Goal: Information Seeking & Learning: Find specific fact

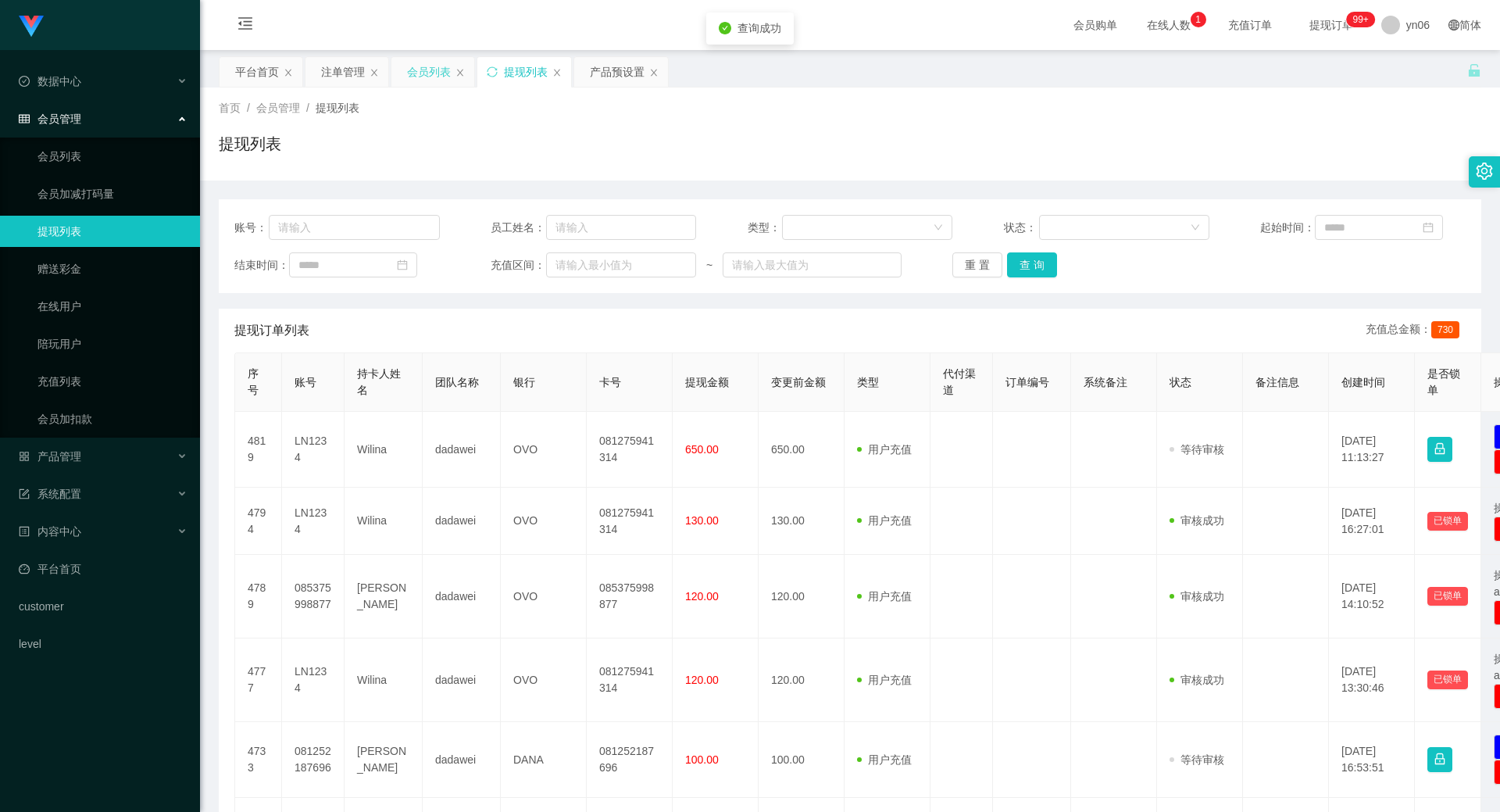
click at [428, 73] on div "会员列表" at bounding box center [429, 72] width 43 height 30
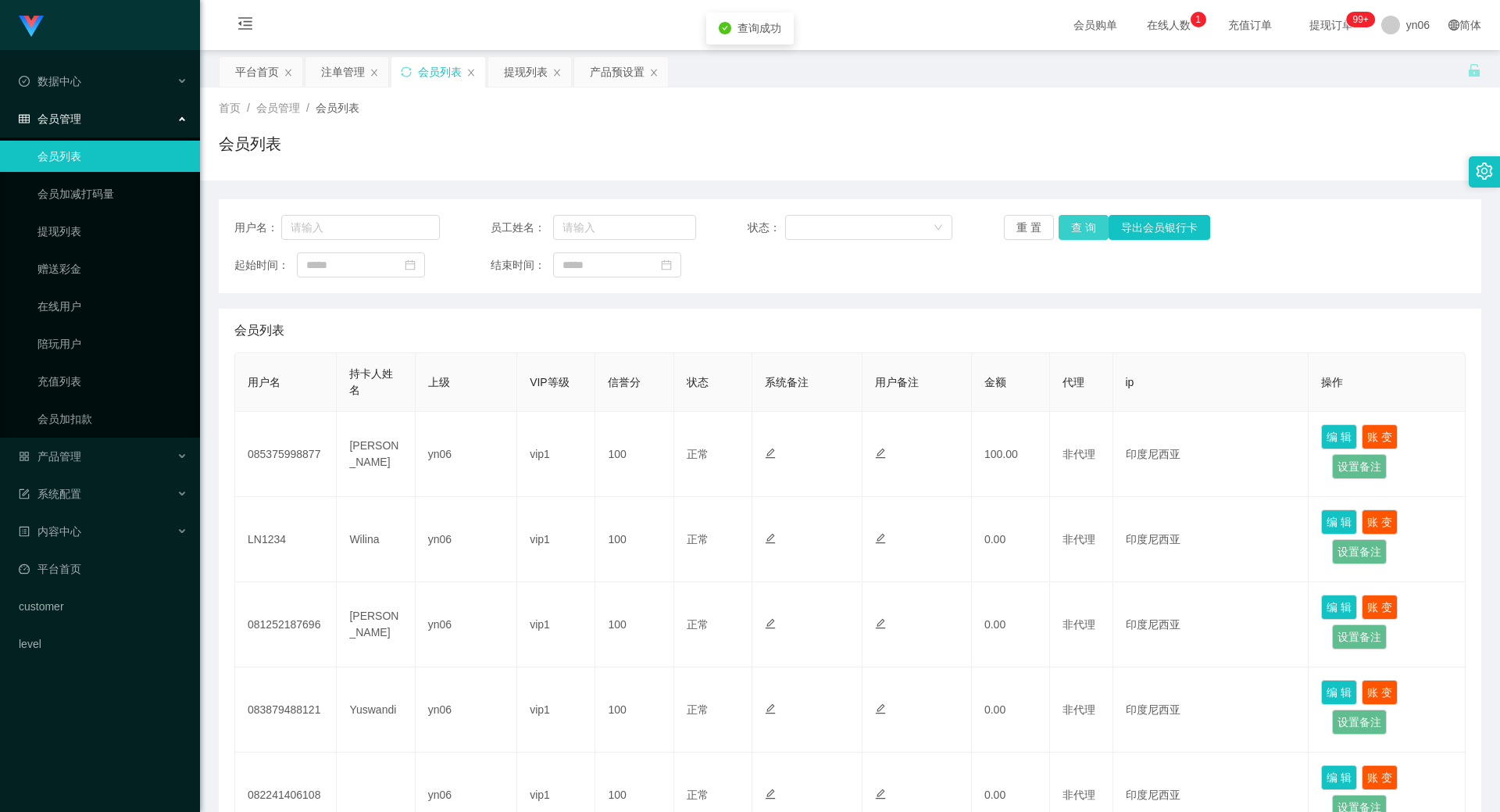
click at [1064, 232] on button "查 询" at bounding box center [1084, 227] width 50 height 25
click at [1064, 232] on div "重 置 查 询 导出会员银行卡" at bounding box center [1106, 227] width 205 height 25
click at [1065, 232] on button "查 询" at bounding box center [1093, 227] width 67 height 25
click at [1065, 232] on div "重 置 查 询 导出会员银行卡" at bounding box center [1106, 227] width 205 height 25
click at [616, 66] on div "产品预设置" at bounding box center [617, 72] width 54 height 30
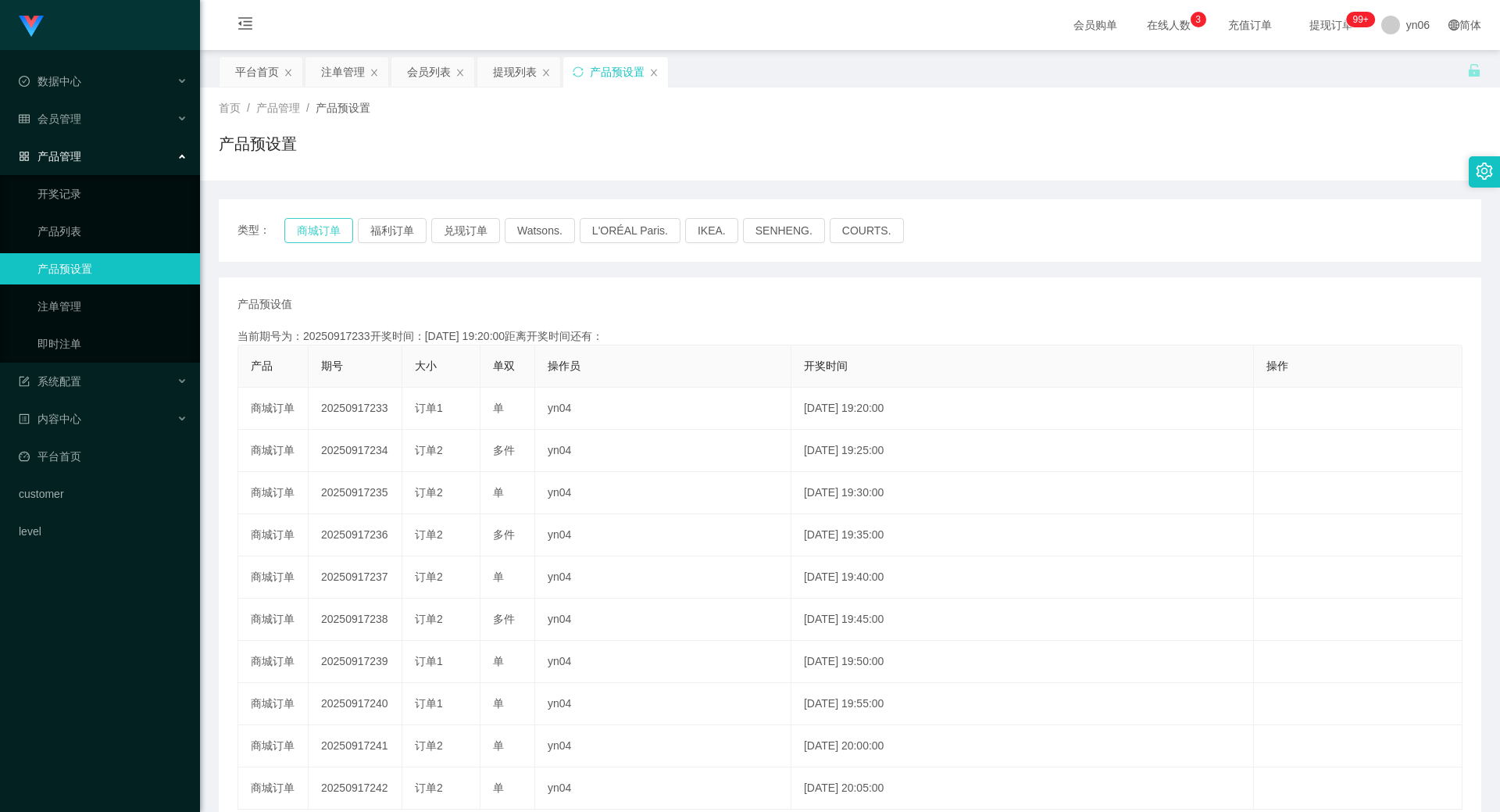
click at [315, 230] on button "商城订单" at bounding box center [319, 231] width 69 height 25
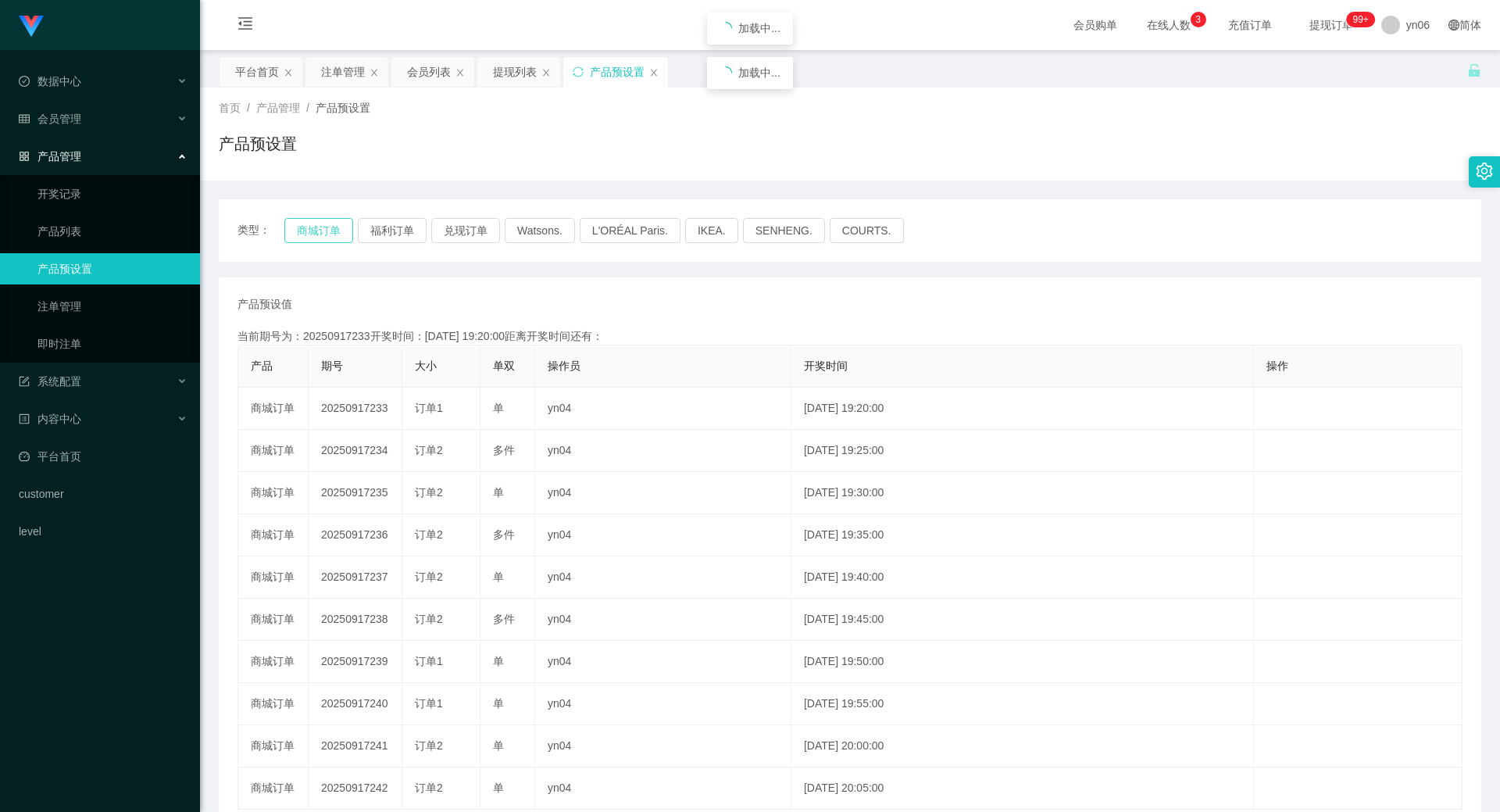
click at [315, 230] on button "商城订单" at bounding box center [319, 231] width 69 height 25
click at [316, 230] on button "商城订单" at bounding box center [319, 231] width 69 height 25
click at [317, 230] on button "商城订单" at bounding box center [319, 231] width 69 height 25
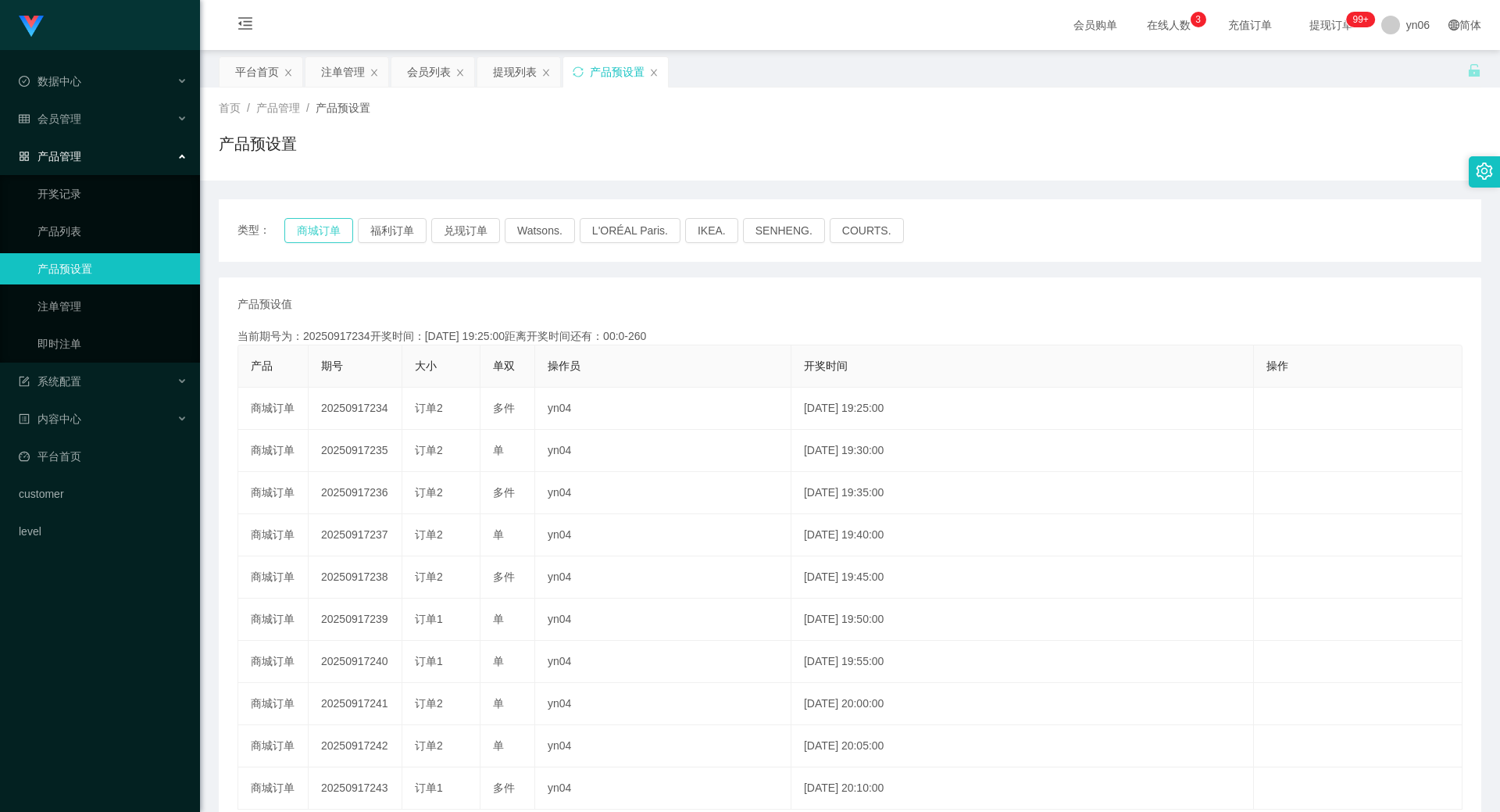
click at [311, 229] on button "商城订单" at bounding box center [319, 231] width 69 height 25
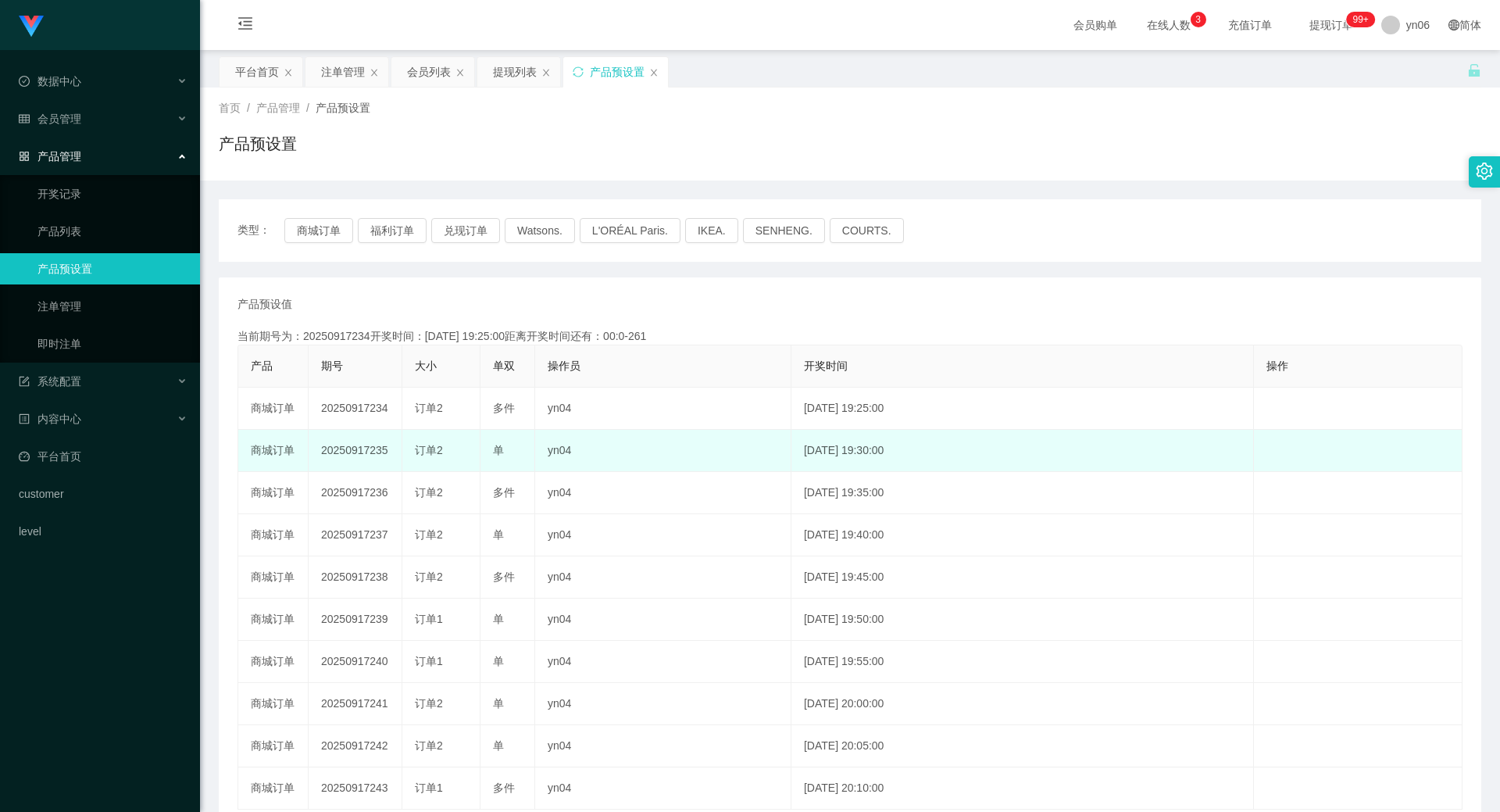
click at [382, 448] on td "20250917235" at bounding box center [356, 451] width 94 height 43
click at [411, 450] on td "订单2" at bounding box center [442, 451] width 78 height 43
click at [568, 454] on td "yn04" at bounding box center [663, 451] width 256 height 43
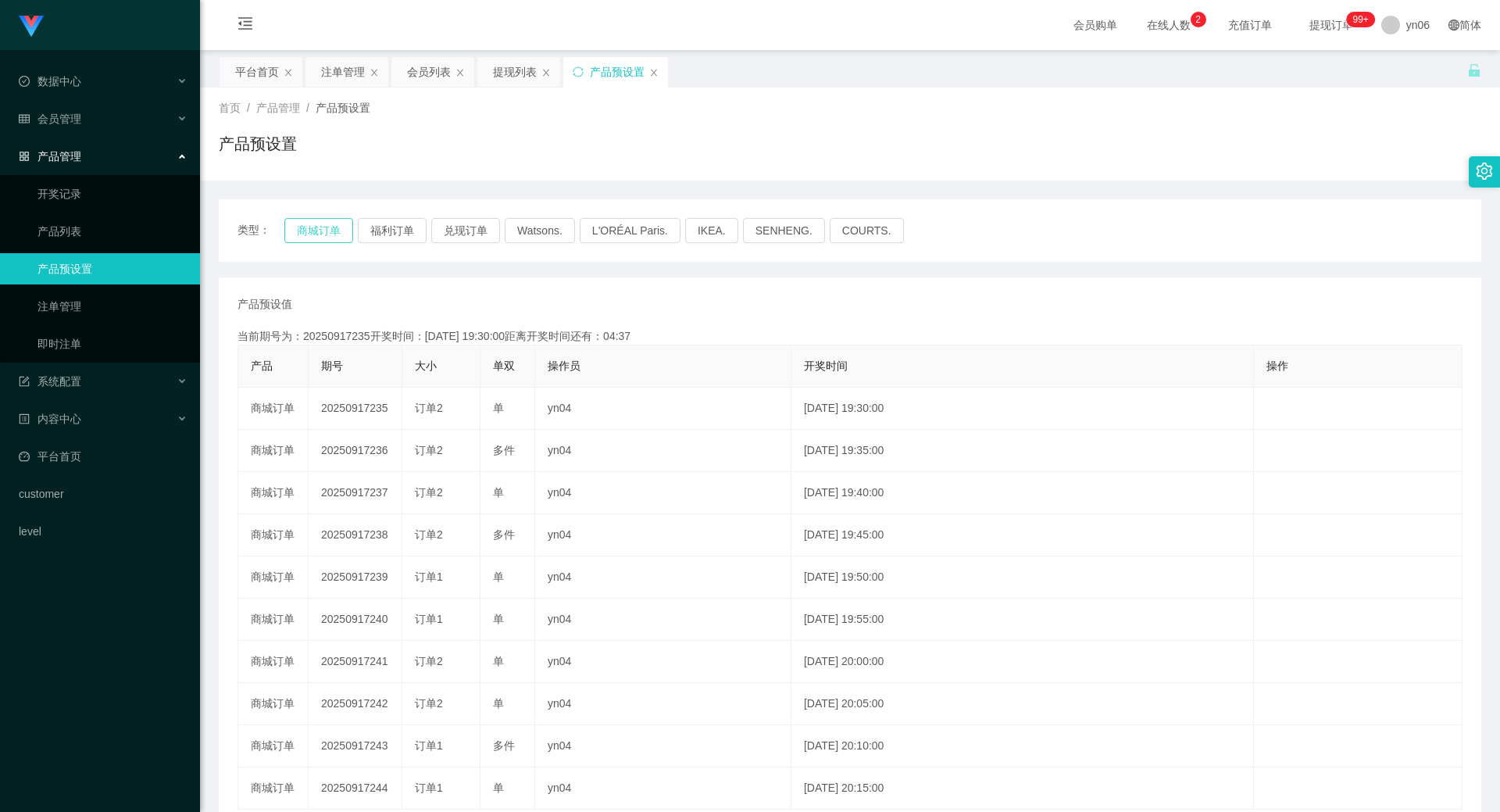
click at [305, 229] on button "商城订单" at bounding box center [319, 231] width 69 height 25
click at [305, 230] on button "商城订单" at bounding box center [319, 231] width 69 height 25
click at [511, 70] on div "提现列表" at bounding box center [515, 72] width 43 height 30
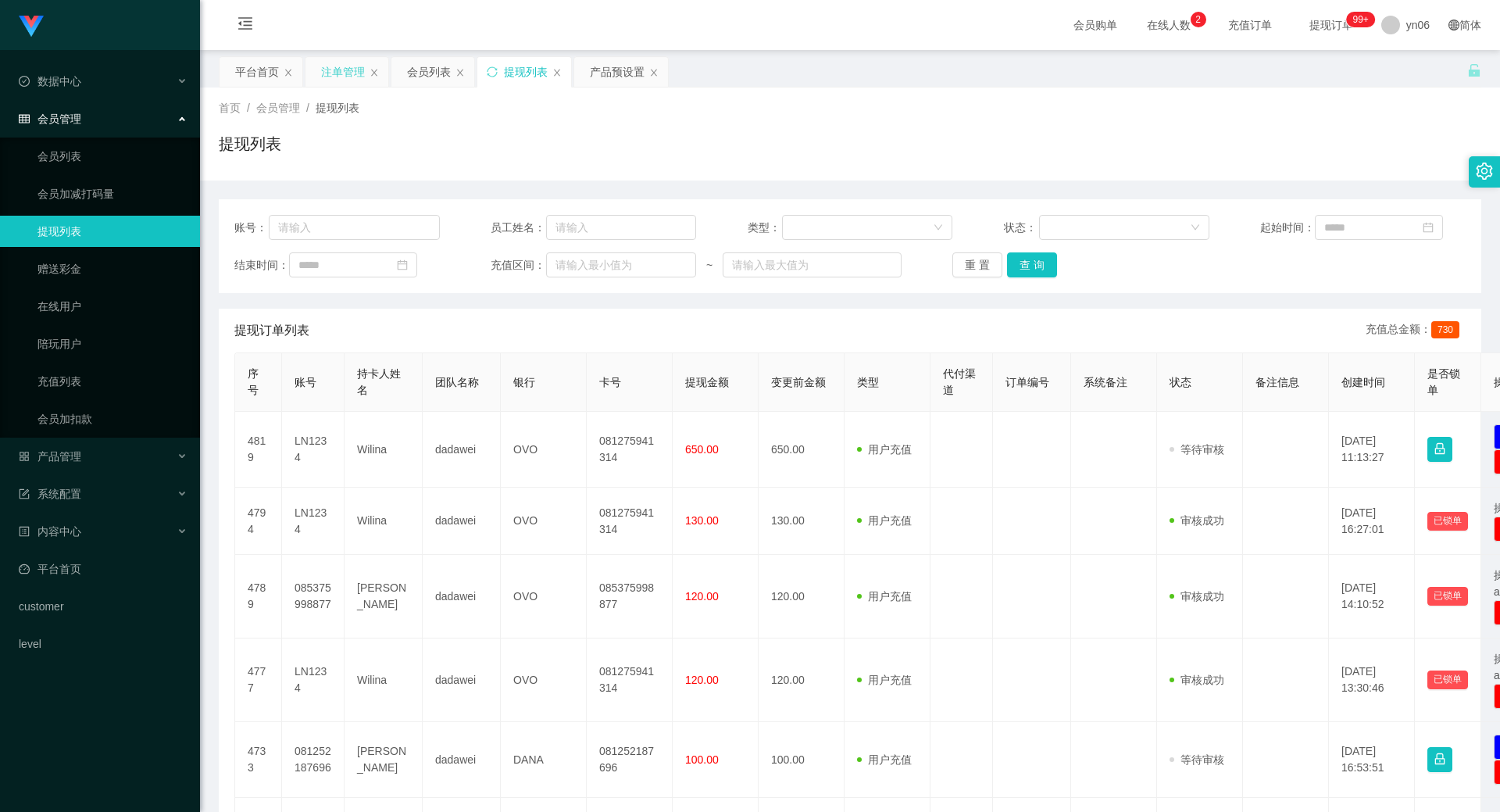
click at [330, 77] on div "注单管理" at bounding box center [343, 72] width 43 height 30
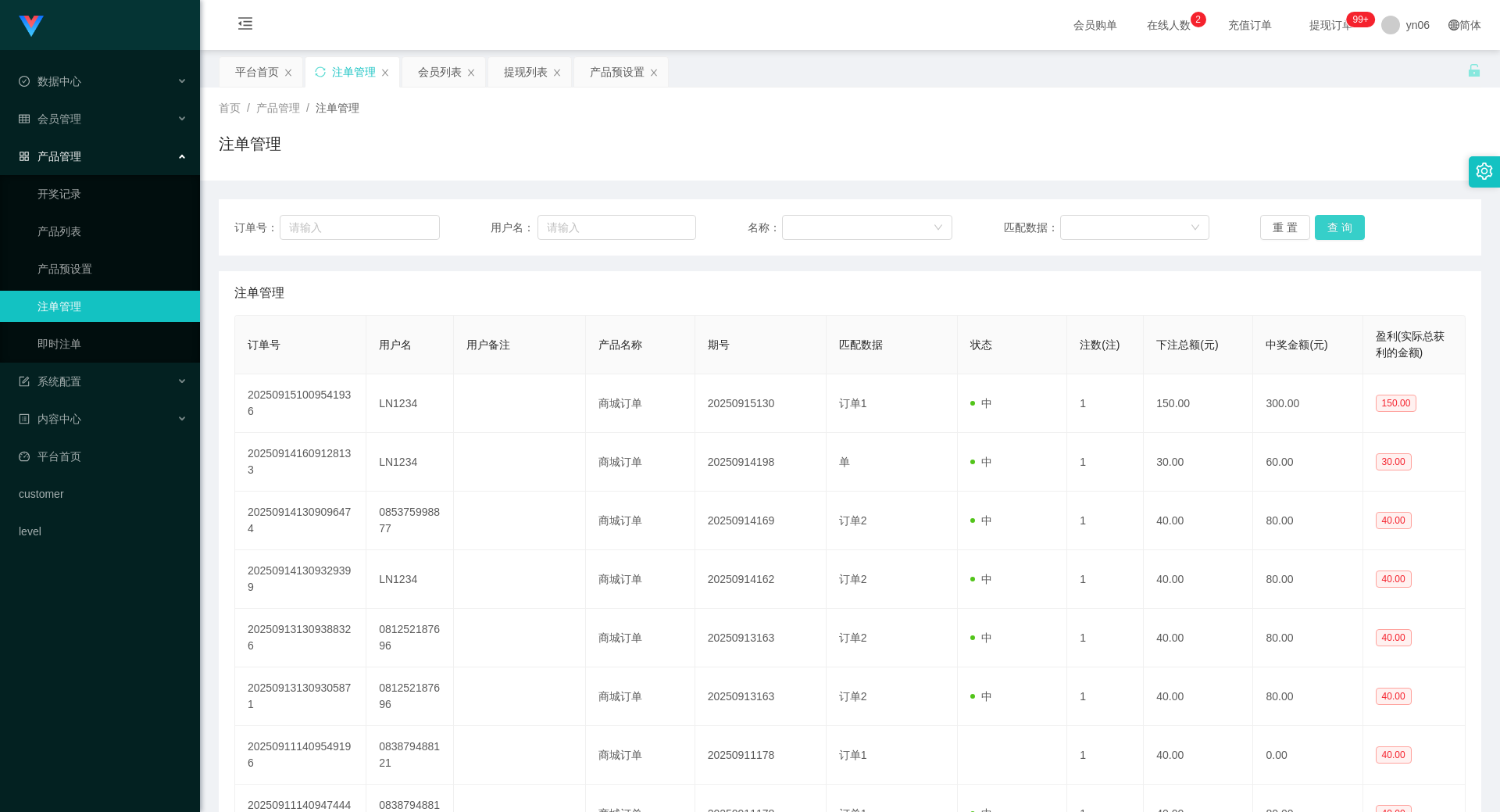
click at [1341, 234] on button "查 询" at bounding box center [1340, 227] width 50 height 25
click at [1341, 235] on div "重 置 查 询" at bounding box center [1362, 227] width 205 height 25
click at [1341, 235] on button "查 询" at bounding box center [1349, 227] width 67 height 25
click at [1341, 235] on div "重 置 查 询" at bounding box center [1362, 227] width 205 height 25
click at [1341, 235] on button "查 询" at bounding box center [1349, 227] width 67 height 25
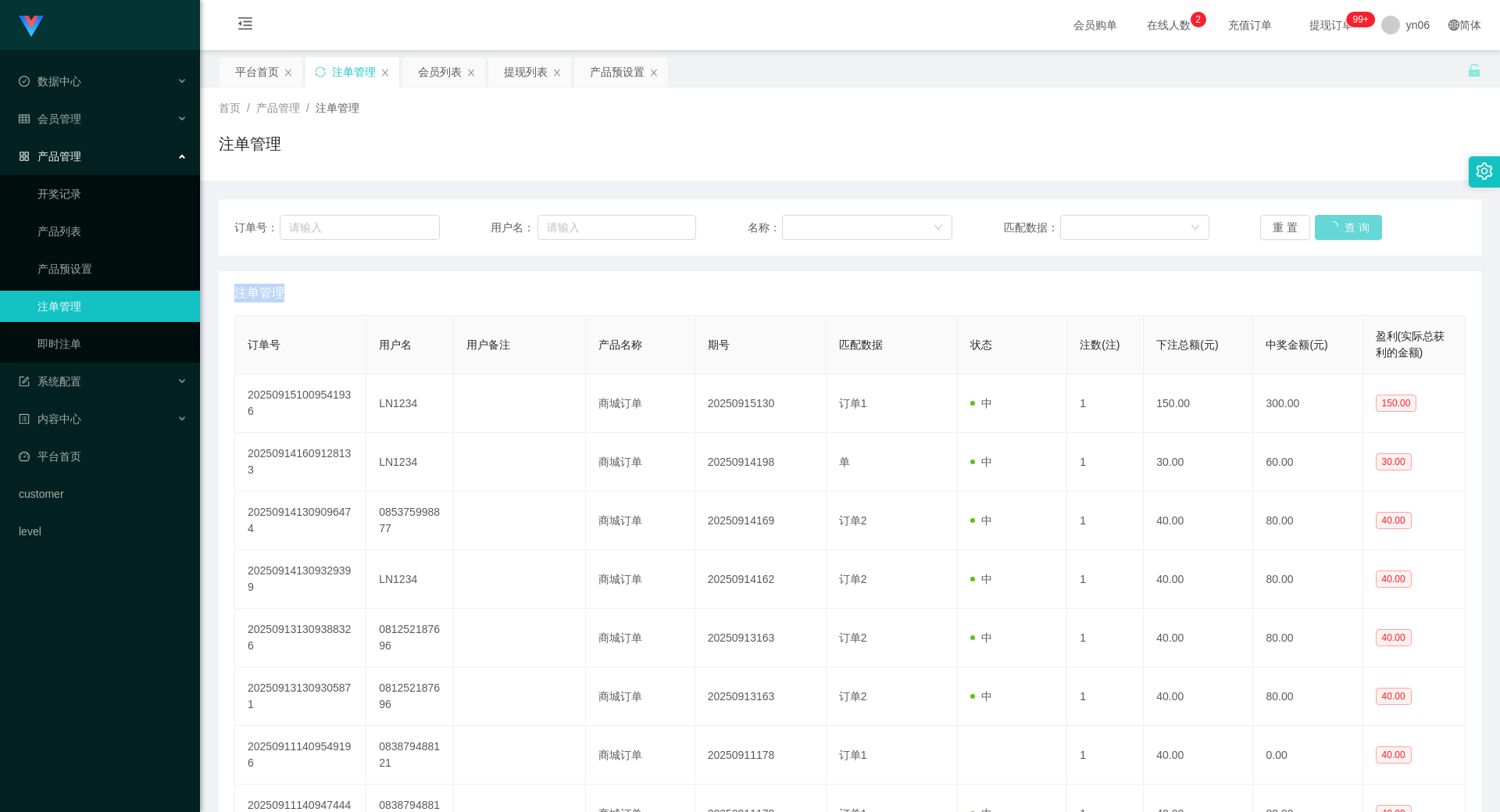
click at [1341, 235] on div "重 置 查 询" at bounding box center [1362, 227] width 205 height 25
drag, startPoint x: 1341, startPoint y: 232, endPoint x: 1345, endPoint y: 224, distance: 8.9
click at [1342, 231] on button "查 询" at bounding box center [1340, 227] width 50 height 25
click at [1345, 224] on div "重 置 查 询" at bounding box center [1362, 227] width 205 height 25
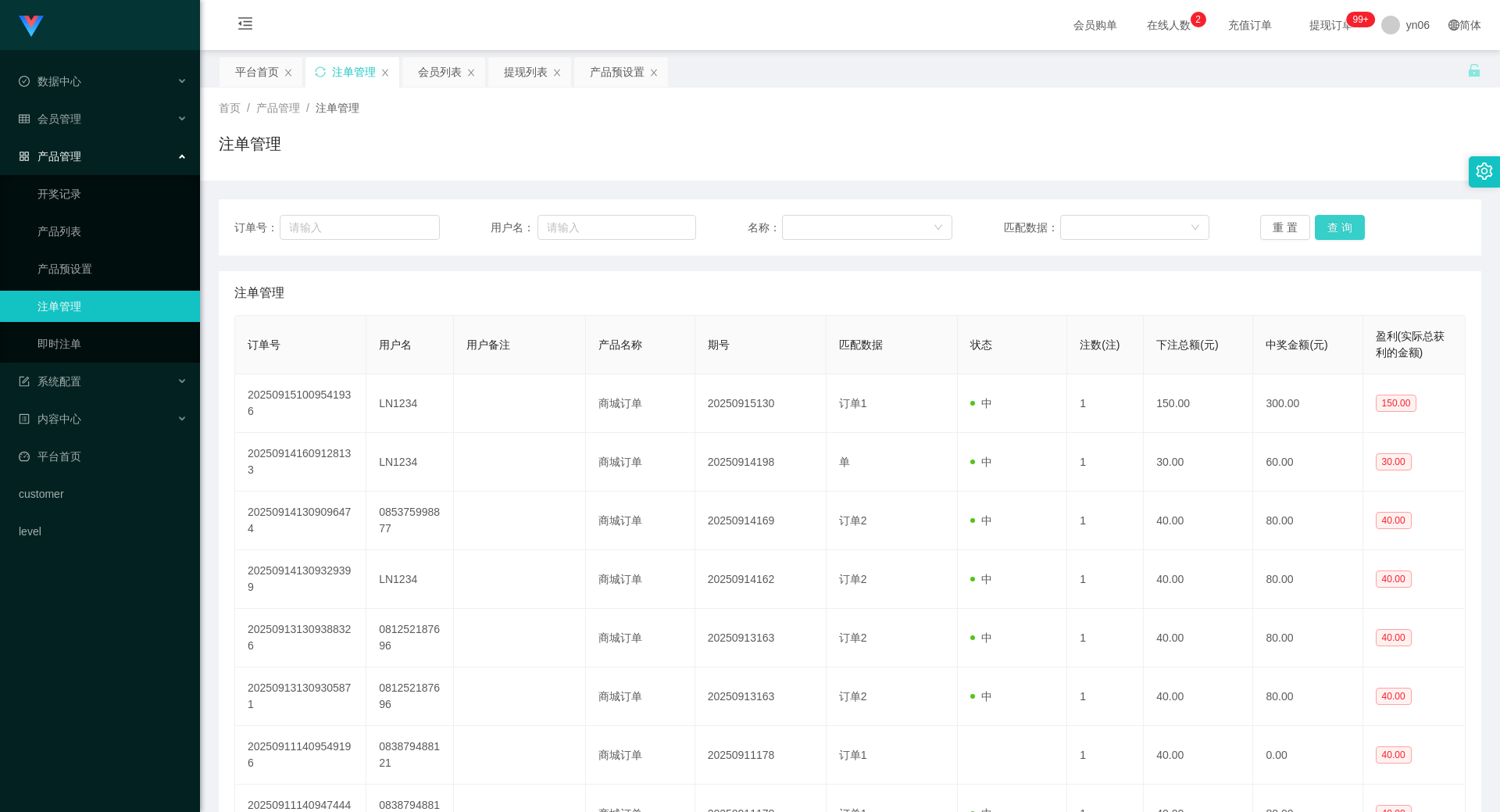
click at [1342, 229] on button "查 询" at bounding box center [1340, 227] width 50 height 25
click at [1342, 231] on div "重 置 查 询" at bounding box center [1362, 227] width 205 height 25
click at [1341, 236] on button "查 询" at bounding box center [1340, 227] width 50 height 25
click at [1340, 226] on button "查 询" at bounding box center [1340, 227] width 50 height 25
click at [1340, 226] on div "重 置 查 询" at bounding box center [1362, 227] width 205 height 25
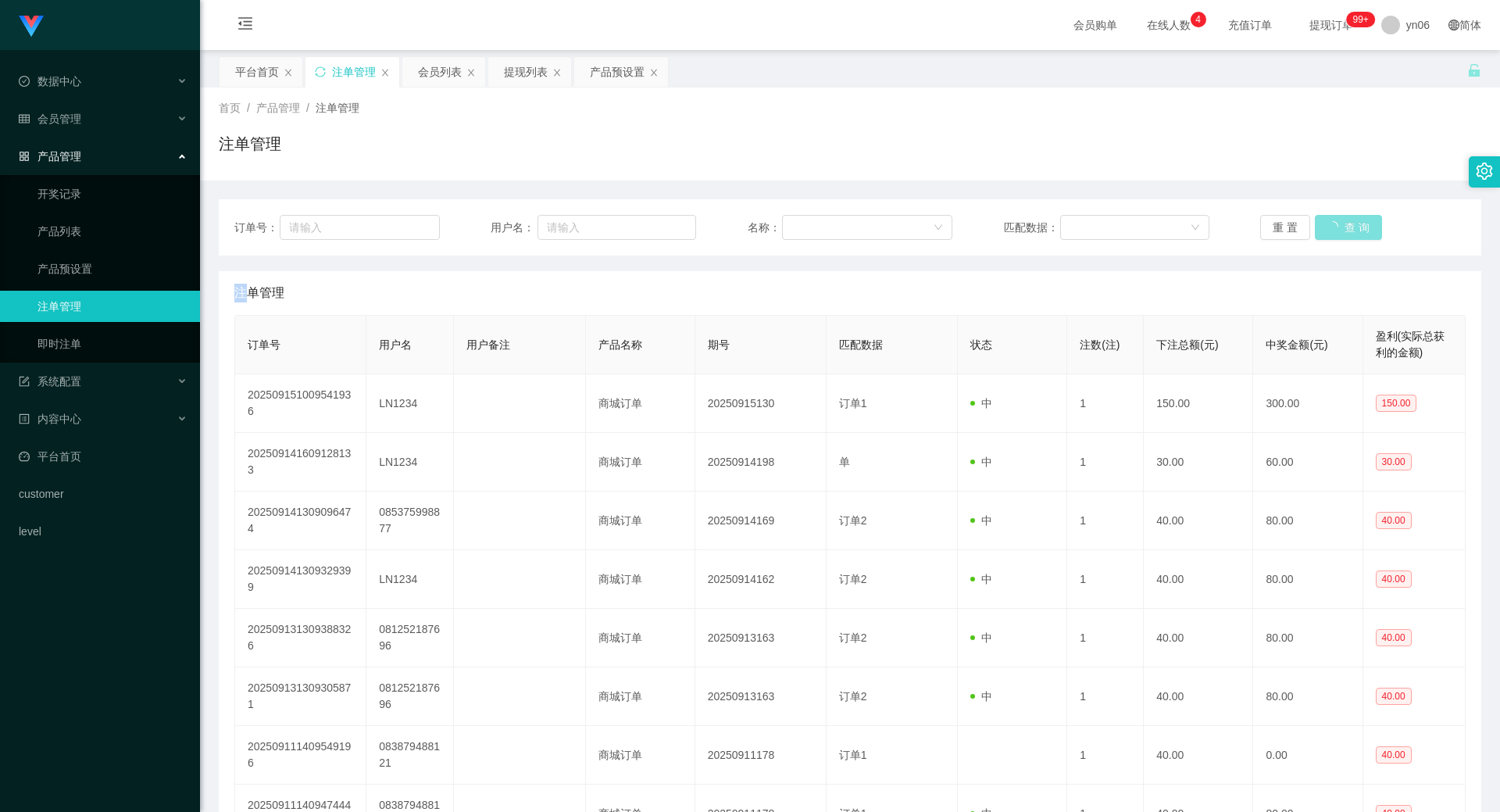
click at [1340, 226] on button "查 询" at bounding box center [1349, 227] width 67 height 25
click at [1340, 226] on div "重 置 查 询" at bounding box center [1362, 227] width 205 height 25
click at [1340, 226] on button "查 询" at bounding box center [1349, 227] width 67 height 25
click at [1340, 226] on div "重 置 查 询" at bounding box center [1362, 227] width 205 height 25
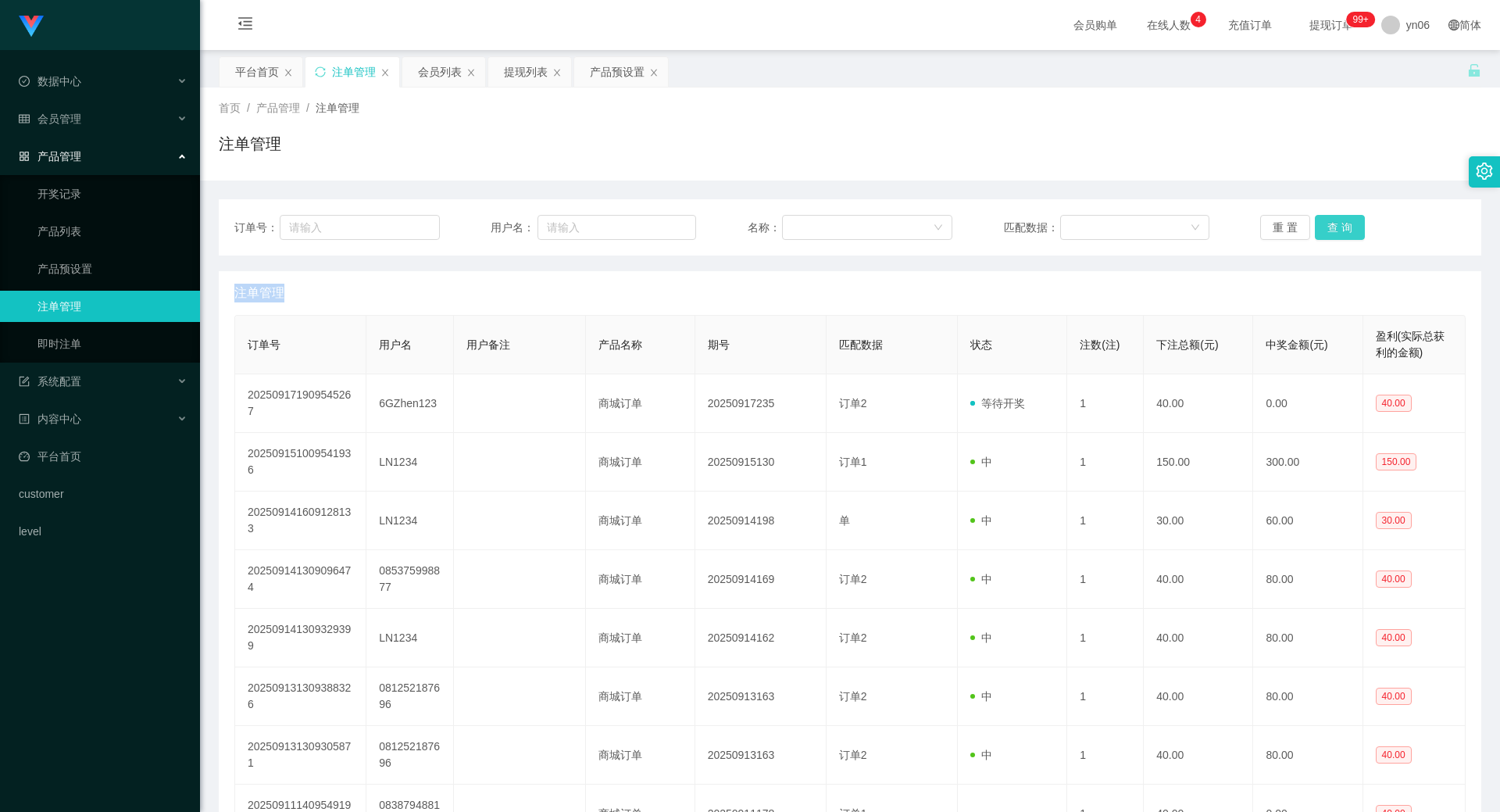
click at [1340, 226] on button "查 询" at bounding box center [1340, 227] width 50 height 25
click at [1340, 226] on div "重 置 查 询" at bounding box center [1362, 227] width 205 height 25
click at [1328, 234] on button "查 询" at bounding box center [1340, 227] width 50 height 25
click at [1328, 234] on div "重 置 查 询" at bounding box center [1362, 227] width 205 height 25
click at [1328, 235] on button "查 询" at bounding box center [1349, 227] width 67 height 25
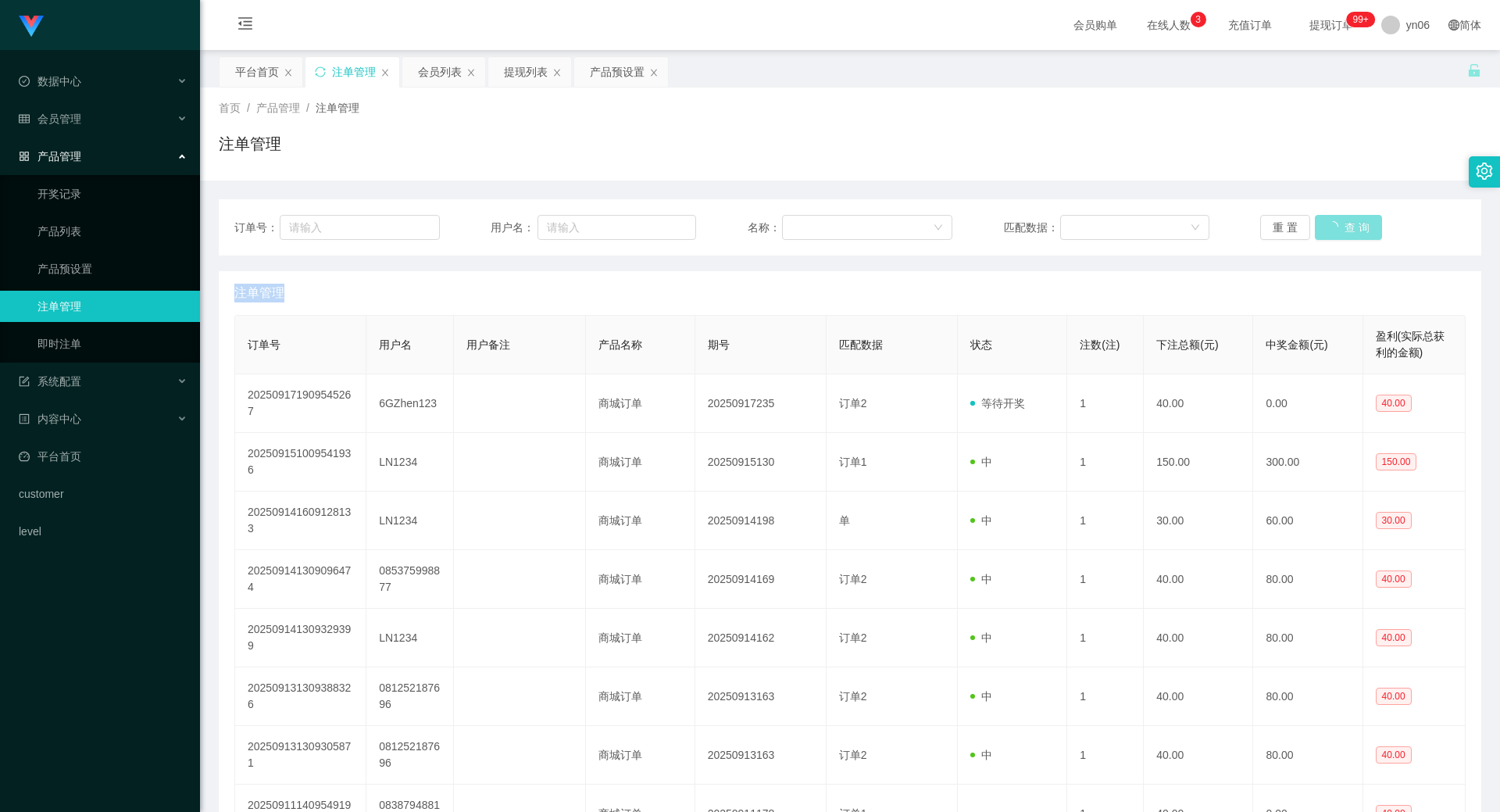
click at [1328, 235] on div "重 置 查 询" at bounding box center [1362, 227] width 205 height 25
click at [1328, 235] on button "查 询" at bounding box center [1340, 227] width 50 height 25
click at [1328, 235] on div "重 置 查 询" at bounding box center [1362, 227] width 205 height 25
click at [1329, 235] on button "查 询" at bounding box center [1340, 227] width 50 height 25
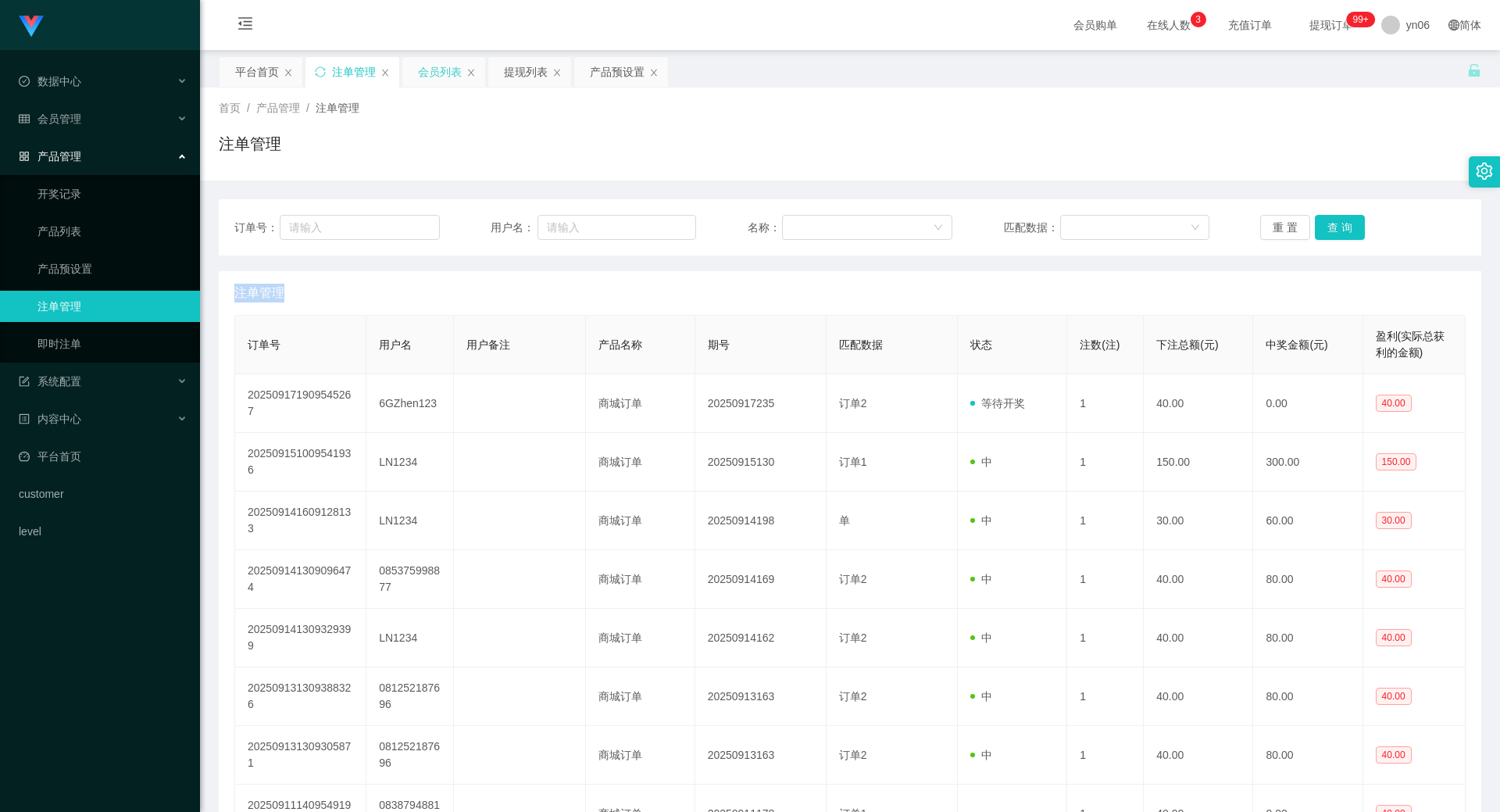
click at [424, 72] on div "会员列表" at bounding box center [440, 72] width 43 height 30
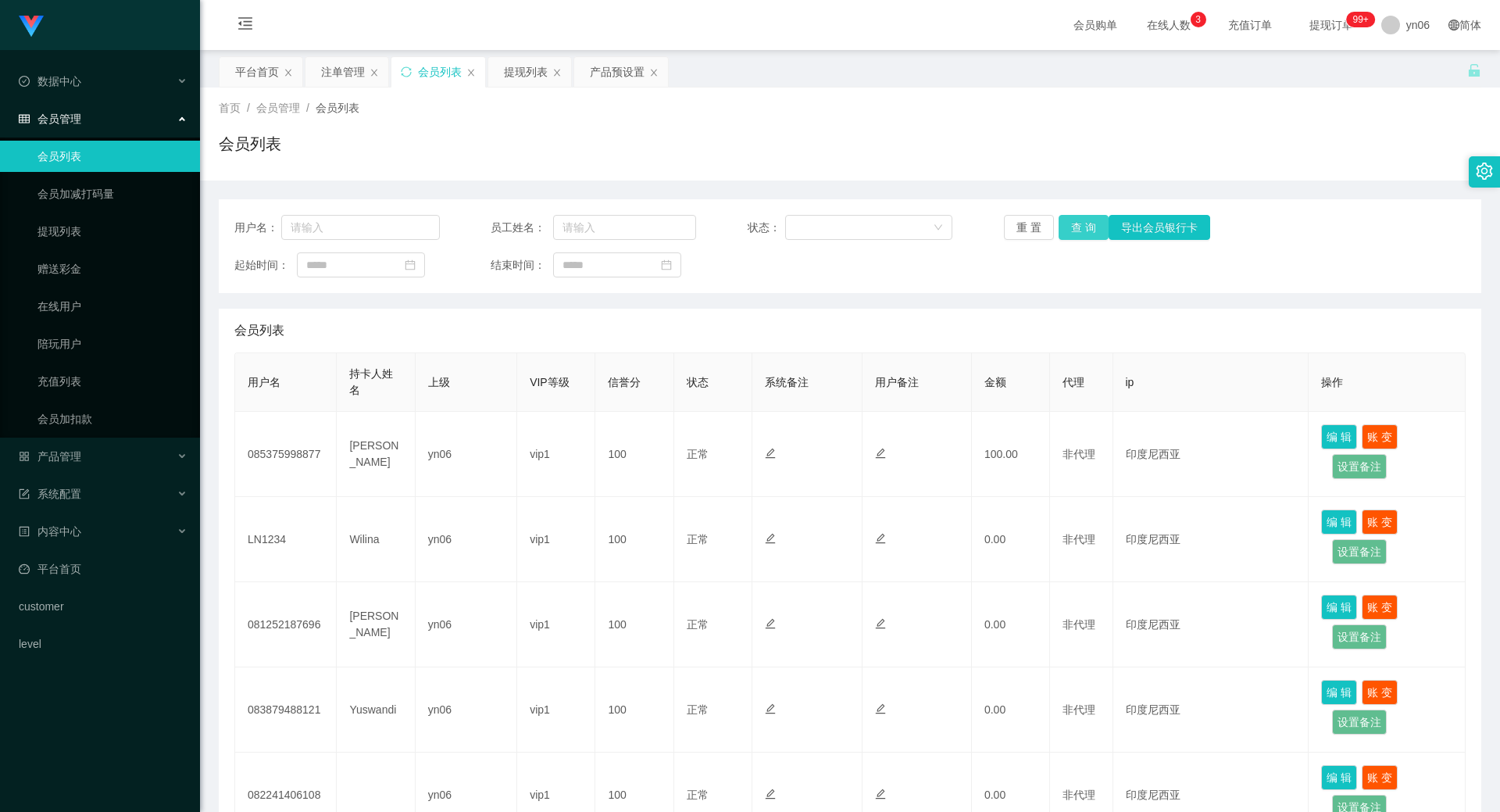
click at [1067, 224] on button "查 询" at bounding box center [1084, 227] width 50 height 25
click at [1067, 224] on div "重 置 查 询 导出会员银行卡" at bounding box center [1106, 227] width 205 height 25
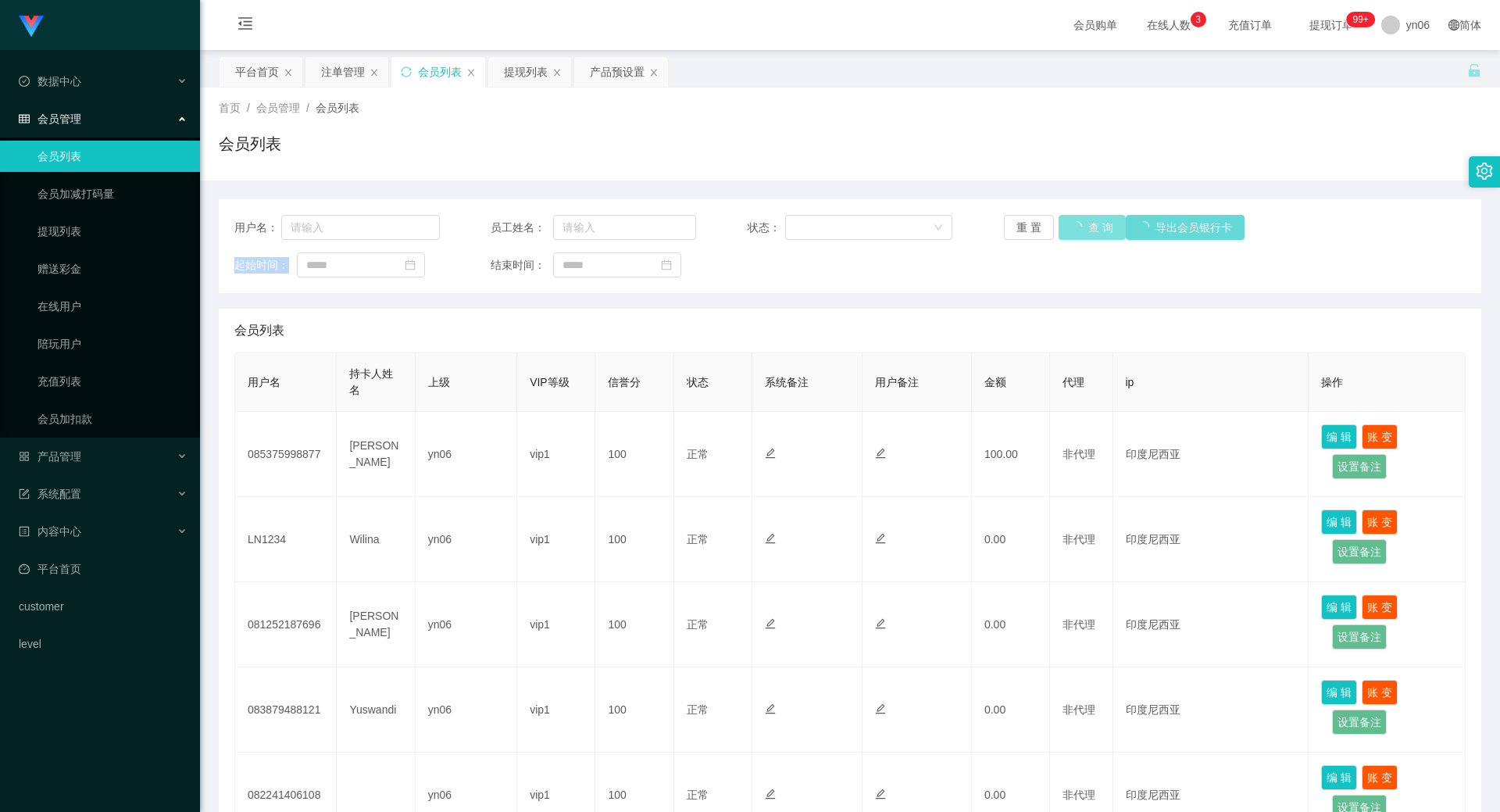
click at [1070, 224] on button "查 询" at bounding box center [1093, 227] width 67 height 25
click at [1071, 224] on div "重 置 查 询 导出会员银行卡" at bounding box center [1106, 227] width 205 height 25
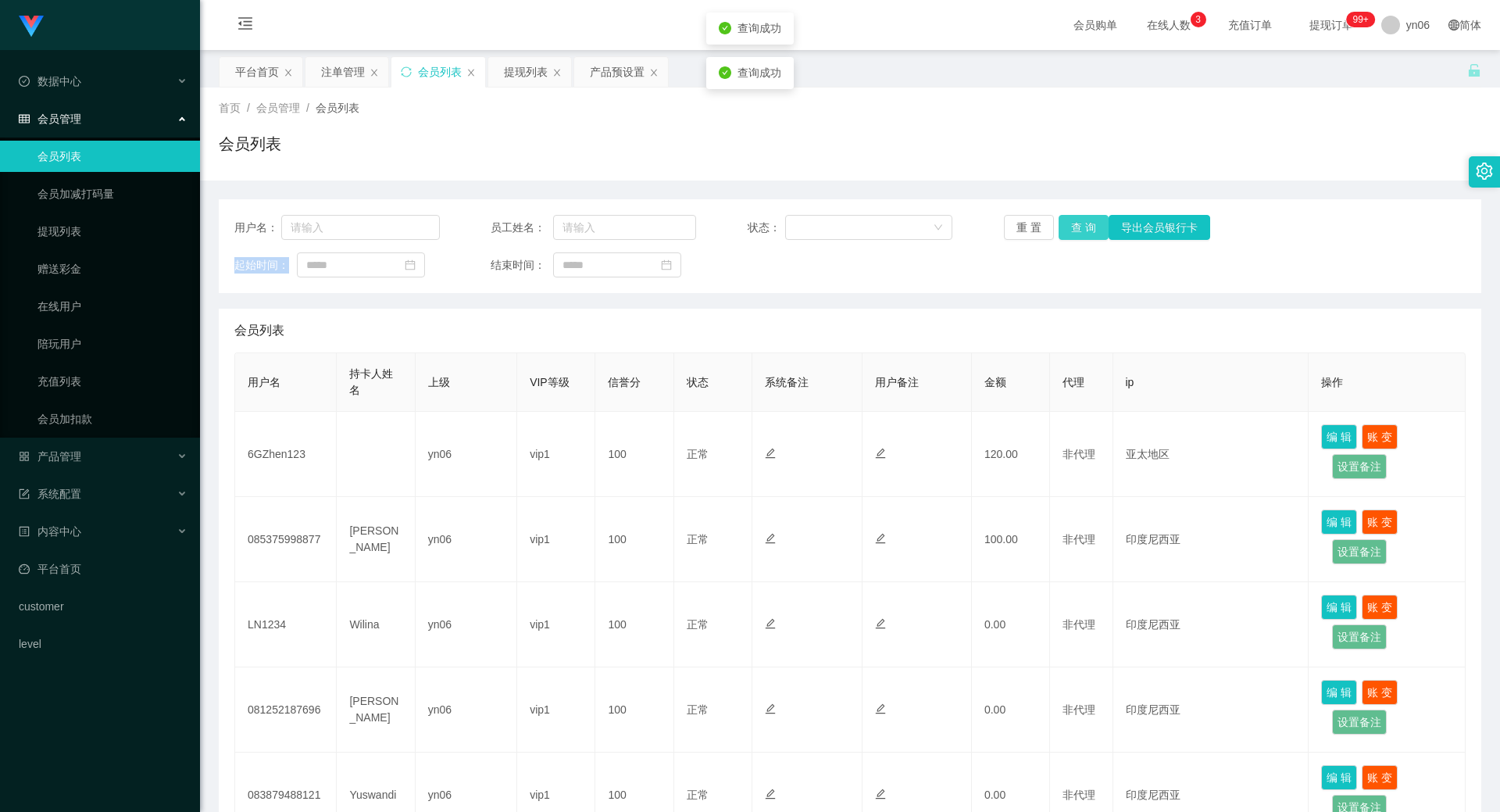
click at [1071, 224] on button "查 询" at bounding box center [1084, 227] width 50 height 25
click at [1071, 224] on div "重 置 查 询 导出会员银行卡" at bounding box center [1106, 227] width 205 height 25
click at [1071, 224] on button "查 询" at bounding box center [1084, 227] width 50 height 25
click at [1071, 224] on div "重 置 查 询 导出会员银行卡" at bounding box center [1106, 227] width 205 height 25
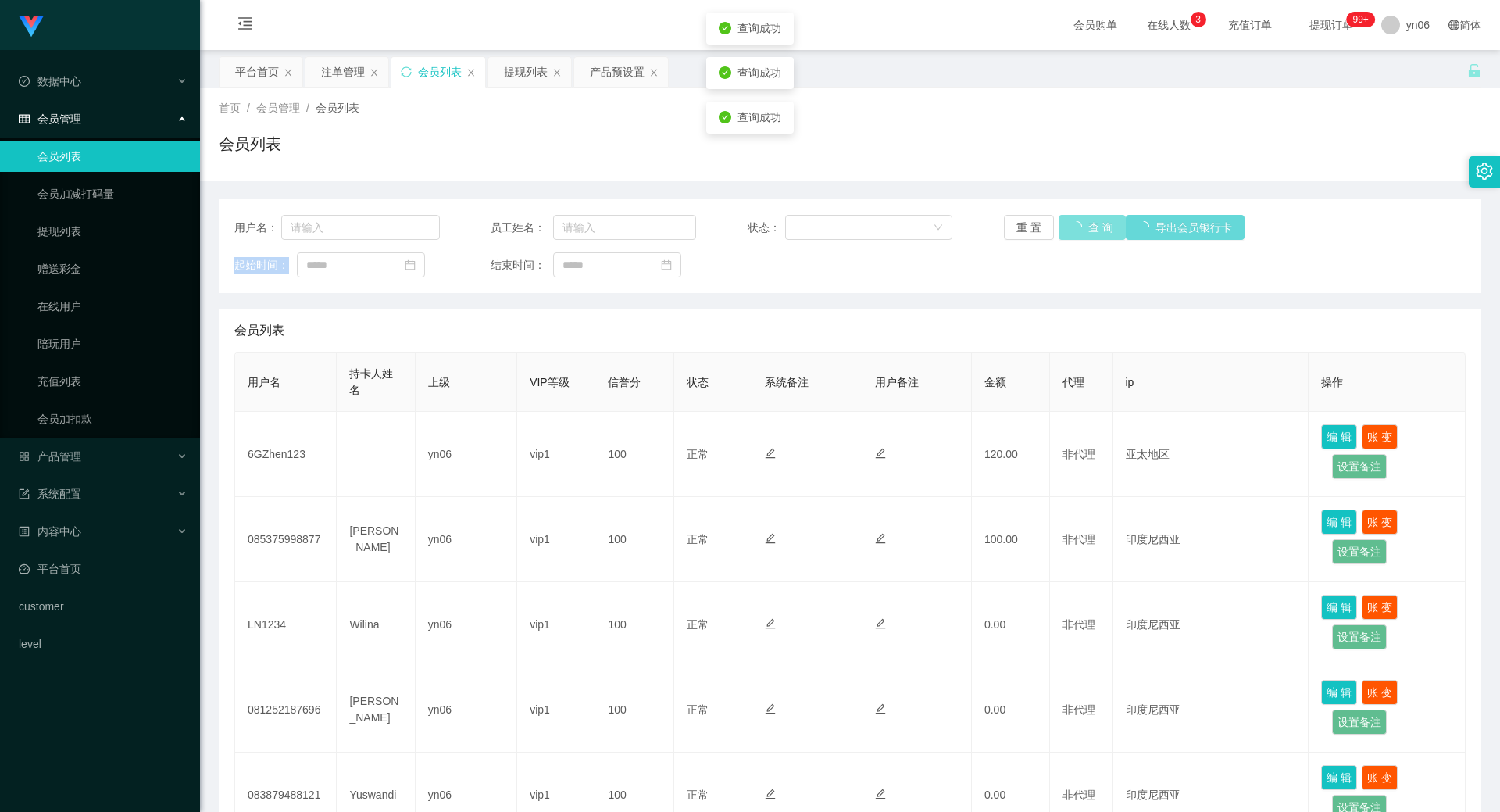
click at [1071, 224] on button "查 询" at bounding box center [1093, 227] width 67 height 25
click at [1071, 224] on div "重 置 查 询 导出会员银行卡" at bounding box center [1106, 227] width 205 height 25
click at [1071, 224] on button "查 询" at bounding box center [1093, 227] width 67 height 25
click at [1071, 224] on div "重 置 查 询 导出会员银行卡" at bounding box center [1106, 227] width 205 height 25
click at [1071, 224] on button "查 询" at bounding box center [1084, 227] width 50 height 25
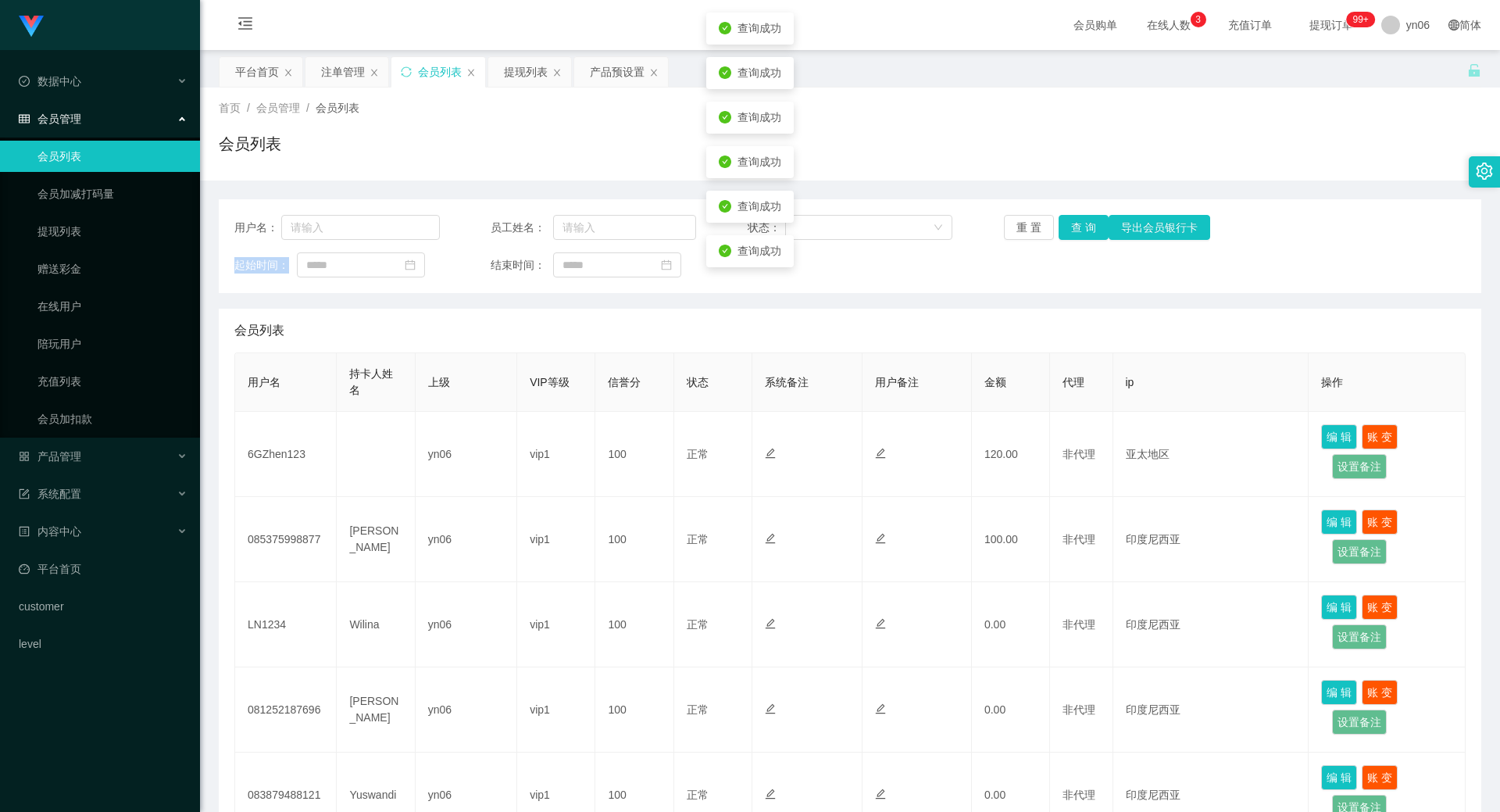
click at [1071, 224] on div "重 置 查 询 导出会员银行卡" at bounding box center [1106, 227] width 205 height 25
click at [1071, 224] on button "查 询" at bounding box center [1084, 227] width 50 height 25
click at [1071, 224] on div "重 置 查 询 导出会员银行卡" at bounding box center [1106, 227] width 205 height 25
click at [1071, 222] on button "查 询" at bounding box center [1084, 227] width 50 height 25
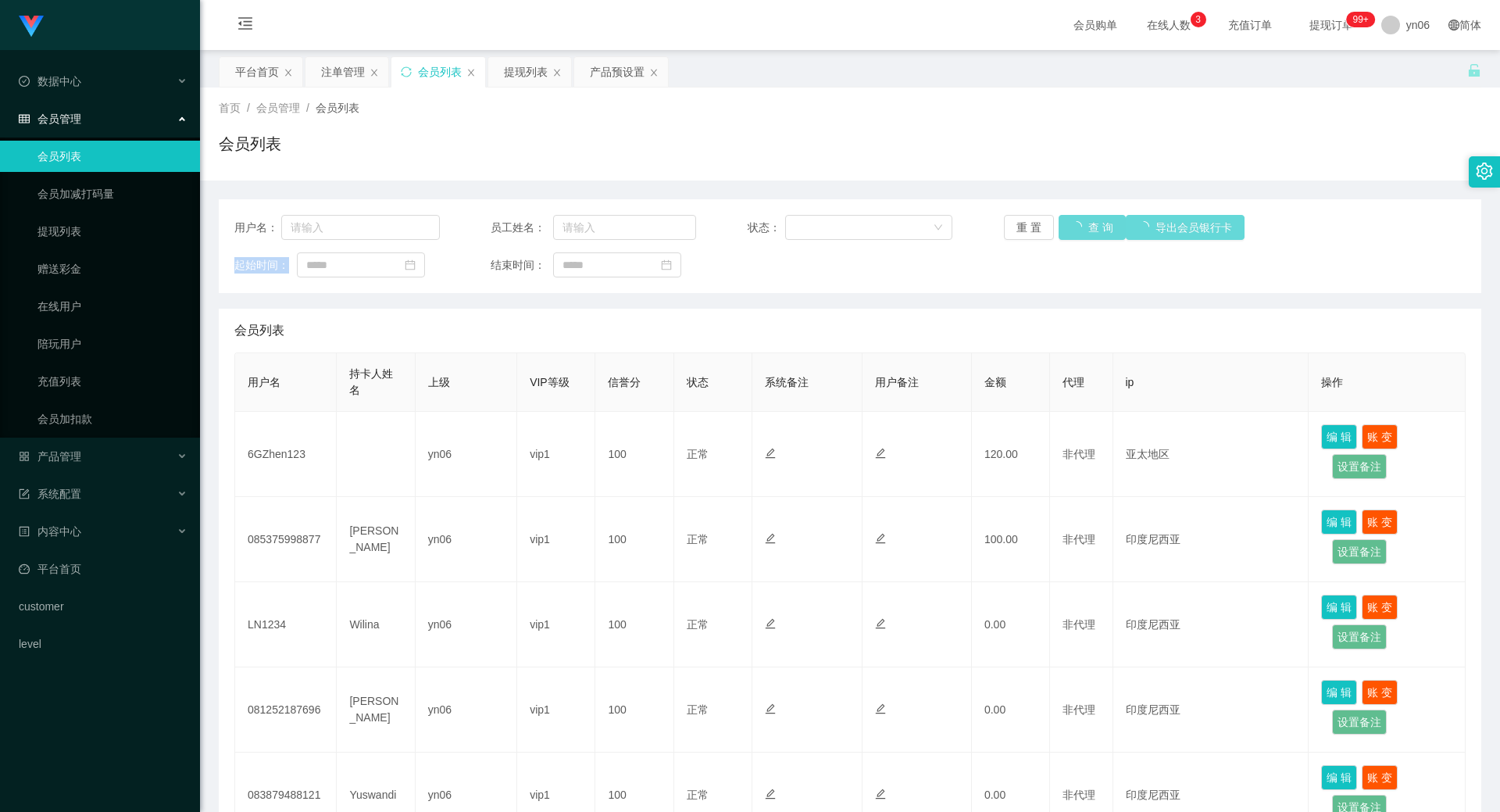
click at [1070, 222] on div "重 置 查 询 导出会员银行卡" at bounding box center [1106, 227] width 205 height 25
click at [1070, 222] on button "查 询" at bounding box center [1093, 227] width 67 height 25
click at [1070, 221] on div "重 置 查 询 导出会员银行卡" at bounding box center [1106, 227] width 205 height 25
click at [1070, 221] on button "查 询" at bounding box center [1084, 227] width 50 height 25
click at [1070, 221] on div "重 置 查 询 导出会员银行卡" at bounding box center [1106, 227] width 205 height 25
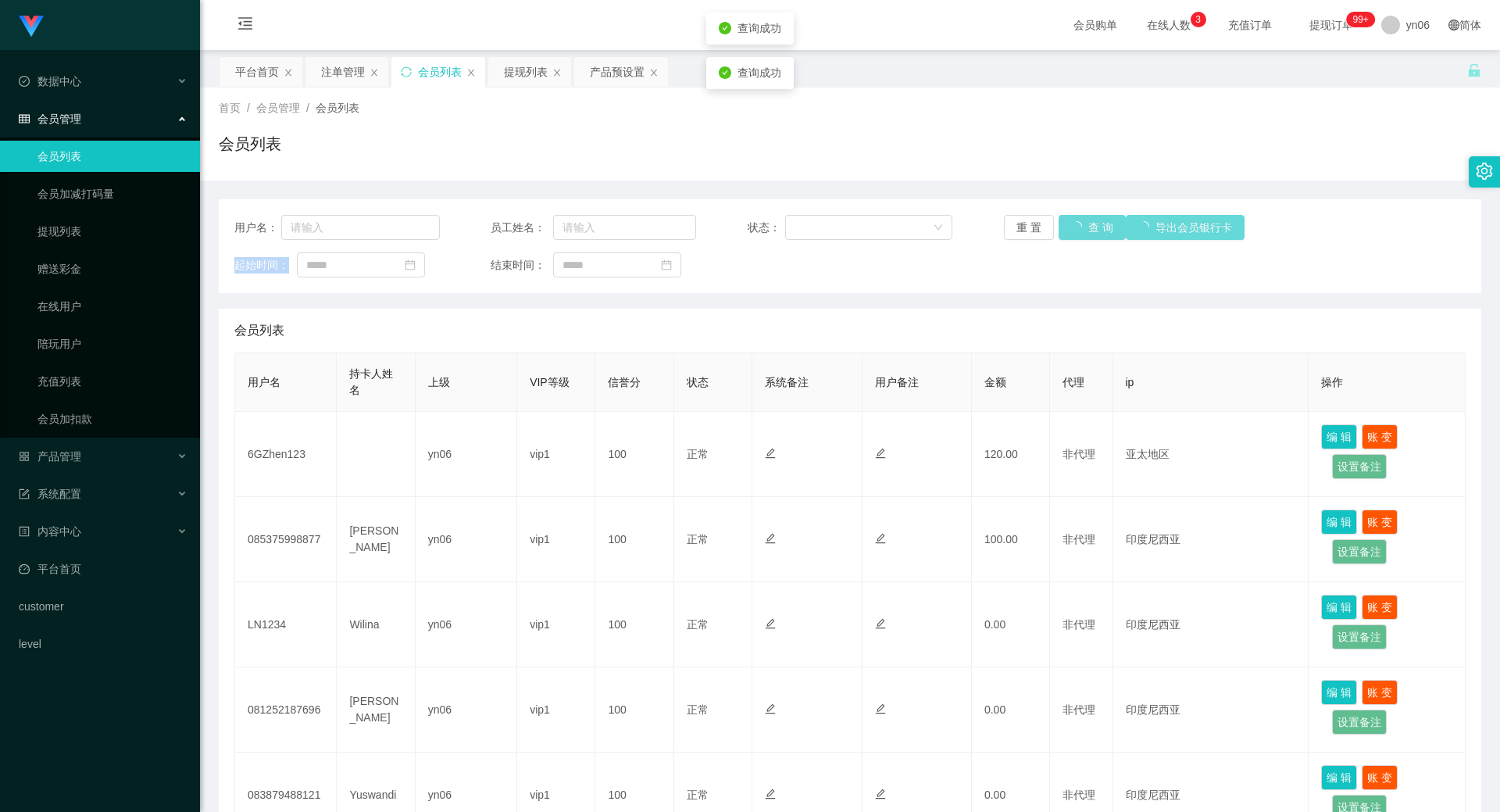
click at [1070, 221] on div "重 置 查 询 导出会员银行卡" at bounding box center [1106, 227] width 205 height 25
click at [1070, 215] on button "查 询" at bounding box center [1093, 227] width 67 height 25
click at [1083, 222] on button "查 询" at bounding box center [1084, 227] width 50 height 25
click at [1083, 222] on div "重 置 查 询 导出会员银行卡" at bounding box center [1106, 227] width 205 height 25
click at [1083, 222] on button "查 询" at bounding box center [1093, 227] width 67 height 25
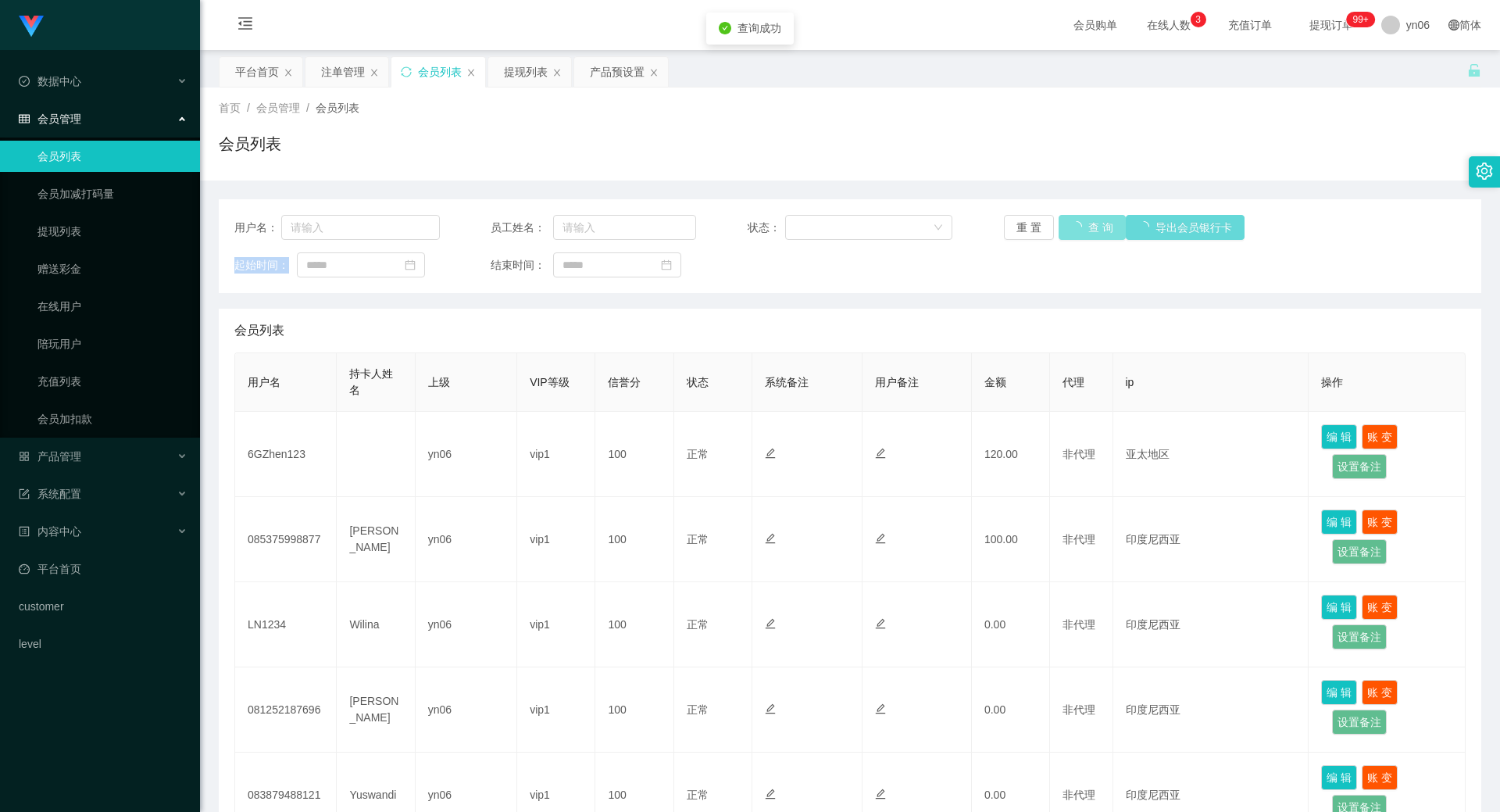
click at [1083, 222] on div "重 置 查 询 导出会员银行卡" at bounding box center [1106, 227] width 205 height 25
click at [1071, 238] on button "查 询" at bounding box center [1084, 227] width 50 height 25
click at [1071, 238] on div "重 置 查 询 导出会员银行卡" at bounding box center [1106, 227] width 205 height 25
click at [1071, 238] on button "查 询" at bounding box center [1084, 227] width 50 height 25
click at [1076, 221] on button "查 询" at bounding box center [1084, 227] width 50 height 25
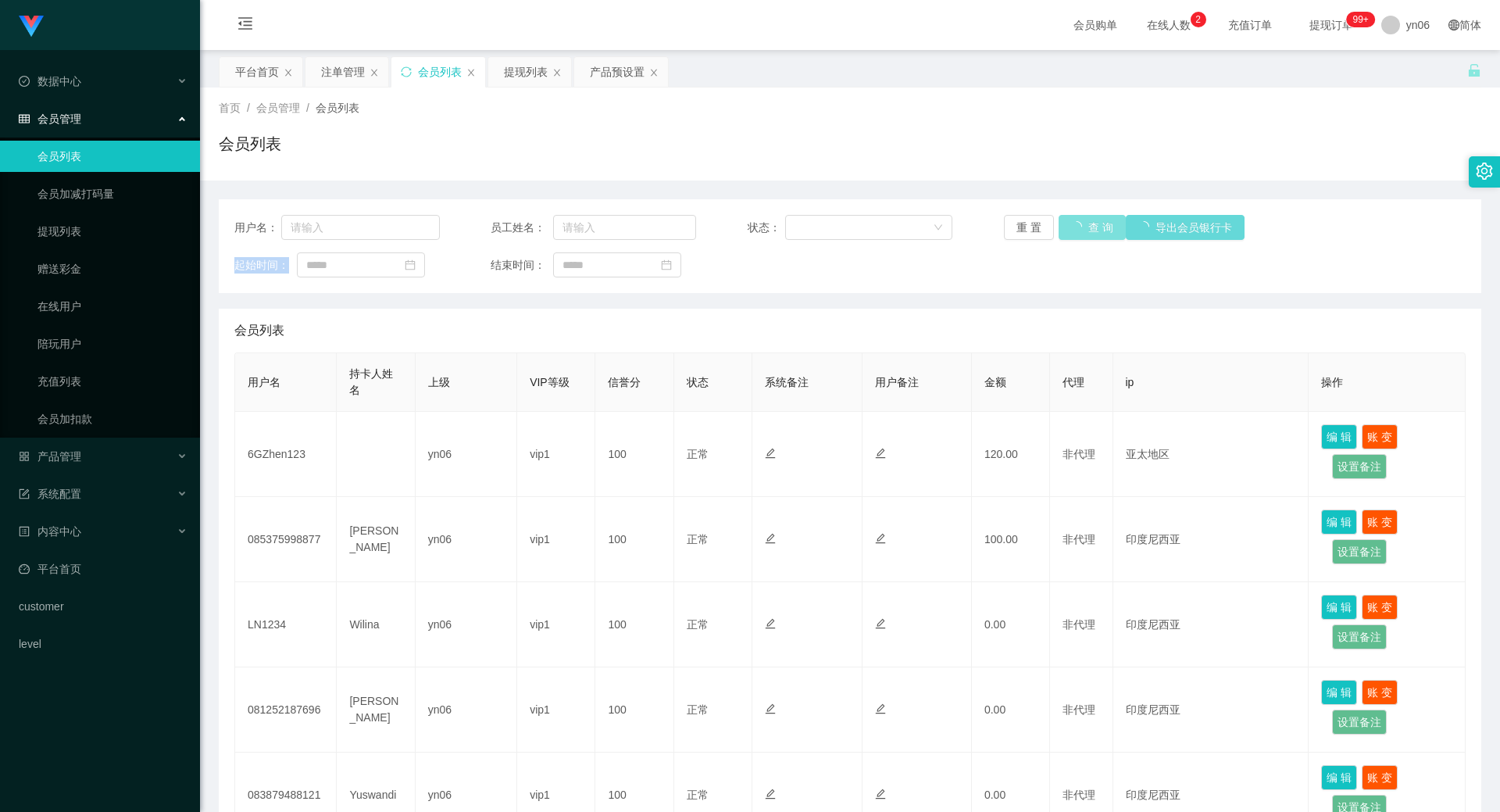
click at [1076, 221] on div "重 置 查 询 导出会员银行卡" at bounding box center [1106, 227] width 205 height 25
click at [1076, 221] on button "查 询" at bounding box center [1093, 227] width 67 height 25
click at [1076, 221] on div "重 置 查 询 导出会员银行卡" at bounding box center [1106, 227] width 205 height 25
click at [1076, 221] on button "查 询" at bounding box center [1084, 227] width 50 height 25
click at [1076, 221] on div "重 置 查 询 导出会员银行卡" at bounding box center [1106, 227] width 205 height 25
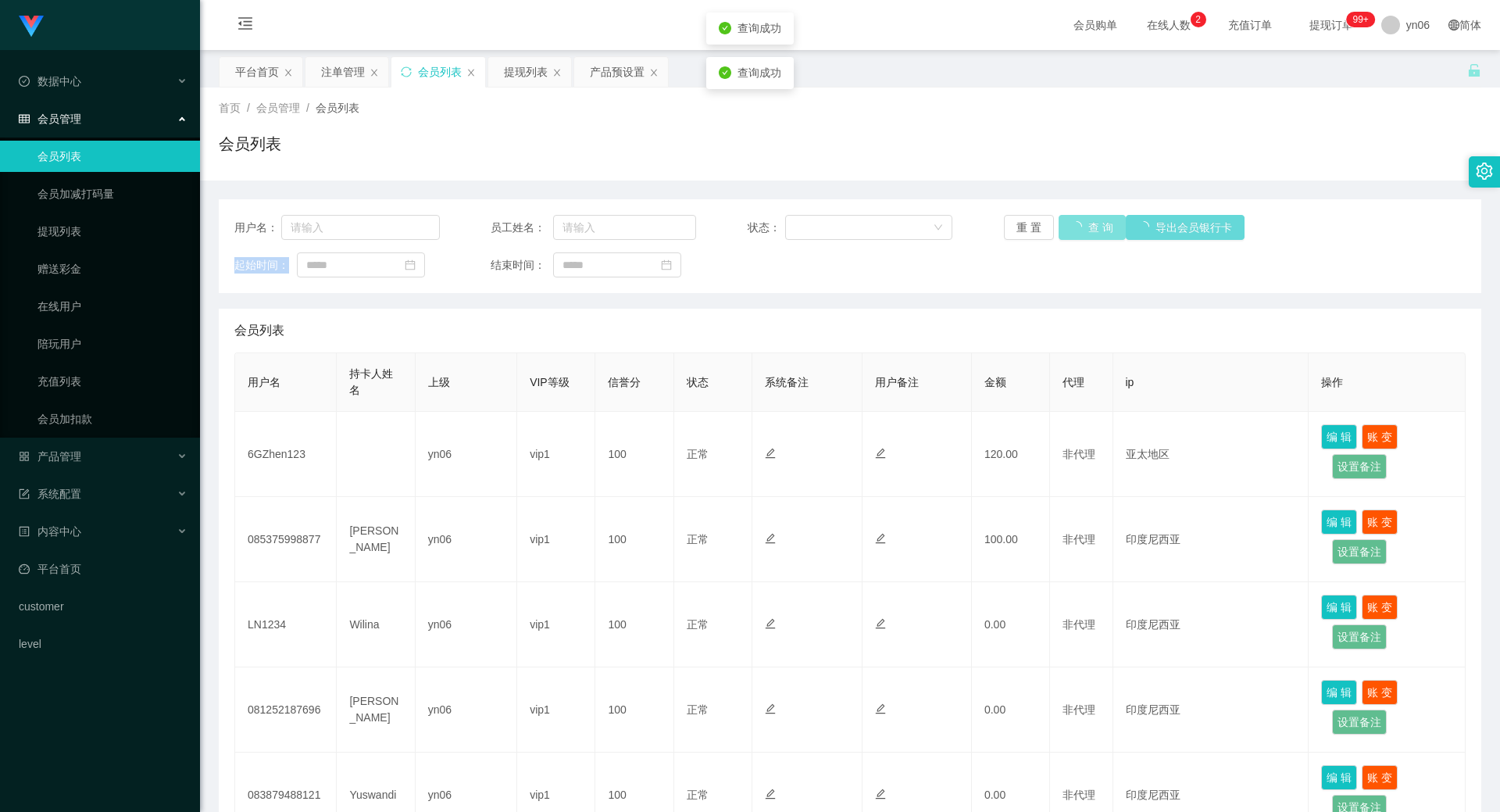
click at [1076, 221] on button "查 询" at bounding box center [1093, 227] width 67 height 25
click at [1080, 237] on button "查 询" at bounding box center [1084, 227] width 50 height 25
click at [1080, 237] on div "重 置 查 询 导出会员银行卡" at bounding box center [1106, 227] width 205 height 25
click at [1080, 237] on button "查 询" at bounding box center [1093, 227] width 67 height 25
click at [1080, 237] on div "重 置 查 询 导出会员银行卡" at bounding box center [1106, 227] width 205 height 25
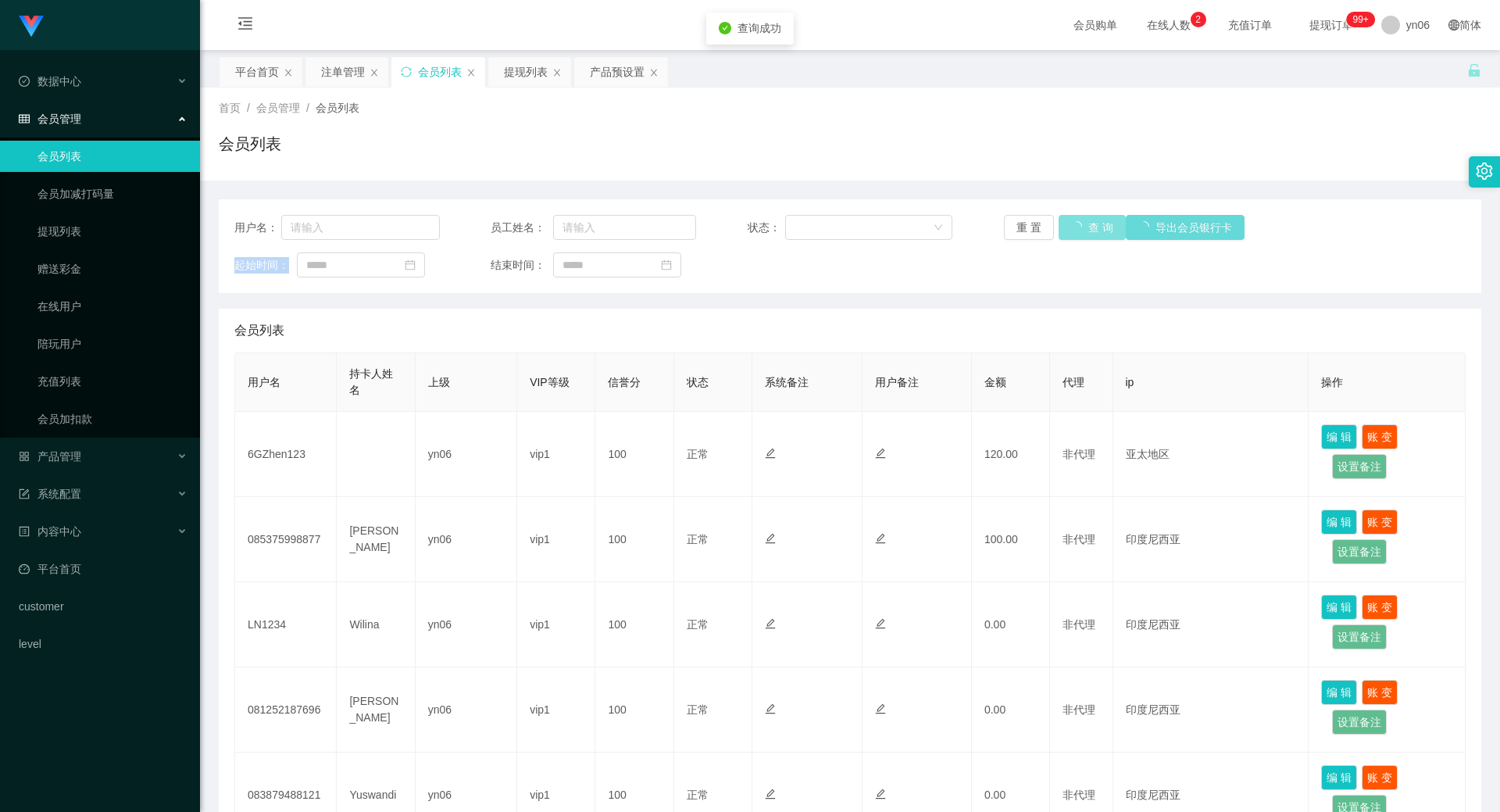
click at [1080, 237] on button "查 询" at bounding box center [1093, 227] width 67 height 25
click at [1080, 237] on div "重 置 查 询 导出会员银行卡" at bounding box center [1106, 227] width 205 height 25
click at [1080, 237] on button "查 询" at bounding box center [1084, 227] width 50 height 25
click at [1078, 224] on button "查 询" at bounding box center [1084, 227] width 50 height 25
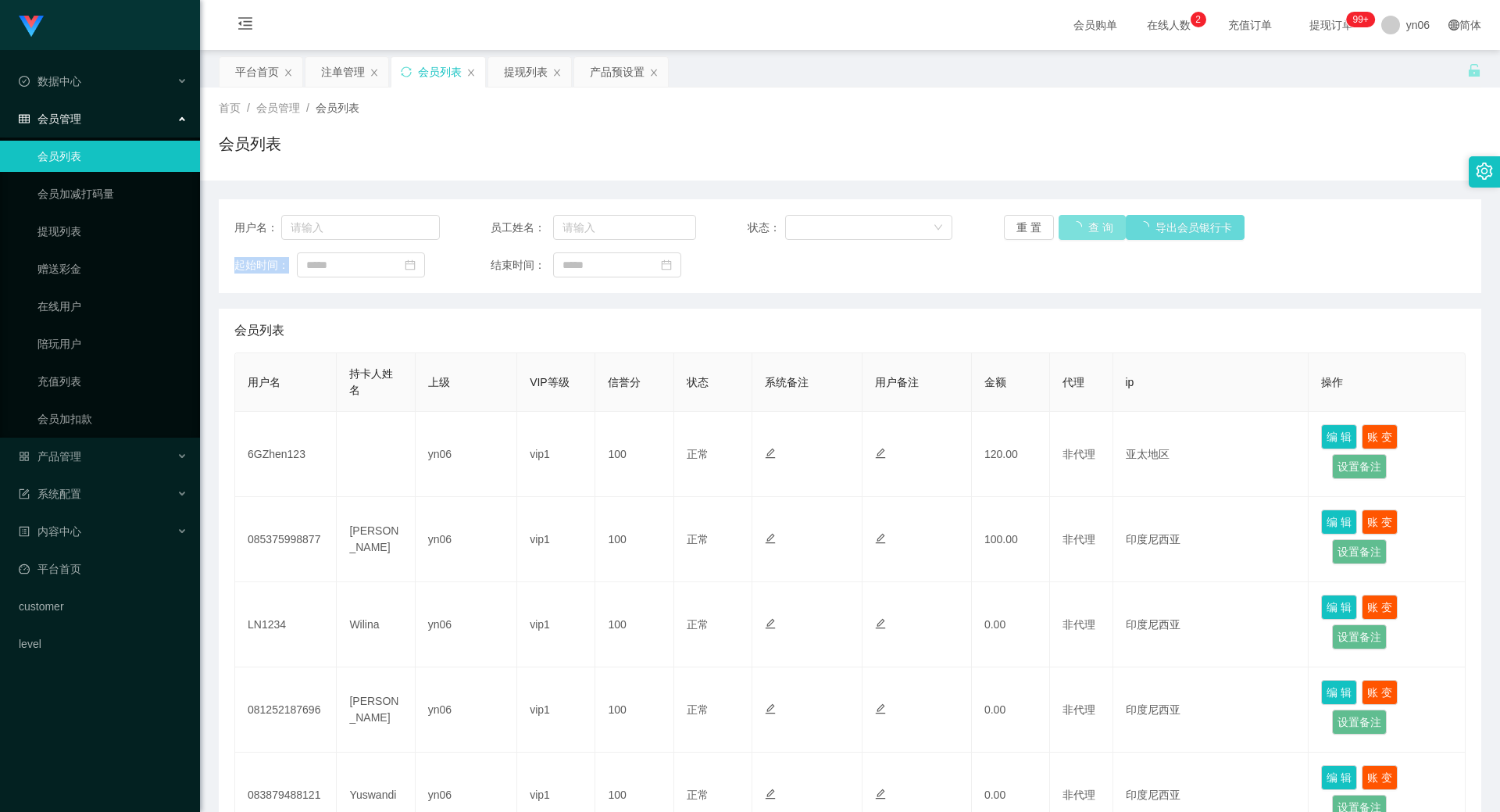
click at [1078, 224] on div "重 置 查 询 导出会员银行卡" at bounding box center [1106, 227] width 205 height 25
click at [1078, 224] on button "查 询" at bounding box center [1093, 227] width 67 height 25
click at [1078, 224] on div "重 置 查 询 导出会员银行卡" at bounding box center [1106, 227] width 205 height 25
click at [1078, 224] on button "查 询" at bounding box center [1084, 227] width 50 height 25
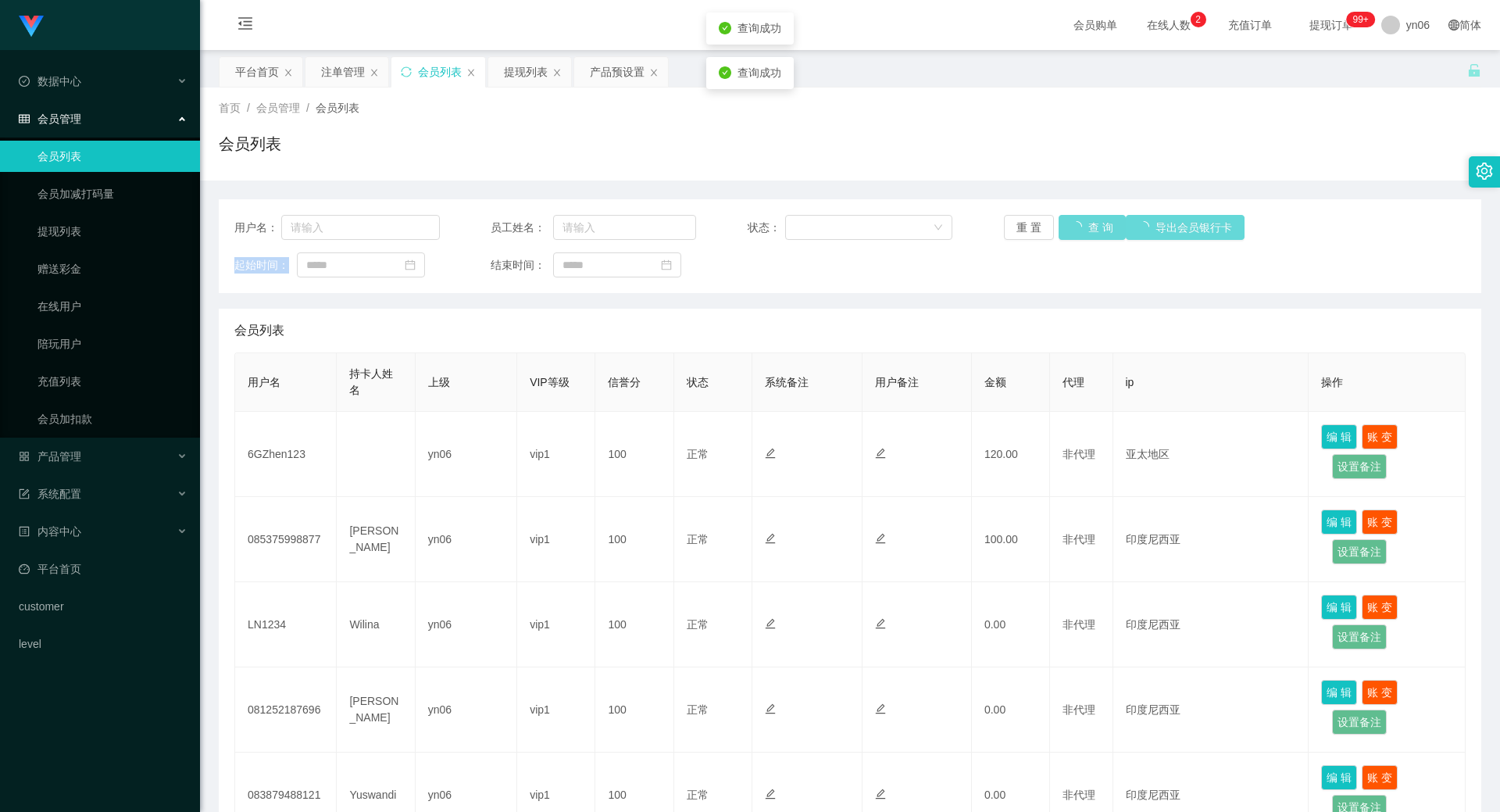
click at [1078, 224] on div "重 置 查 询 导出会员银行卡" at bounding box center [1106, 227] width 205 height 25
drag, startPoint x: 1078, startPoint y: 224, endPoint x: 8, endPoint y: 205, distance: 1070.2
click at [1074, 225] on button "查 询" at bounding box center [1084, 227] width 50 height 25
click at [1065, 225] on button "查 询" at bounding box center [1084, 227] width 50 height 25
click at [1065, 225] on div "重 置 查 询 导出会员银行卡" at bounding box center [1106, 227] width 205 height 25
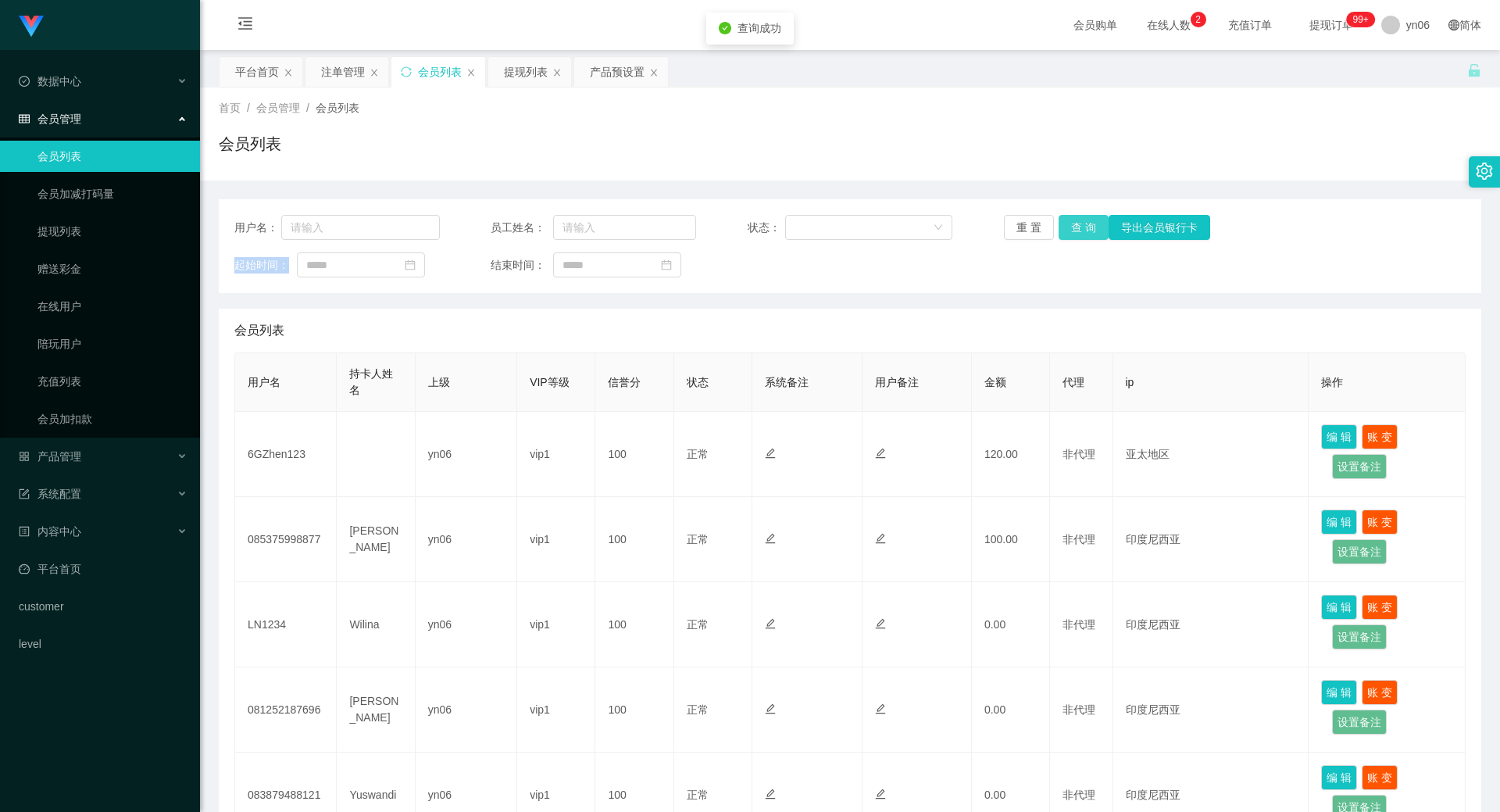
click at [1065, 225] on button "查 询" at bounding box center [1084, 227] width 50 height 25
click at [1065, 225] on div "重 置 查 询 导出会员银行卡" at bounding box center [1106, 227] width 205 height 25
click at [1086, 235] on button "查 询" at bounding box center [1084, 227] width 50 height 25
click at [1086, 235] on div "重 置 查 询 导出会员银行卡" at bounding box center [1106, 227] width 205 height 25
click at [1086, 235] on button "查 询" at bounding box center [1084, 227] width 50 height 25
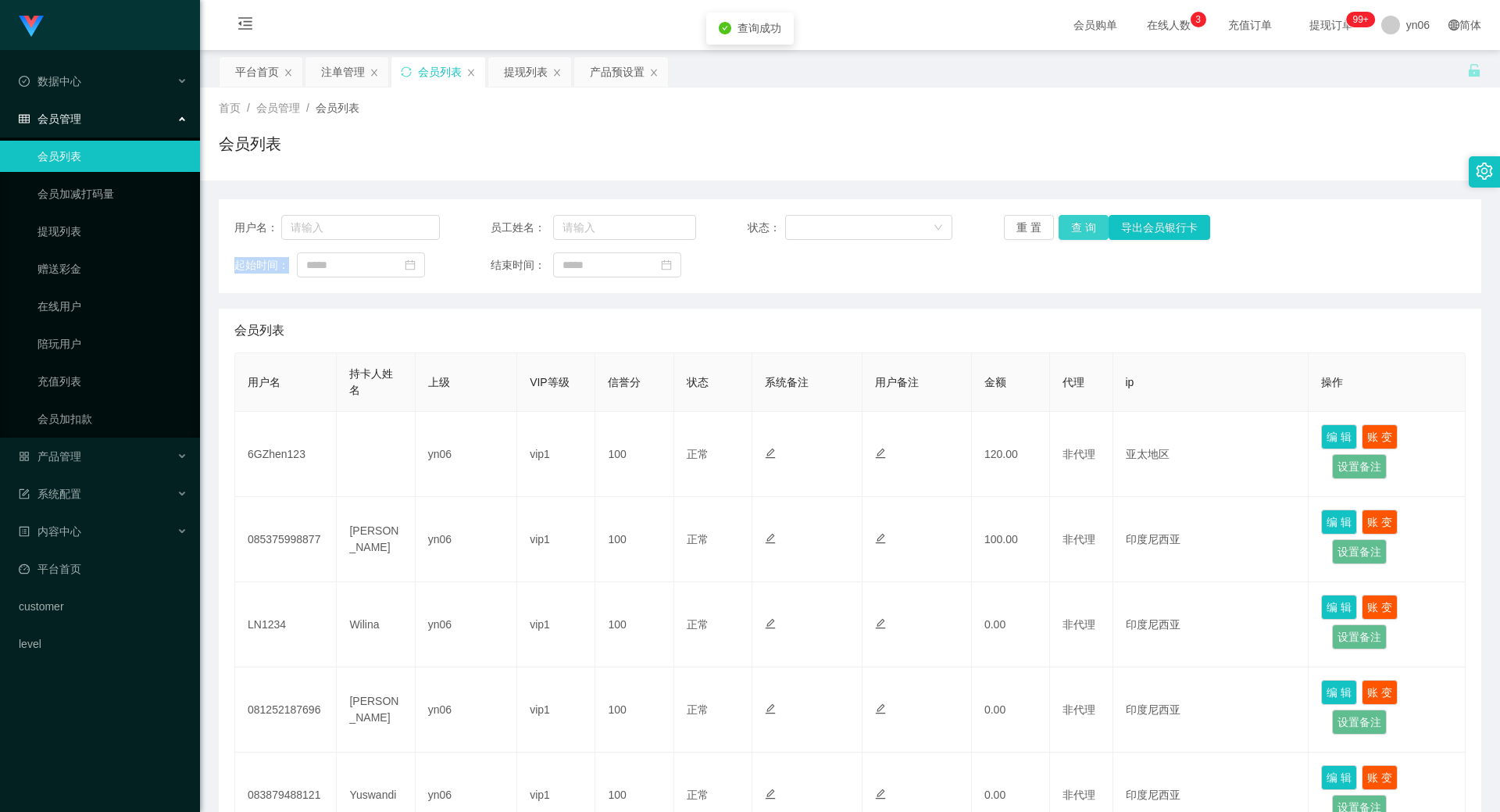
click at [1086, 235] on div "重 置 查 询 导出会员银行卡" at bounding box center [1106, 227] width 205 height 25
click at [1086, 235] on button "查 询" at bounding box center [1084, 227] width 50 height 25
click at [1086, 235] on div "重 置 查 询 导出会员银行卡" at bounding box center [1106, 227] width 205 height 25
click at [1088, 220] on button "查 询" at bounding box center [1084, 227] width 50 height 25
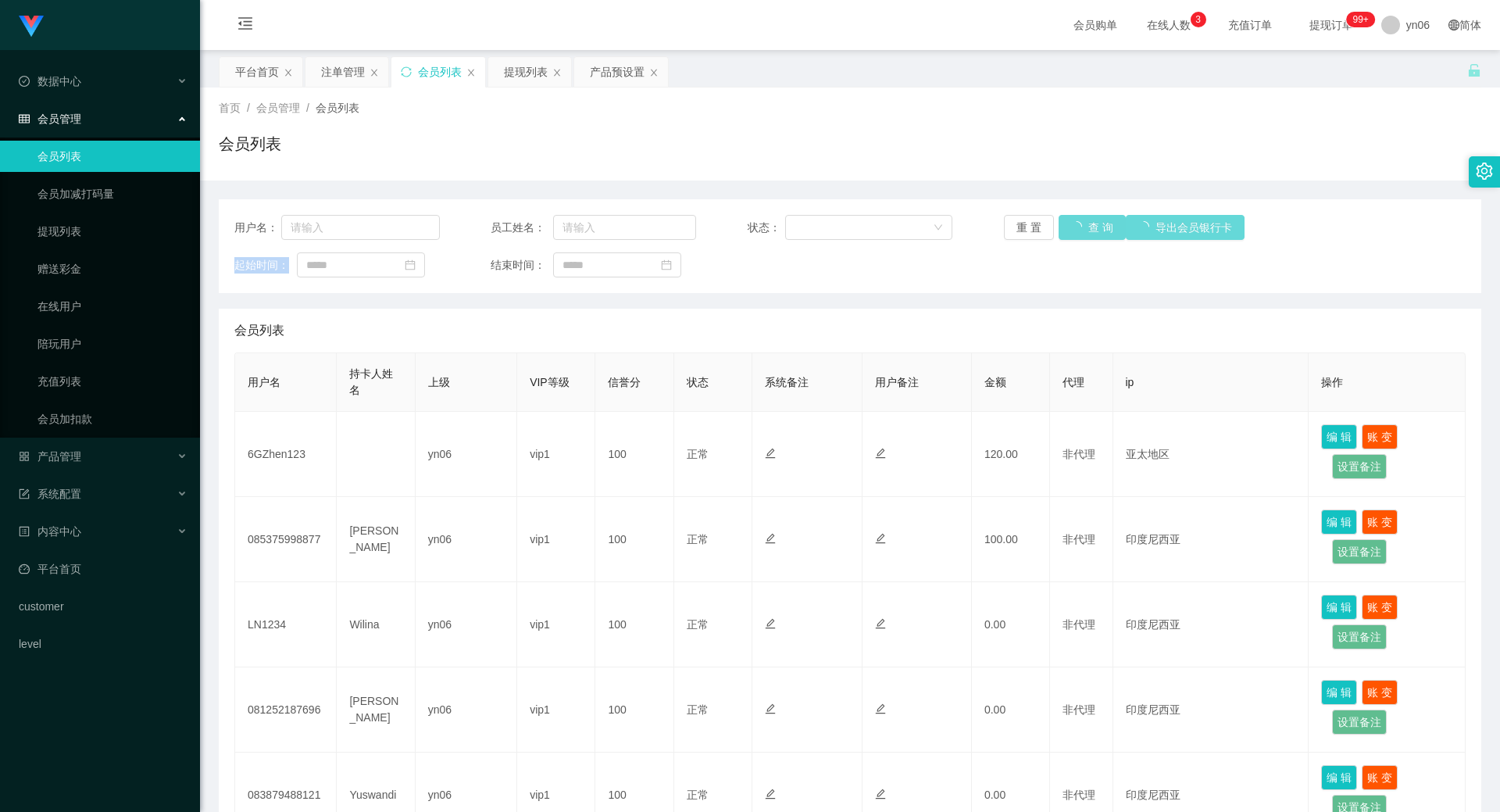
click at [1088, 220] on div "重 置 查 询 导出会员银行卡" at bounding box center [1106, 227] width 205 height 25
click at [1088, 220] on button "查 询" at bounding box center [1093, 227] width 67 height 25
click at [1088, 220] on div "重 置 查 询 导出会员银行卡" at bounding box center [1106, 227] width 205 height 25
click at [1088, 220] on button "查 询" at bounding box center [1084, 227] width 50 height 25
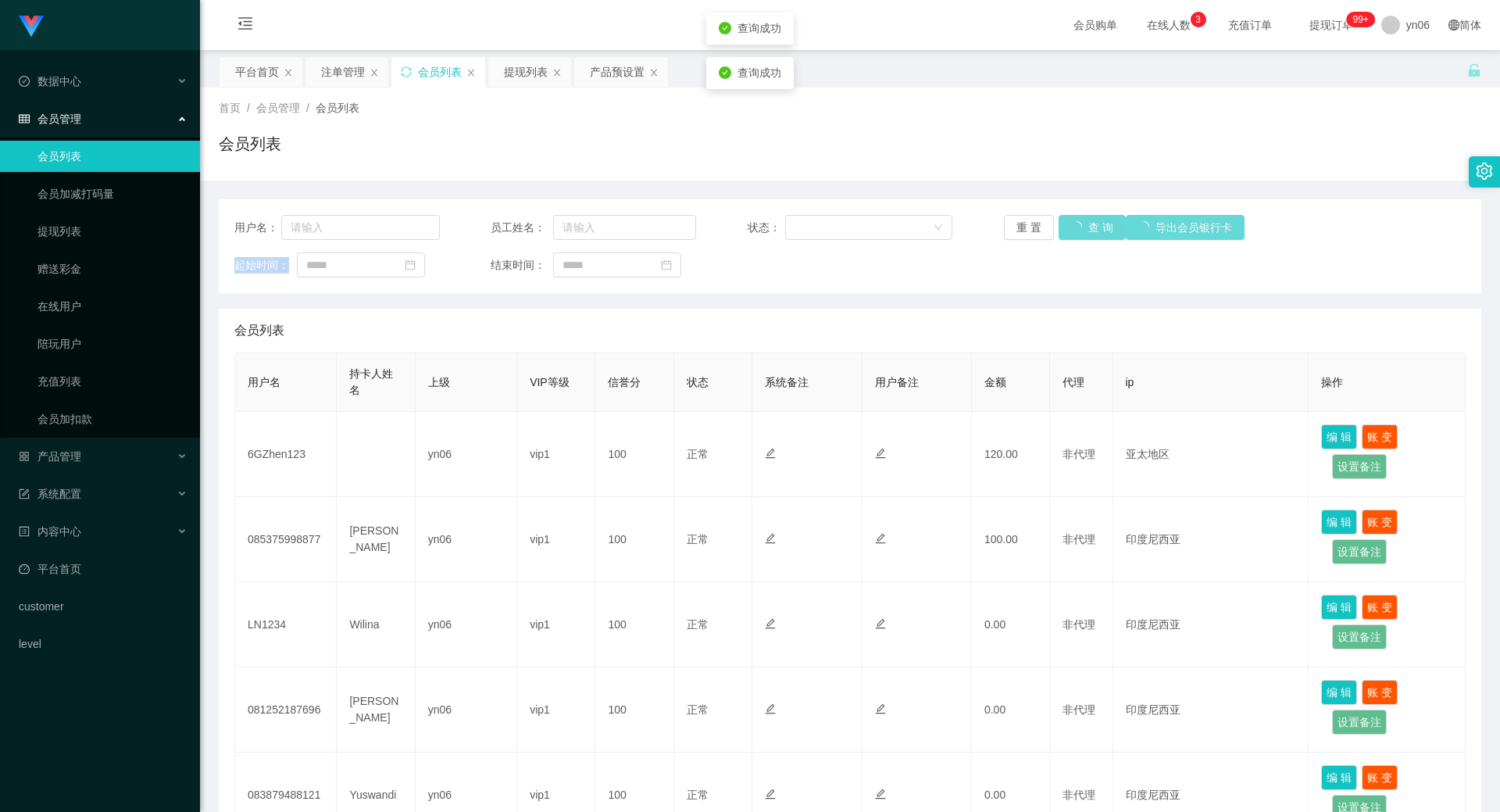
click at [1088, 221] on div "重 置 查 询 导出会员银行卡" at bounding box center [1106, 227] width 205 height 25
click at [1088, 224] on button "查 询" at bounding box center [1084, 227] width 50 height 25
click at [1071, 227] on button "查 询" at bounding box center [1084, 227] width 50 height 25
click at [1071, 227] on div "重 置 查 询 导出会员银行卡" at bounding box center [1106, 227] width 205 height 25
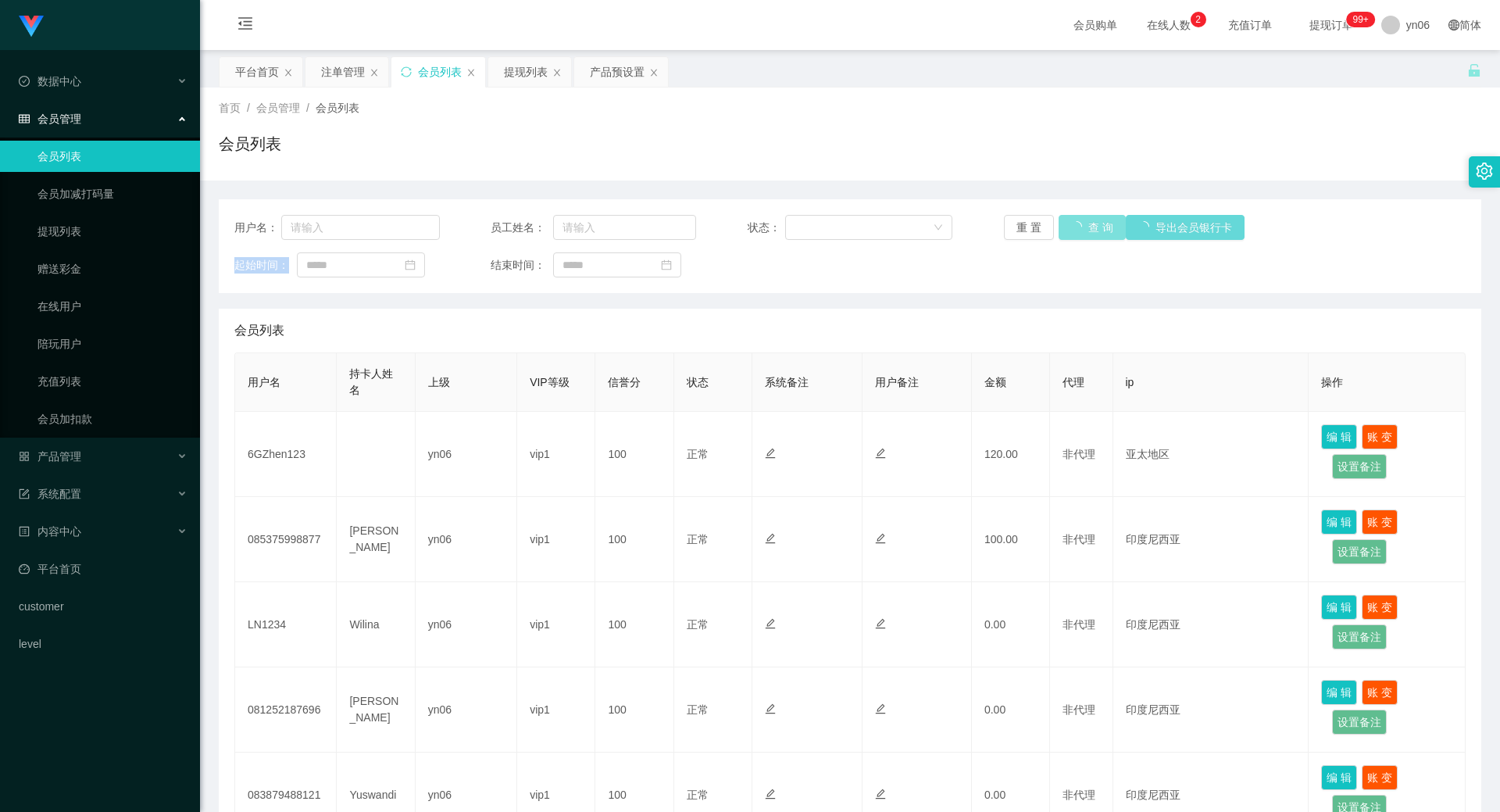
click at [1071, 227] on div "重 置 查 询 导出会员银行卡" at bounding box center [1106, 227] width 205 height 25
click at [1071, 227] on button "查 询" at bounding box center [1093, 227] width 67 height 25
click at [1071, 227] on button "查 询" at bounding box center [1084, 227] width 50 height 25
click at [1070, 230] on button "查 询" at bounding box center [1084, 227] width 50 height 25
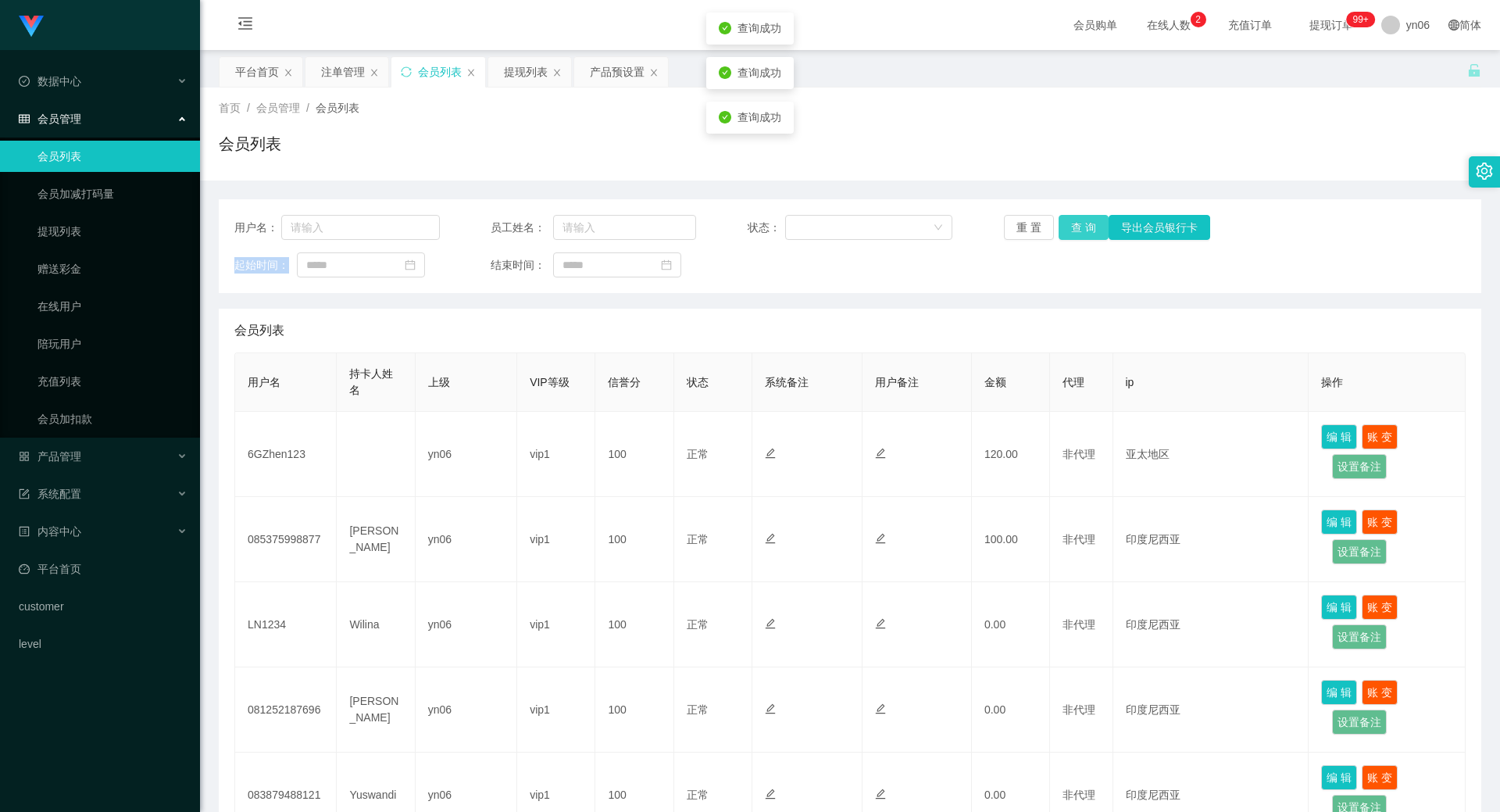
click at [1070, 230] on button "查 询" at bounding box center [1084, 227] width 50 height 25
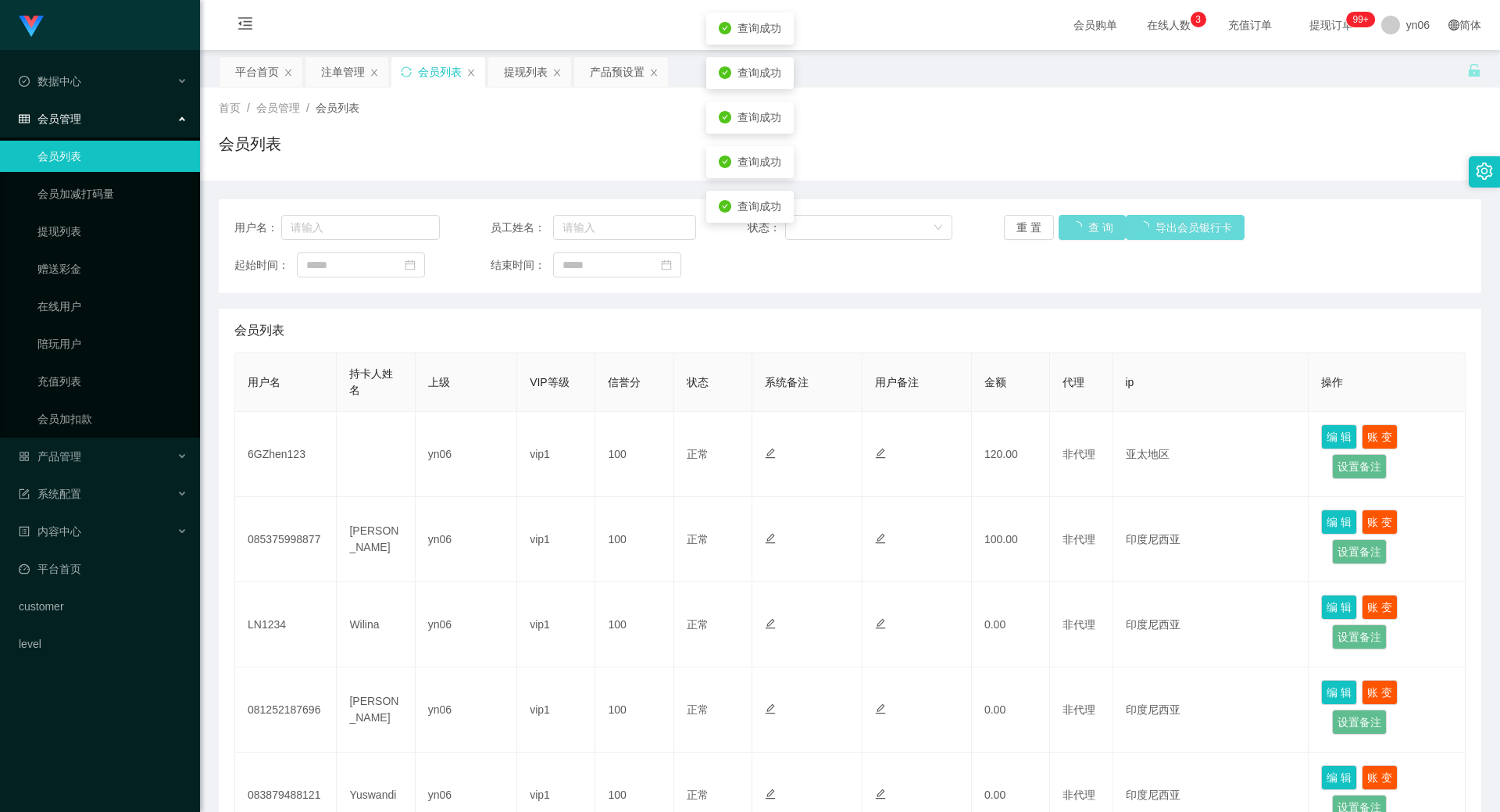
click at [1070, 230] on div "重 置 查 询 导出会员银行卡" at bounding box center [1106, 227] width 205 height 25
click at [1069, 230] on button "查 询" at bounding box center [1084, 227] width 50 height 25
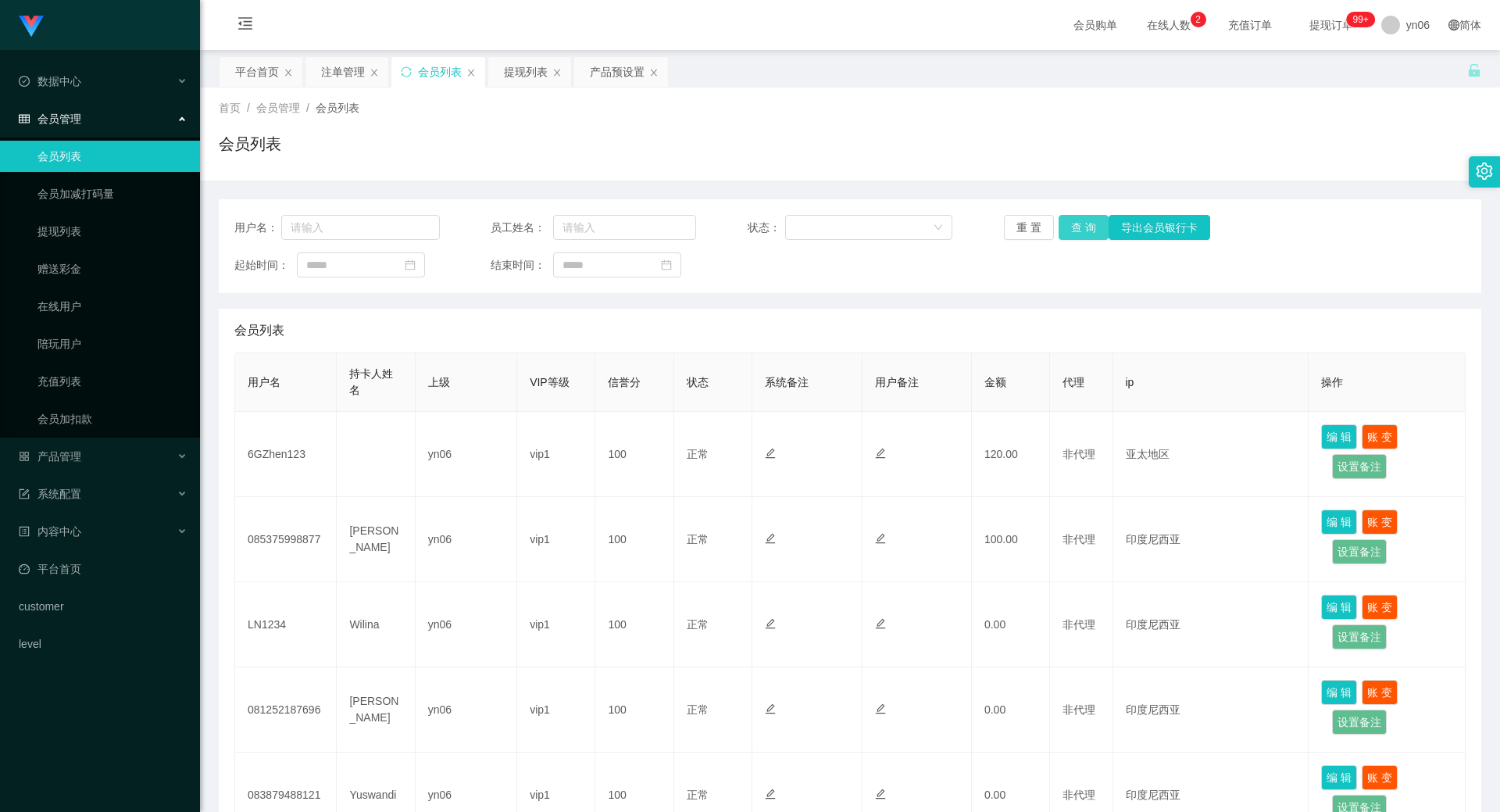
click at [1069, 231] on button "查 询" at bounding box center [1084, 227] width 50 height 25
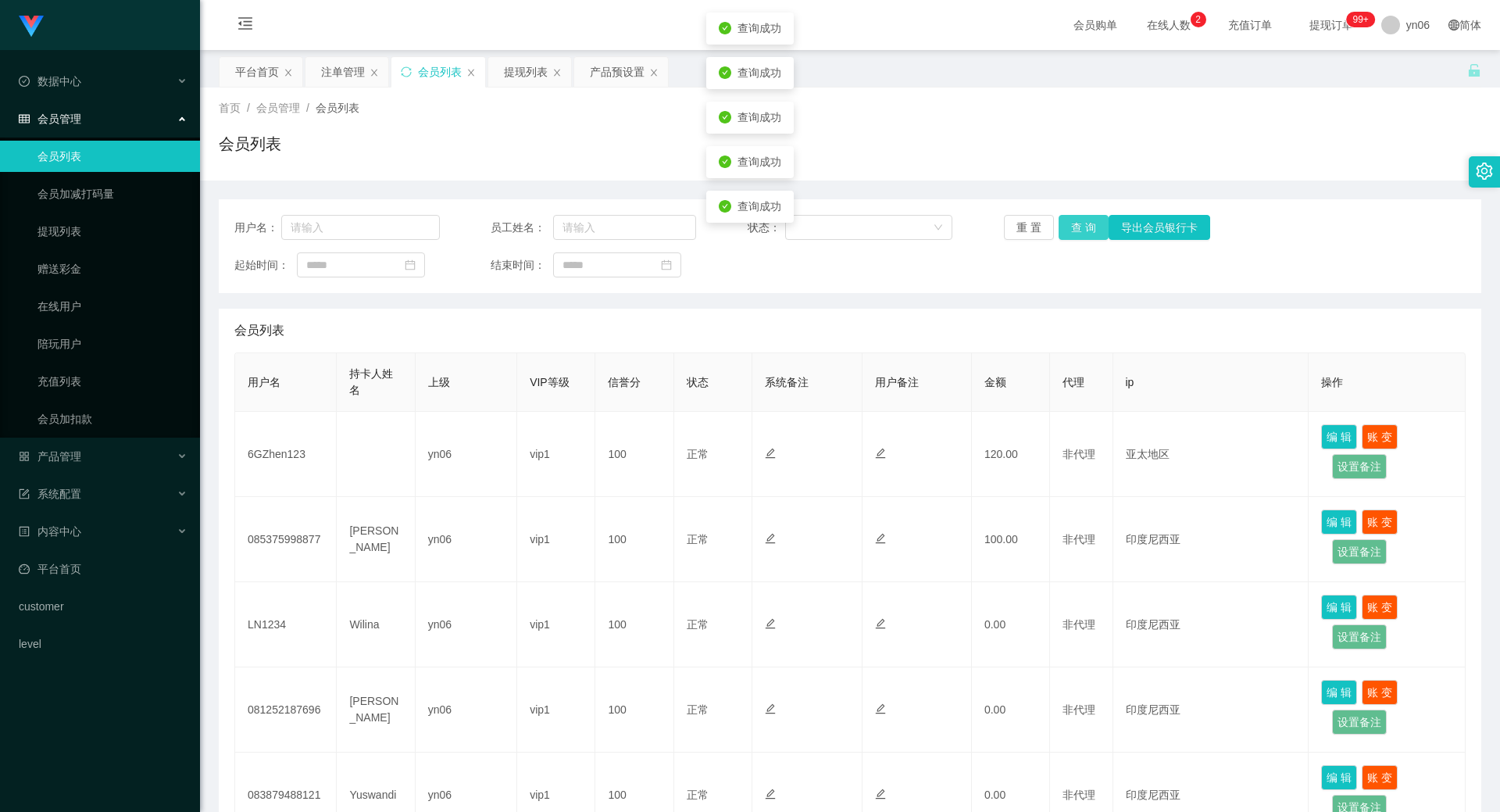
click at [1069, 231] on button "查 询" at bounding box center [1084, 227] width 50 height 25
click at [1069, 231] on button "查 询" at bounding box center [1093, 227] width 67 height 25
click at [1069, 231] on button "查 询" at bounding box center [1084, 227] width 50 height 25
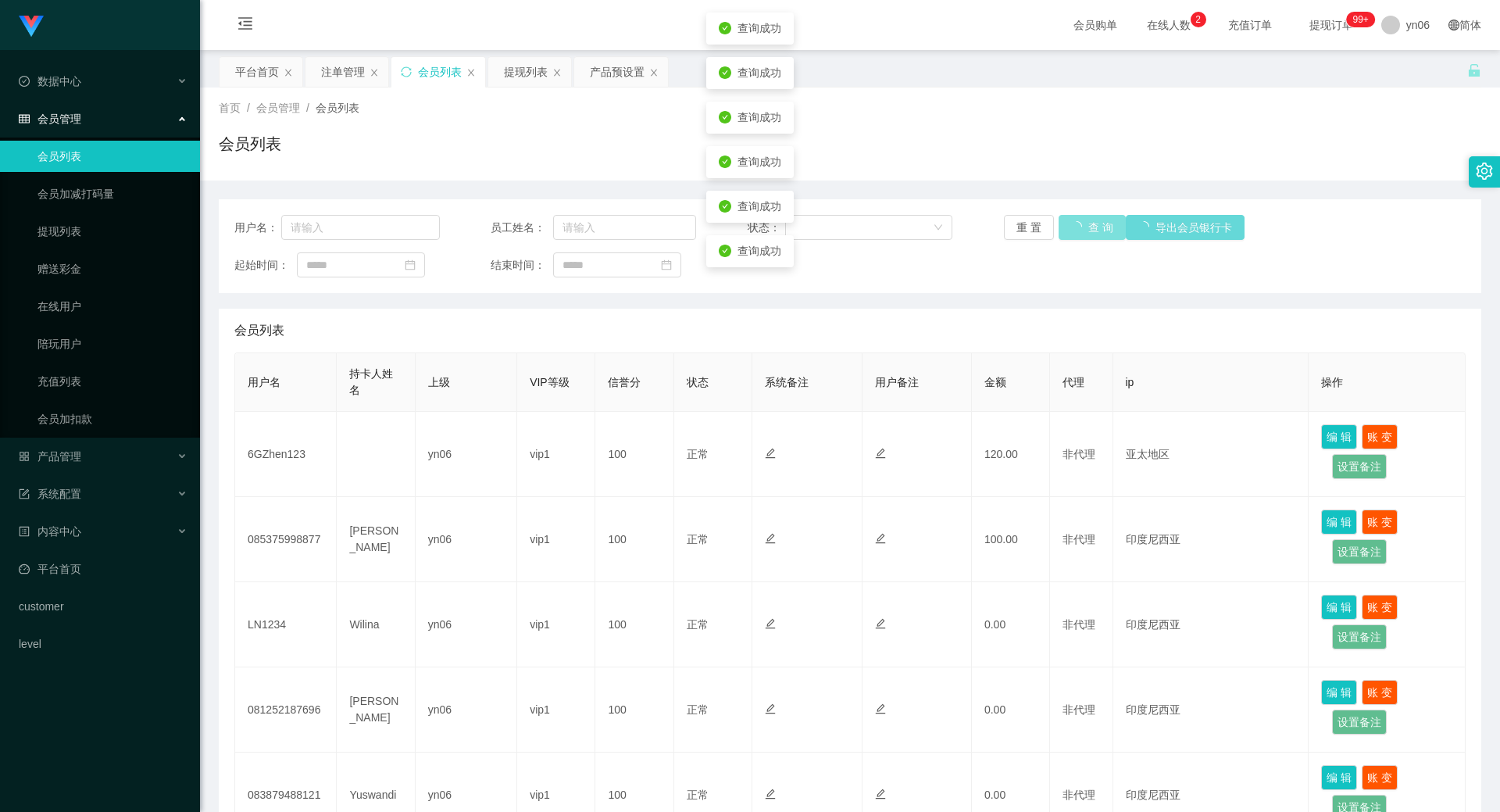
click at [1069, 231] on button "查 询" at bounding box center [1093, 227] width 67 height 25
click at [1069, 231] on button "查 询" at bounding box center [1084, 227] width 50 height 25
click at [1069, 231] on div "重 置 查 询 导出会员银行卡" at bounding box center [1106, 227] width 205 height 25
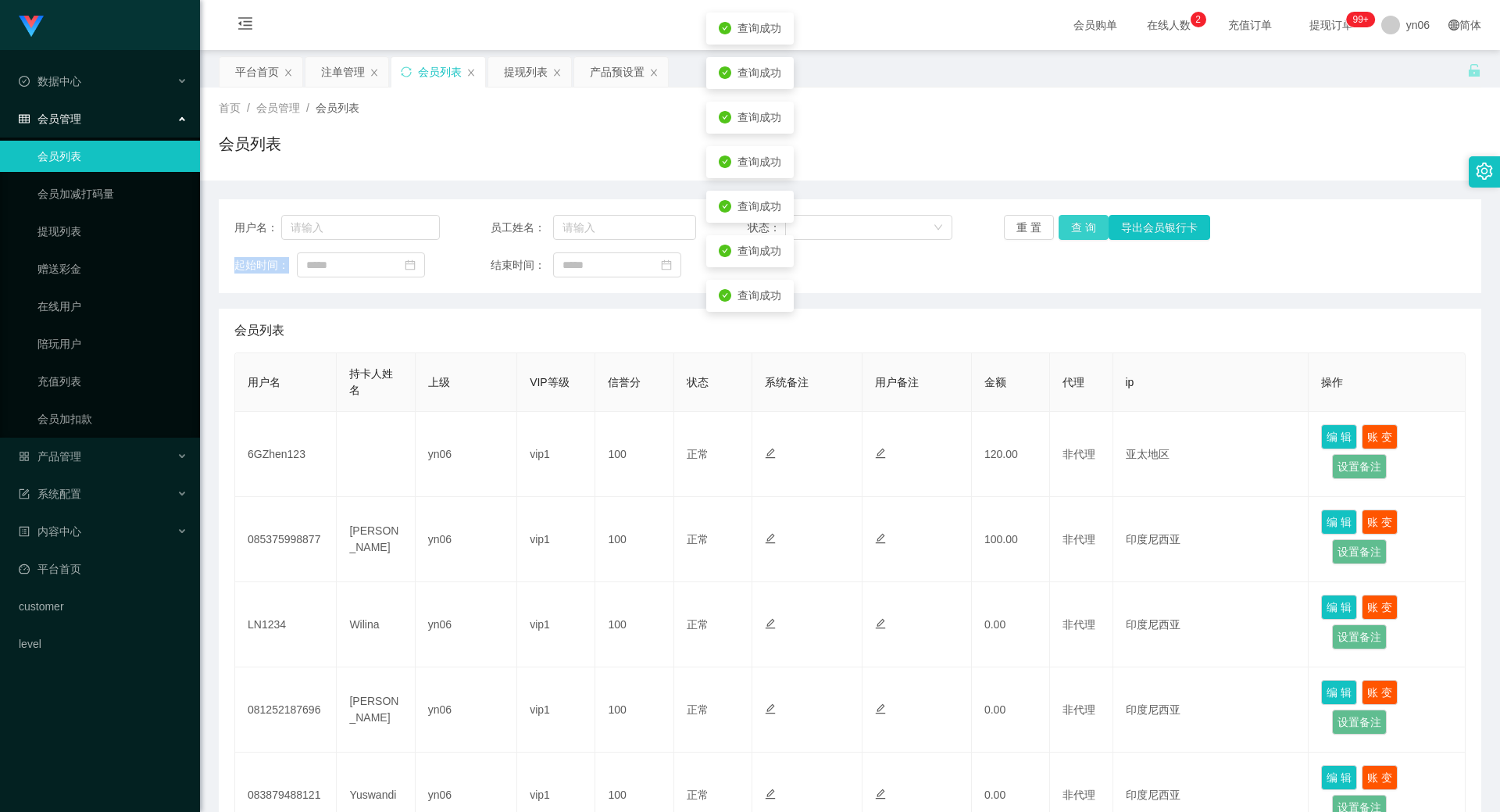
click at [1069, 231] on button "查 询" at bounding box center [1084, 227] width 50 height 25
click at [1069, 231] on div "重 置 查 询 导出会员银行卡" at bounding box center [1106, 227] width 205 height 25
click at [1069, 231] on button "查 询" at bounding box center [1084, 227] width 50 height 25
click at [1069, 231] on button "查 询" at bounding box center [1093, 227] width 67 height 25
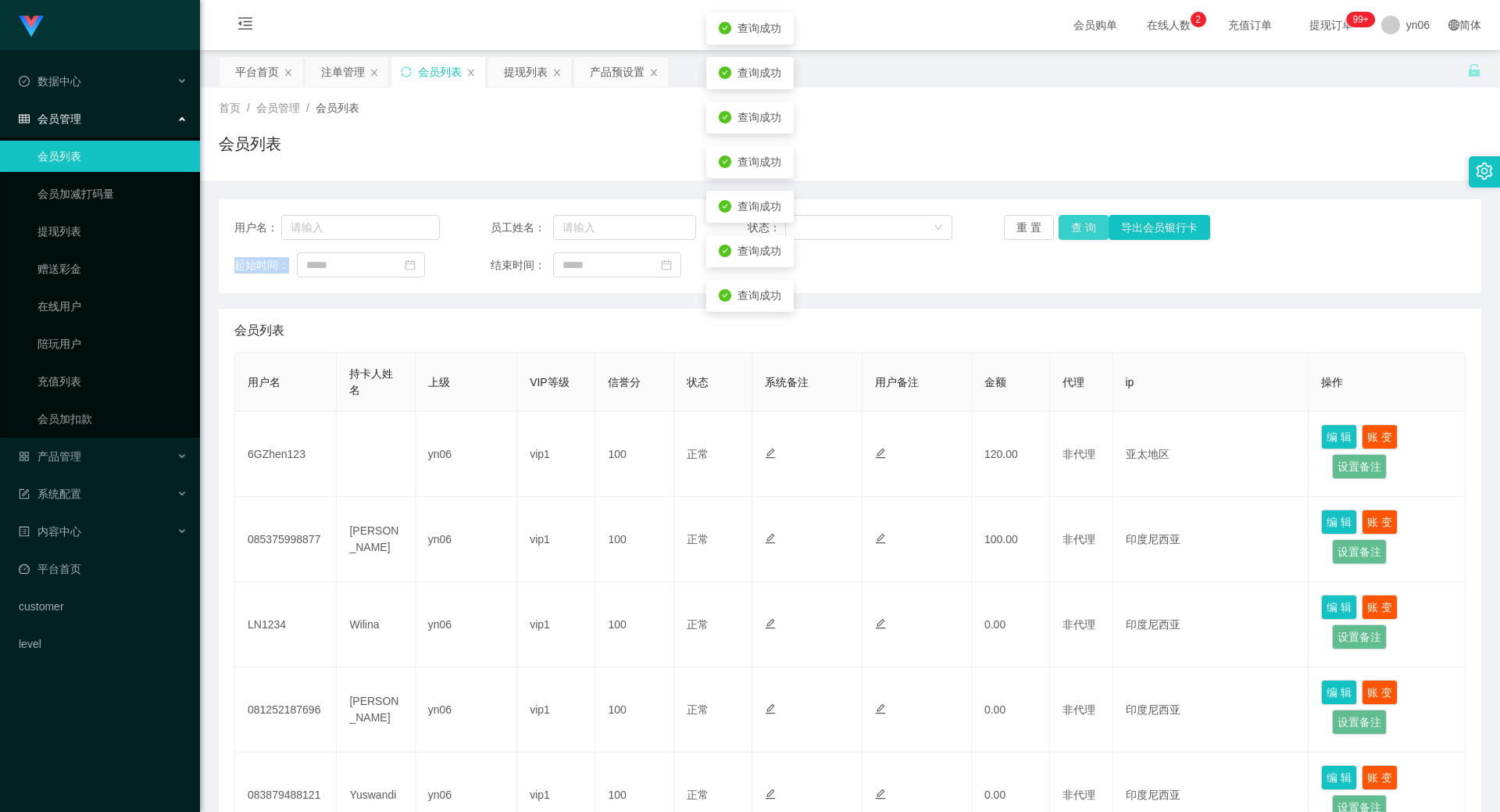
click at [1069, 231] on button "查 询" at bounding box center [1084, 227] width 50 height 25
click at [1069, 231] on button "查 询" at bounding box center [1093, 227] width 67 height 25
click at [1069, 231] on button "查 询" at bounding box center [1084, 227] width 50 height 25
click at [1069, 231] on div "重 置 查 询 导出会员银行卡" at bounding box center [1106, 227] width 205 height 25
click at [1069, 231] on button "查 询" at bounding box center [1084, 227] width 50 height 25
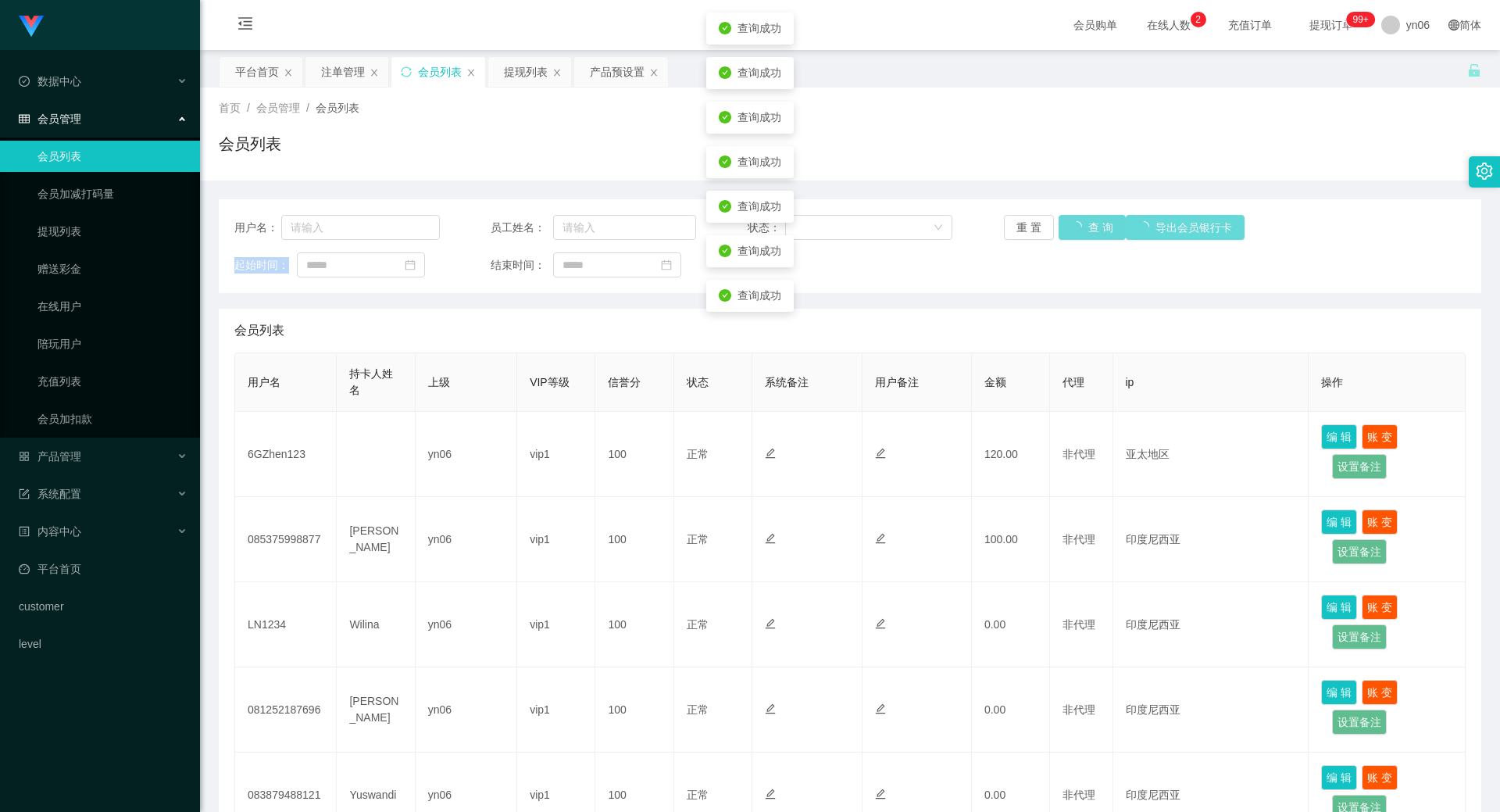
click at [1069, 231] on div "重 置 查 询 导出会员银行卡" at bounding box center [1106, 227] width 205 height 25
click at [1069, 231] on button "查 询" at bounding box center [1084, 227] width 50 height 25
click at [1069, 231] on div "重 置 查 询 导出会员银行卡" at bounding box center [1106, 227] width 205 height 25
click at [1069, 231] on button "查 询" at bounding box center [1084, 227] width 50 height 25
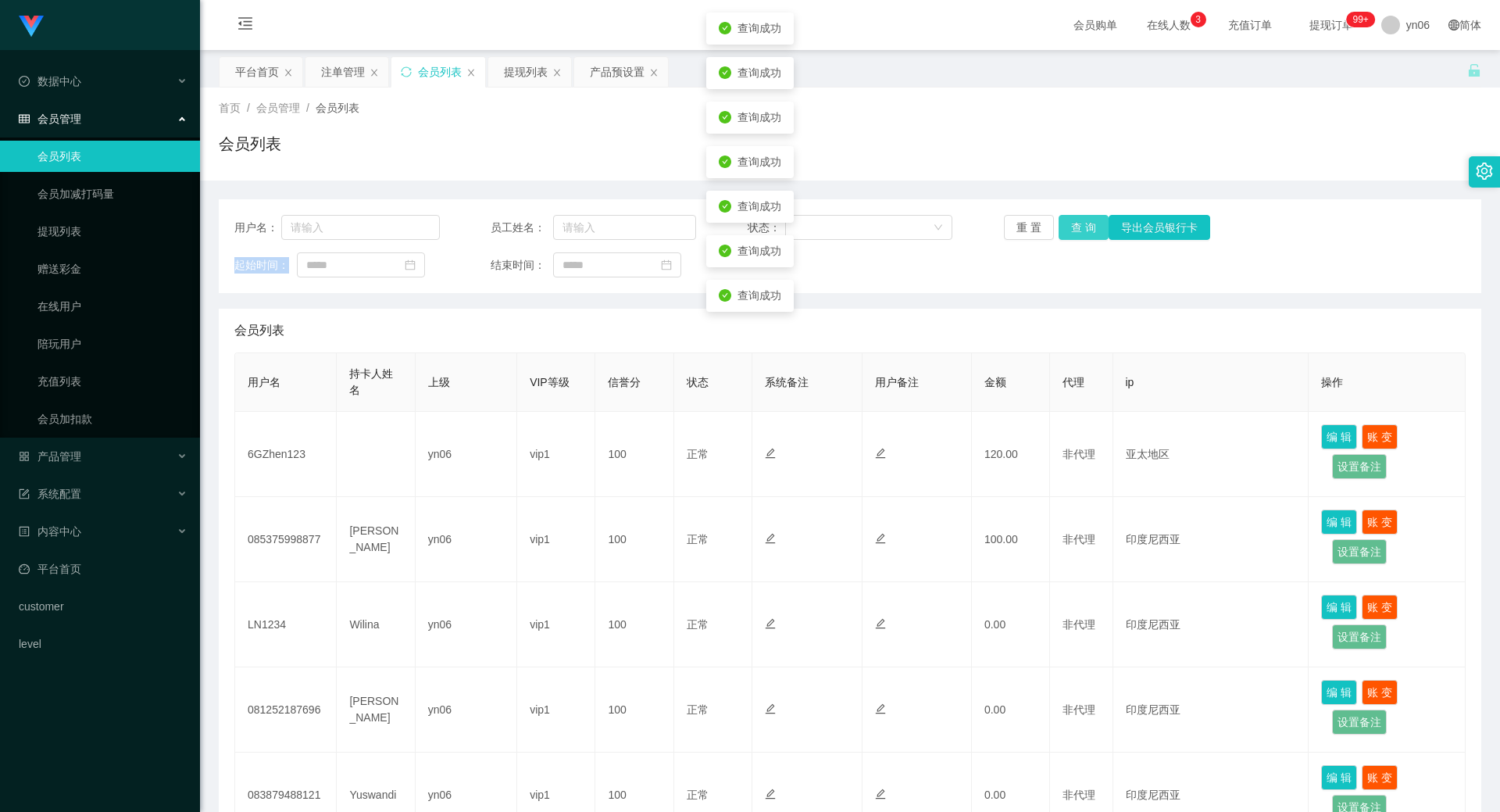
click at [1069, 231] on button "查 询" at bounding box center [1084, 227] width 50 height 25
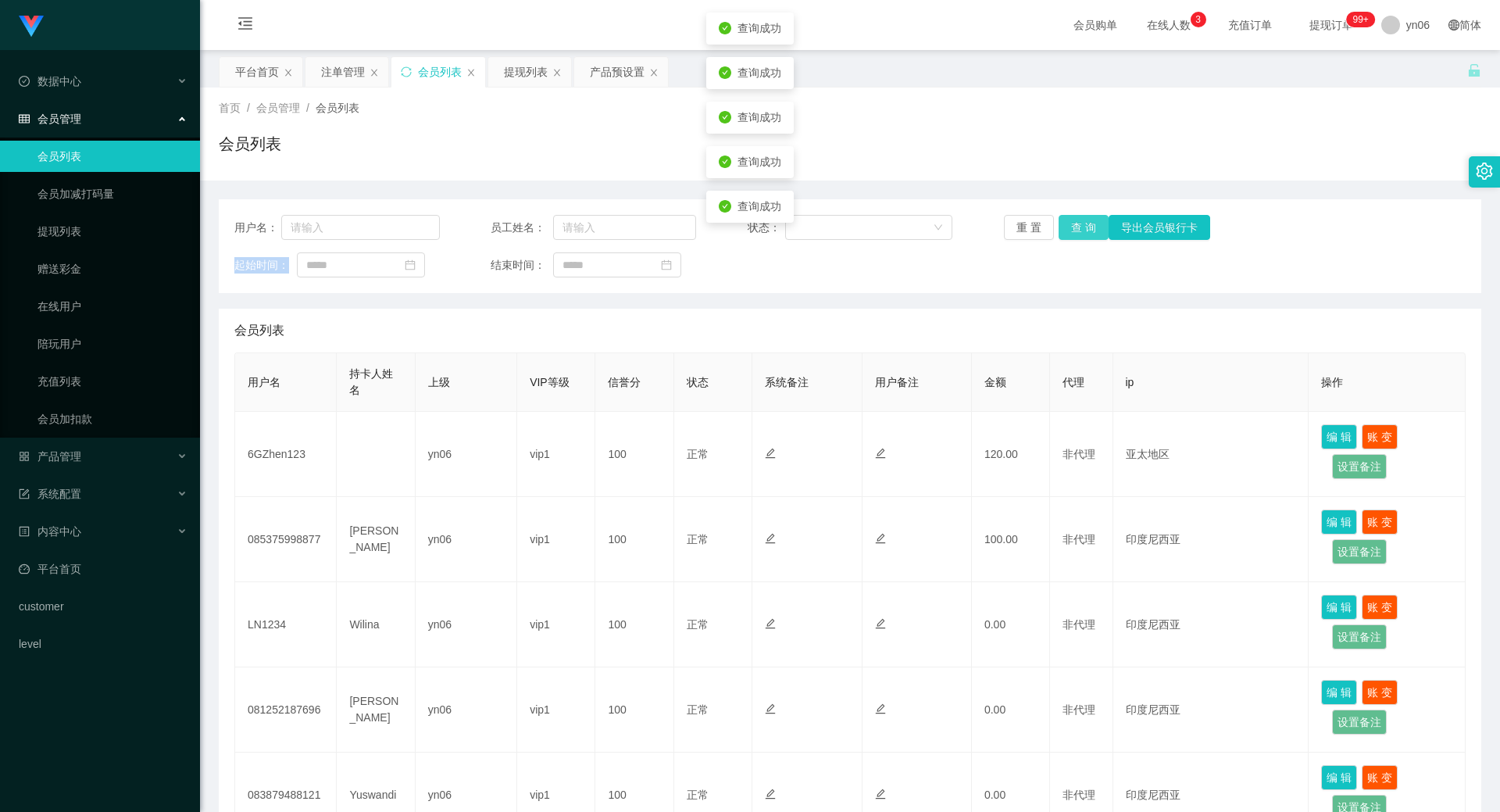
click at [1069, 231] on button "查 询" at bounding box center [1084, 227] width 50 height 25
click at [1069, 231] on button "查 询" at bounding box center [1093, 227] width 67 height 25
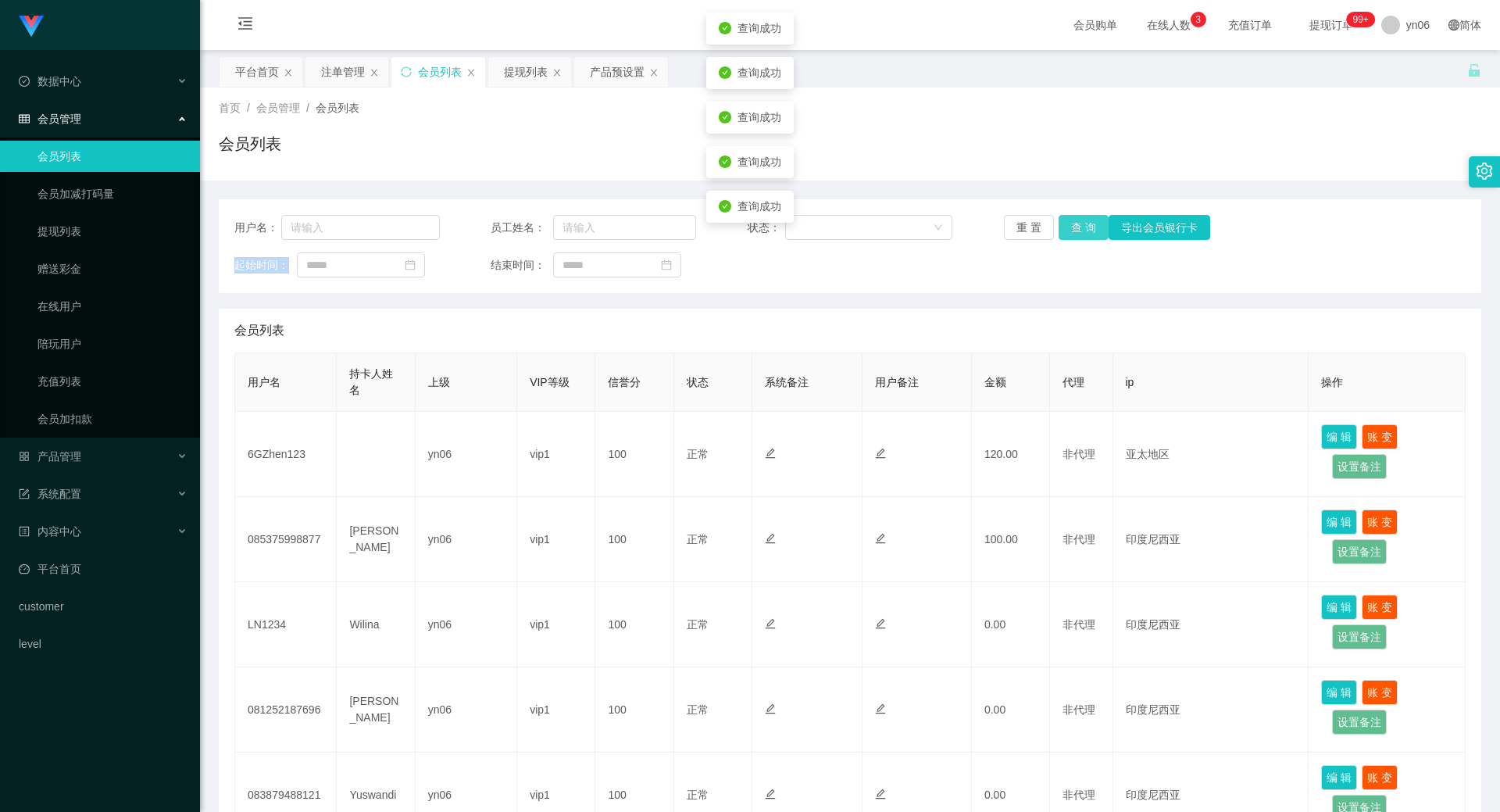
click at [1069, 231] on button "查 询" at bounding box center [1084, 227] width 50 height 25
click at [1069, 231] on button "查 询" at bounding box center [1093, 227] width 67 height 25
click at [1069, 231] on button "查 询" at bounding box center [1084, 227] width 50 height 25
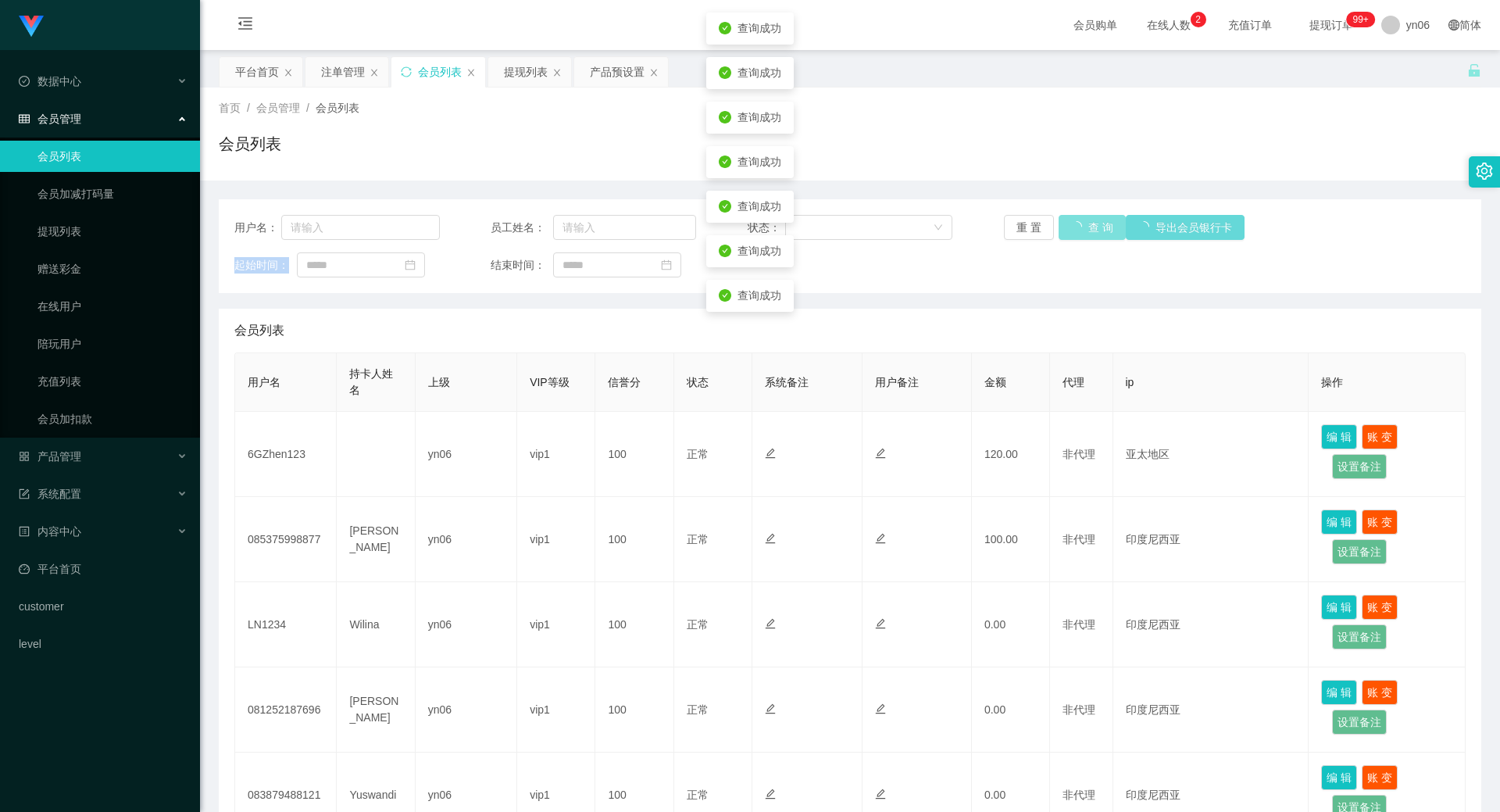
click at [1069, 231] on button "查 询" at bounding box center [1093, 227] width 67 height 25
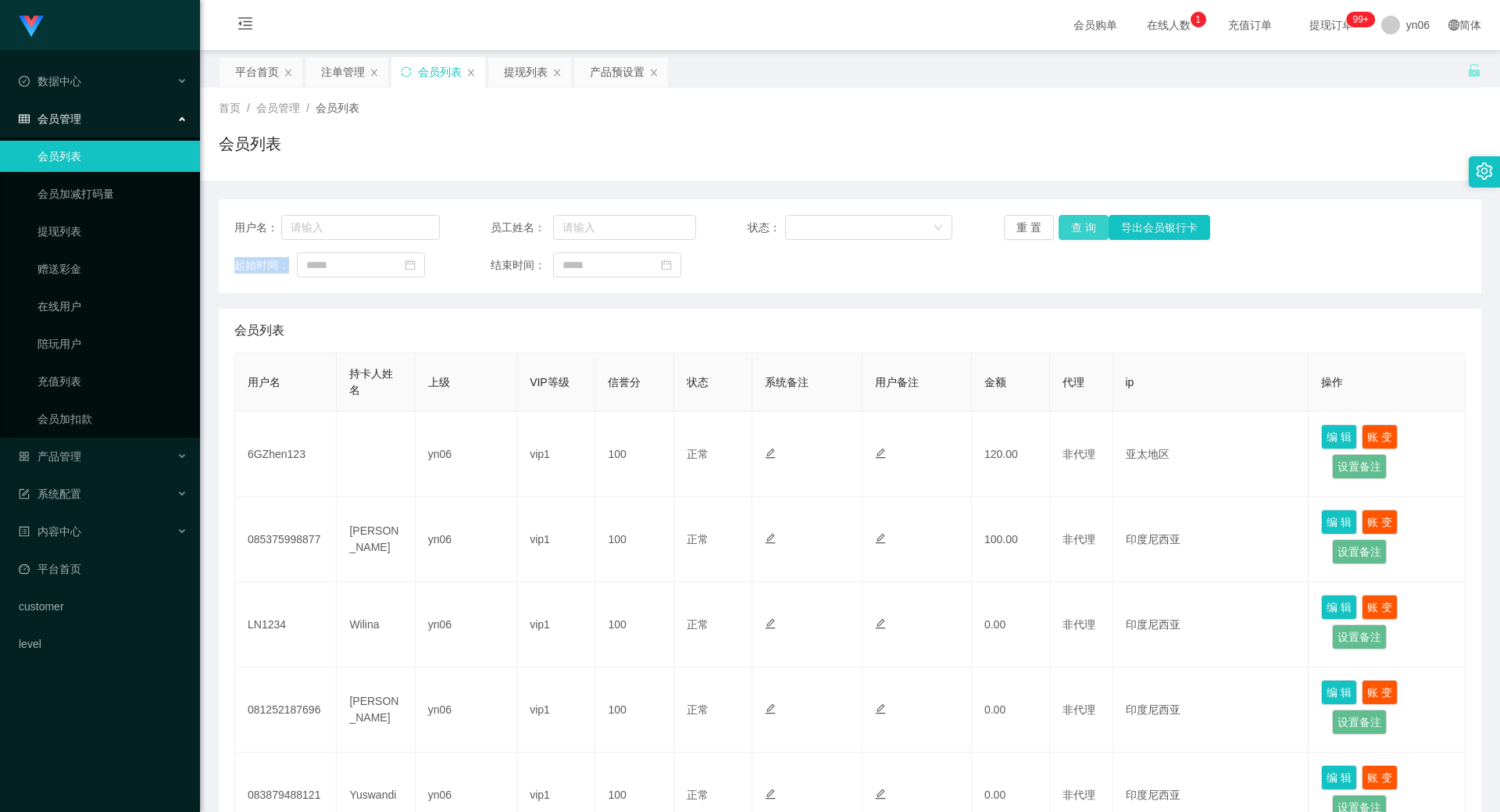
click at [1063, 219] on button "查 询" at bounding box center [1084, 227] width 50 height 25
click at [1063, 219] on div "重 置 查 询 导出会员银行卡" at bounding box center [1106, 227] width 205 height 25
click at [1063, 219] on button "查 询" at bounding box center [1093, 227] width 67 height 25
click at [1063, 219] on div "重 置 查 询 导出会员银行卡" at bounding box center [1106, 227] width 205 height 25
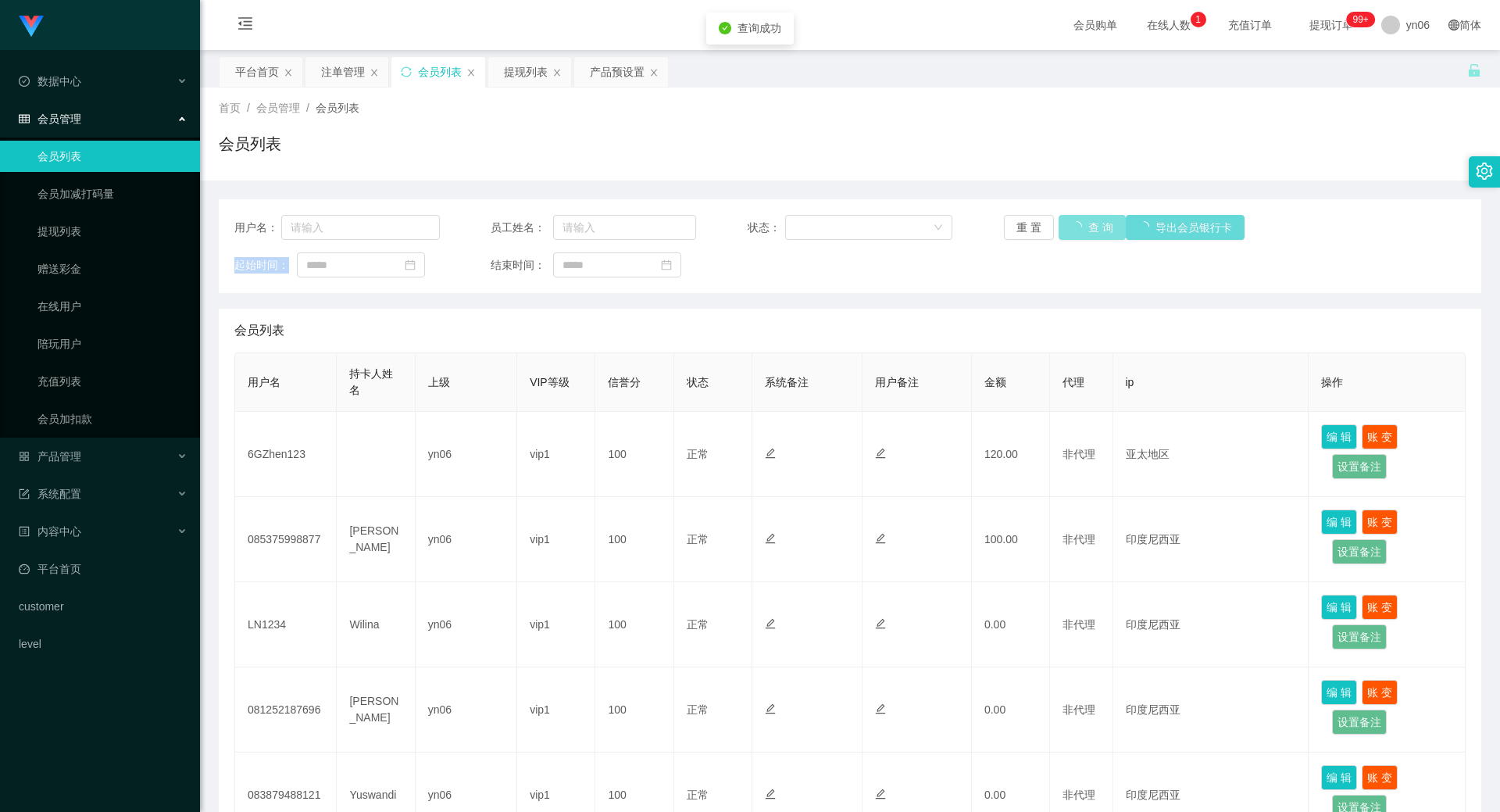
click at [1063, 219] on button "查 询" at bounding box center [1093, 227] width 67 height 25
click at [1063, 219] on div "重 置 查 询 导出会员银行卡" at bounding box center [1106, 227] width 205 height 25
click at [1063, 219] on button "查 询" at bounding box center [1084, 227] width 50 height 25
click at [1063, 219] on div "重 置 查 询 导出会员银行卡" at bounding box center [1106, 227] width 205 height 25
click at [1063, 219] on button "查 询" at bounding box center [1084, 227] width 50 height 25
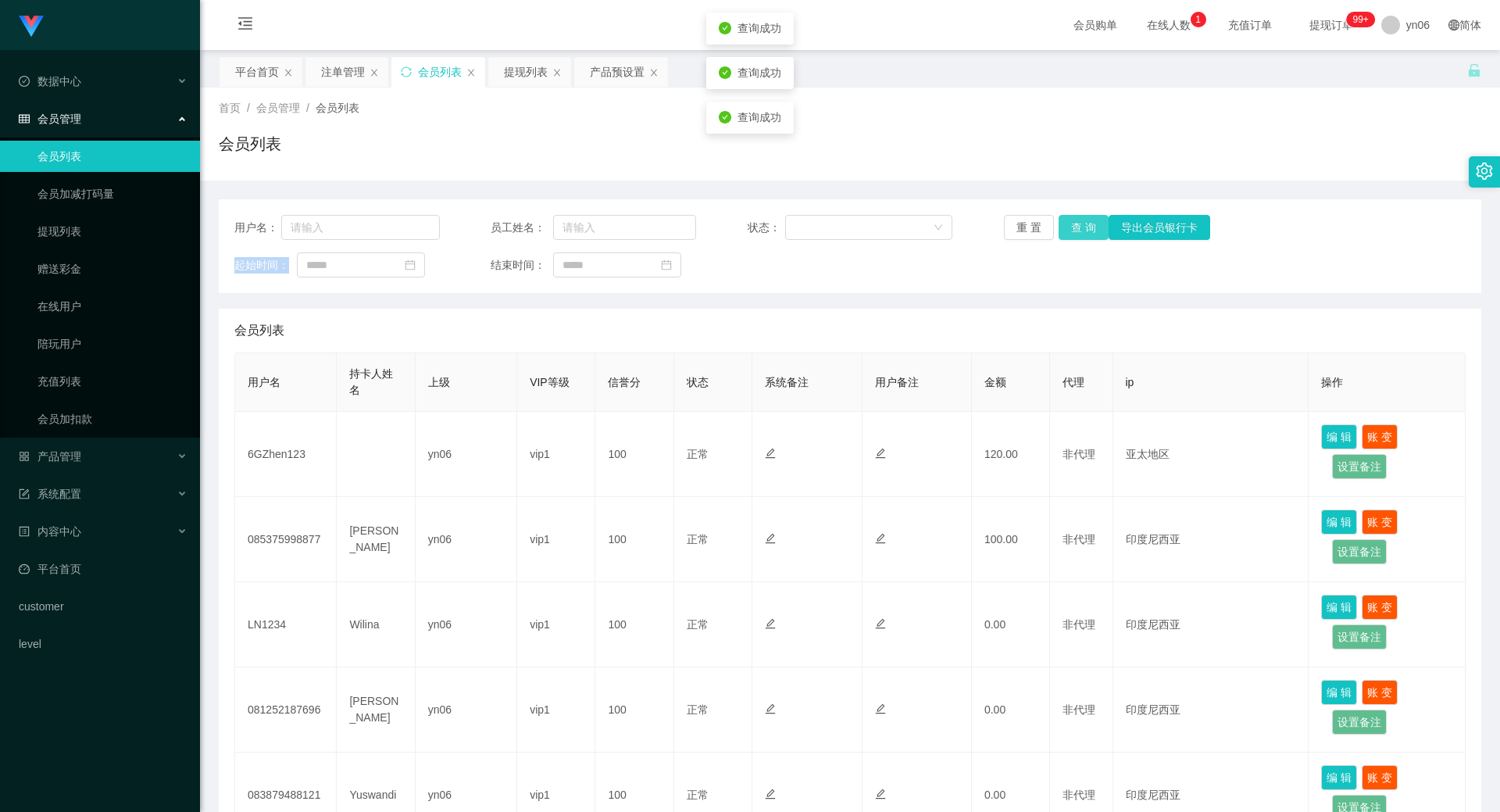
click at [1063, 219] on div "重 置 查 询 导出会员银行卡" at bounding box center [1106, 227] width 205 height 25
click at [1065, 218] on button "查 询" at bounding box center [1084, 227] width 50 height 25
click at [1065, 218] on div "重 置 查 询 导出会员银行卡" at bounding box center [1106, 227] width 205 height 25
click at [1065, 218] on button "查 询" at bounding box center [1093, 227] width 67 height 25
click at [1065, 218] on div "重 置 查 询 导出会员银行卡" at bounding box center [1106, 227] width 205 height 25
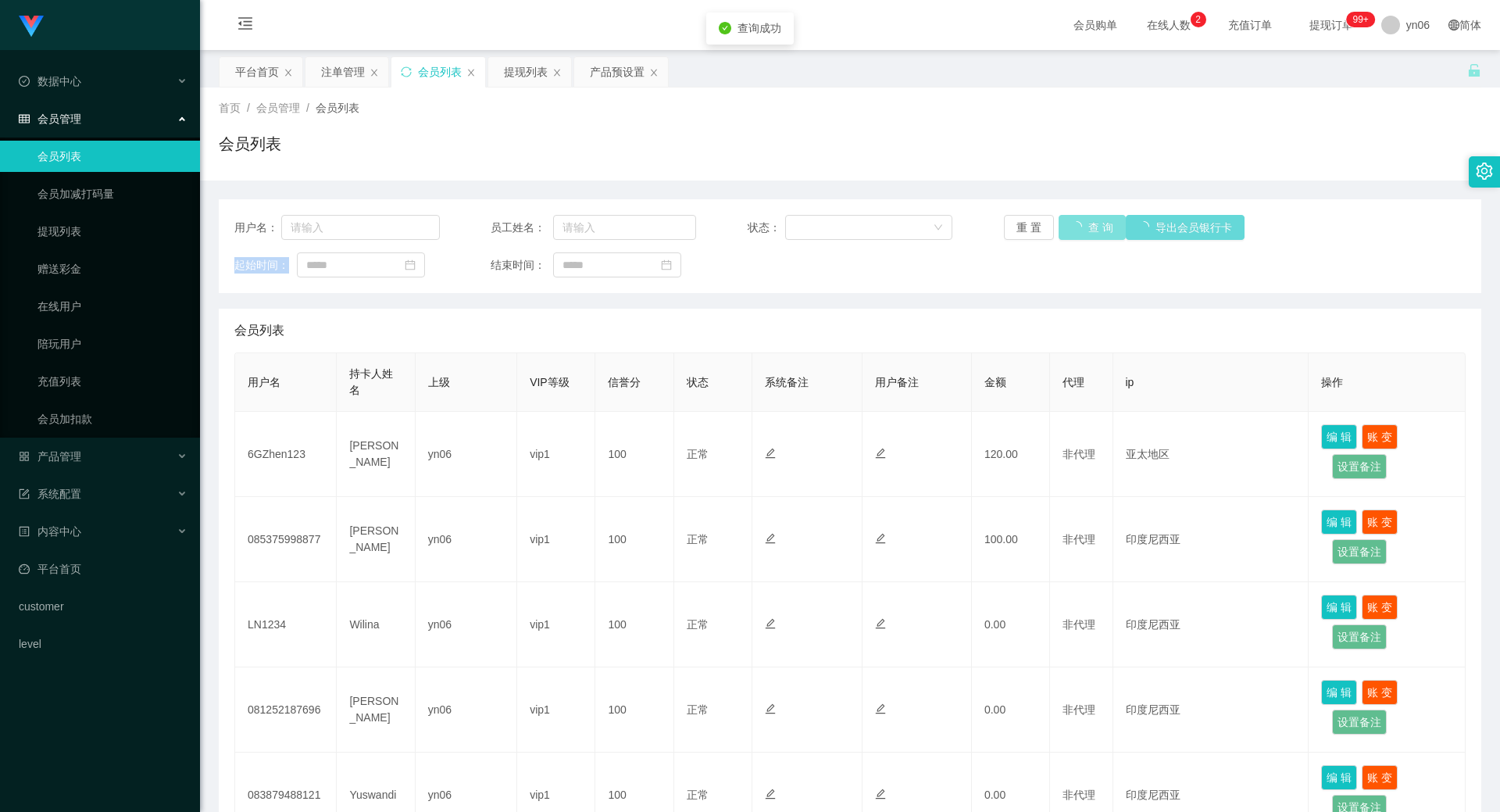
click at [1065, 218] on button "查 询" at bounding box center [1093, 227] width 67 height 25
click at [1065, 218] on div "重 置 查 询 导出会员银行卡" at bounding box center [1106, 227] width 205 height 25
click at [1065, 218] on button "查 询" at bounding box center [1084, 227] width 50 height 25
click at [1065, 218] on div "重 置 查 询 导出会员银行卡" at bounding box center [1106, 227] width 205 height 25
click at [1065, 218] on button "查 询" at bounding box center [1093, 227] width 67 height 25
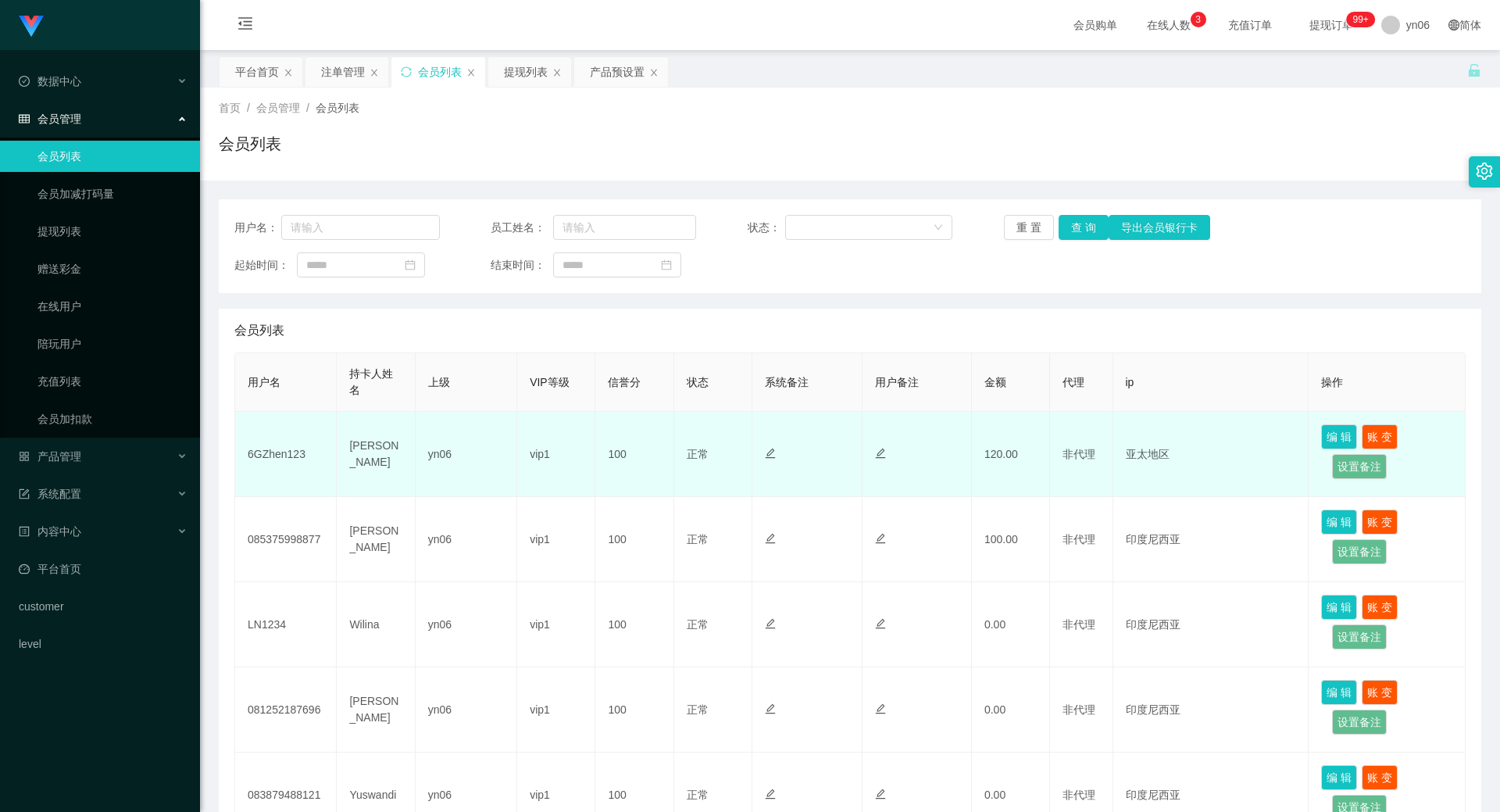
click at [294, 449] on td "6GZhen123" at bounding box center [286, 454] width 101 height 85
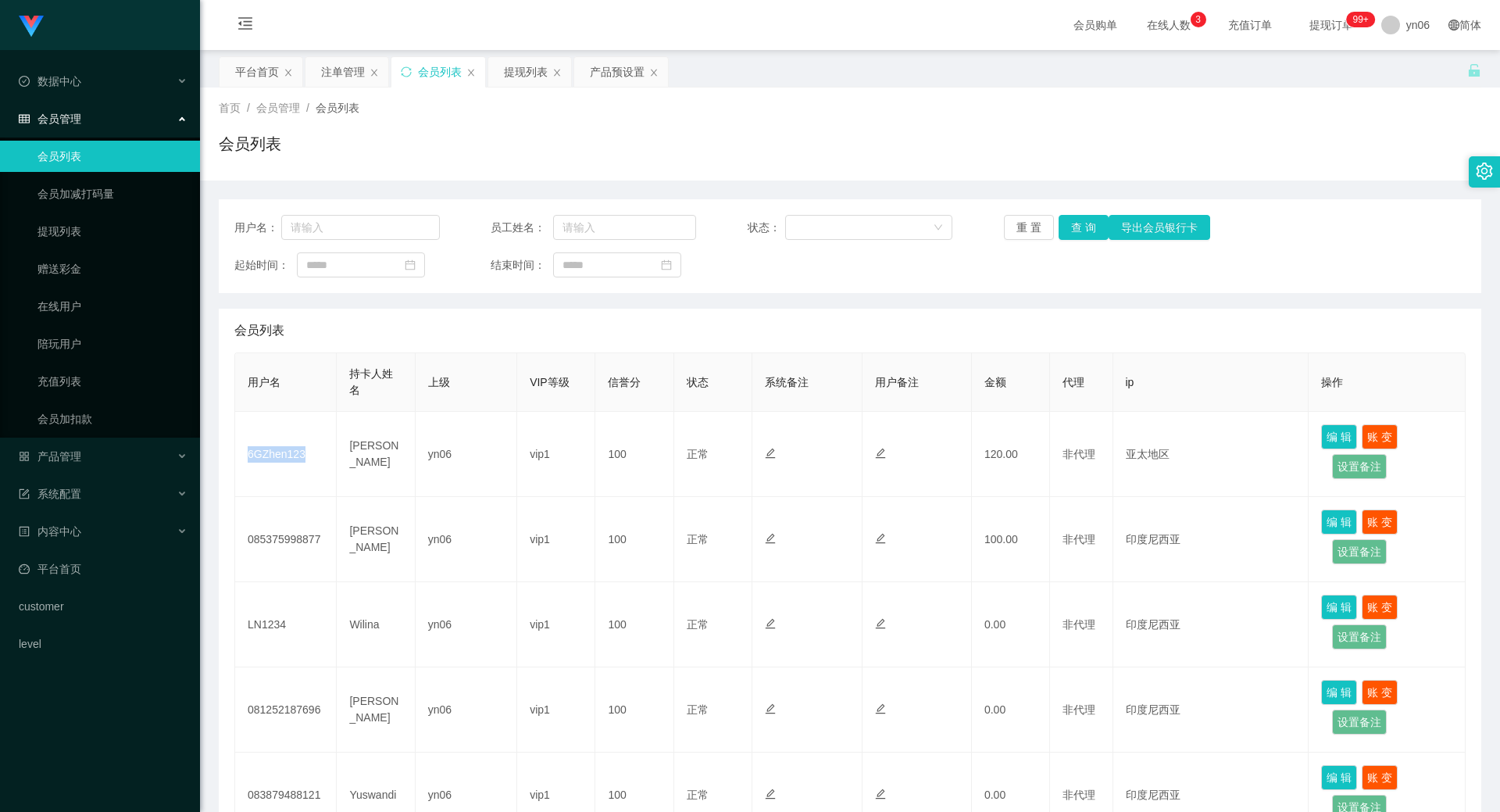
copy td "6GZhen123"
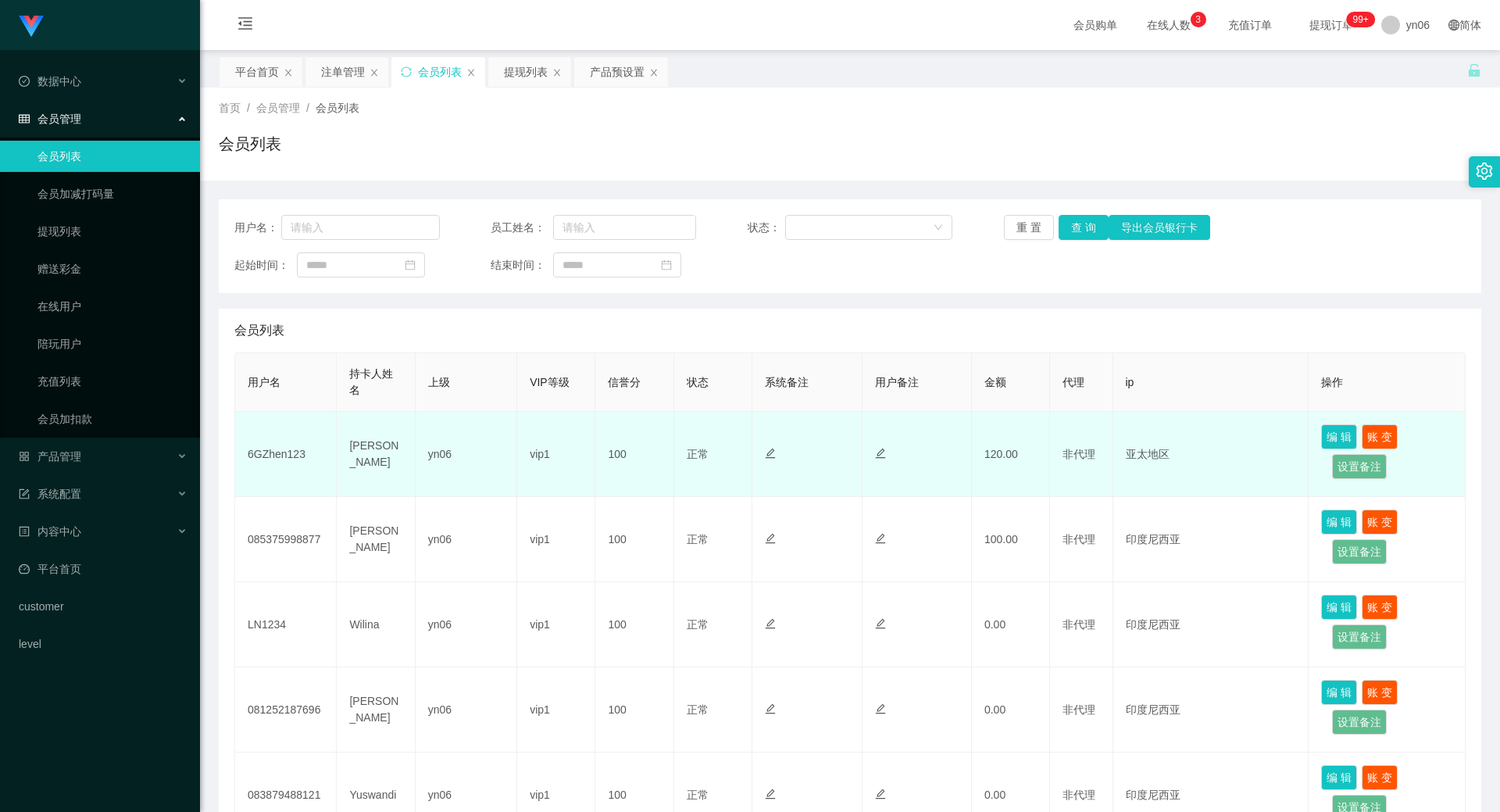
click at [369, 451] on td "[PERSON_NAME]" at bounding box center [376, 454] width 78 height 85
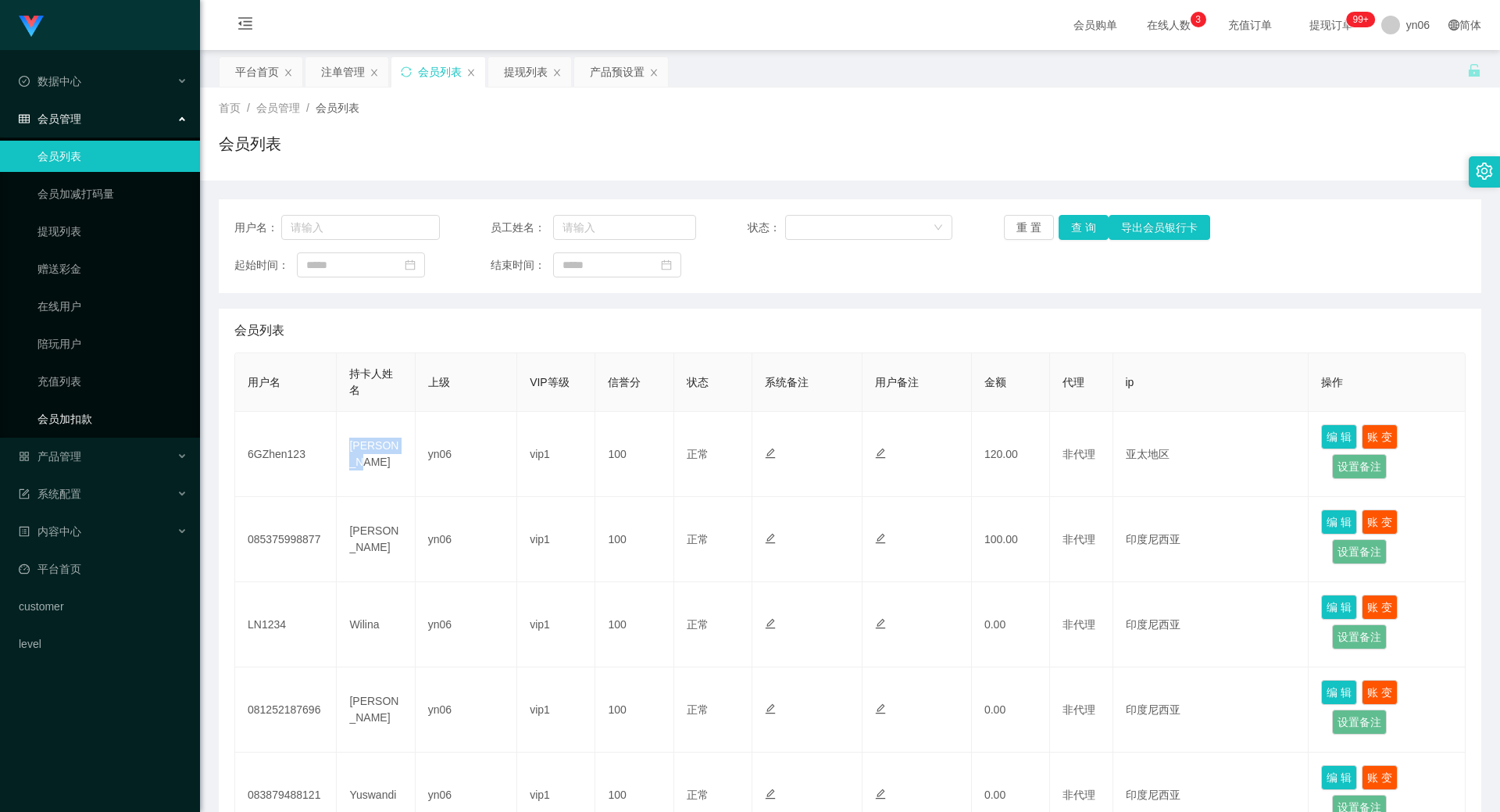
copy td "[PERSON_NAME]"
click at [1077, 220] on button "查 询" at bounding box center [1084, 227] width 50 height 25
click at [1077, 220] on div "重 置 查 询 导出会员银行卡" at bounding box center [1106, 227] width 205 height 25
click at [1077, 220] on button "查 询" at bounding box center [1093, 227] width 67 height 25
click at [1077, 220] on div "重 置 查 询 导出会员银行卡" at bounding box center [1106, 227] width 205 height 25
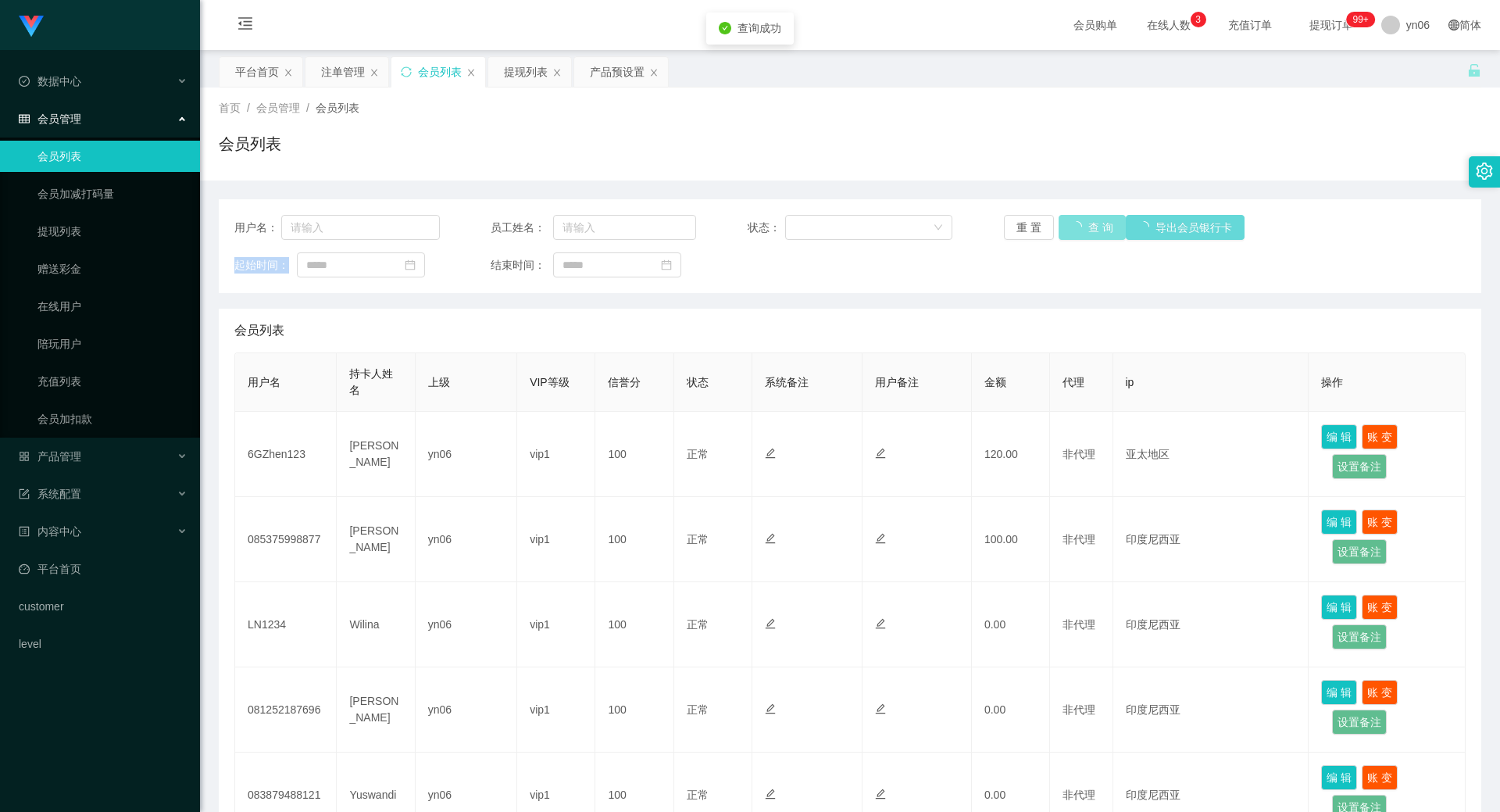
click at [1077, 220] on div "重 置 查 询 导出会员银行卡" at bounding box center [1106, 227] width 205 height 25
click at [1077, 220] on button "查 询" at bounding box center [1084, 227] width 50 height 25
click at [1077, 220] on div "重 置 查 询 导出会员银行卡" at bounding box center [1106, 227] width 205 height 25
click at [1077, 220] on button "查 询" at bounding box center [1093, 227] width 67 height 25
click at [1077, 220] on div "重 置 查 询 导出会员银行卡" at bounding box center [1106, 227] width 205 height 25
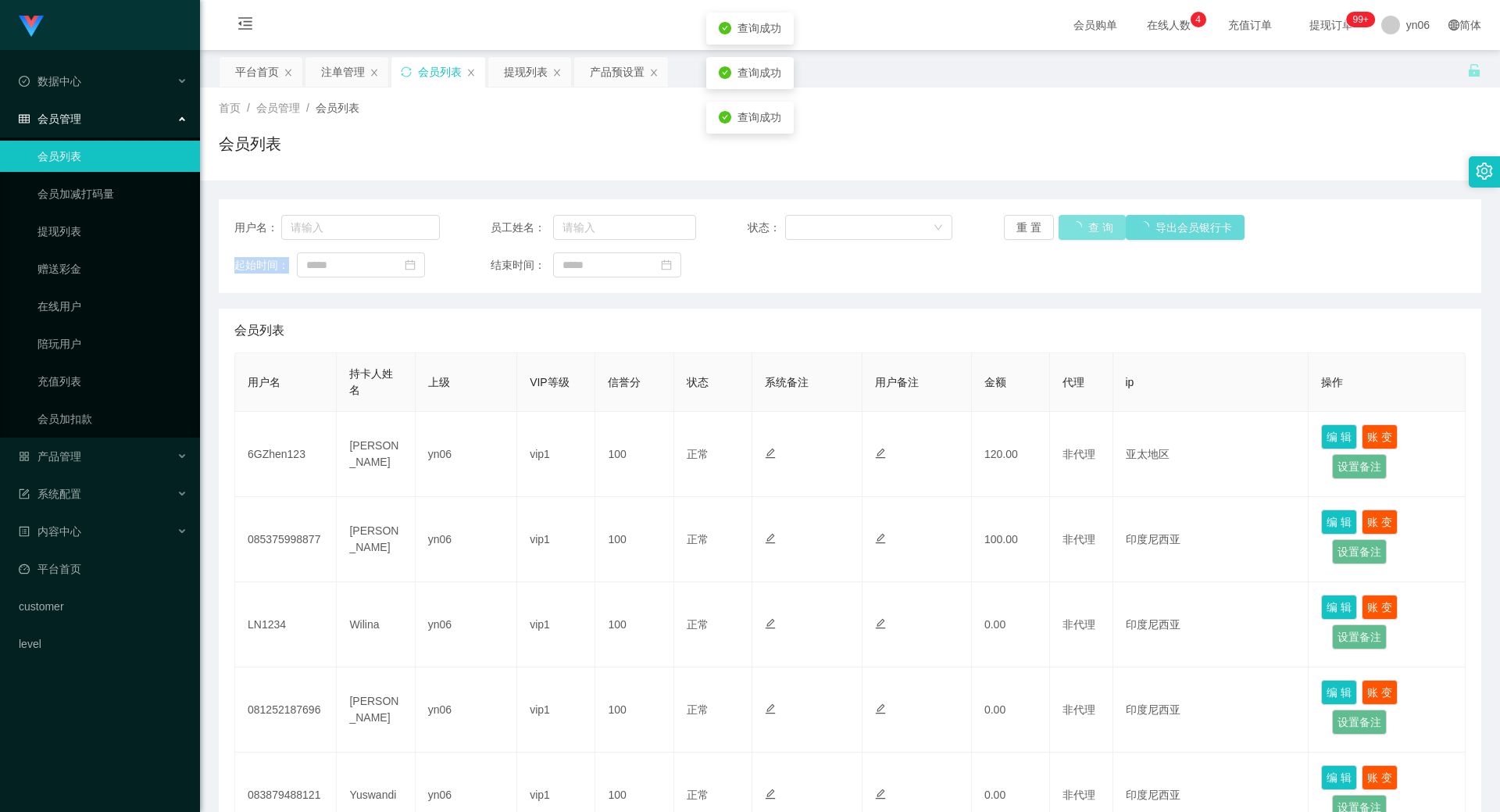
click at [1077, 220] on button "查 询" at bounding box center [1093, 227] width 67 height 25
click at [1077, 220] on div "重 置 查 询 导出会员银行卡" at bounding box center [1106, 227] width 205 height 25
click at [1077, 220] on button "查 询" at bounding box center [1084, 227] width 50 height 25
click at [1077, 220] on div "重 置 查 询 导出会员银行卡" at bounding box center [1106, 227] width 205 height 25
click at [1077, 220] on button "查 询" at bounding box center [1084, 227] width 50 height 25
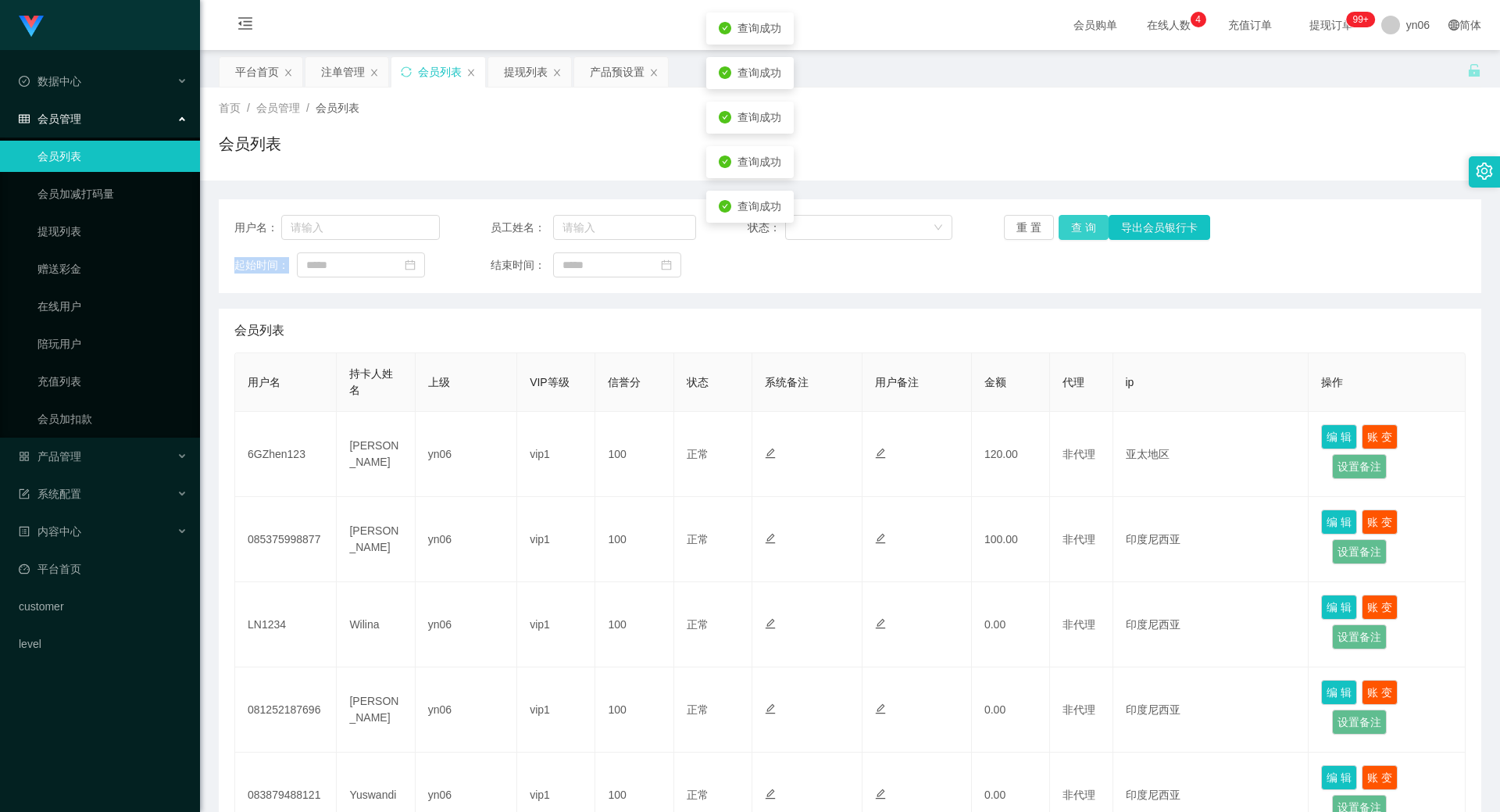
click at [1077, 220] on div "重 置 查 询 导出会员银行卡" at bounding box center [1106, 227] width 205 height 25
click at [1077, 220] on button "查 询" at bounding box center [1093, 227] width 67 height 25
click at [1077, 220] on div "重 置 查 询 导出会员银行卡" at bounding box center [1106, 227] width 205 height 25
click at [1077, 220] on button "查 询" at bounding box center [1084, 227] width 50 height 25
click at [1077, 220] on div "重 置 查 询 导出会员银行卡" at bounding box center [1106, 227] width 205 height 25
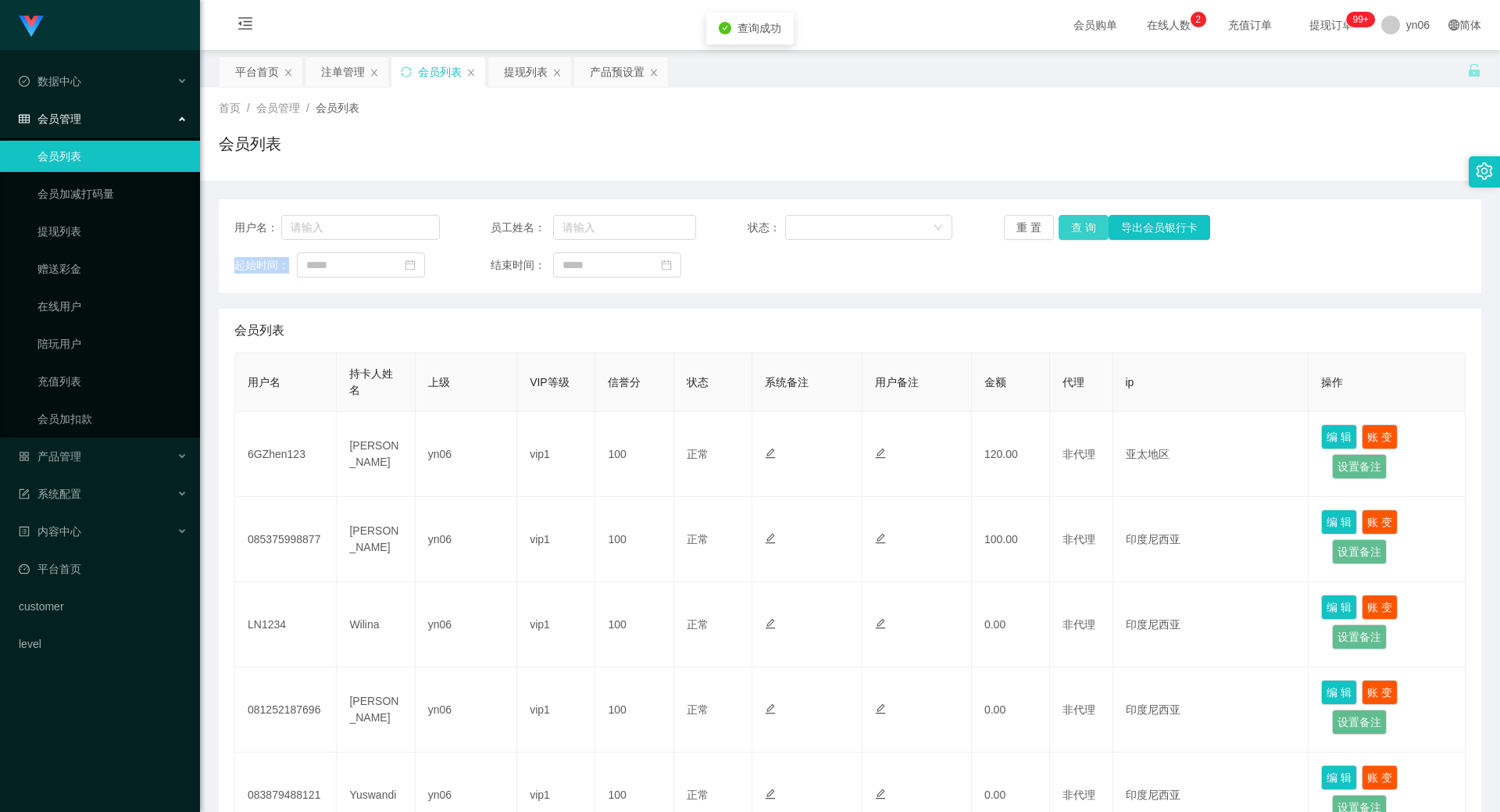
click at [1077, 220] on button "查 询" at bounding box center [1084, 227] width 50 height 25
click at [1077, 220] on div "重 置 查 询 导出会员银行卡" at bounding box center [1106, 227] width 205 height 25
click at [1077, 220] on button "查 询" at bounding box center [1093, 227] width 67 height 25
click at [1077, 220] on div "重 置 查 询 导出会员银行卡" at bounding box center [1106, 227] width 205 height 25
click at [1077, 220] on button "查 询" at bounding box center [1093, 227] width 67 height 25
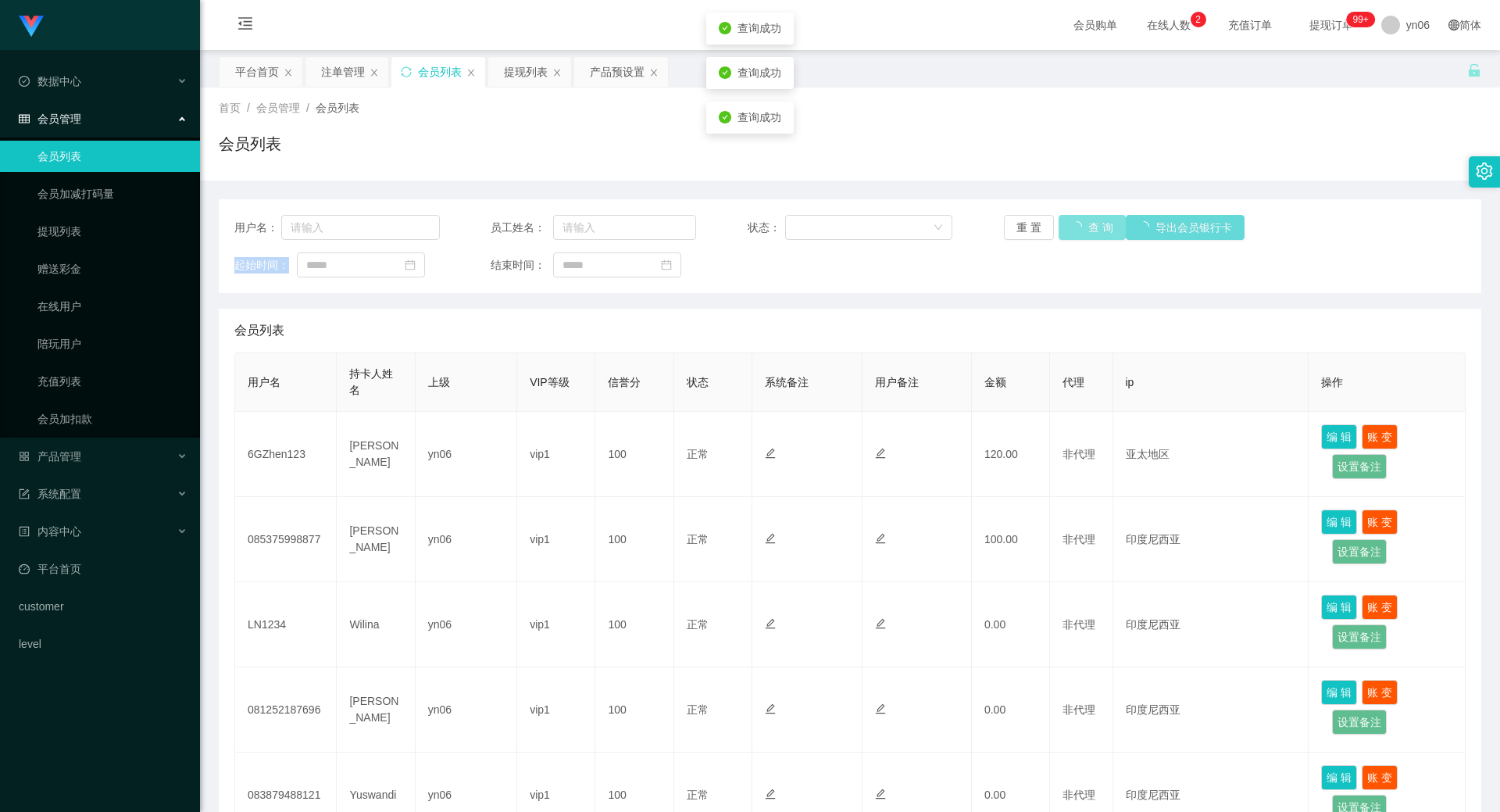
click at [1077, 220] on div "重 置 查 询 导出会员银行卡" at bounding box center [1106, 227] width 205 height 25
click at [1077, 220] on button "查 询" at bounding box center [1084, 227] width 50 height 25
click at [1077, 220] on div "重 置 查 询 导出会员银行卡" at bounding box center [1106, 227] width 205 height 25
click at [1077, 220] on button "查 询" at bounding box center [1084, 227] width 50 height 25
click at [1077, 220] on div "重 置 查 询 导出会员银行卡" at bounding box center [1106, 227] width 205 height 25
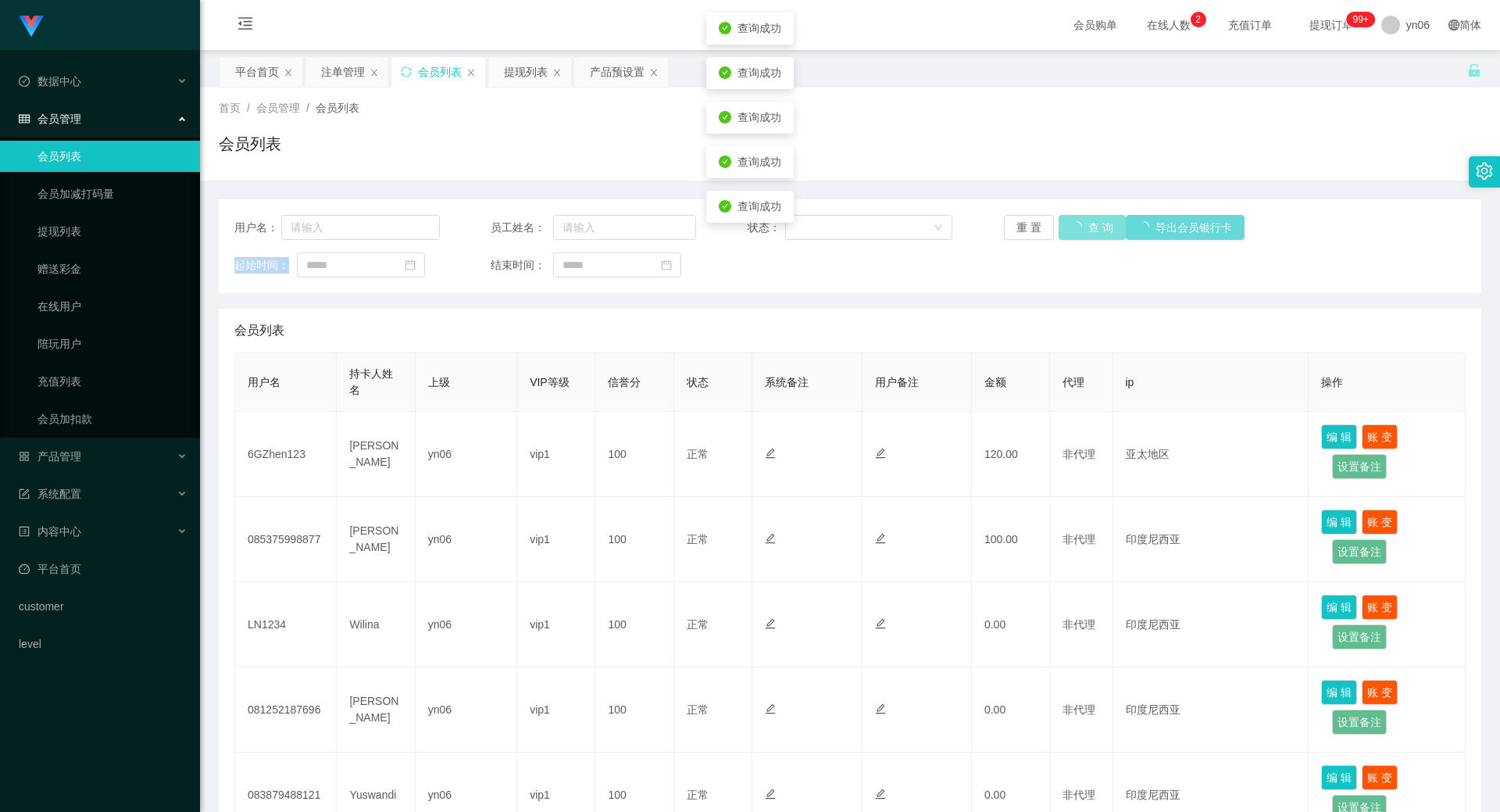
click at [1077, 220] on button "查 询" at bounding box center [1093, 227] width 67 height 25
click at [1077, 220] on div "重 置 查 询 导出会员银行卡" at bounding box center [1106, 227] width 205 height 25
click at [1077, 220] on button "查 询" at bounding box center [1093, 227] width 67 height 25
click at [1077, 220] on div "重 置 查 询 导出会员银行卡" at bounding box center [1106, 227] width 205 height 25
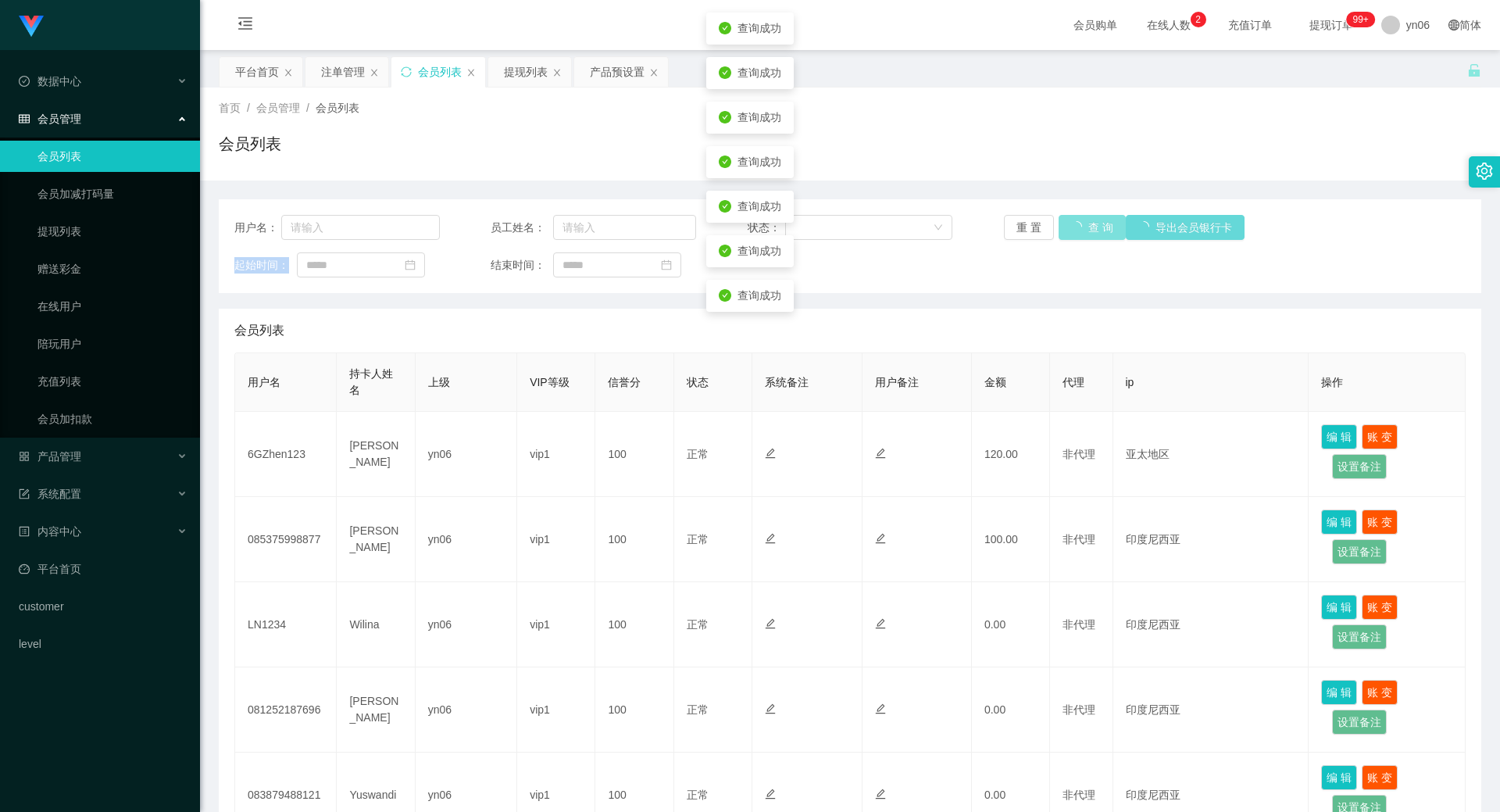
click at [1077, 220] on div "重 置 查 询 导出会员银行卡" at bounding box center [1106, 227] width 205 height 25
click at [1077, 220] on button "查 询" at bounding box center [1084, 227] width 50 height 25
click at [1077, 220] on div "重 置 查 询 导出会员银行卡" at bounding box center [1106, 227] width 205 height 25
click at [1077, 220] on button "查 询" at bounding box center [1093, 227] width 67 height 25
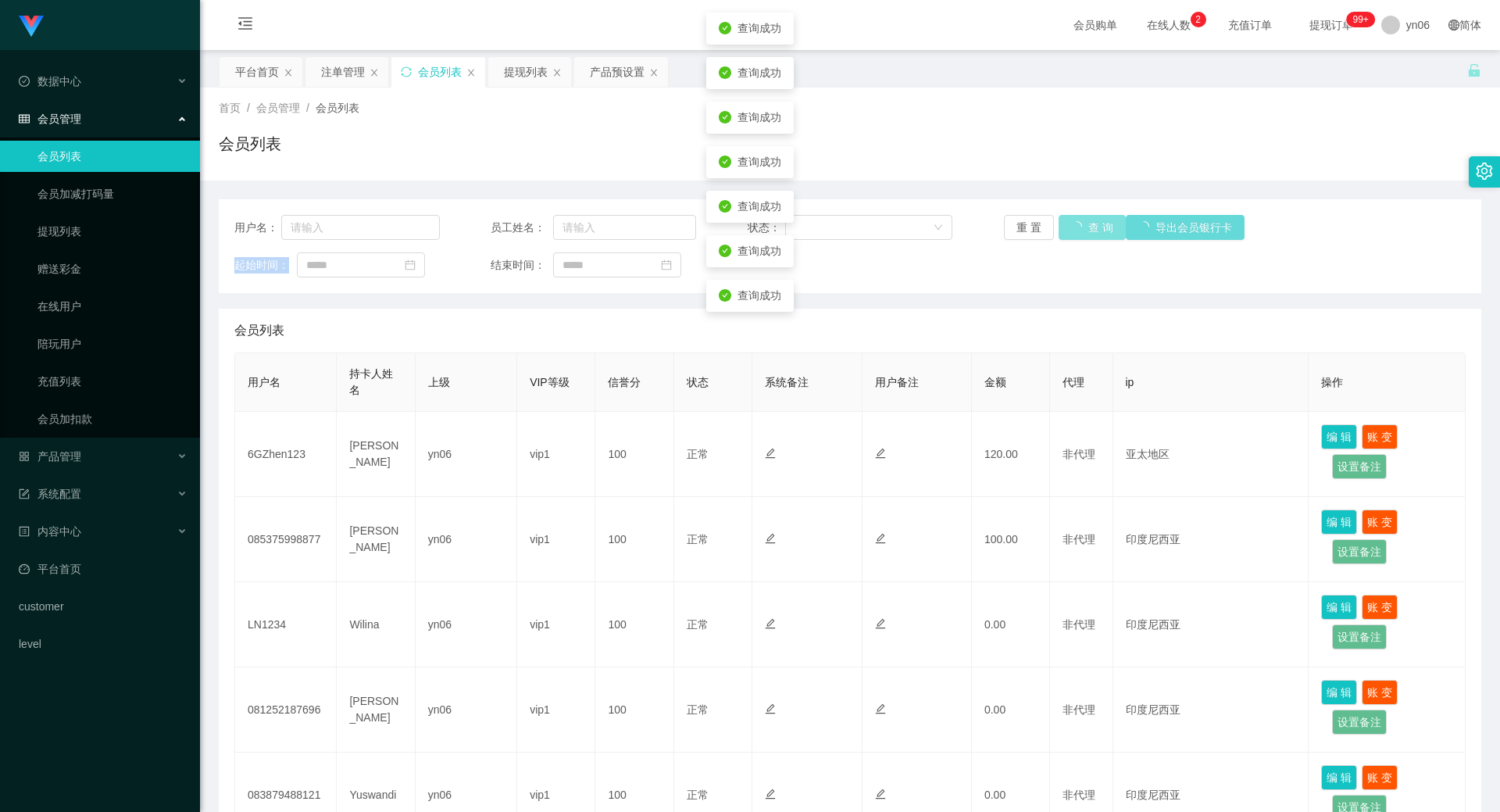
click at [1077, 220] on div "重 置 查 询 导出会员银行卡" at bounding box center [1106, 227] width 205 height 25
click at [1077, 220] on button "查 询" at bounding box center [1084, 227] width 50 height 25
click at [1077, 220] on div "重 置 查 询 导出会员银行卡" at bounding box center [1106, 227] width 205 height 25
click at [1077, 220] on button "查 询" at bounding box center [1093, 227] width 67 height 25
click at [1077, 220] on div "重 置 查 询 导出会员银行卡" at bounding box center [1106, 227] width 205 height 25
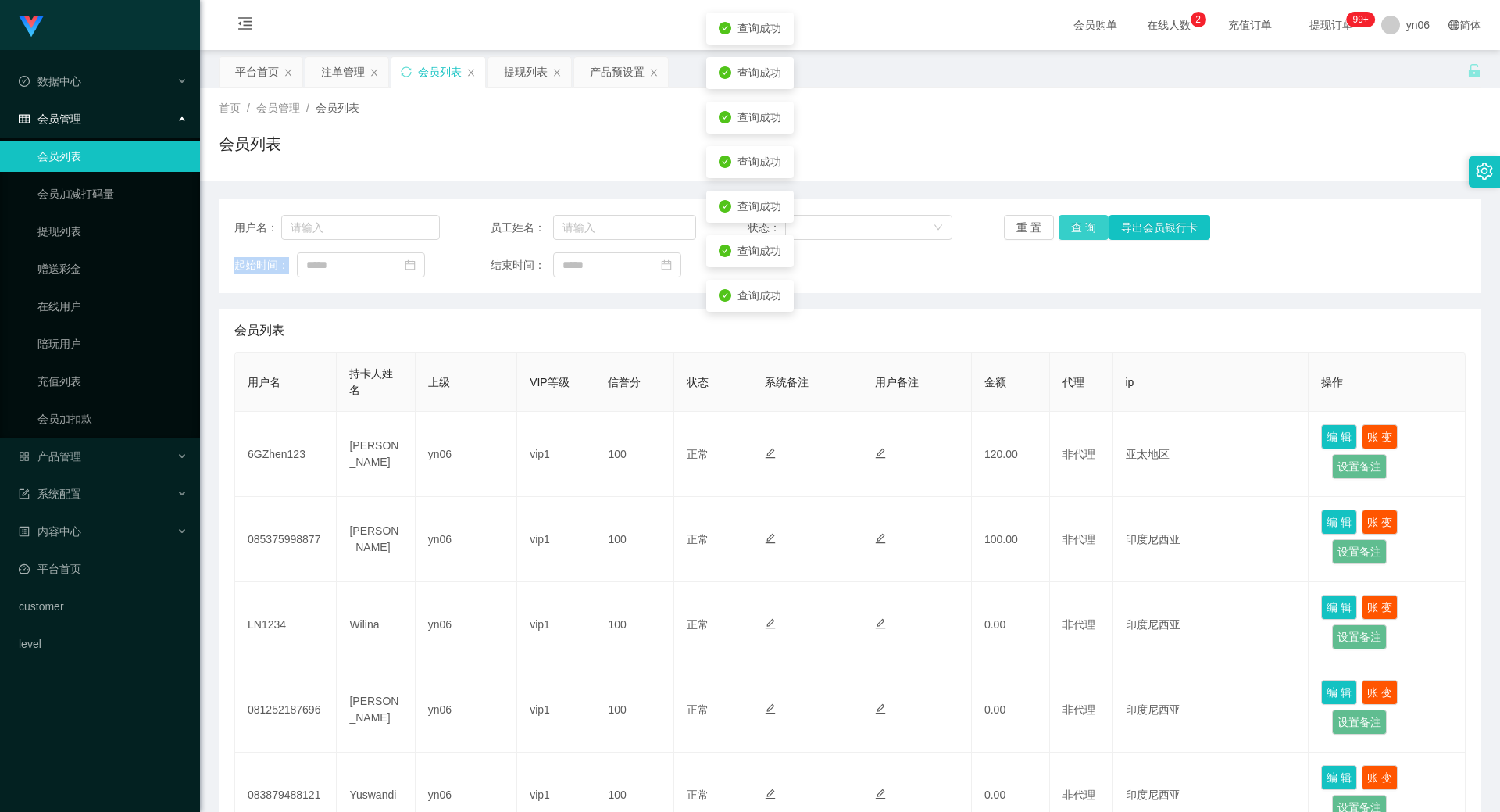
click at [1077, 220] on button "查 询" at bounding box center [1084, 227] width 50 height 25
click at [1077, 220] on div "重 置 查 询 导出会员银行卡" at bounding box center [1106, 227] width 205 height 25
click at [1066, 230] on button "查 询" at bounding box center [1084, 227] width 50 height 25
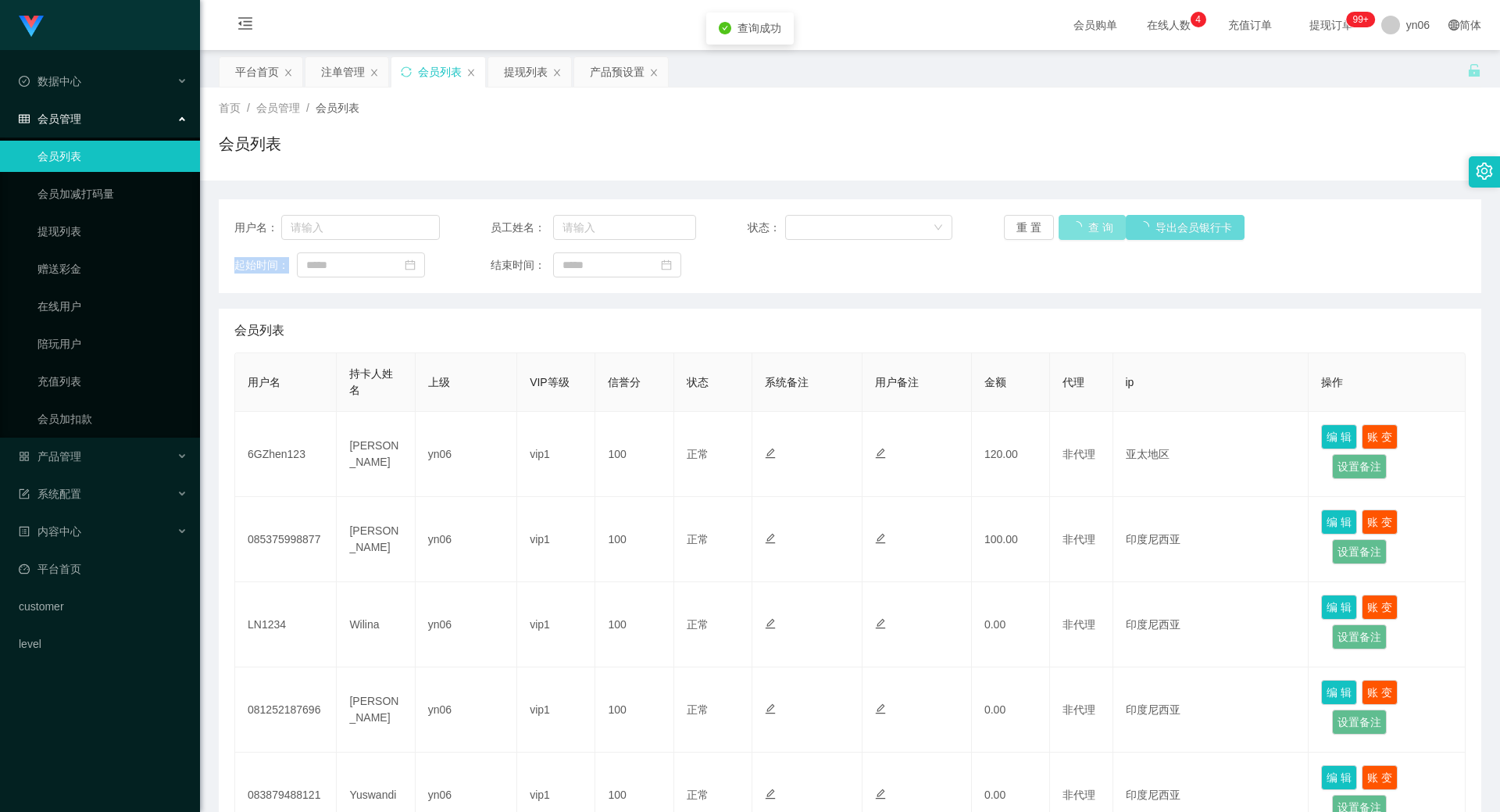
click at [1066, 230] on div "重 置 查 询 导出会员银行卡" at bounding box center [1106, 227] width 205 height 25
click at [1066, 230] on button "查 询" at bounding box center [1093, 227] width 67 height 25
click at [1066, 230] on div "重 置 查 询 导出会员银行卡" at bounding box center [1106, 227] width 205 height 25
click at [1066, 230] on button "查 询" at bounding box center [1084, 227] width 50 height 25
click at [1066, 230] on div "重 置 查 询 导出会员银行卡" at bounding box center [1106, 227] width 205 height 25
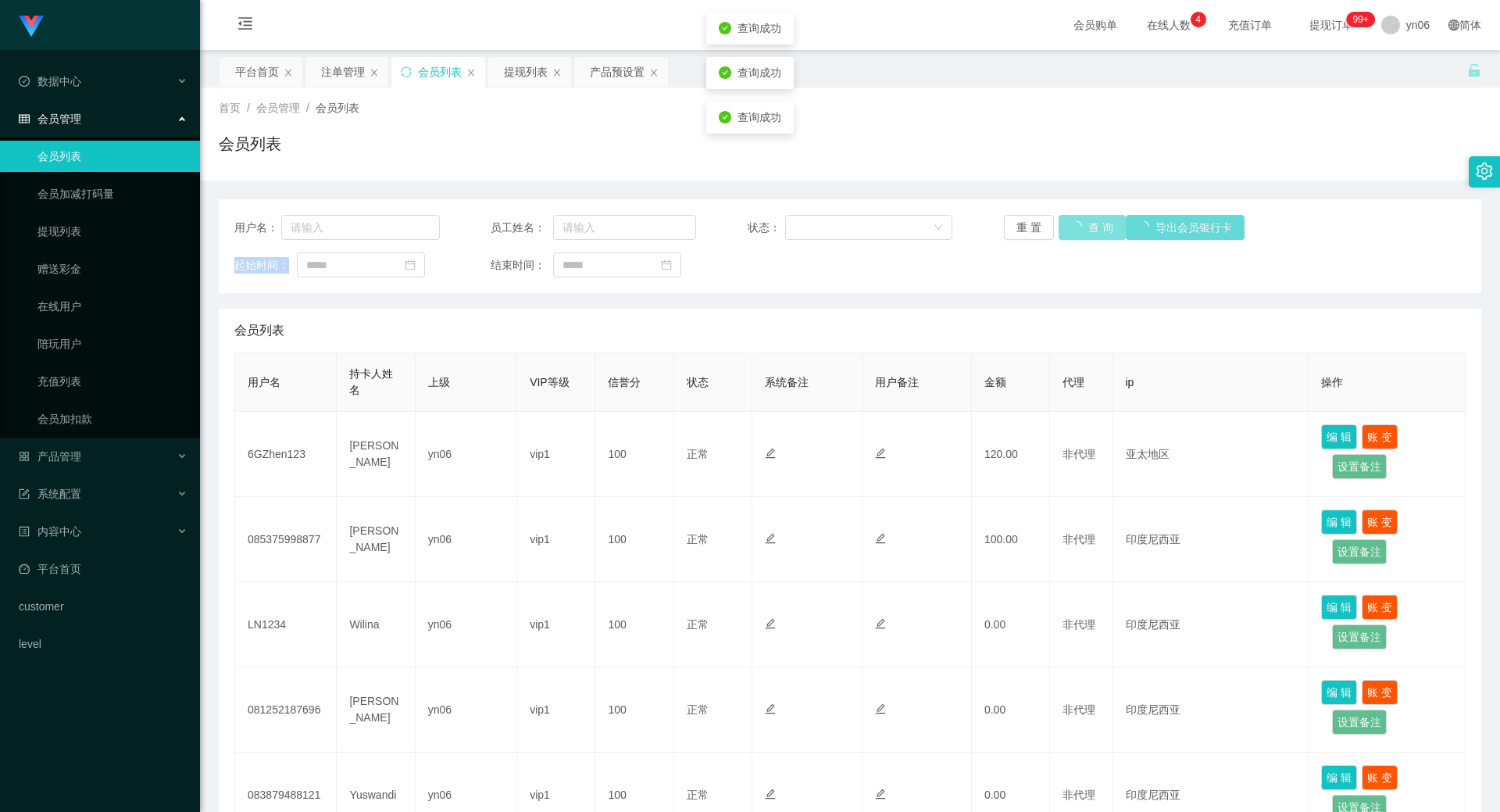
click at [1066, 230] on button "查 询" at bounding box center [1093, 227] width 67 height 25
click at [1066, 230] on div "重 置 查 询 导出会员银行卡" at bounding box center [1106, 227] width 205 height 25
click at [1066, 230] on button "查 询" at bounding box center [1093, 227] width 67 height 25
click at [1066, 230] on div "重 置 查 询 导出会员银行卡" at bounding box center [1106, 227] width 205 height 25
click at [1066, 230] on button "查 询" at bounding box center [1084, 227] width 50 height 25
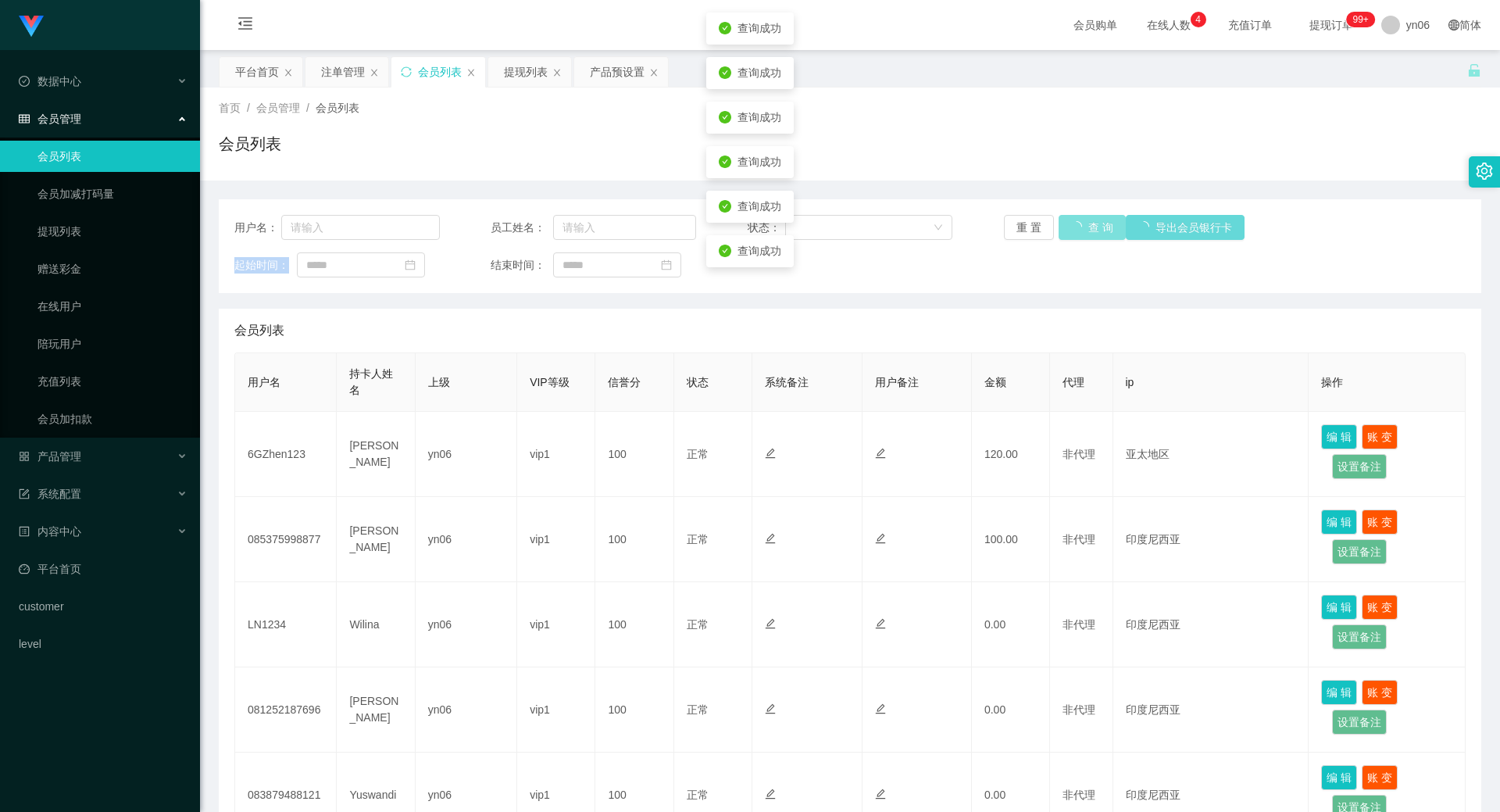
click at [1066, 230] on div "重 置 查 询 导出会员银行卡" at bounding box center [1106, 227] width 205 height 25
click at [1065, 231] on button "查 询" at bounding box center [1084, 227] width 50 height 25
click at [1065, 231] on div "重 置 查 询 导出会员银行卡" at bounding box center [1106, 227] width 205 height 25
click at [1065, 231] on button "查 询" at bounding box center [1093, 227] width 67 height 25
click at [1065, 231] on div "重 置 查 询 导出会员银行卡" at bounding box center [1106, 227] width 205 height 25
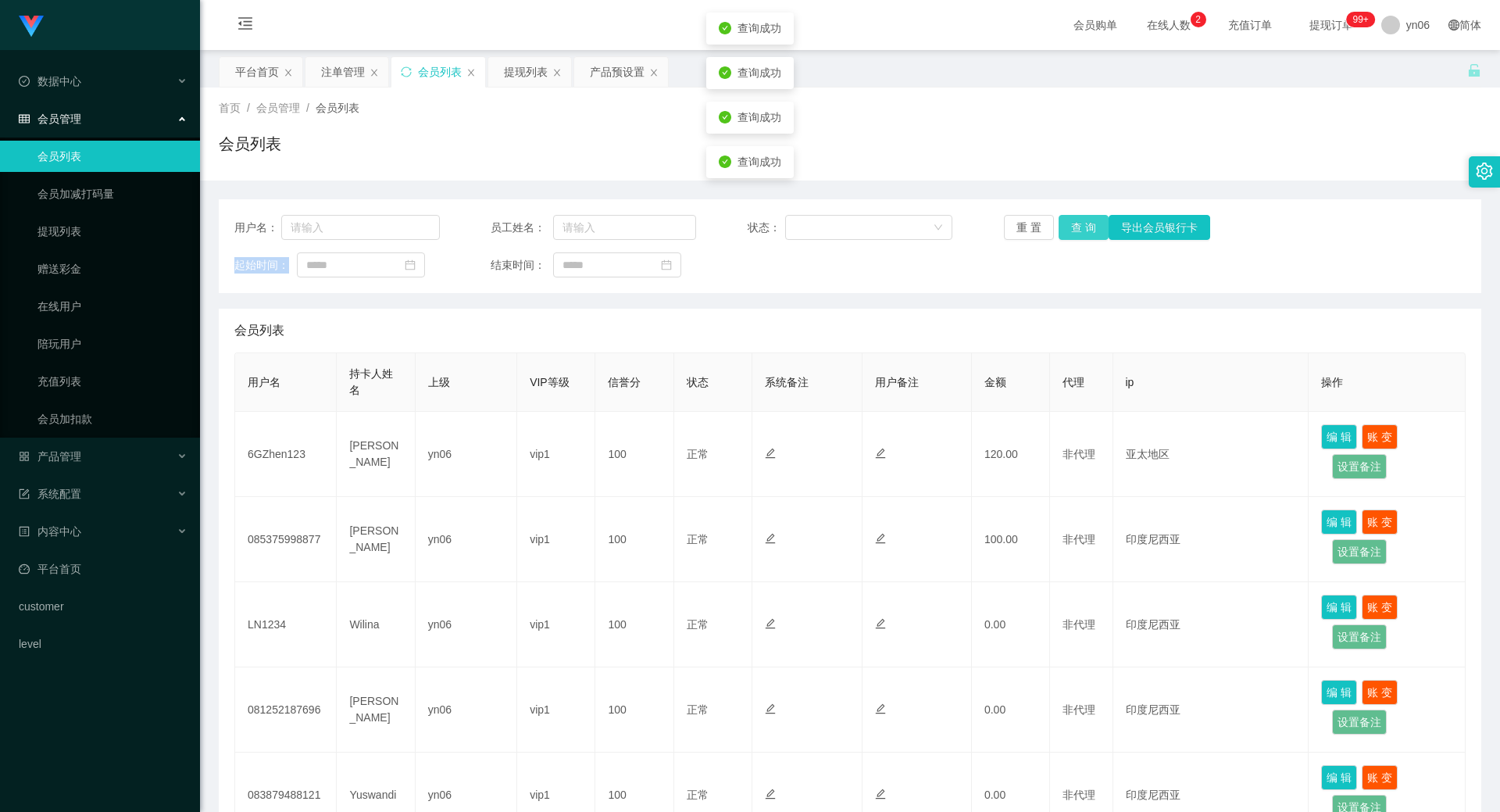
click at [1071, 237] on button "查 询" at bounding box center [1084, 227] width 50 height 25
click at [1072, 237] on div "重 置 查 询 导出会员银行卡" at bounding box center [1106, 227] width 205 height 25
click at [1072, 237] on button "查 询" at bounding box center [1084, 227] width 50 height 25
click at [1072, 237] on div "重 置 查 询 导出会员银行卡" at bounding box center [1106, 227] width 205 height 25
click at [1072, 236] on button "查 询" at bounding box center [1093, 227] width 67 height 25
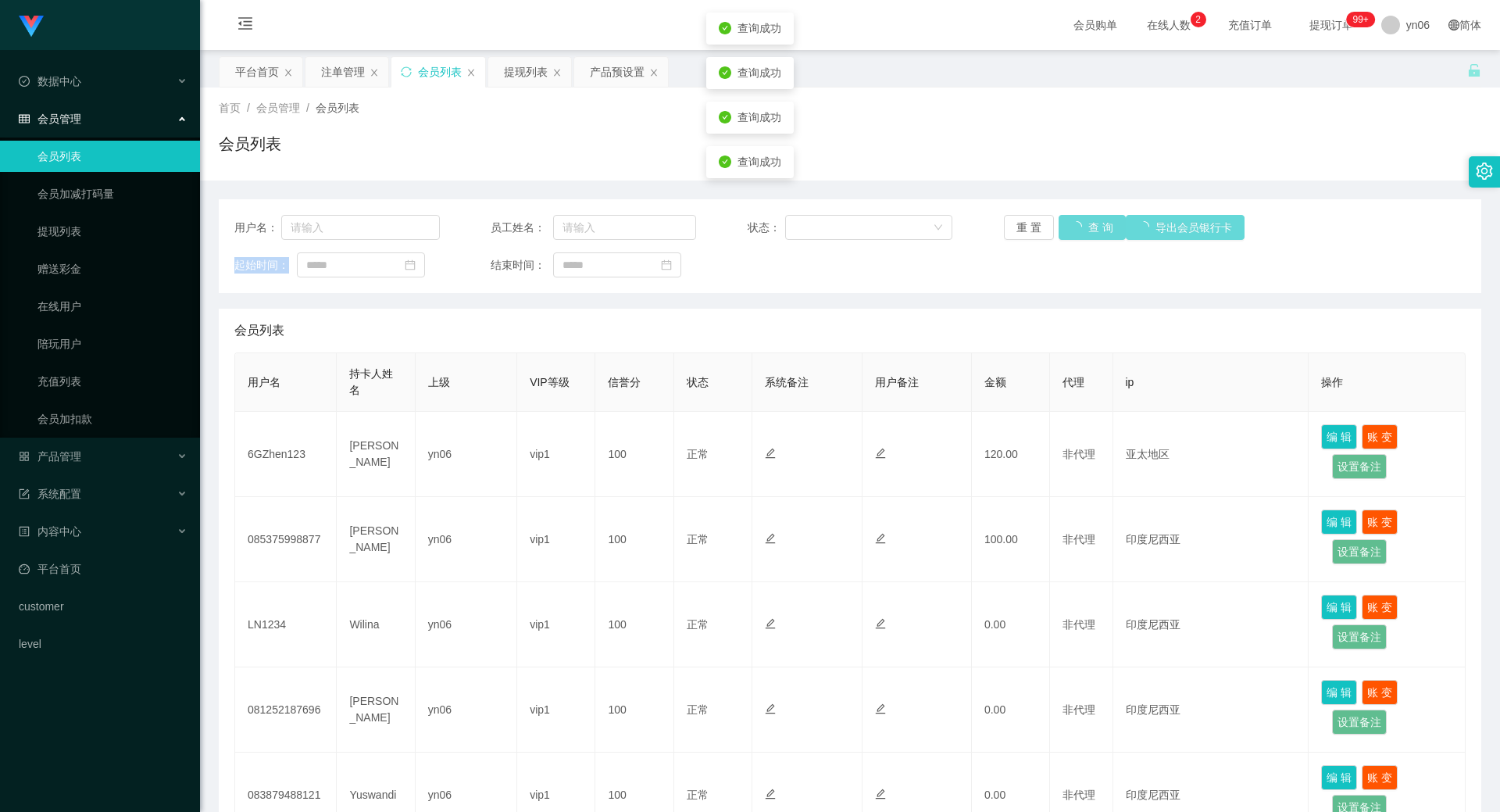
click at [1072, 236] on div "重 置 查 询 导出会员银行卡" at bounding box center [1106, 227] width 205 height 25
click at [1072, 236] on button "查 询" at bounding box center [1084, 227] width 50 height 25
click at [1072, 237] on div "重 置 查 询 导出会员银行卡" at bounding box center [1106, 227] width 205 height 25
click at [1072, 237] on button "查 询" at bounding box center [1093, 227] width 67 height 25
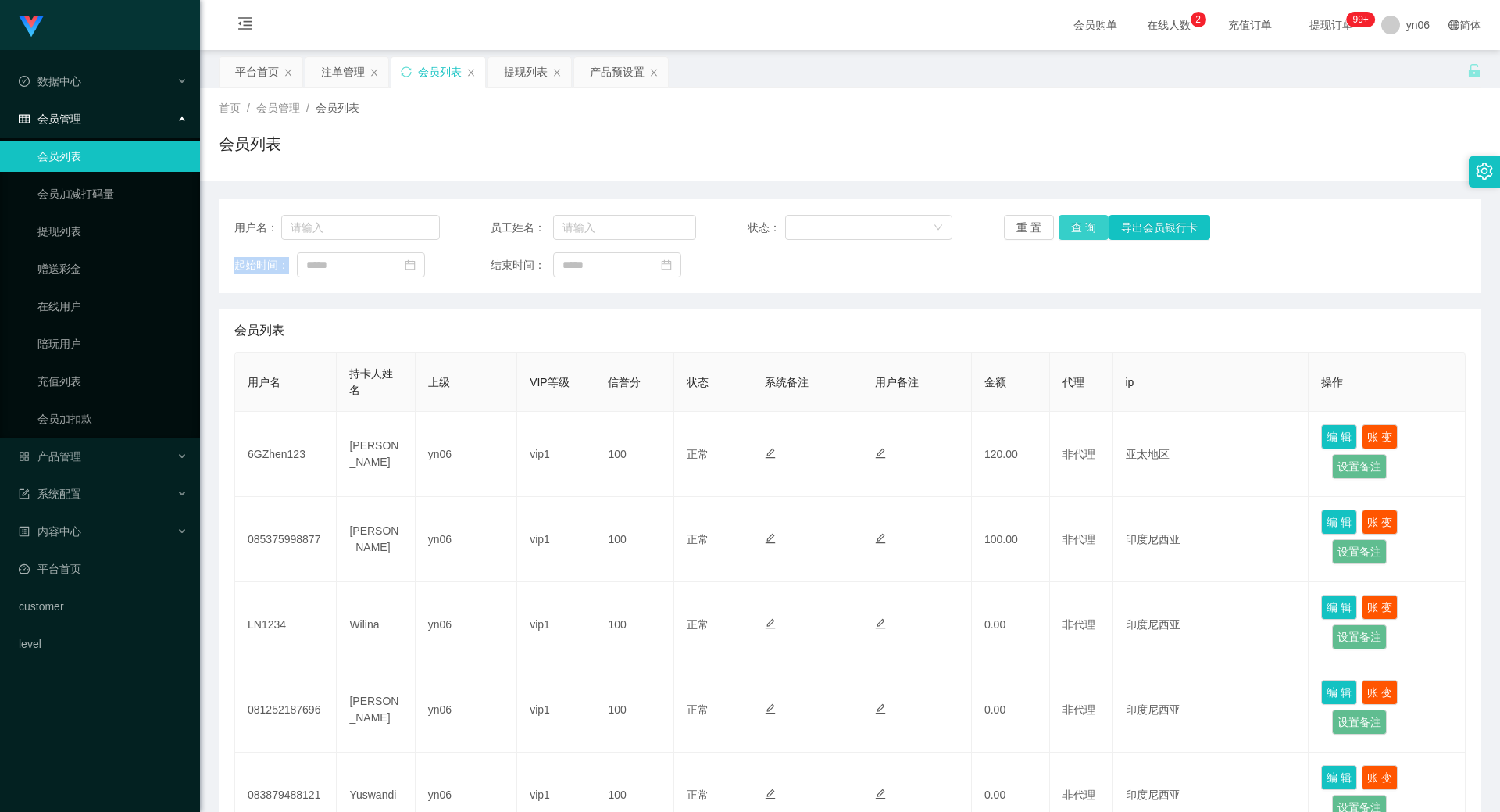
click at [1069, 238] on button "查 询" at bounding box center [1084, 227] width 50 height 25
click at [1069, 238] on div "重 置 查 询 导出会员银行卡" at bounding box center [1106, 227] width 205 height 25
click at [1069, 238] on button "查 询" at bounding box center [1093, 227] width 67 height 25
click at [1069, 238] on div "重 置 查 询 导出会员银行卡" at bounding box center [1106, 227] width 205 height 25
click at [1082, 228] on button "查 询" at bounding box center [1084, 227] width 50 height 25
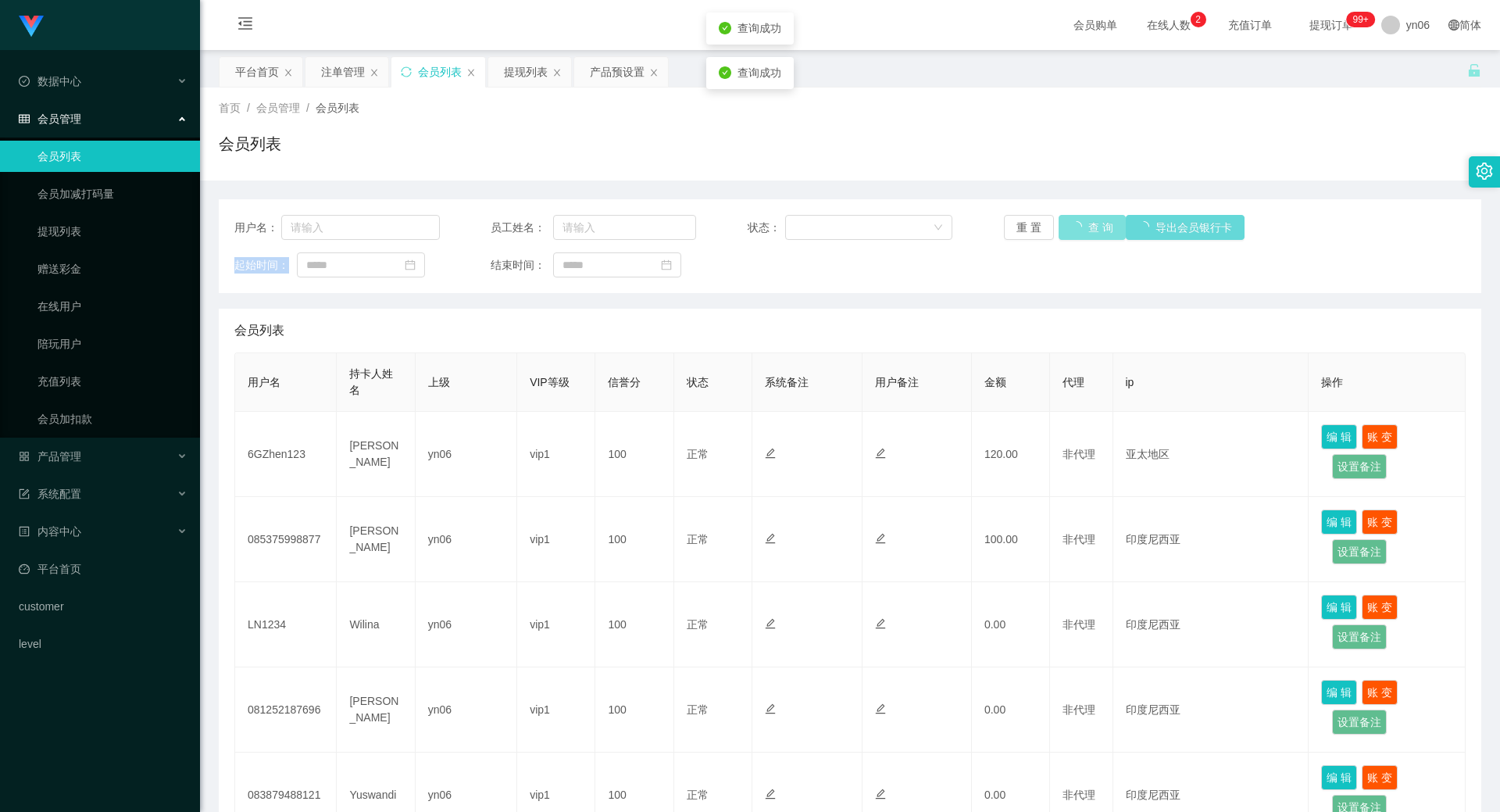
click at [1082, 228] on div "重 置 查 询 导出会员银行卡" at bounding box center [1106, 227] width 205 height 25
click at [1082, 228] on button "查 询" at bounding box center [1084, 227] width 50 height 25
click at [1082, 228] on div "重 置 查 询 导出会员银行卡" at bounding box center [1106, 227] width 205 height 25
click at [1082, 228] on button "查 询" at bounding box center [1084, 227] width 50 height 25
click at [1082, 227] on div "重 置 查 询 导出会员银行卡" at bounding box center [1106, 227] width 205 height 25
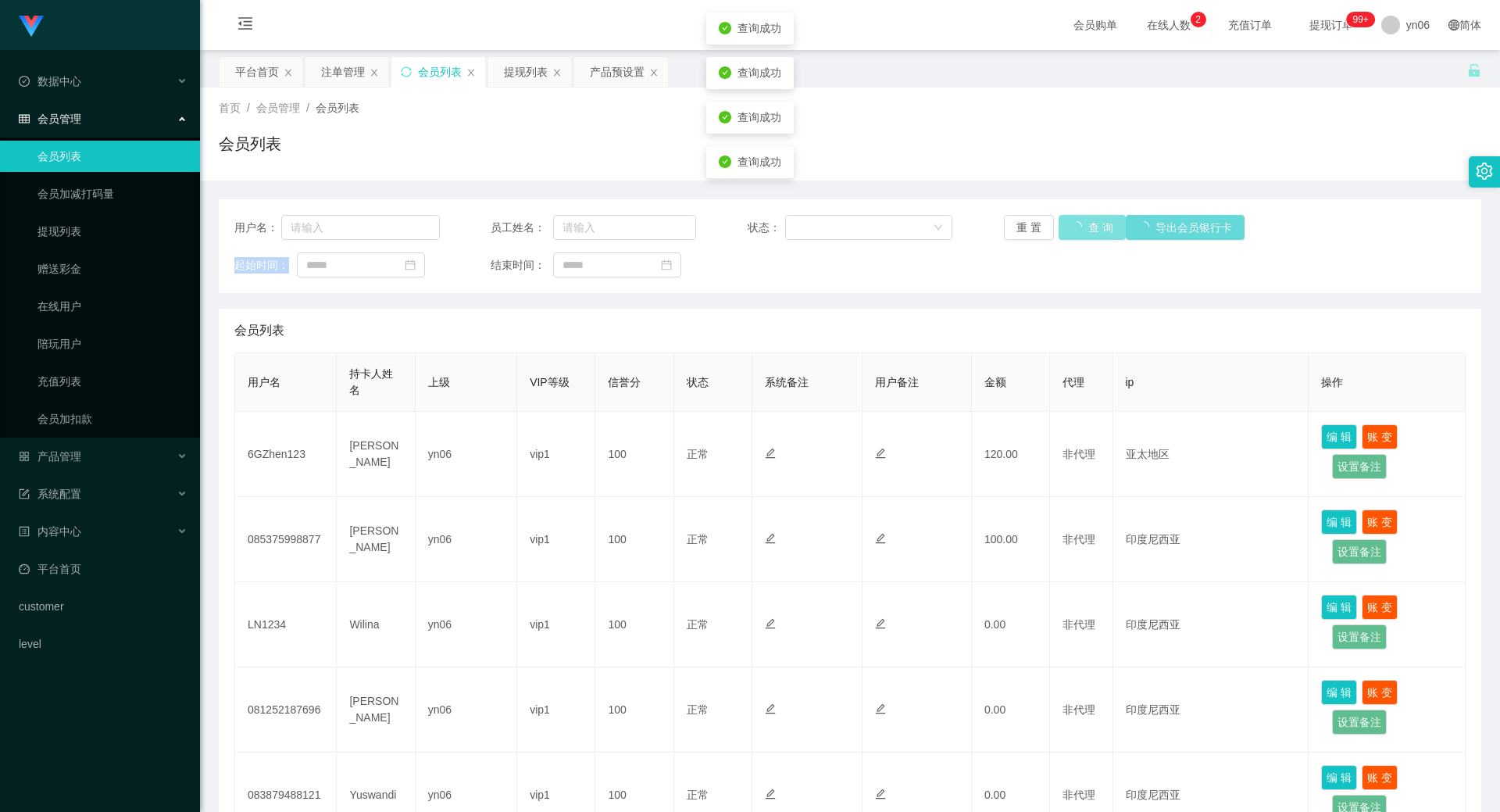
click at [1082, 227] on button "查 询" at bounding box center [1093, 227] width 67 height 25
click at [1082, 227] on div "重 置 查 询 导出会员银行卡" at bounding box center [1106, 227] width 205 height 25
click at [1082, 227] on button "查 询" at bounding box center [1093, 227] width 67 height 25
click at [1082, 227] on div "重 置 查 询 导出会员银行卡" at bounding box center [1106, 227] width 205 height 25
click at [1082, 227] on button "查 询" at bounding box center [1093, 227] width 67 height 25
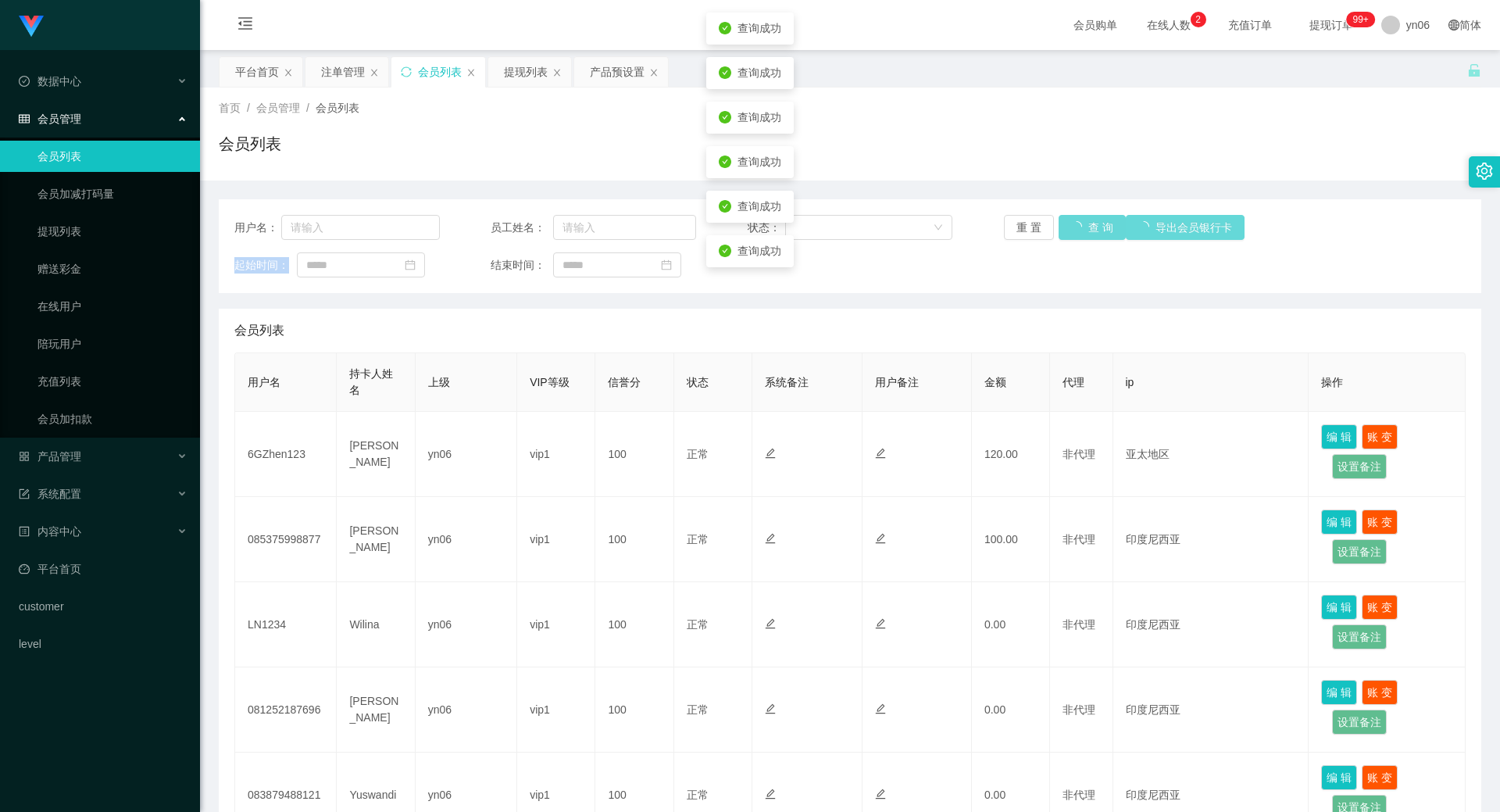
click at [1082, 227] on div "重 置 查 询 导出会员银行卡" at bounding box center [1106, 227] width 205 height 25
click at [1082, 227] on button "查 询" at bounding box center [1093, 227] width 67 height 25
click at [1082, 227] on div "重 置 查 询 导出会员银行卡" at bounding box center [1106, 227] width 205 height 25
click at [1082, 227] on button "查 询" at bounding box center [1084, 227] width 50 height 25
click at [1082, 227] on div "重 置 查 询 导出会员银行卡" at bounding box center [1106, 227] width 205 height 25
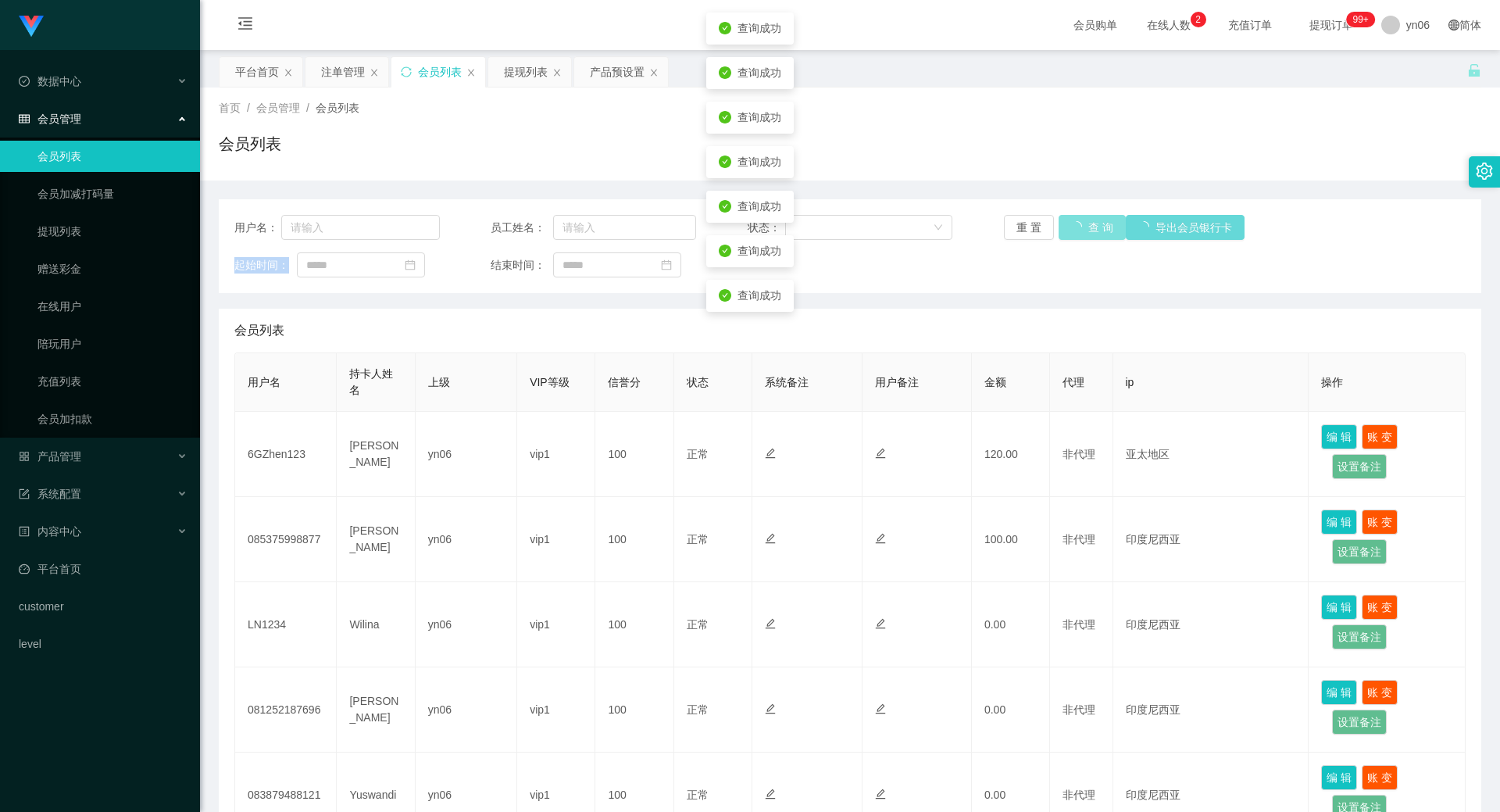
click at [1082, 227] on button "查 询" at bounding box center [1093, 227] width 67 height 25
click at [1082, 227] on div "重 置 查 询 导出会员银行卡" at bounding box center [1106, 227] width 205 height 25
click at [1083, 223] on button "查 询" at bounding box center [1093, 227] width 67 height 25
click at [1083, 223] on div "重 置 查 询 导出会员银行卡" at bounding box center [1106, 227] width 205 height 25
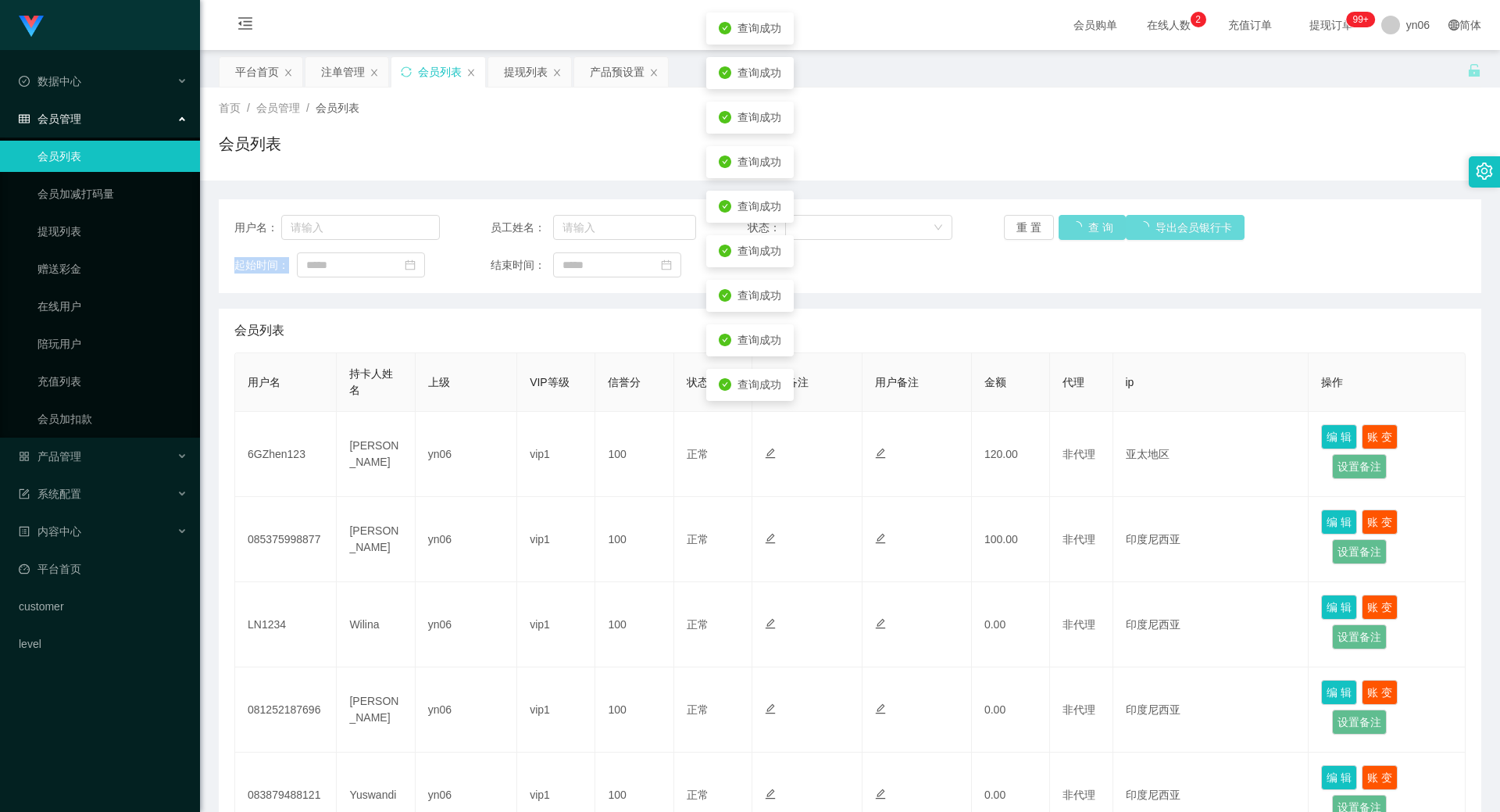
click at [1083, 223] on div "重 置 查 询 导出会员银行卡" at bounding box center [1106, 227] width 205 height 25
click at [1078, 240] on div "用户名： 员工姓名： 状态： 重 置 查 询 导出会员银行卡 起始时间： 结束时间：" at bounding box center [850, 246] width 1263 height 94
click at [1077, 229] on button "查 询" at bounding box center [1084, 227] width 50 height 25
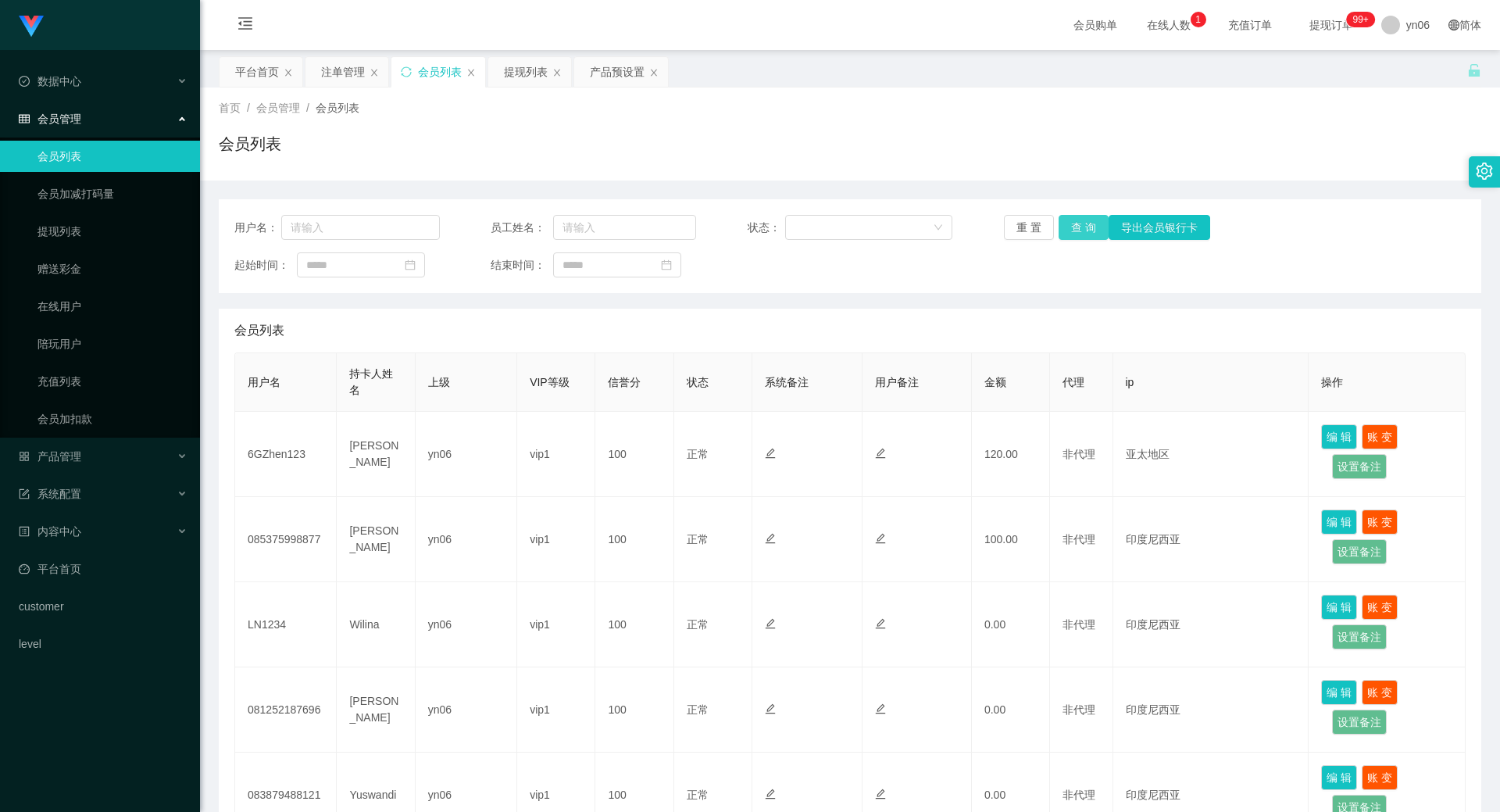
click at [1077, 229] on button "查 询" at bounding box center [1084, 227] width 50 height 25
click at [1077, 229] on div "重 置 查 询 导出会员银行卡" at bounding box center [1106, 227] width 205 height 25
click at [1077, 229] on button "查 询" at bounding box center [1084, 227] width 50 height 25
click at [1077, 229] on div "重 置 查 询 导出会员银行卡" at bounding box center [1106, 227] width 205 height 25
click at [1077, 229] on button "查 询" at bounding box center [1084, 227] width 50 height 25
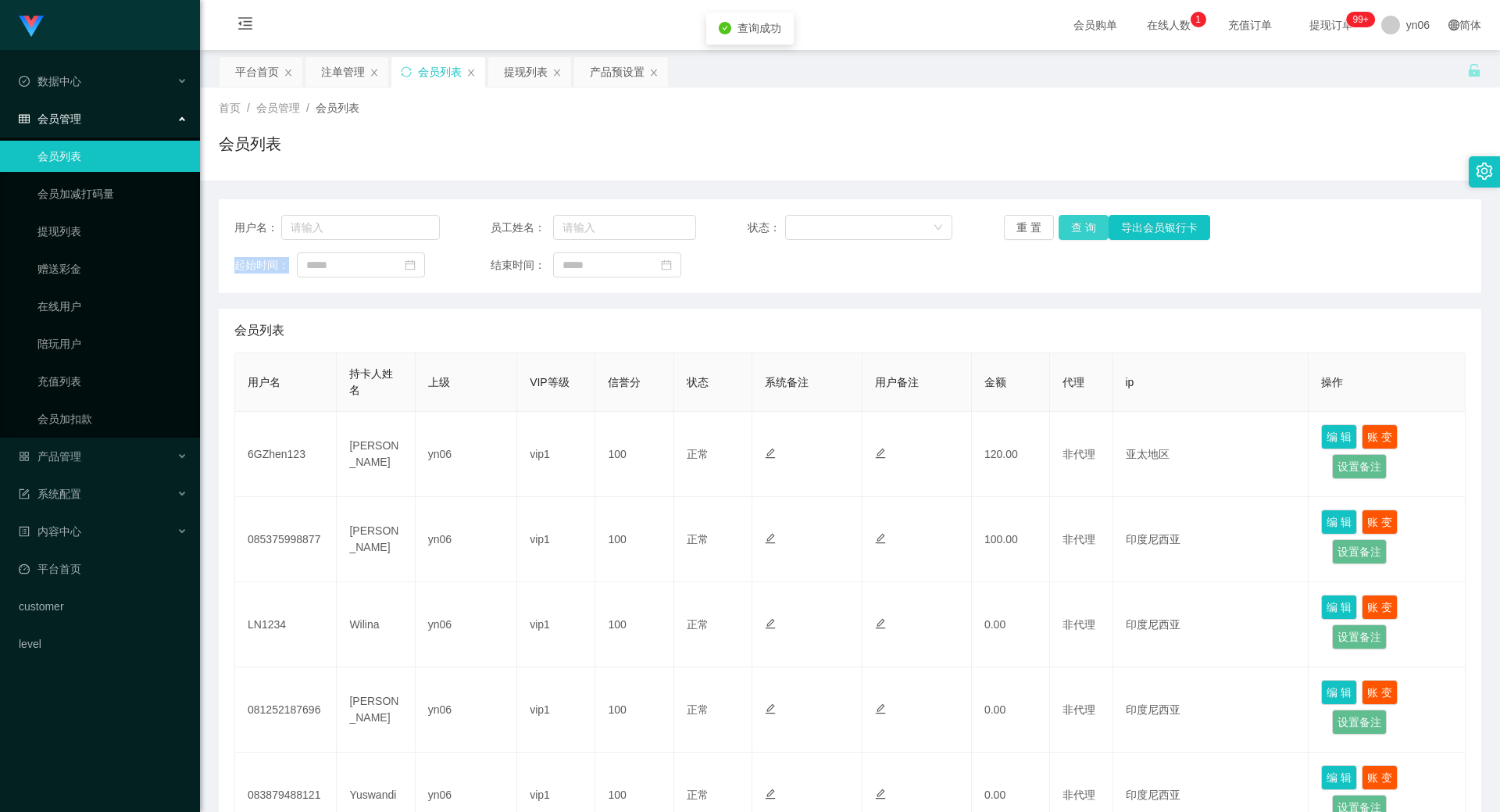
click at [1077, 229] on div "重 置 查 询 导出会员银行卡" at bounding box center [1106, 227] width 205 height 25
click at [1077, 229] on button "查 询" at bounding box center [1093, 227] width 67 height 25
click at [1077, 229] on div "重 置 查 询 导出会员银行卡" at bounding box center [1106, 227] width 205 height 25
click at [1077, 229] on button "查 询" at bounding box center [1093, 227] width 67 height 25
click at [1077, 229] on div "重 置 查 询 导出会员银行卡" at bounding box center [1106, 227] width 205 height 25
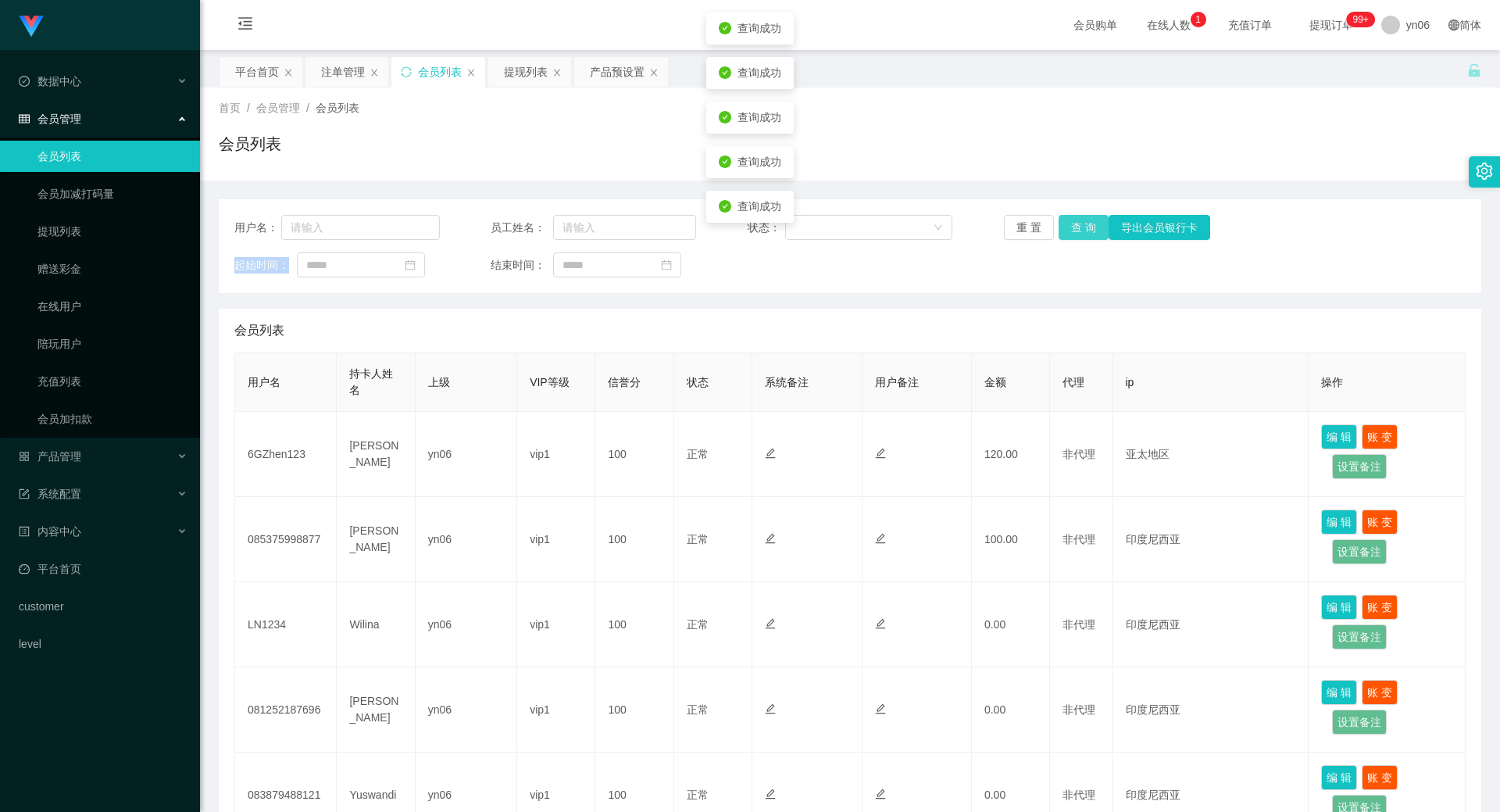
click at [1077, 229] on button "查 询" at bounding box center [1084, 227] width 50 height 25
click at [1077, 229] on div "重 置 查 询 导出会员银行卡" at bounding box center [1106, 227] width 205 height 25
click at [1077, 229] on button "查 询" at bounding box center [1084, 227] width 50 height 25
click at [1077, 229] on div "重 置 查 询 导出会员银行卡" at bounding box center [1106, 227] width 205 height 25
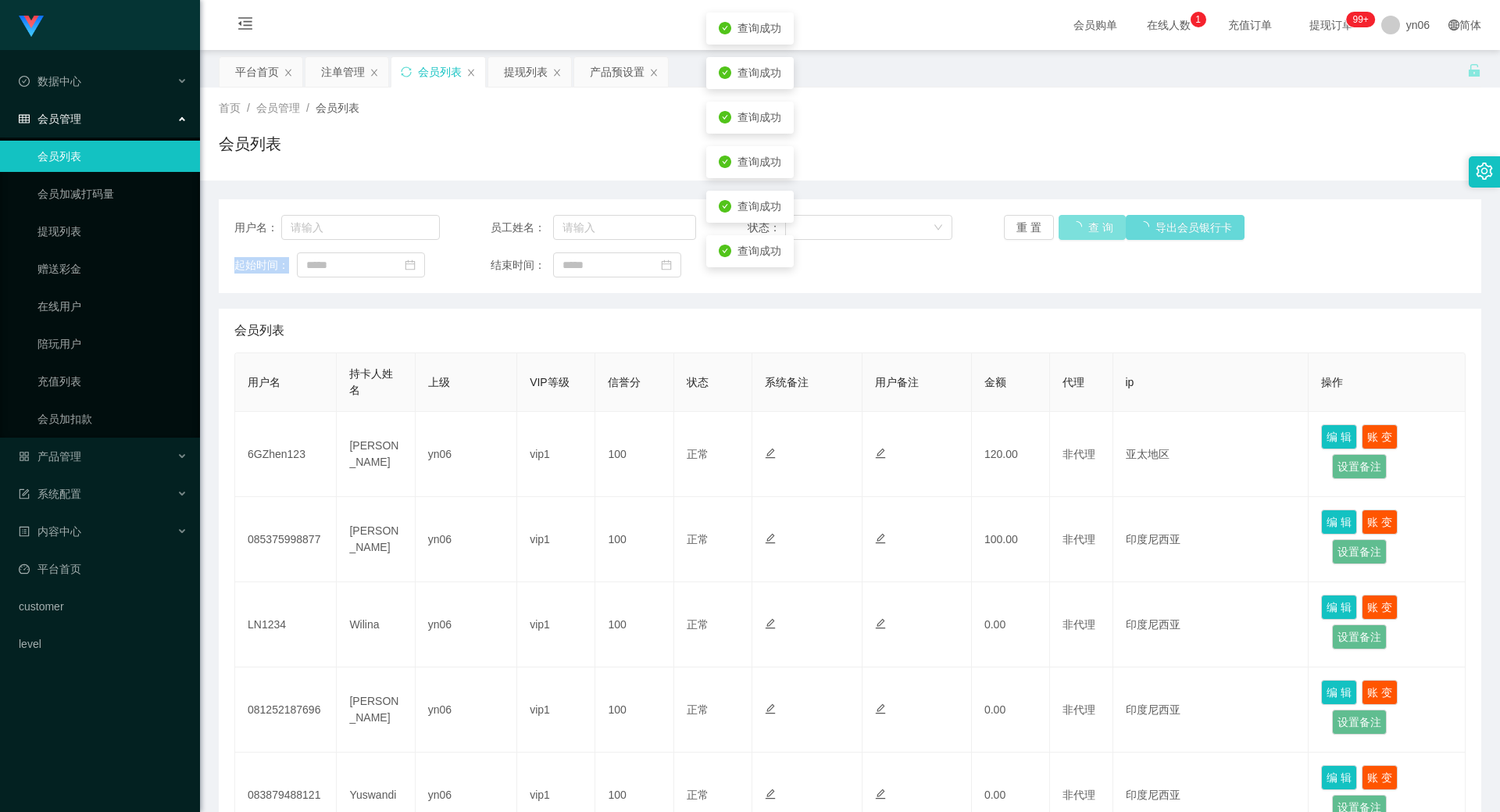
click at [1077, 229] on button "查 询" at bounding box center [1093, 227] width 67 height 25
click at [1077, 229] on div "重 置 查 询 导出会员银行卡" at bounding box center [1106, 227] width 205 height 25
click at [1077, 229] on button "查 询" at bounding box center [1084, 227] width 50 height 25
click at [1077, 229] on div "重 置 查 询 导出会员银行卡" at bounding box center [1106, 227] width 205 height 25
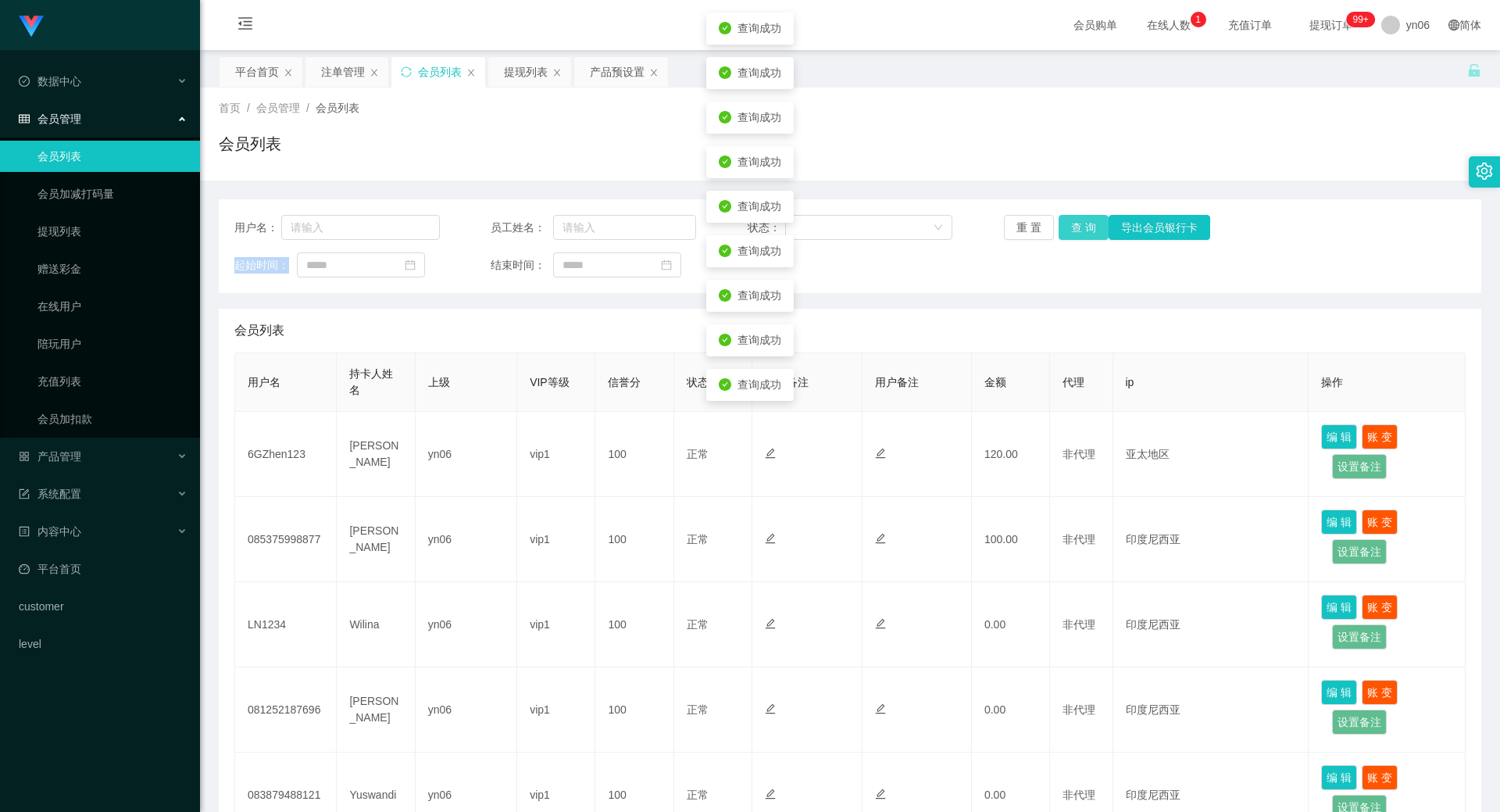
click at [1077, 229] on button "查 询" at bounding box center [1084, 227] width 50 height 25
click at [1077, 229] on div "重 置 查 询 导出会员银行卡" at bounding box center [1106, 227] width 205 height 25
click at [1077, 229] on button "查 询" at bounding box center [1084, 227] width 50 height 25
click at [1077, 229] on div "重 置 查 询 导出会员银行卡" at bounding box center [1106, 227] width 205 height 25
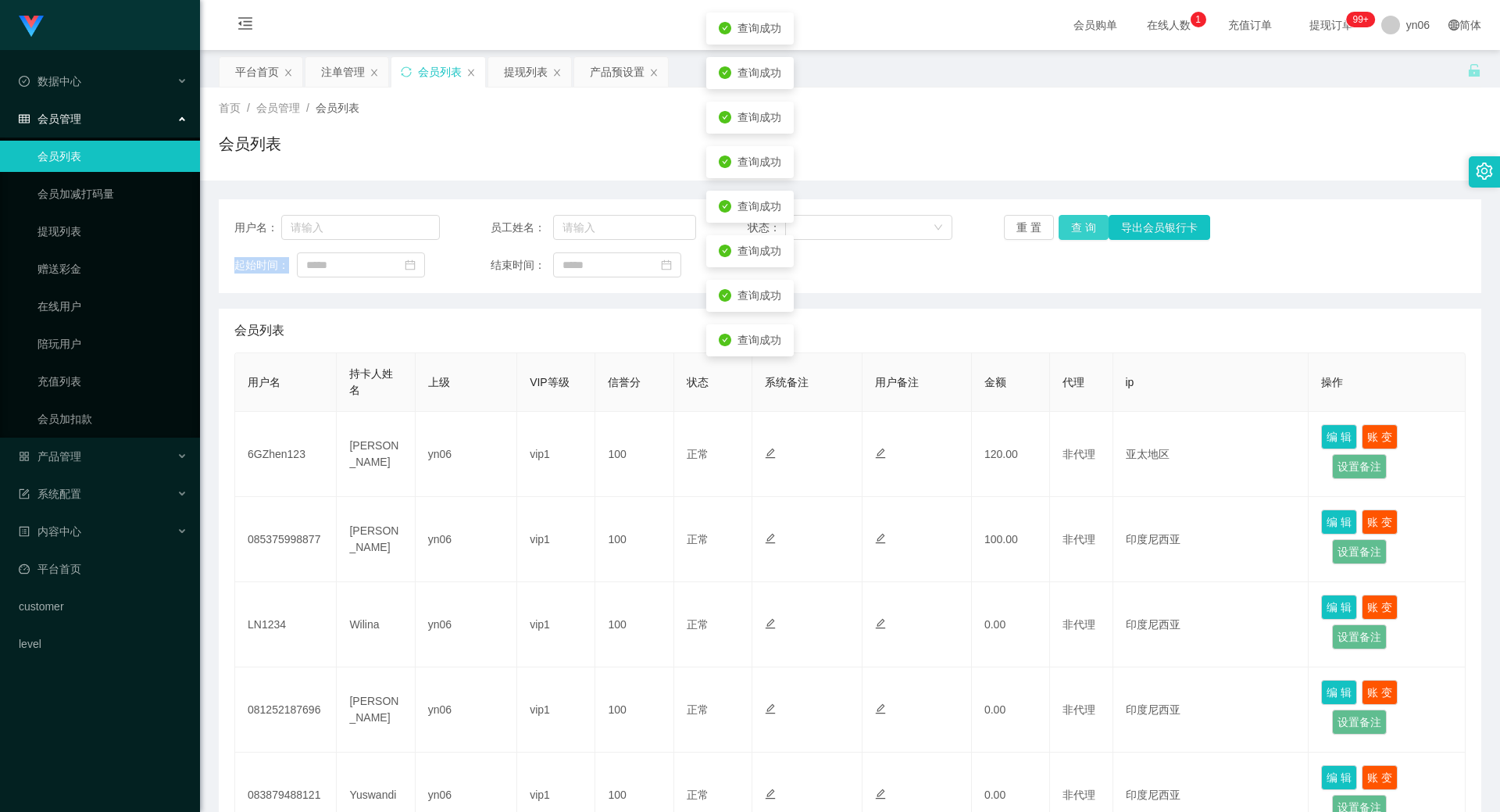
click at [1077, 229] on div "重 置 查 询 导出会员银行卡" at bounding box center [1106, 227] width 205 height 25
click at [1077, 229] on button "查 询" at bounding box center [1084, 227] width 50 height 25
click at [1077, 229] on div "重 置 查 询 导出会员银行卡" at bounding box center [1106, 227] width 205 height 25
click at [1077, 229] on button "查 询" at bounding box center [1084, 227] width 50 height 25
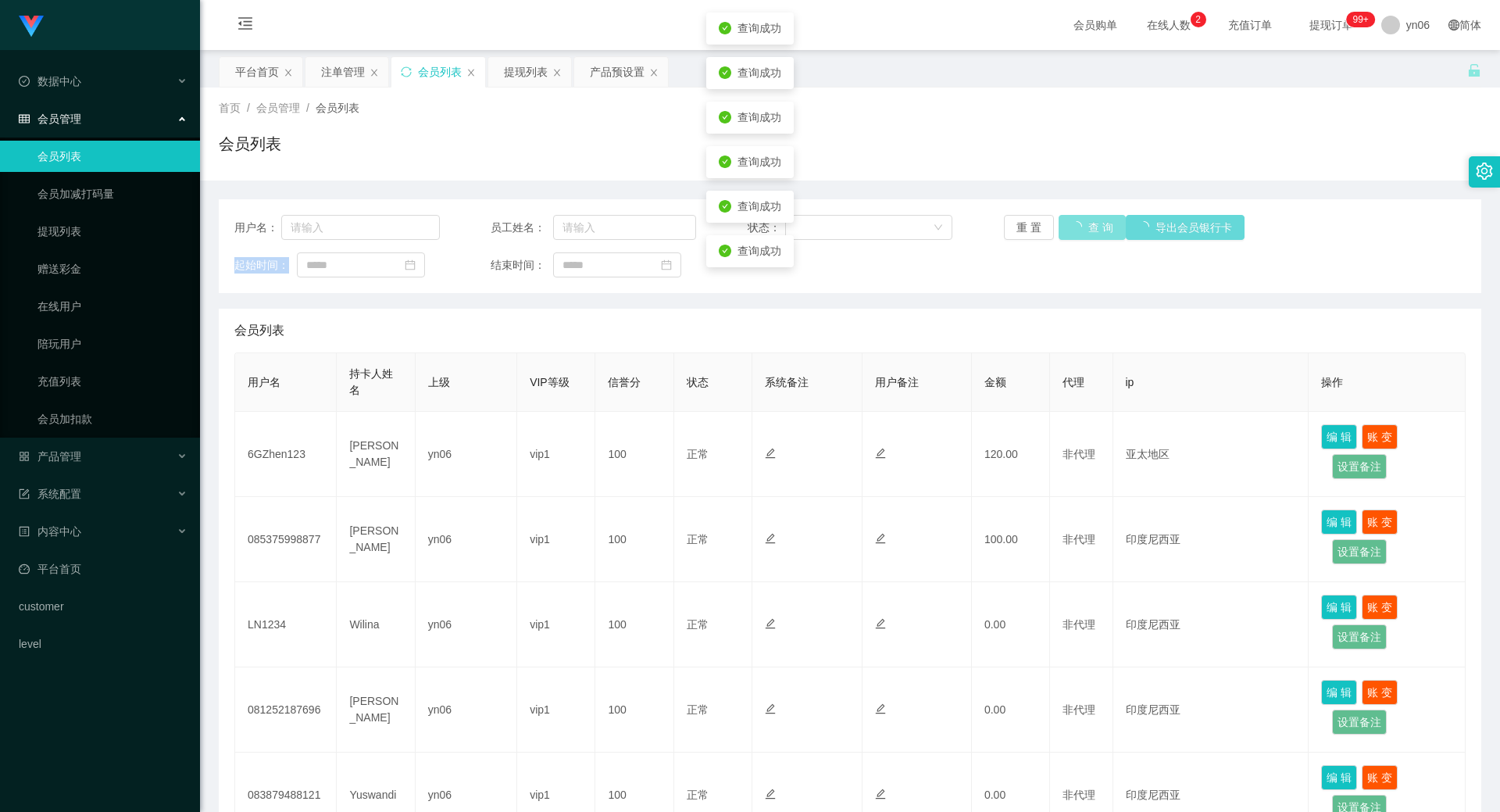
click at [1077, 229] on div "重 置 查 询 导出会员银行卡" at bounding box center [1106, 227] width 205 height 25
click at [1077, 229] on button "查 询" at bounding box center [1093, 227] width 67 height 25
click at [1077, 229] on div "重 置 查 询 导出会员银行卡" at bounding box center [1106, 227] width 205 height 25
click at [1077, 229] on button "查 询" at bounding box center [1084, 227] width 50 height 25
click at [1077, 229] on div "重 置 查 询 导出会员银行卡" at bounding box center [1106, 227] width 205 height 25
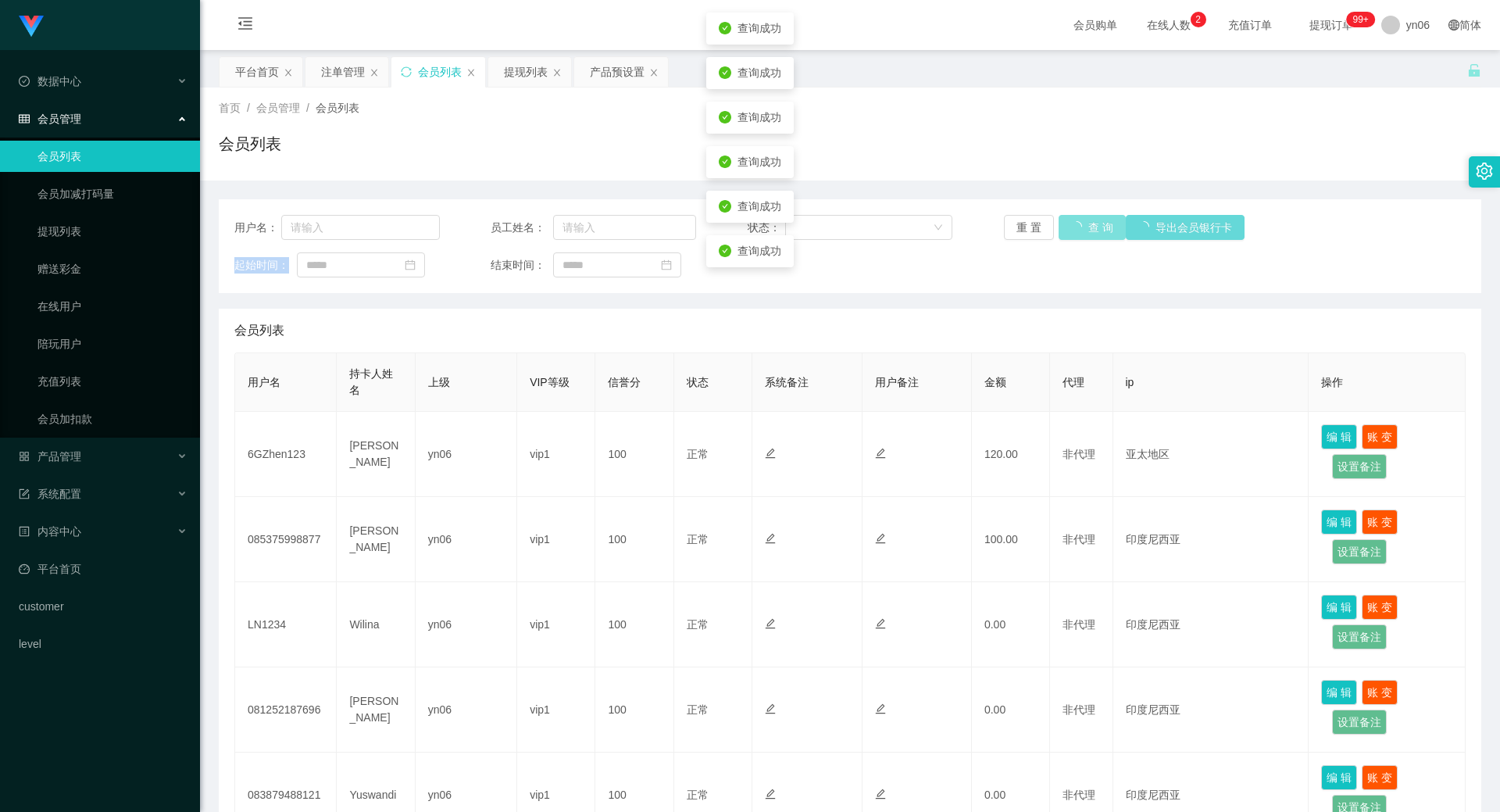
click at [1077, 229] on button "查 询" at bounding box center [1093, 227] width 67 height 25
click at [1077, 229] on div "重 置 查 询 导出会员银行卡" at bounding box center [1106, 227] width 205 height 25
click at [1077, 229] on button "查 询" at bounding box center [1093, 227] width 67 height 25
click at [1077, 229] on div "重 置 查 询 导出会员银行卡" at bounding box center [1106, 227] width 205 height 25
click at [1077, 229] on button "查 询" at bounding box center [1084, 227] width 50 height 25
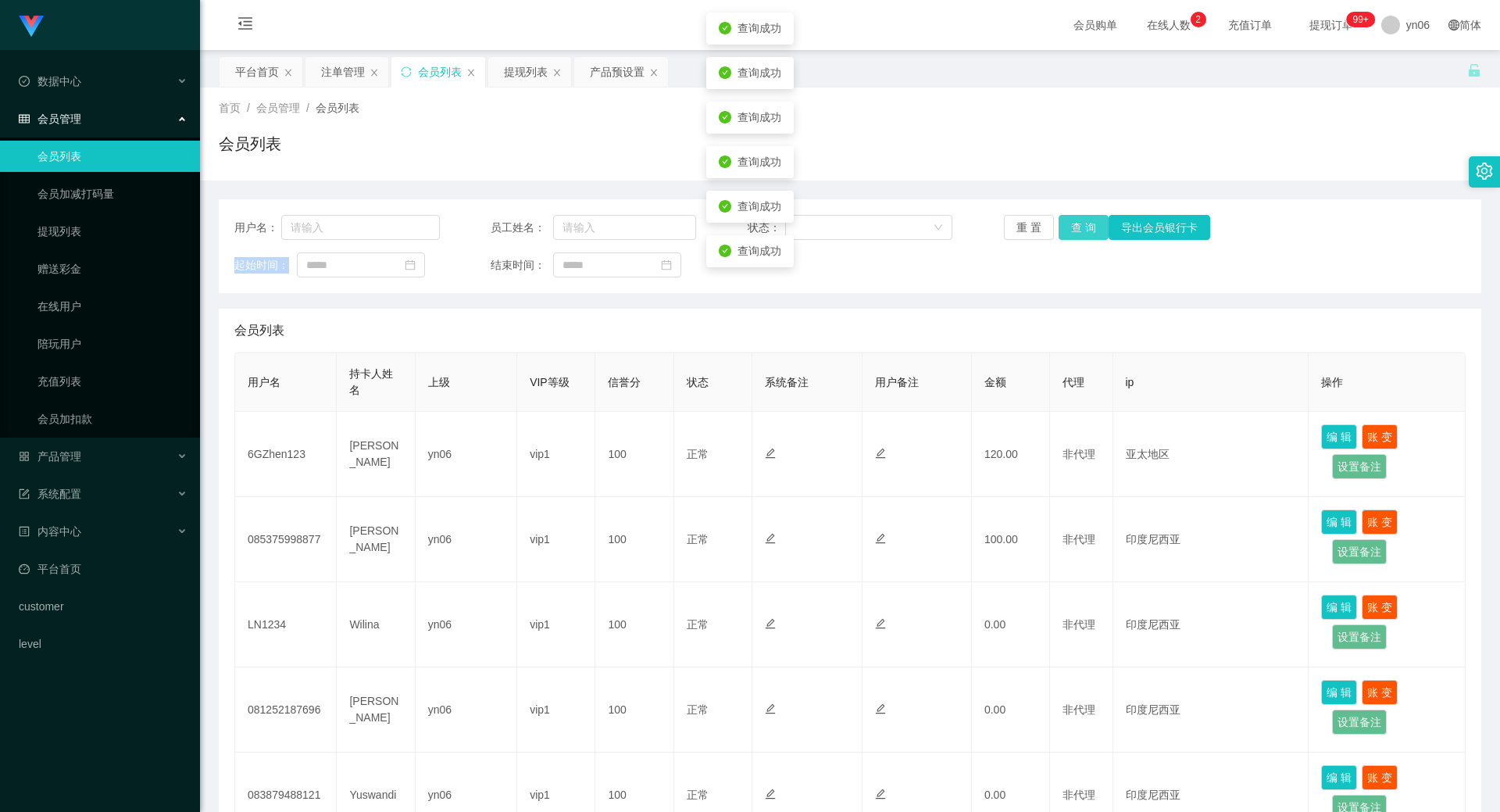
click at [1077, 229] on div "重 置 查 询 导出会员银行卡" at bounding box center [1106, 227] width 205 height 25
click at [1077, 229] on button "查 询" at bounding box center [1093, 227] width 67 height 25
click at [1077, 229] on div "重 置 查 询 导出会员银行卡" at bounding box center [1106, 227] width 205 height 25
click at [1077, 229] on button "查 询" at bounding box center [1093, 227] width 67 height 25
click at [1077, 229] on div "重 置 查 询 导出会员银行卡" at bounding box center [1106, 227] width 205 height 25
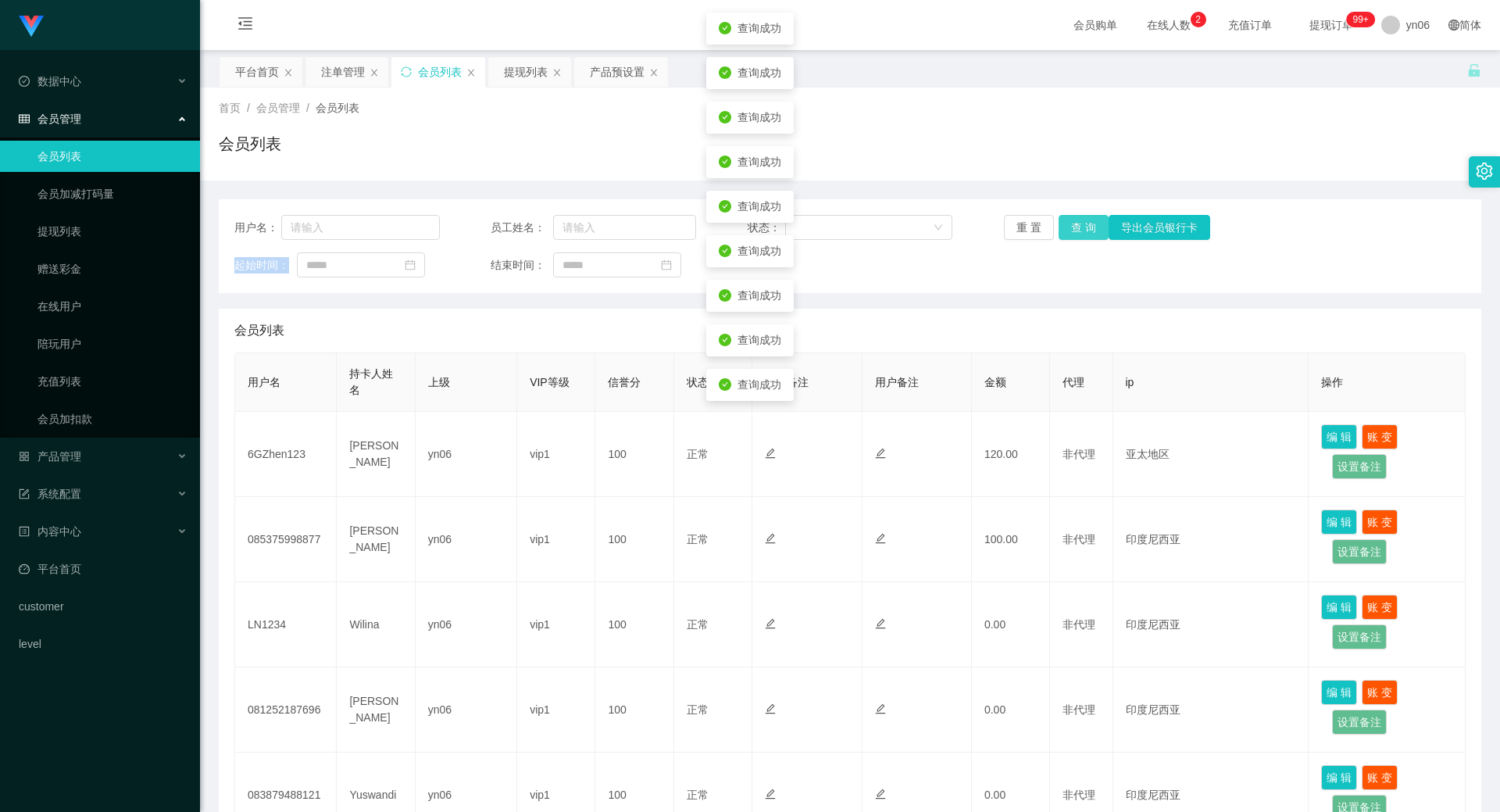
click at [1077, 229] on button "查 询" at bounding box center [1084, 227] width 50 height 25
click at [1077, 229] on div "重 置 查 询 导出会员银行卡" at bounding box center [1106, 227] width 205 height 25
click at [1077, 229] on button "查 询" at bounding box center [1093, 227] width 67 height 25
click at [1077, 229] on div "重 置 查 询 导出会员银行卡" at bounding box center [1106, 227] width 205 height 25
click at [1077, 229] on button "查 询" at bounding box center [1093, 227] width 67 height 25
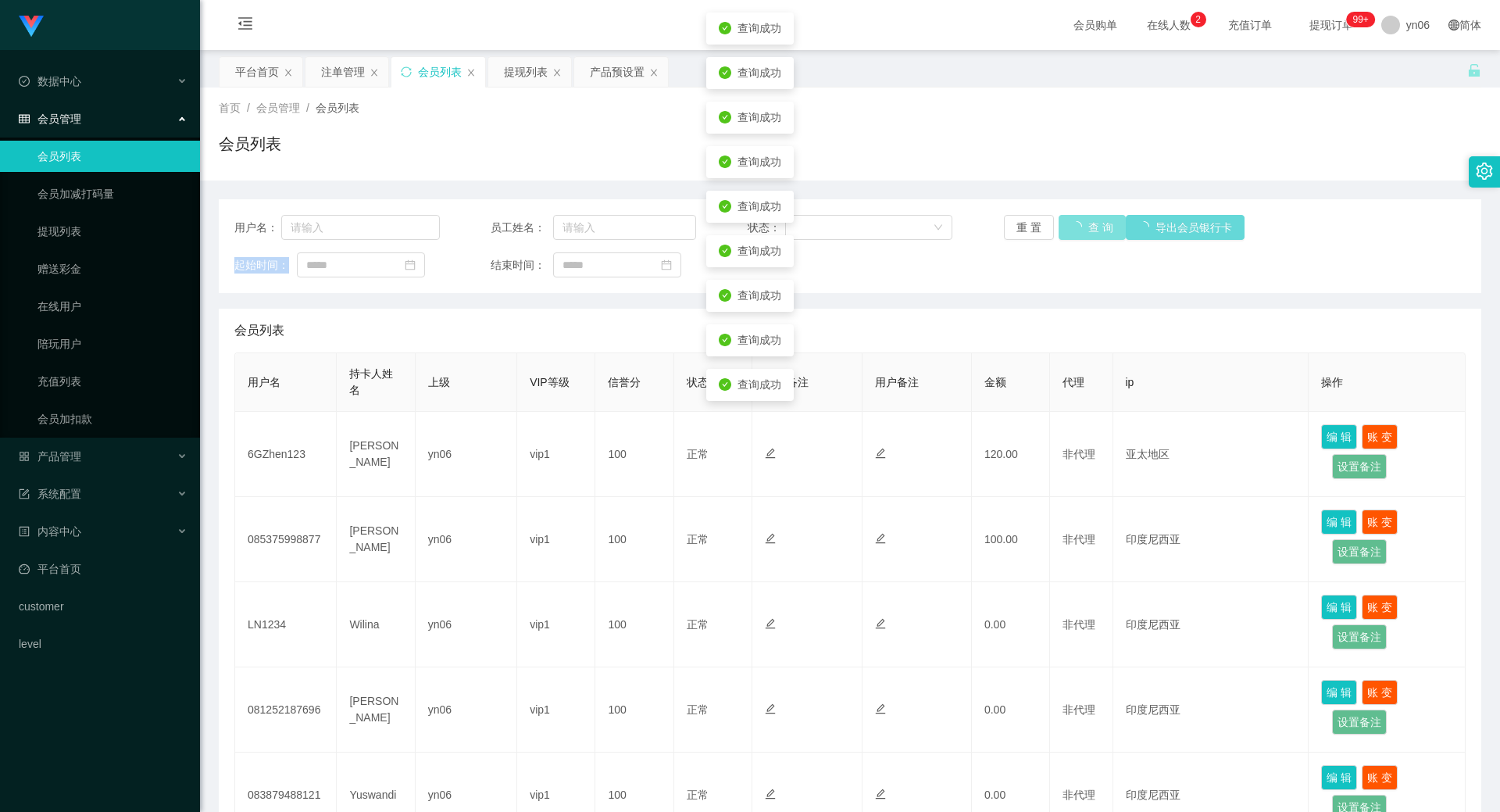
click at [1077, 229] on div "重 置 查 询 导出会员银行卡" at bounding box center [1106, 227] width 205 height 25
click at [1077, 229] on button "查 询" at bounding box center [1084, 227] width 50 height 25
click at [1077, 229] on div "重 置 查 询 导出会员银行卡" at bounding box center [1106, 227] width 205 height 25
click at [1077, 229] on button "查 询" at bounding box center [1093, 227] width 67 height 25
click at [1077, 229] on div "重 置 查 询 导出会员银行卡" at bounding box center [1106, 227] width 205 height 25
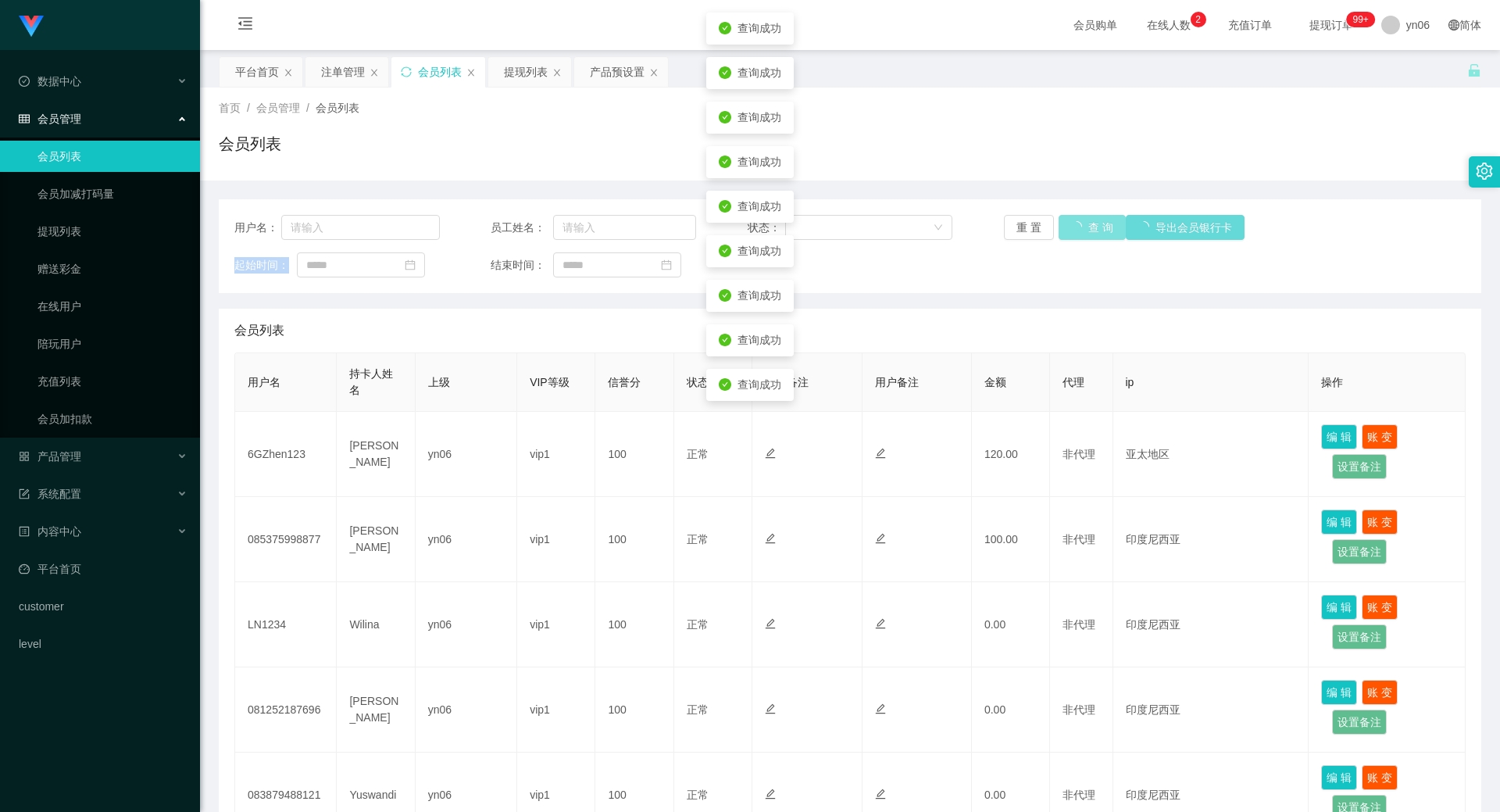
click at [1077, 229] on button "查 询" at bounding box center [1093, 227] width 67 height 25
click at [1077, 229] on div "重 置 查 询 导出会员银行卡" at bounding box center [1106, 227] width 205 height 25
click at [1077, 229] on button "查 询" at bounding box center [1084, 227] width 50 height 25
click at [1077, 229] on div "重 置 查 询 导出会员银行卡" at bounding box center [1106, 227] width 205 height 25
click at [1077, 229] on button "查 询" at bounding box center [1093, 227] width 67 height 25
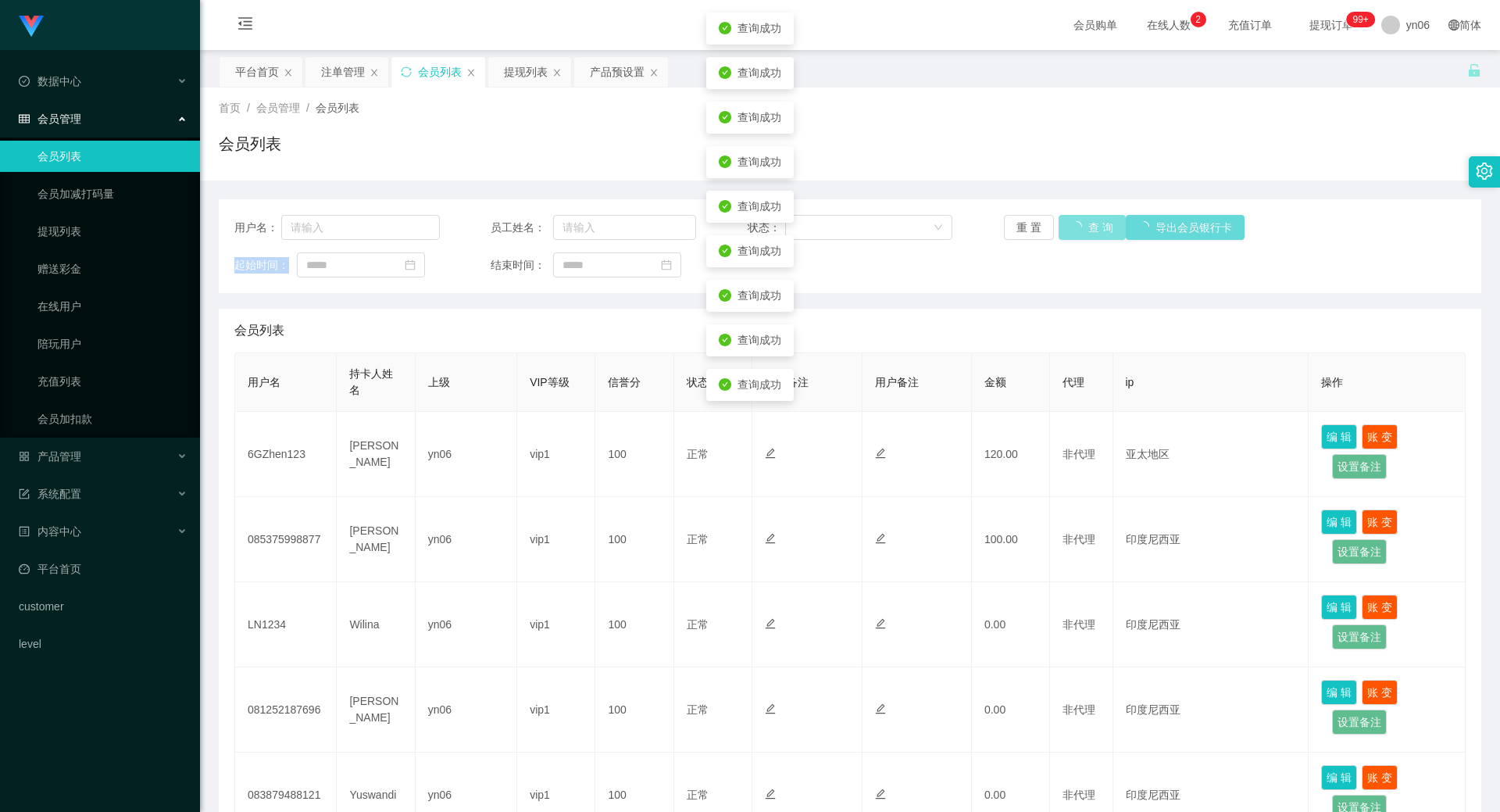
click at [1077, 229] on div "重 置 查 询 导出会员银行卡" at bounding box center [1106, 227] width 205 height 25
click at [1077, 229] on button "查 询" at bounding box center [1084, 227] width 50 height 25
click at [1080, 222] on button "查 询" at bounding box center [1084, 227] width 50 height 25
click at [1080, 222] on div "重 置 查 询 导出会员银行卡" at bounding box center [1106, 227] width 205 height 25
click at [1080, 222] on button "查 询" at bounding box center [1093, 227] width 67 height 25
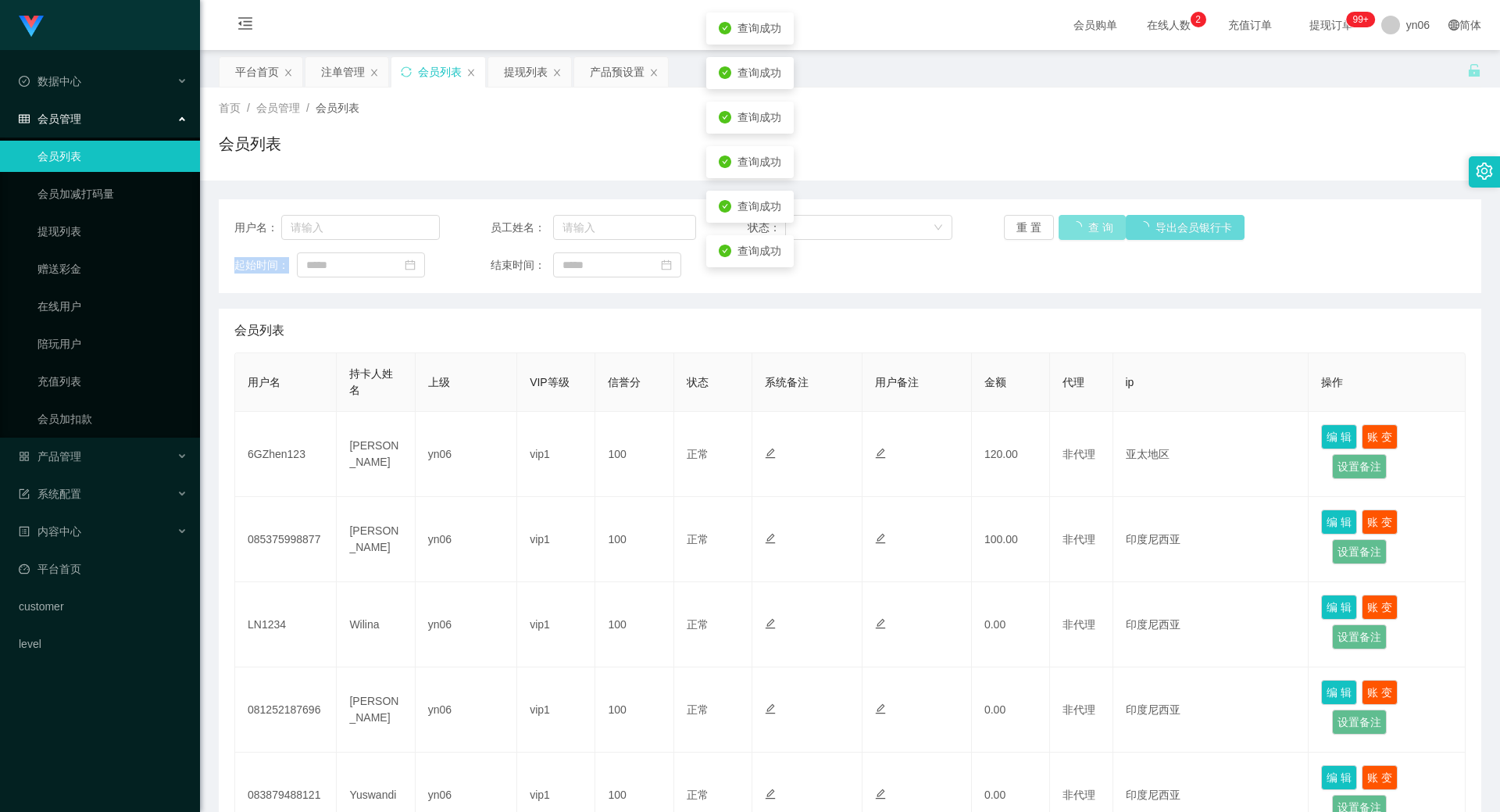
click at [1080, 222] on div "重 置 查 询 导出会员银行卡" at bounding box center [1106, 227] width 205 height 25
click at [1080, 222] on button "查 询" at bounding box center [1084, 227] width 50 height 25
click at [1080, 222] on div "重 置 查 询 导出会员银行卡" at bounding box center [1106, 227] width 205 height 25
click at [1080, 222] on button "查 询" at bounding box center [1084, 227] width 50 height 25
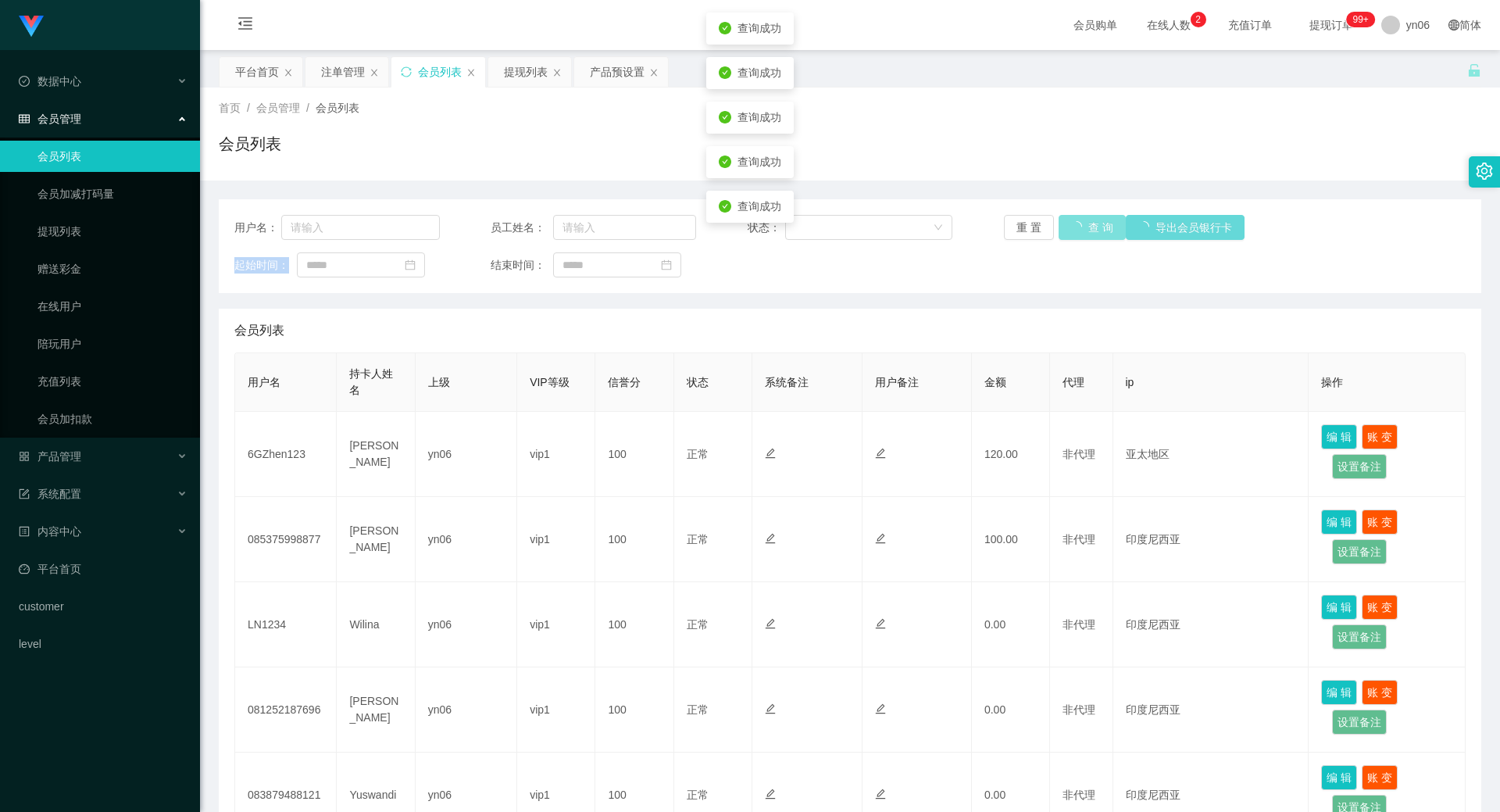
click at [1080, 222] on div "重 置 查 询 导出会员银行卡" at bounding box center [1106, 227] width 205 height 25
click at [1080, 222] on button "查 询" at bounding box center [1093, 227] width 67 height 25
click at [1080, 222] on div "重 置 查 询 导出会员银行卡" at bounding box center [1106, 227] width 205 height 25
click at [1080, 222] on button "查 询" at bounding box center [1084, 227] width 50 height 25
click at [1080, 222] on div "重 置 查 询 导出会员银行卡" at bounding box center [1106, 227] width 205 height 25
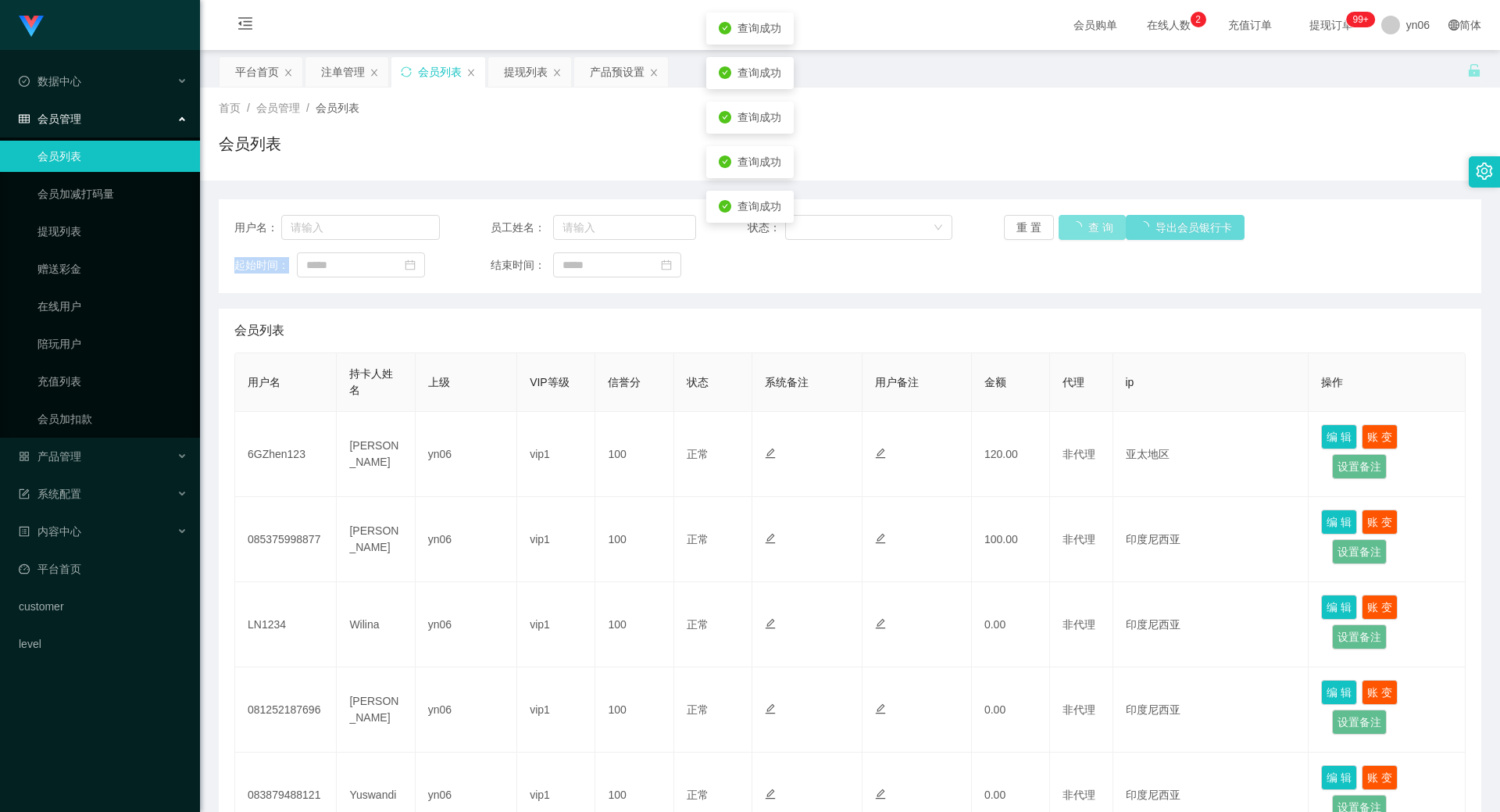
click at [1080, 222] on button "查 询" at bounding box center [1093, 227] width 67 height 25
click at [1080, 222] on div "重 置 查 询 导出会员银行卡" at bounding box center [1106, 227] width 205 height 25
click at [1080, 222] on button "查 询" at bounding box center [1084, 227] width 50 height 25
click at [1080, 222] on div "重 置 查 询 导出会员银行卡" at bounding box center [1106, 227] width 205 height 25
click at [1080, 222] on button "查 询" at bounding box center [1084, 227] width 50 height 25
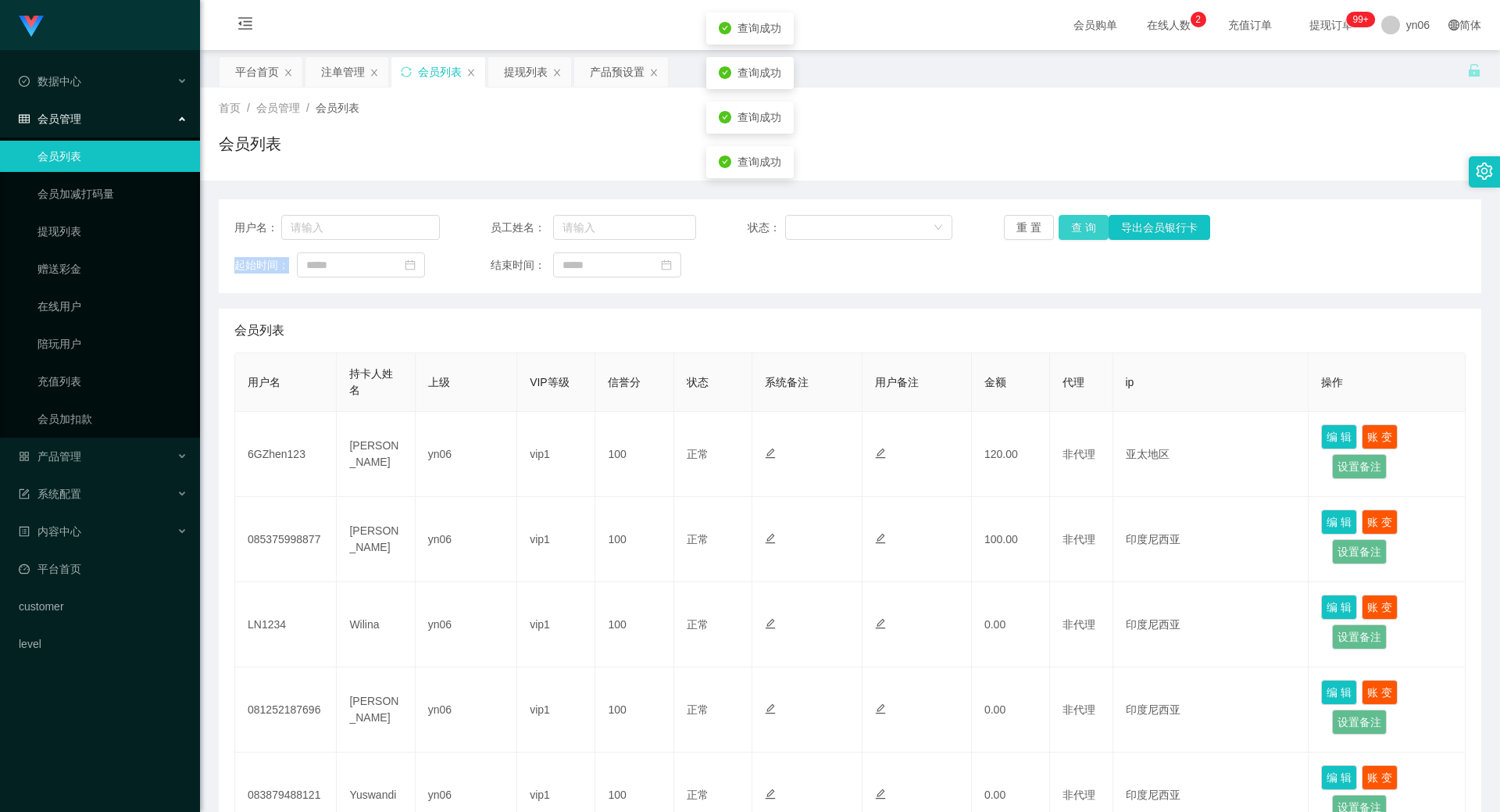
click at [1059, 228] on button "查 询" at bounding box center [1084, 227] width 50 height 25
click at [1060, 228] on div "重 置 查 询 导出会员银行卡" at bounding box center [1106, 227] width 205 height 25
click at [1060, 228] on button "查 询" at bounding box center [1084, 227] width 50 height 25
click at [1060, 228] on div "重 置 查 询 导出会员银行卡" at bounding box center [1106, 227] width 205 height 25
click at [1060, 228] on button "查 询" at bounding box center [1093, 227] width 67 height 25
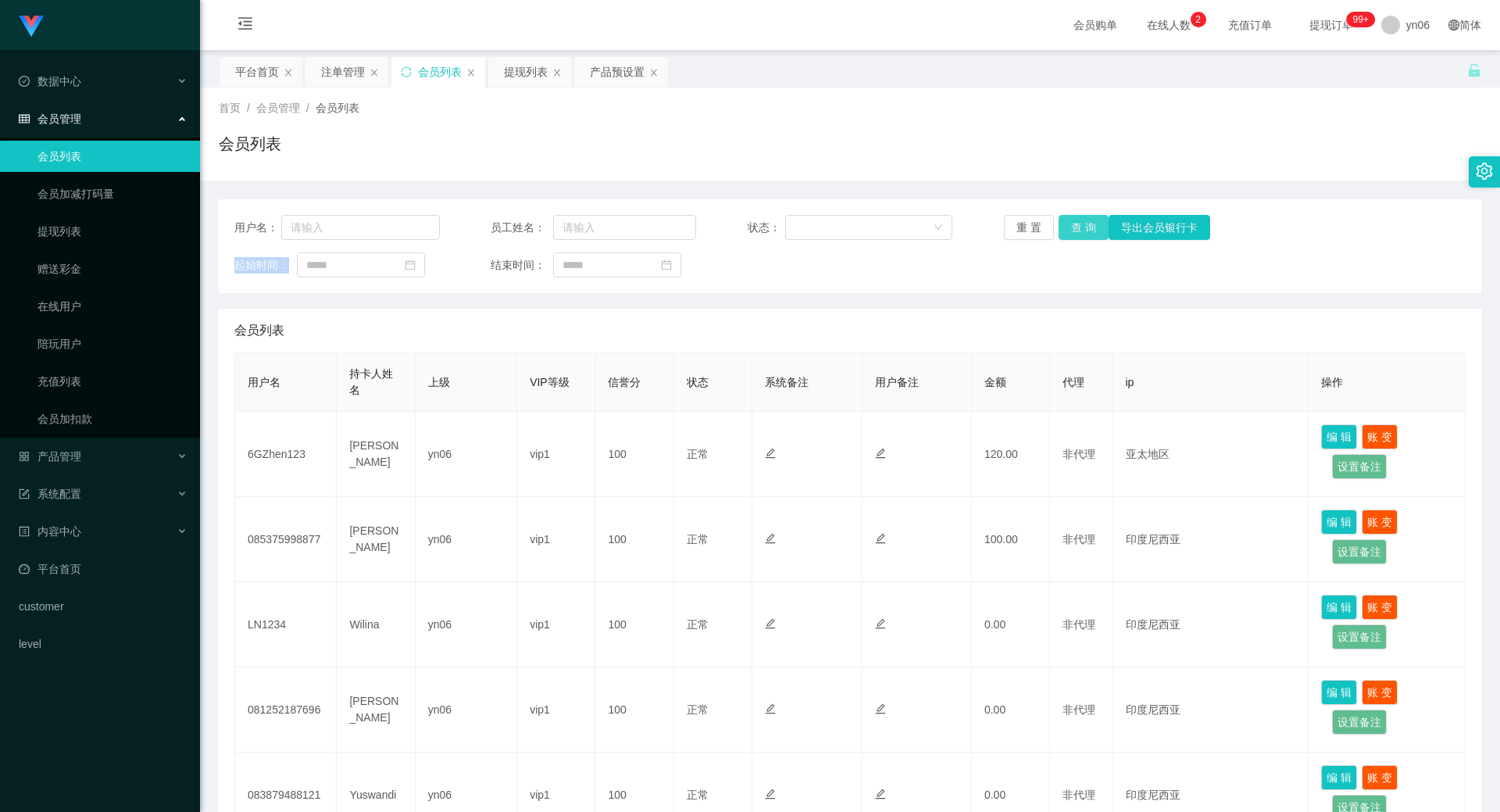
click at [1071, 225] on button "查 询" at bounding box center [1084, 227] width 50 height 25
click at [1071, 225] on div "重 置 查 询 导出会员银行卡" at bounding box center [1106, 227] width 205 height 25
click at [1071, 225] on button "查 询" at bounding box center [1084, 227] width 50 height 25
click at [1071, 225] on div "重 置 查 询 导出会员银行卡" at bounding box center [1106, 227] width 205 height 25
click at [1071, 225] on button "查 询" at bounding box center [1093, 227] width 67 height 25
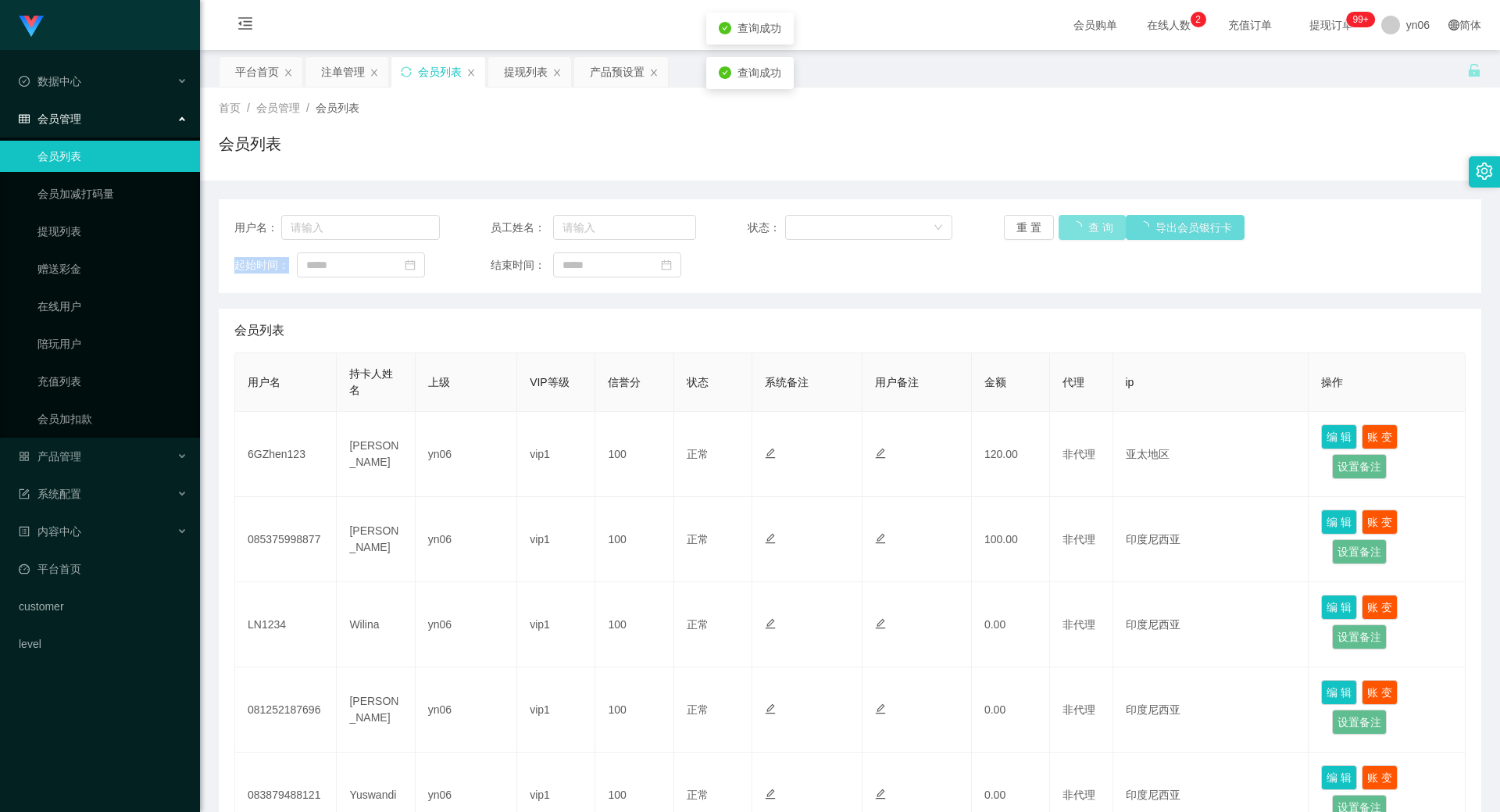
click at [1071, 225] on div "重 置 查 询 导出会员银行卡" at bounding box center [1106, 227] width 205 height 25
click at [1071, 225] on button "查 询" at bounding box center [1093, 227] width 67 height 25
click at [1071, 225] on div "重 置 查 询 导出会员银行卡" at bounding box center [1106, 227] width 205 height 25
click at [1071, 225] on button "查 询" at bounding box center [1084, 227] width 50 height 25
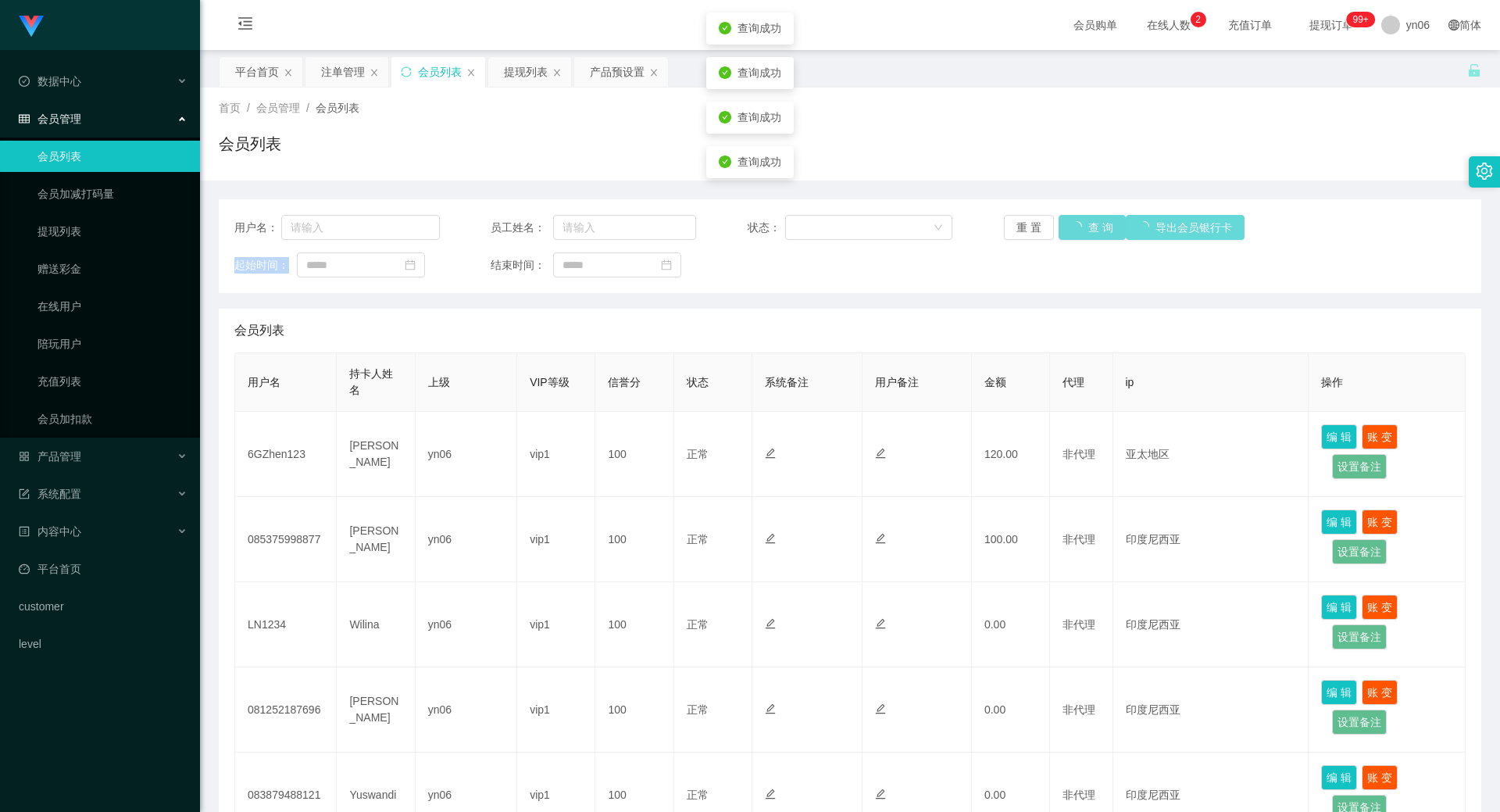
click at [1071, 225] on div "重 置 查 询 导出会员银行卡" at bounding box center [1106, 227] width 205 height 25
click at [1071, 225] on button "查 询" at bounding box center [1093, 227] width 67 height 25
click at [1071, 225] on div "重 置 查 询 导出会员银行卡" at bounding box center [1106, 227] width 205 height 25
click at [1071, 225] on button "查 询" at bounding box center [1084, 227] width 50 height 25
click at [1071, 225] on div "重 置 查 询 导出会员银行卡" at bounding box center [1106, 227] width 205 height 25
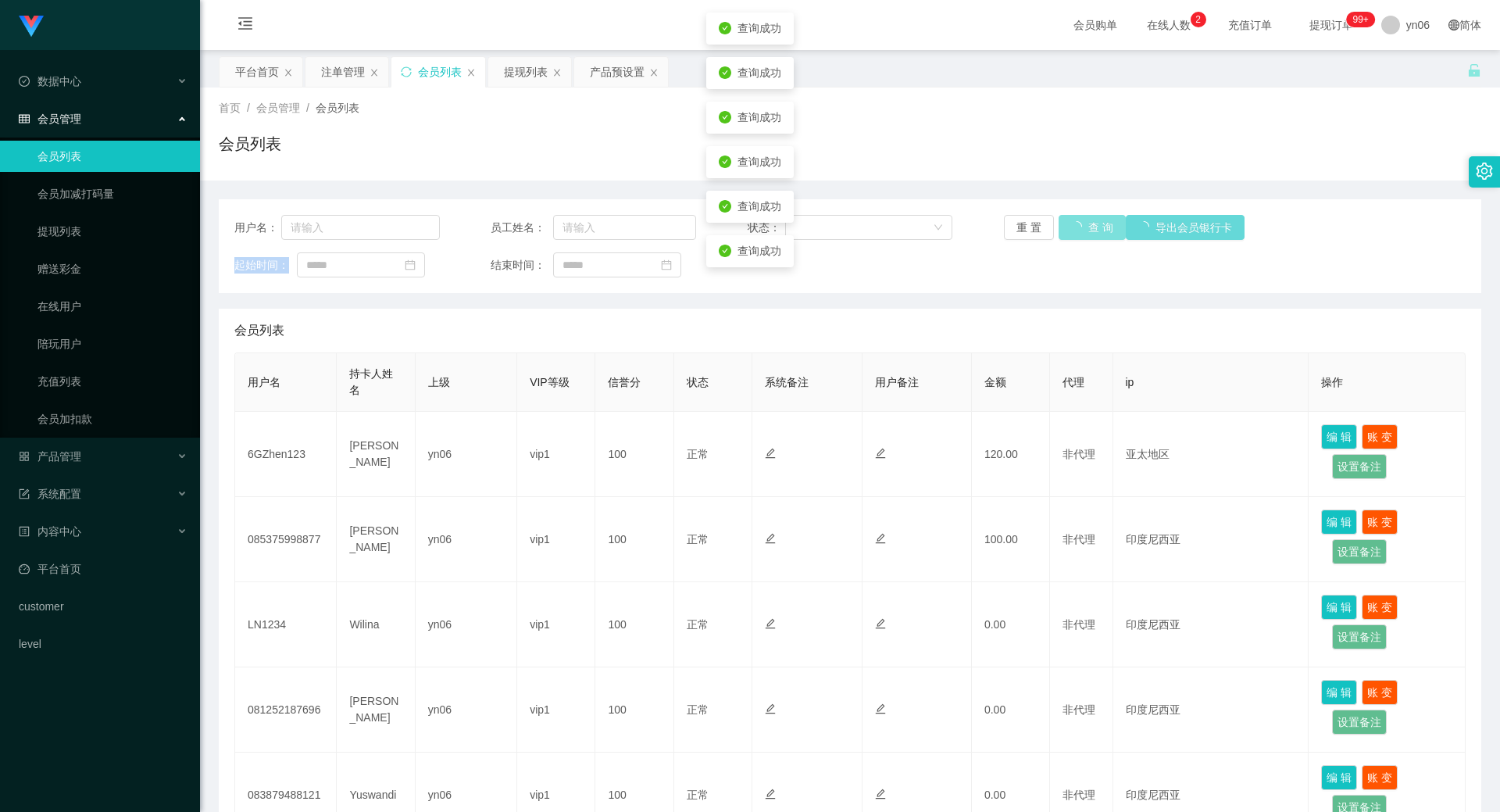
click at [1071, 225] on button "查 询" at bounding box center [1093, 227] width 67 height 25
click at [1071, 225] on div "重 置 查 询 导出会员银行卡" at bounding box center [1106, 227] width 205 height 25
click at [1071, 225] on button "查 询" at bounding box center [1084, 227] width 50 height 25
click at [1071, 225] on div "重 置 查 询 导出会员银行卡" at bounding box center [1106, 227] width 205 height 25
click at [1071, 225] on button "查 询" at bounding box center [1084, 227] width 50 height 25
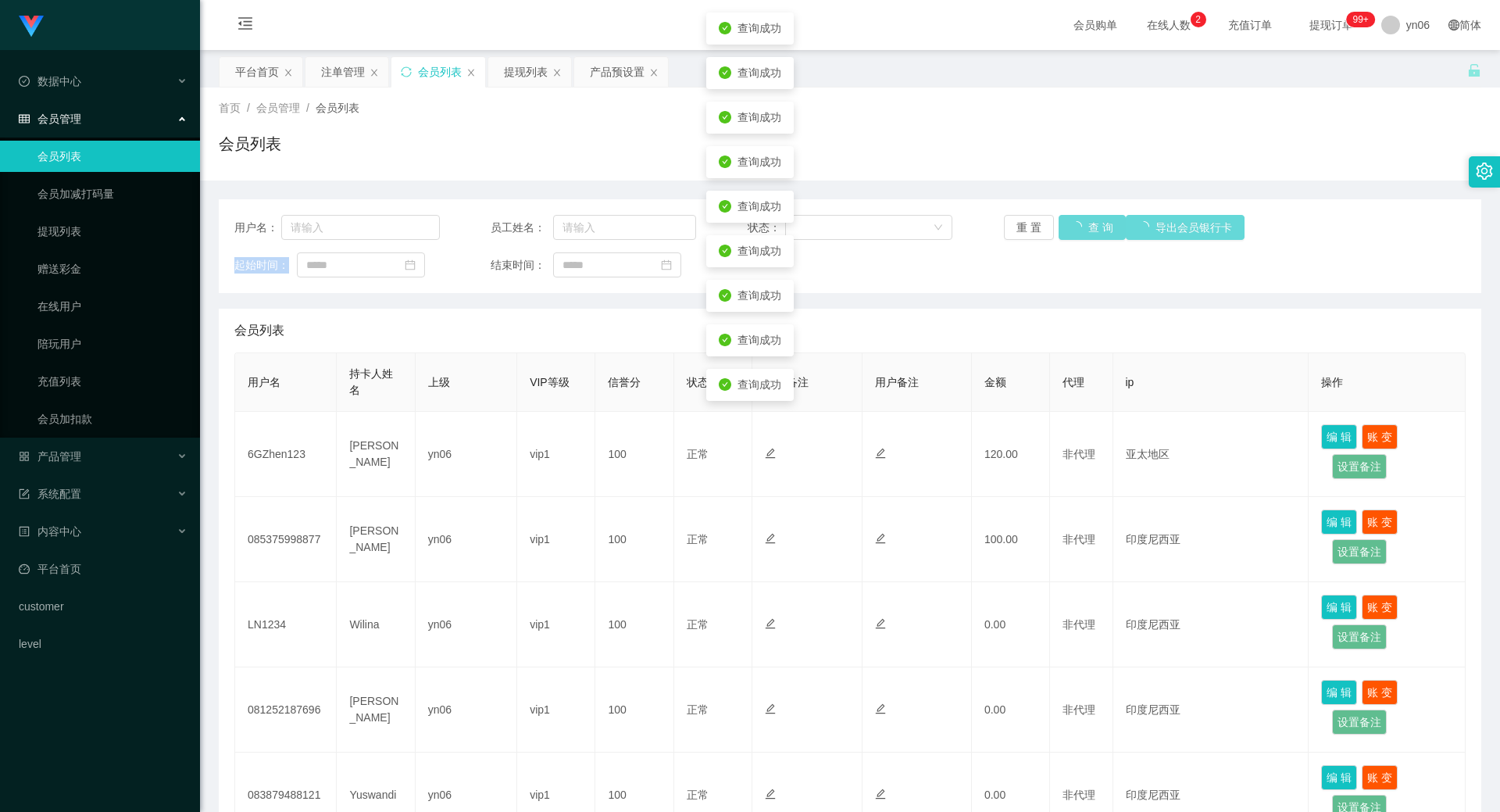
click at [1071, 225] on div "重 置 查 询 导出会员银行卡" at bounding box center [1106, 227] width 205 height 25
click at [1071, 225] on button "查 询" at bounding box center [1093, 227] width 67 height 25
click at [1071, 225] on div "重 置 查 询 导出会员银行卡" at bounding box center [1106, 227] width 205 height 25
click at [1071, 225] on button "查 询" at bounding box center [1084, 227] width 50 height 25
click at [1071, 225] on div "重 置 查 询 导出会员银行卡" at bounding box center [1106, 227] width 205 height 25
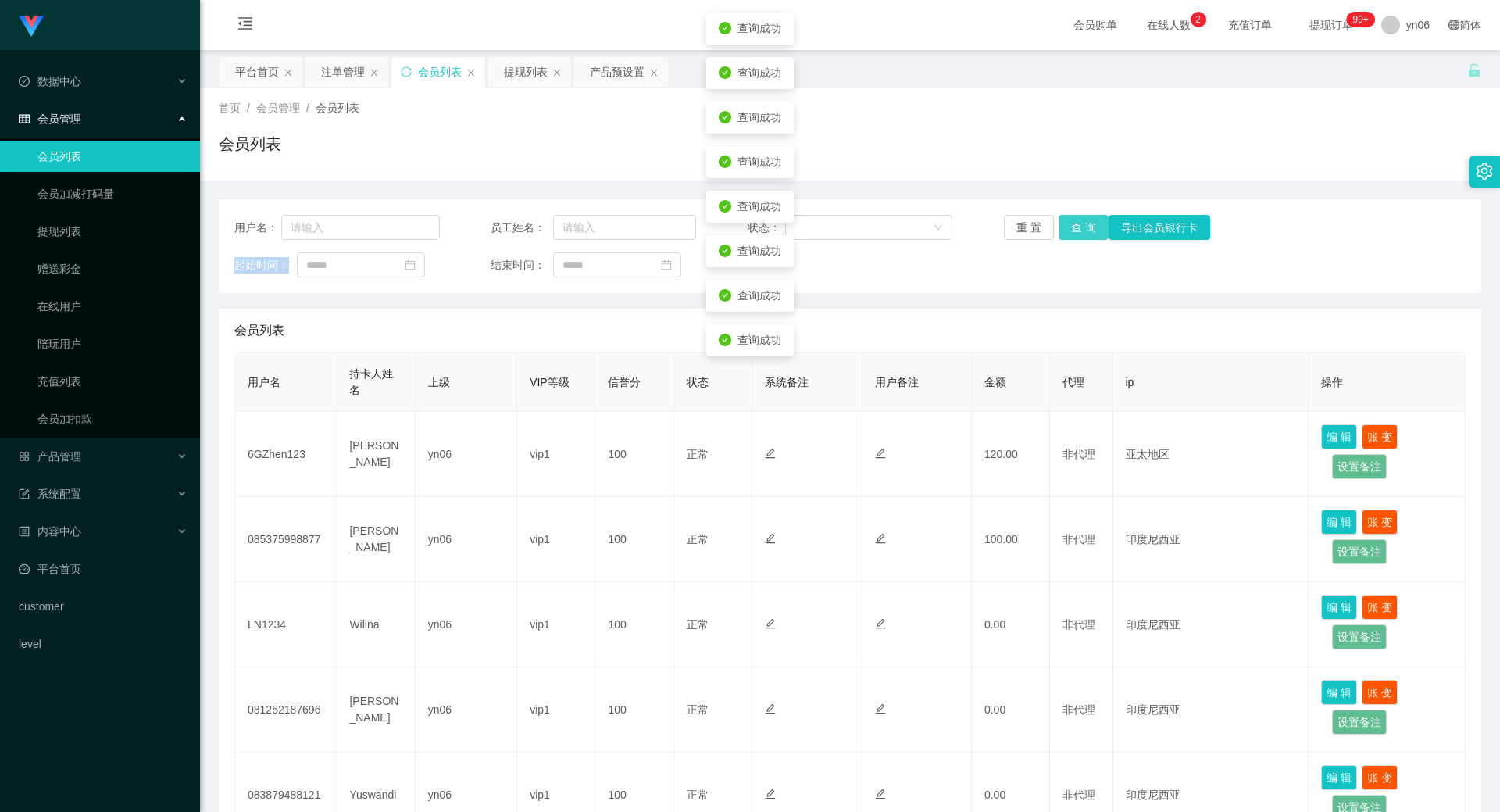
click at [1071, 225] on button "查 询" at bounding box center [1084, 227] width 50 height 25
click at [1071, 225] on div "重 置 查 询 导出会员银行卡" at bounding box center [1106, 227] width 205 height 25
click at [1071, 225] on button "查 询" at bounding box center [1084, 227] width 50 height 25
click at [1071, 225] on div "重 置 查 询 导出会员银行卡" at bounding box center [1106, 227] width 205 height 25
click at [1071, 225] on button "查 询" at bounding box center [1084, 227] width 50 height 25
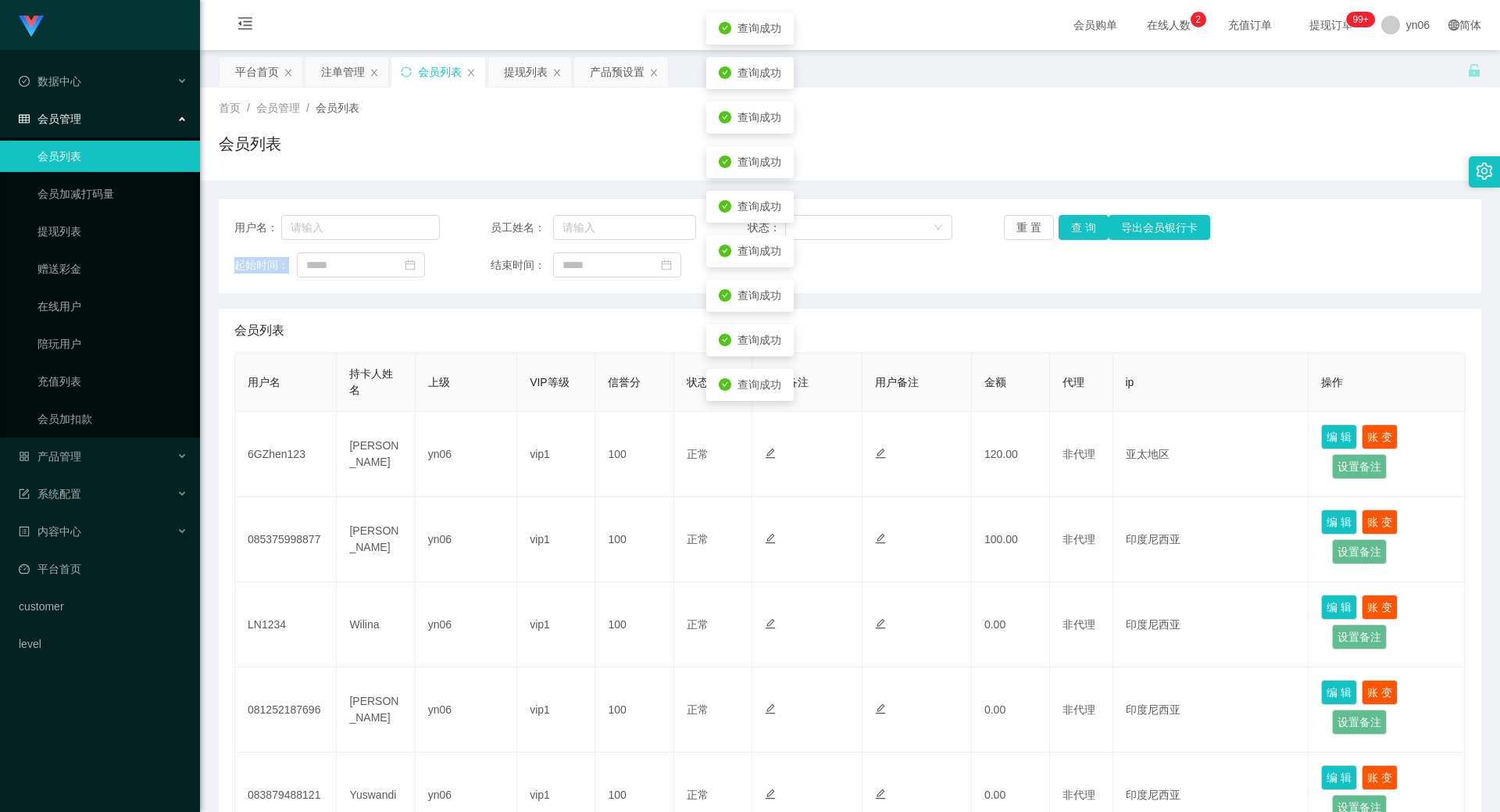
click at [1071, 225] on div "重 置 查 询 导出会员银行卡" at bounding box center [1106, 227] width 205 height 25
click at [1071, 225] on button "查 询" at bounding box center [1084, 227] width 50 height 25
click at [1071, 225] on div "重 置 查 询 导出会员银行卡" at bounding box center [1106, 227] width 205 height 25
click at [1071, 225] on button "查 询" at bounding box center [1084, 227] width 50 height 25
click at [1071, 225] on div "重 置 查 询 导出会员银行卡" at bounding box center [1106, 227] width 205 height 25
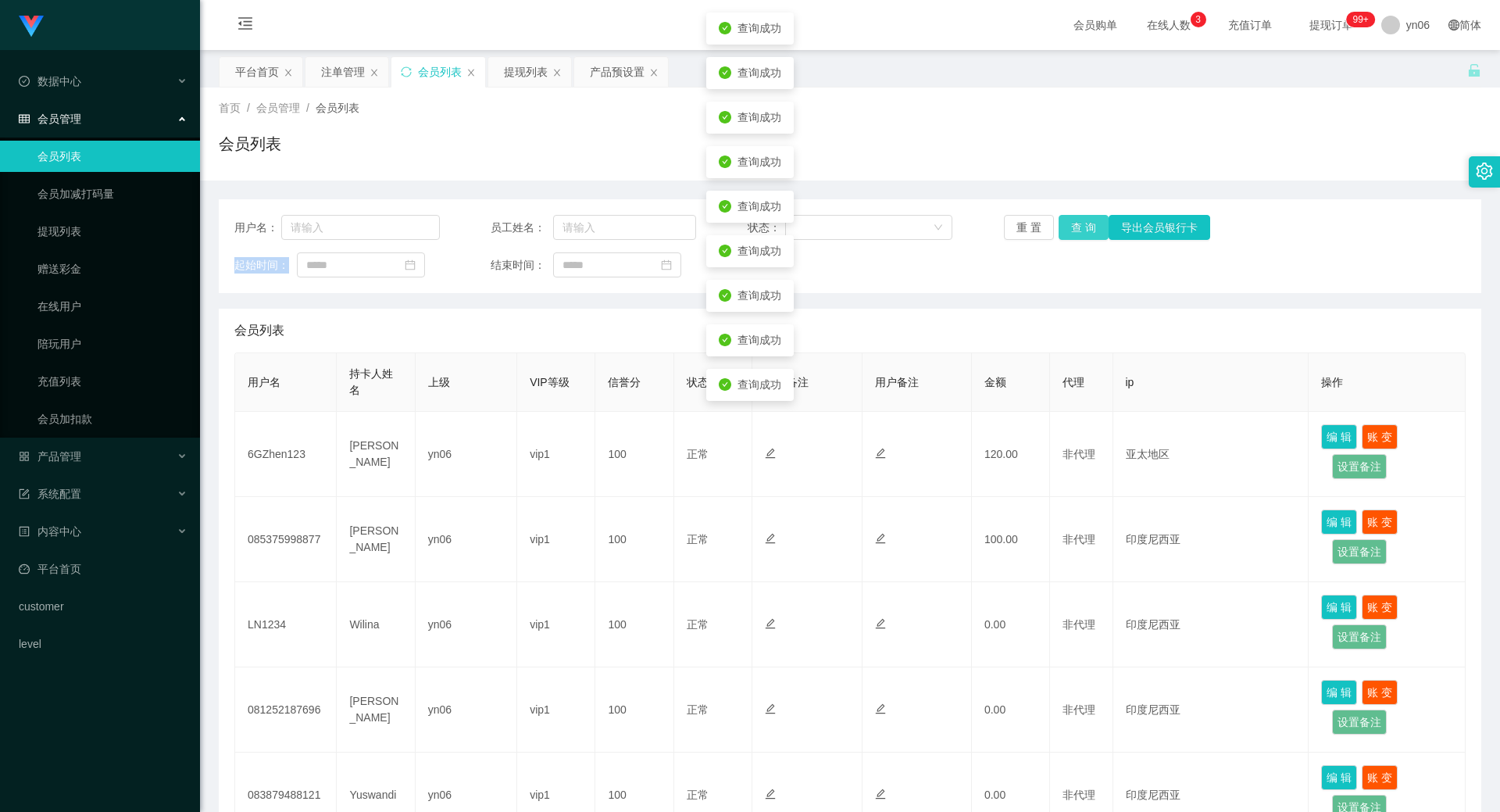
click at [1071, 225] on button "查 询" at bounding box center [1084, 227] width 50 height 25
click at [1071, 225] on div "重 置 查 询 导出会员银行卡" at bounding box center [1106, 227] width 205 height 25
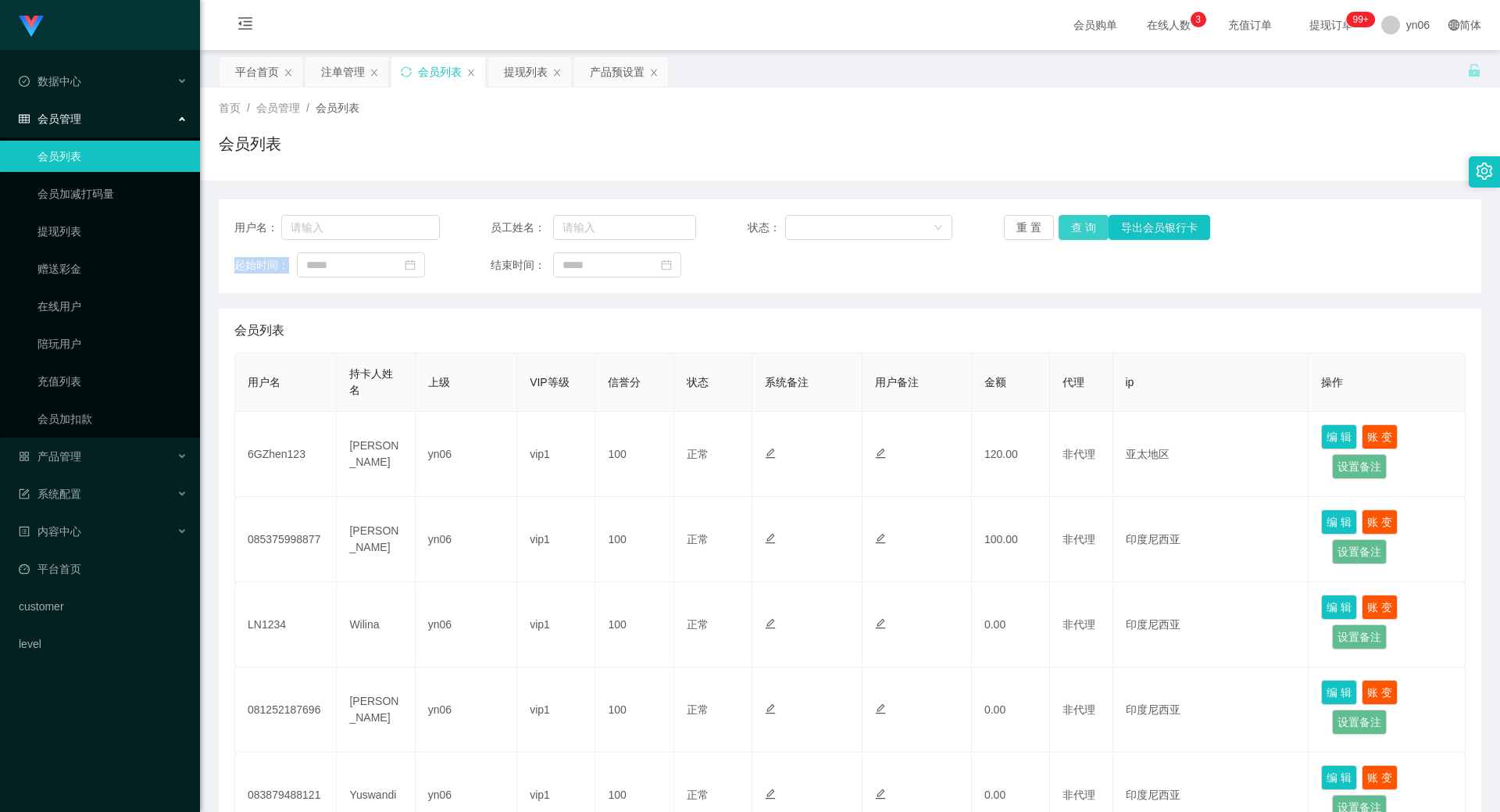
click at [1078, 232] on button "查 询" at bounding box center [1084, 227] width 50 height 25
click at [1078, 232] on div "重 置 查 询 导出会员银行卡" at bounding box center [1106, 227] width 205 height 25
click at [1078, 232] on button "查 询" at bounding box center [1084, 227] width 50 height 25
click at [1078, 232] on div "重 置 查 询 导出会员银行卡" at bounding box center [1106, 227] width 205 height 25
click at [1078, 232] on button "查 询" at bounding box center [1084, 227] width 50 height 25
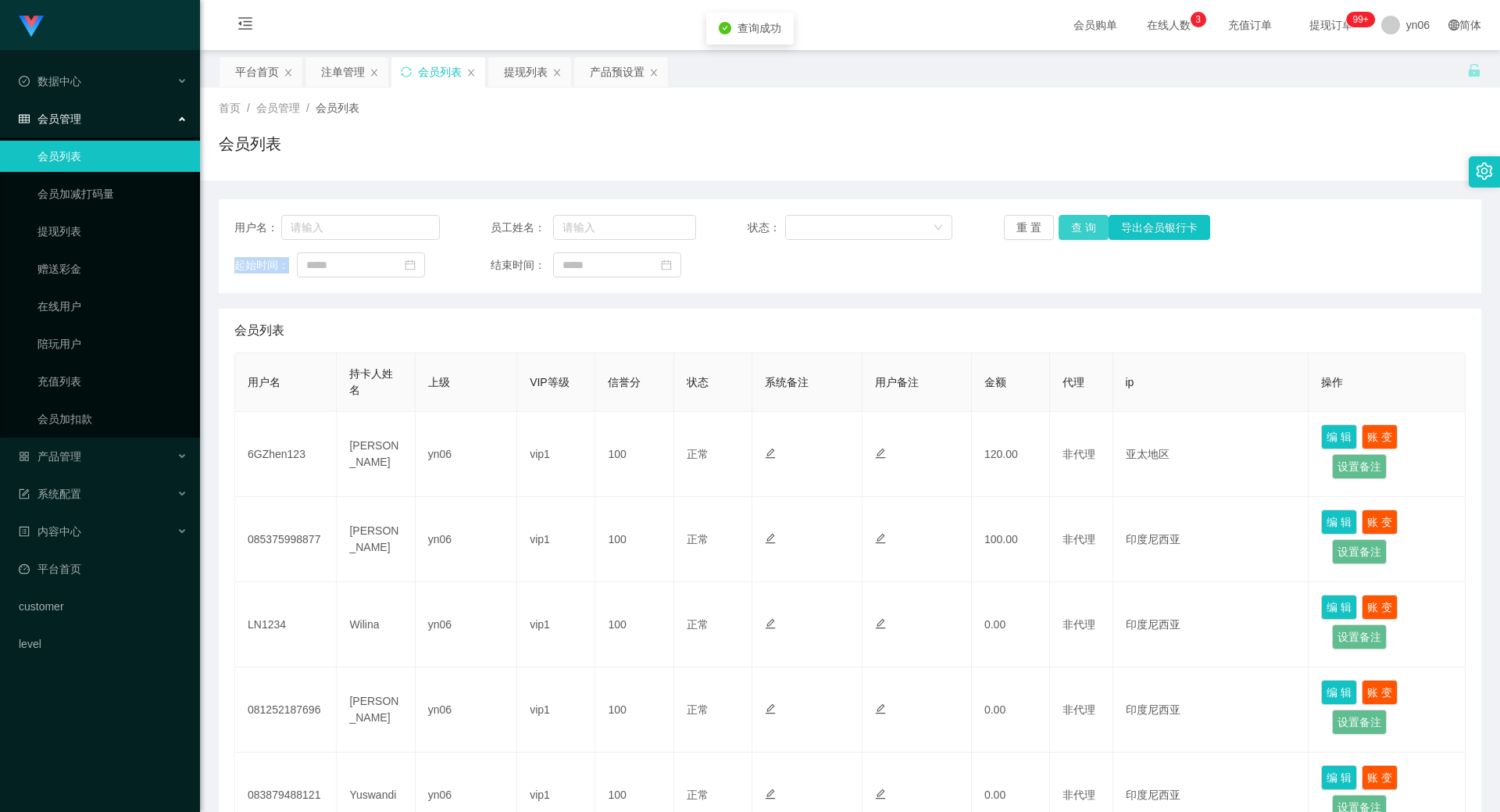
click at [1078, 232] on div "重 置 查 询 导出会员银行卡" at bounding box center [1106, 227] width 205 height 25
click at [1075, 226] on button "查 询" at bounding box center [1084, 227] width 50 height 25
click at [1075, 226] on div "重 置 查 询 导出会员银行卡" at bounding box center [1106, 227] width 205 height 25
click at [1075, 226] on button "查 询" at bounding box center [1093, 227] width 67 height 25
click at [1075, 226] on div "重 置 查 询 导出会员银行卡" at bounding box center [1106, 227] width 205 height 25
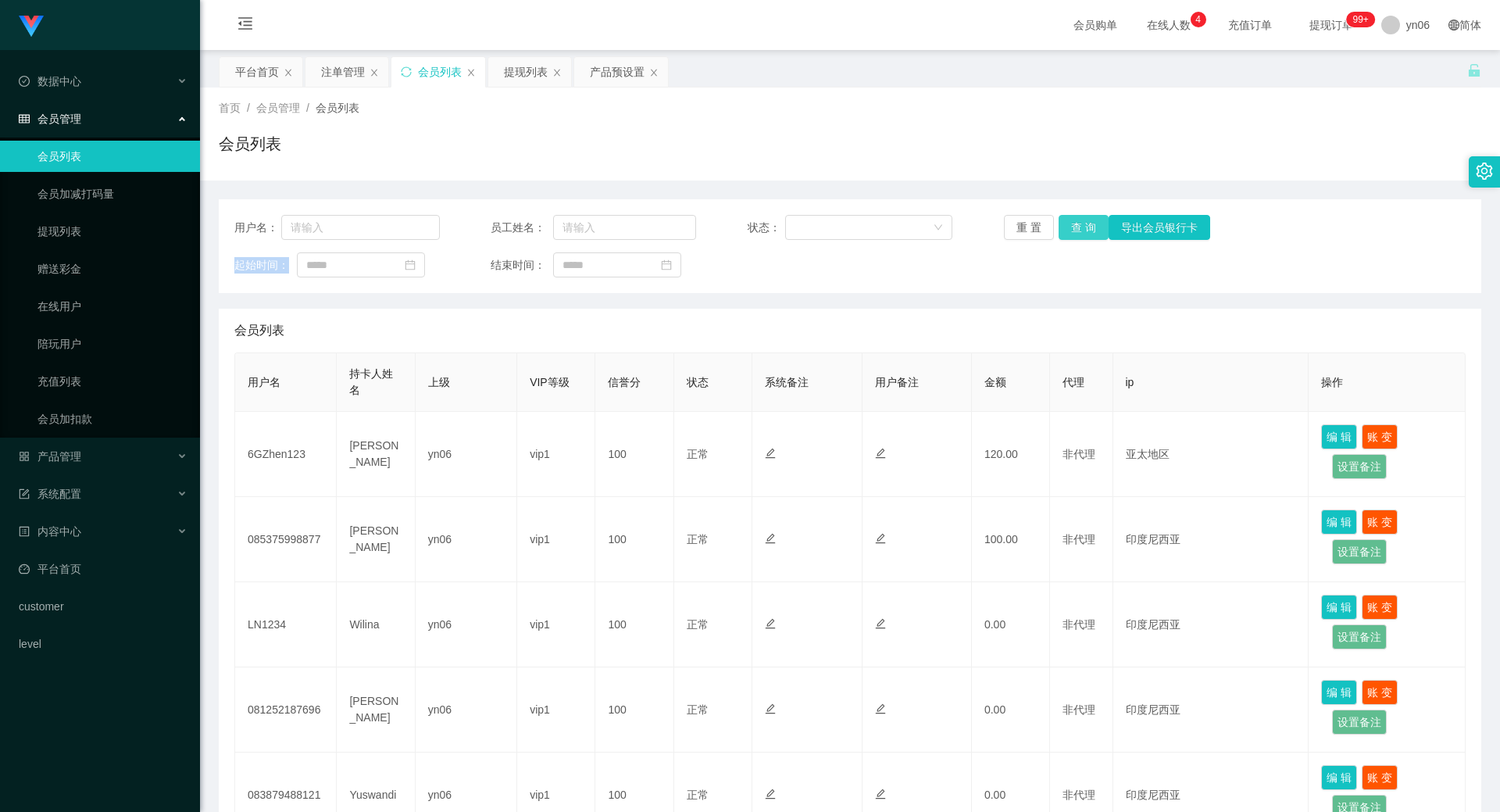
click at [1060, 229] on button "查 询" at bounding box center [1084, 227] width 50 height 25
click at [1060, 229] on div "重 置 查 询 导出会员银行卡" at bounding box center [1106, 227] width 205 height 25
click at [1060, 229] on button "查 询" at bounding box center [1093, 227] width 67 height 25
click at [1060, 229] on div "重 置 查 询 导出会员银行卡" at bounding box center [1106, 227] width 205 height 25
click at [1061, 229] on button "查 询" at bounding box center [1093, 227] width 67 height 25
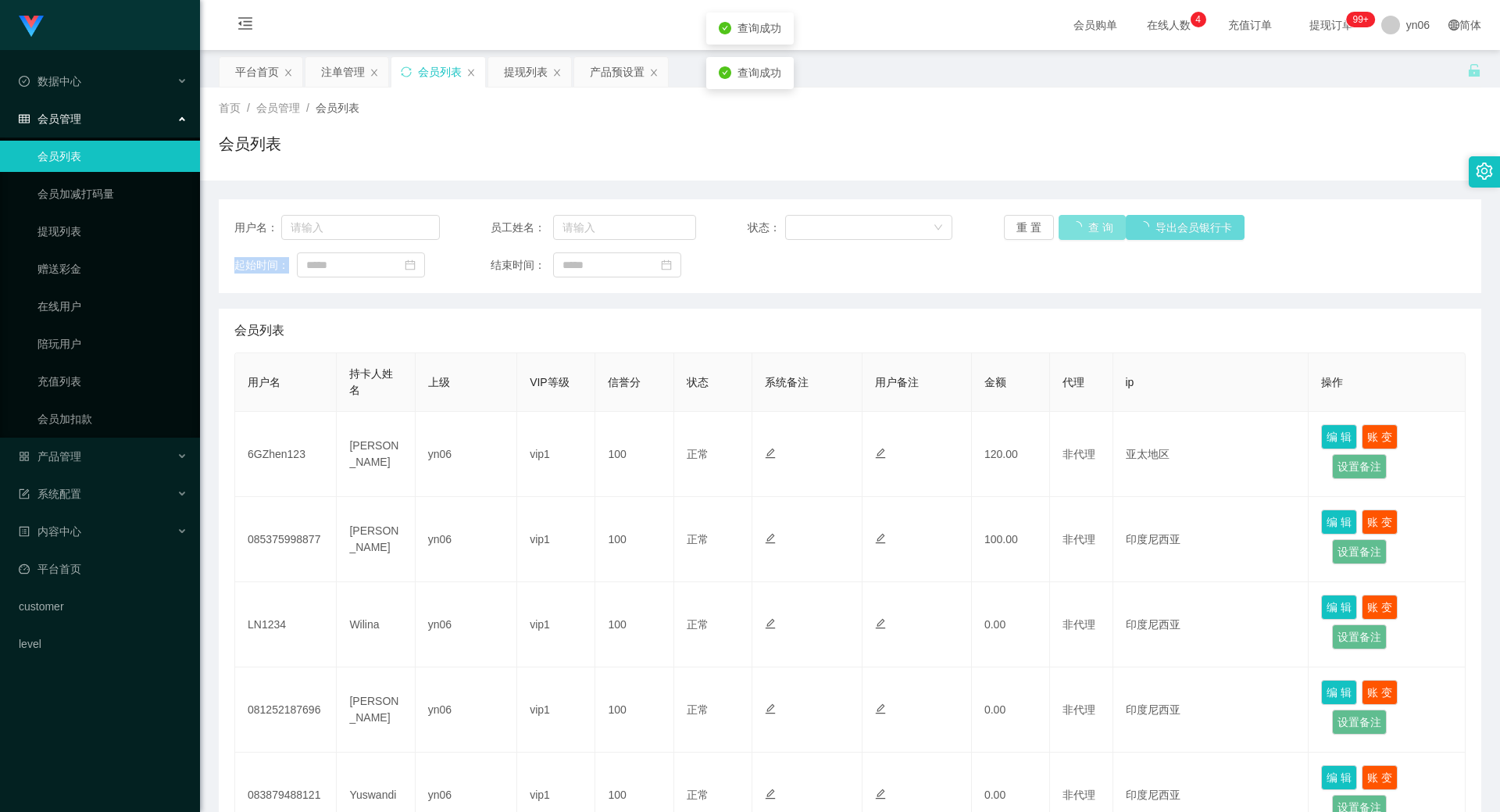
click at [1061, 229] on div "重 置 查 询 导出会员银行卡" at bounding box center [1106, 227] width 205 height 25
click at [1061, 229] on button "查 询" at bounding box center [1084, 227] width 50 height 25
click at [1062, 228] on div "重 置 查 询 导出会员银行卡" at bounding box center [1106, 227] width 205 height 25
click at [1065, 226] on button "查 询" at bounding box center [1084, 227] width 50 height 25
click at [1066, 225] on div "重 置 查 询 导出会员银行卡" at bounding box center [1106, 227] width 205 height 25
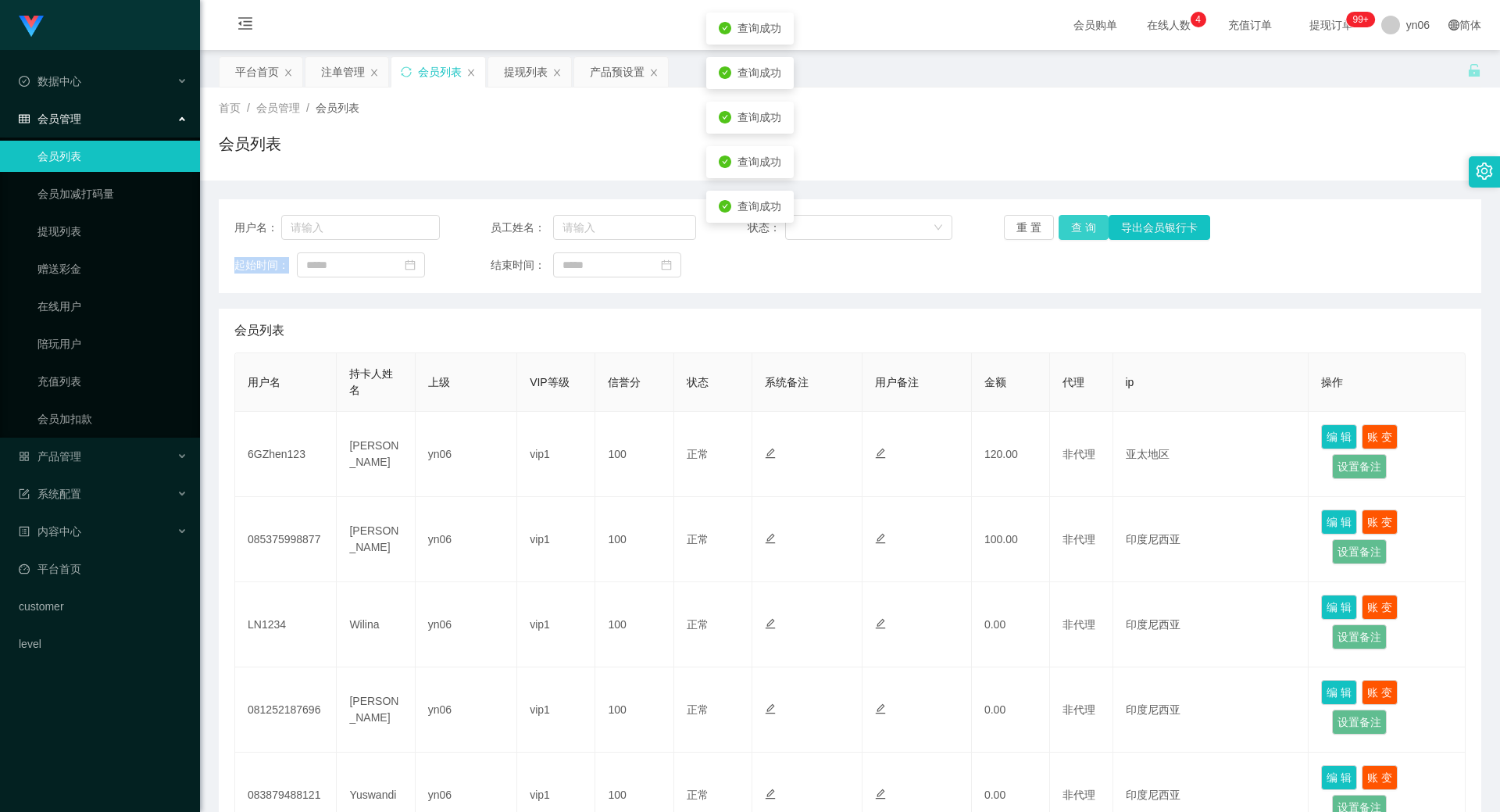
click at [1066, 225] on button "查 询" at bounding box center [1084, 227] width 50 height 25
click at [1066, 225] on div "重 置 查 询 导出会员银行卡" at bounding box center [1106, 227] width 205 height 25
click at [1066, 225] on button "查 询" at bounding box center [1084, 227] width 50 height 25
click at [1066, 225] on div "重 置 查 询 导出会员银行卡" at bounding box center [1106, 227] width 205 height 25
click at [1066, 225] on button "查 询" at bounding box center [1093, 227] width 67 height 25
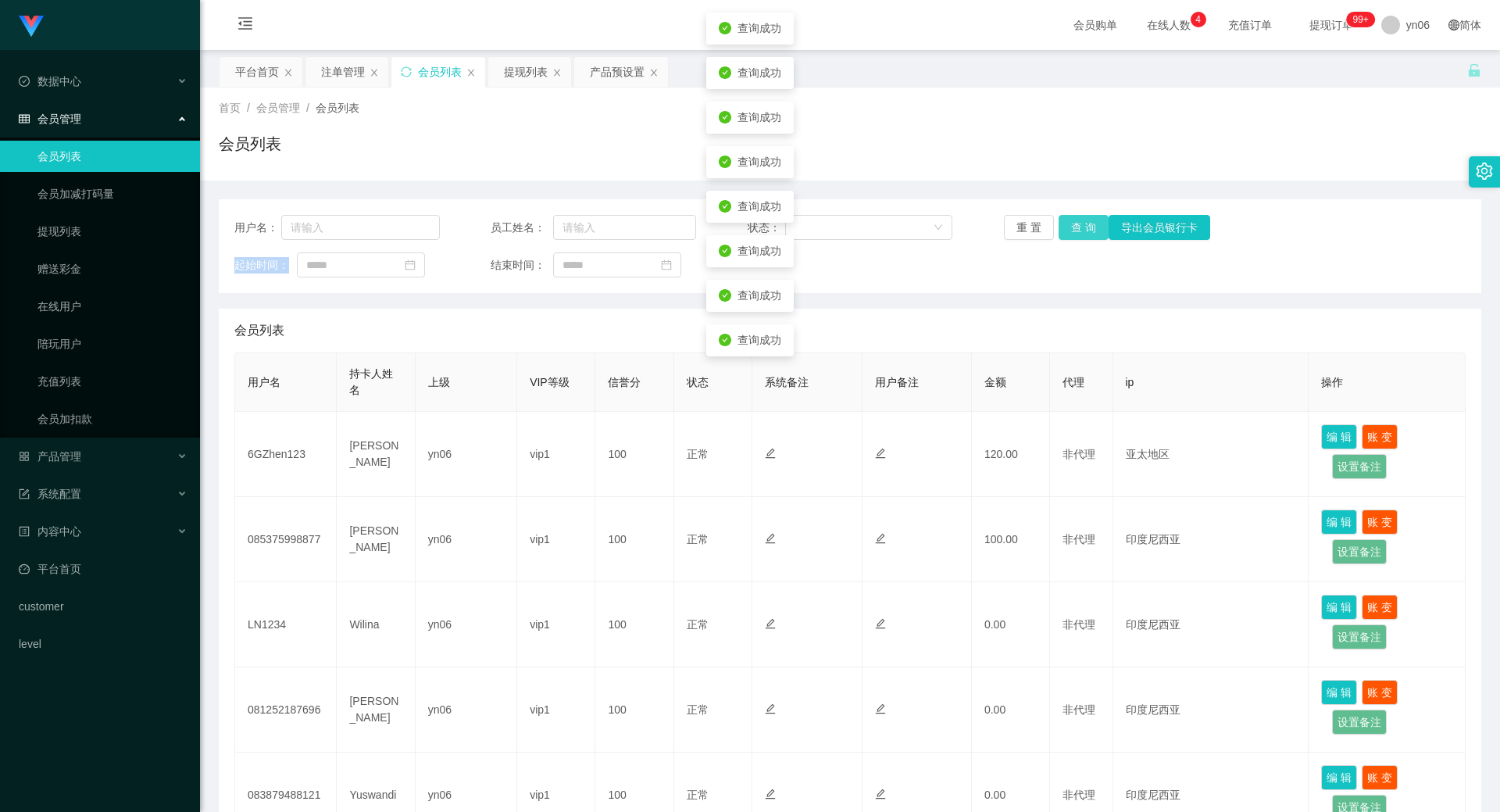
click at [1066, 225] on button "查 询" at bounding box center [1084, 227] width 50 height 25
click at [1066, 225] on div "重 置 查 询 导出会员银行卡" at bounding box center [1106, 227] width 205 height 25
click at [1067, 225] on button "查 询" at bounding box center [1084, 227] width 50 height 25
click at [1067, 225] on div "重 置 查 询 导出会员银行卡" at bounding box center [1106, 227] width 205 height 25
click at [1067, 225] on button "查 询" at bounding box center [1093, 227] width 67 height 25
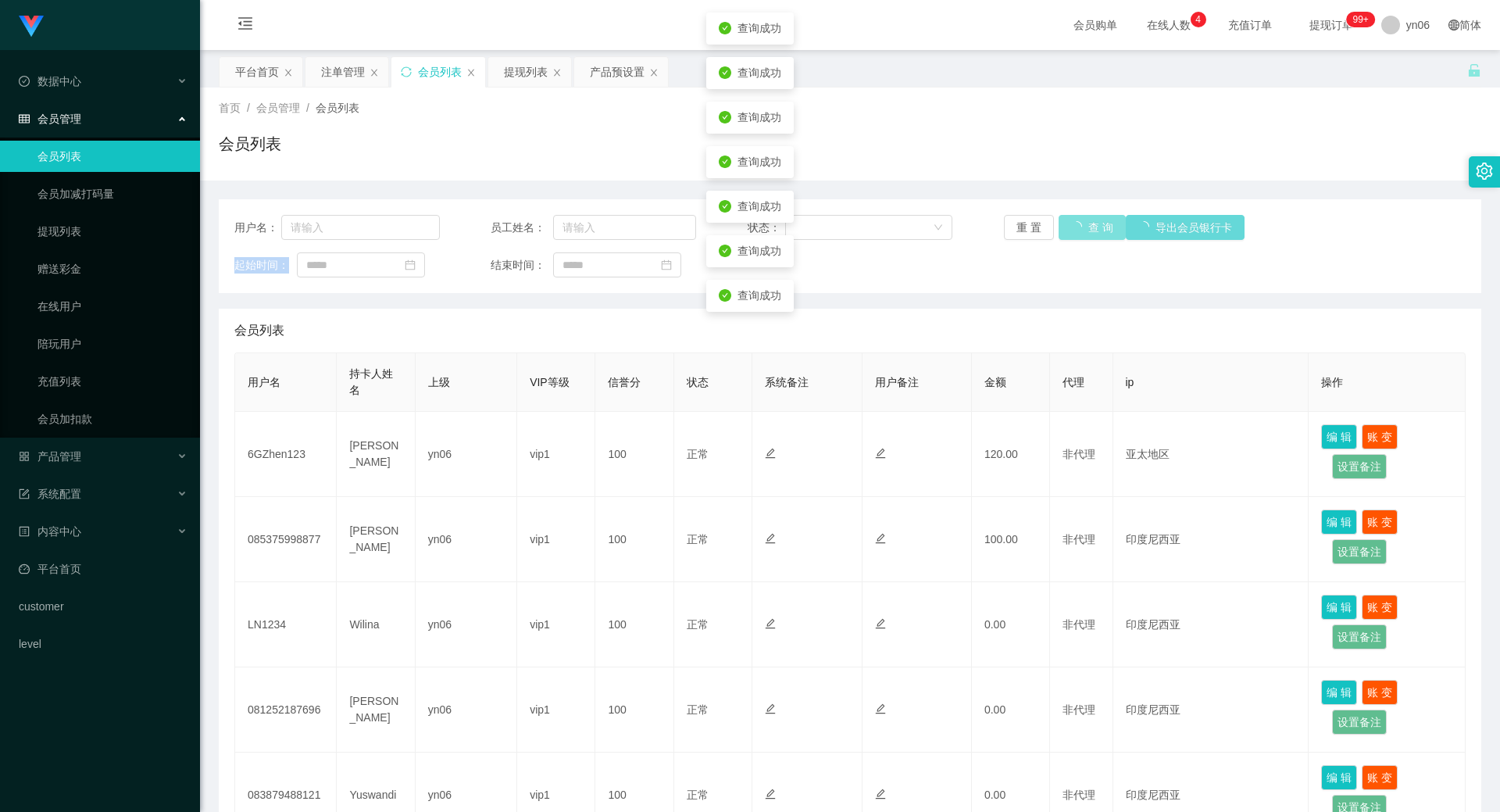
click at [1067, 225] on div "重 置 查 询 导出会员银行卡" at bounding box center [1106, 227] width 205 height 25
click at [1067, 225] on button "查 询" at bounding box center [1084, 227] width 50 height 25
click at [1067, 225] on div "重 置 查 询 导出会员银行卡" at bounding box center [1106, 227] width 205 height 25
click at [1067, 225] on button "查 询" at bounding box center [1093, 227] width 67 height 25
click at [1067, 225] on div "重 置 查 询 导出会员银行卡" at bounding box center [1106, 227] width 205 height 25
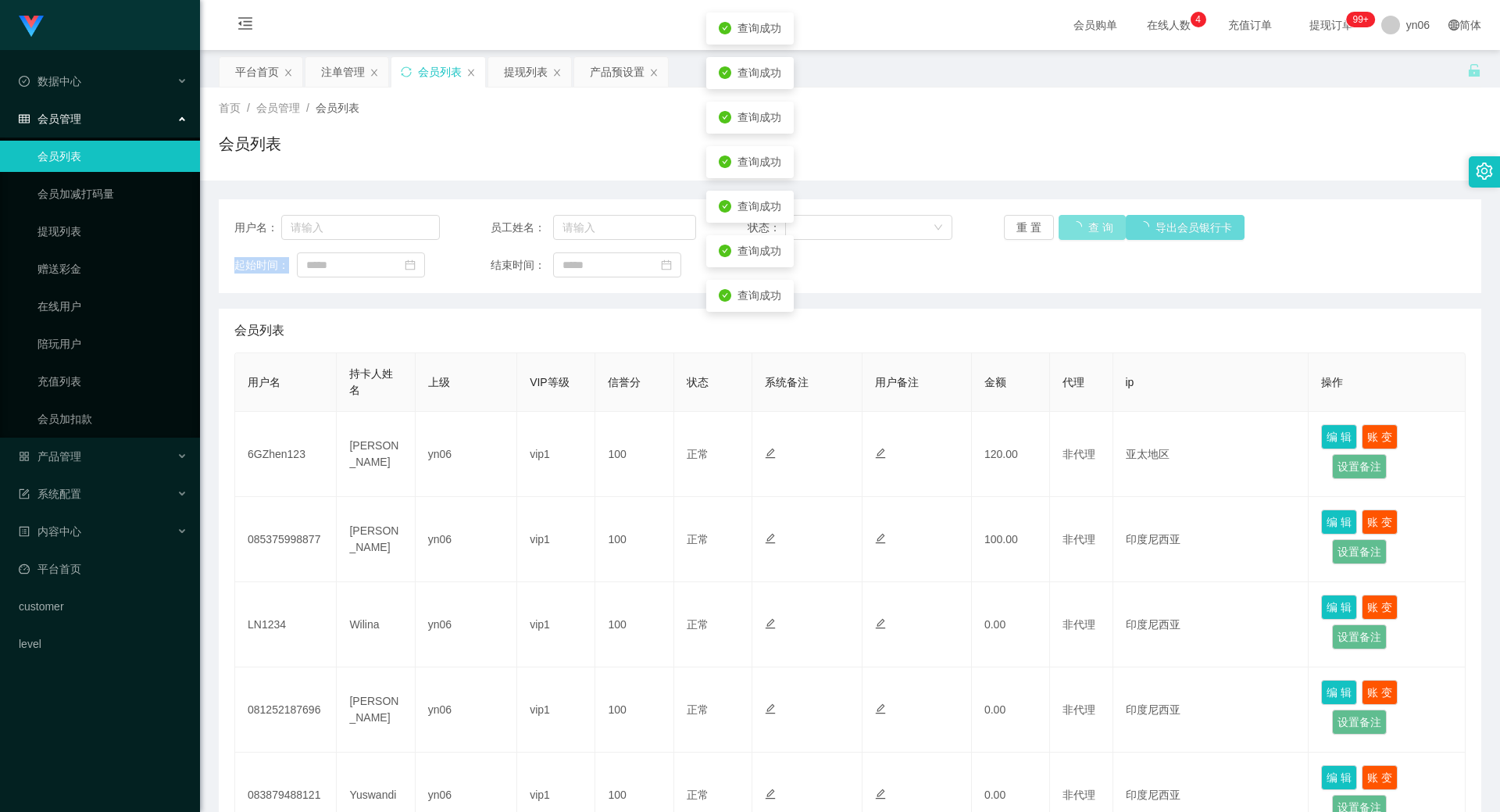
click at [1067, 225] on button "查 询" at bounding box center [1093, 227] width 67 height 25
click at [1067, 225] on div "重 置 查 询 导出会员银行卡" at bounding box center [1106, 227] width 205 height 25
click at [1067, 225] on button "查 询" at bounding box center [1084, 227] width 50 height 25
click at [1067, 225] on div "重 置 查 询 导出会员银行卡" at bounding box center [1106, 227] width 205 height 25
click at [1067, 225] on button "查 询" at bounding box center [1084, 227] width 50 height 25
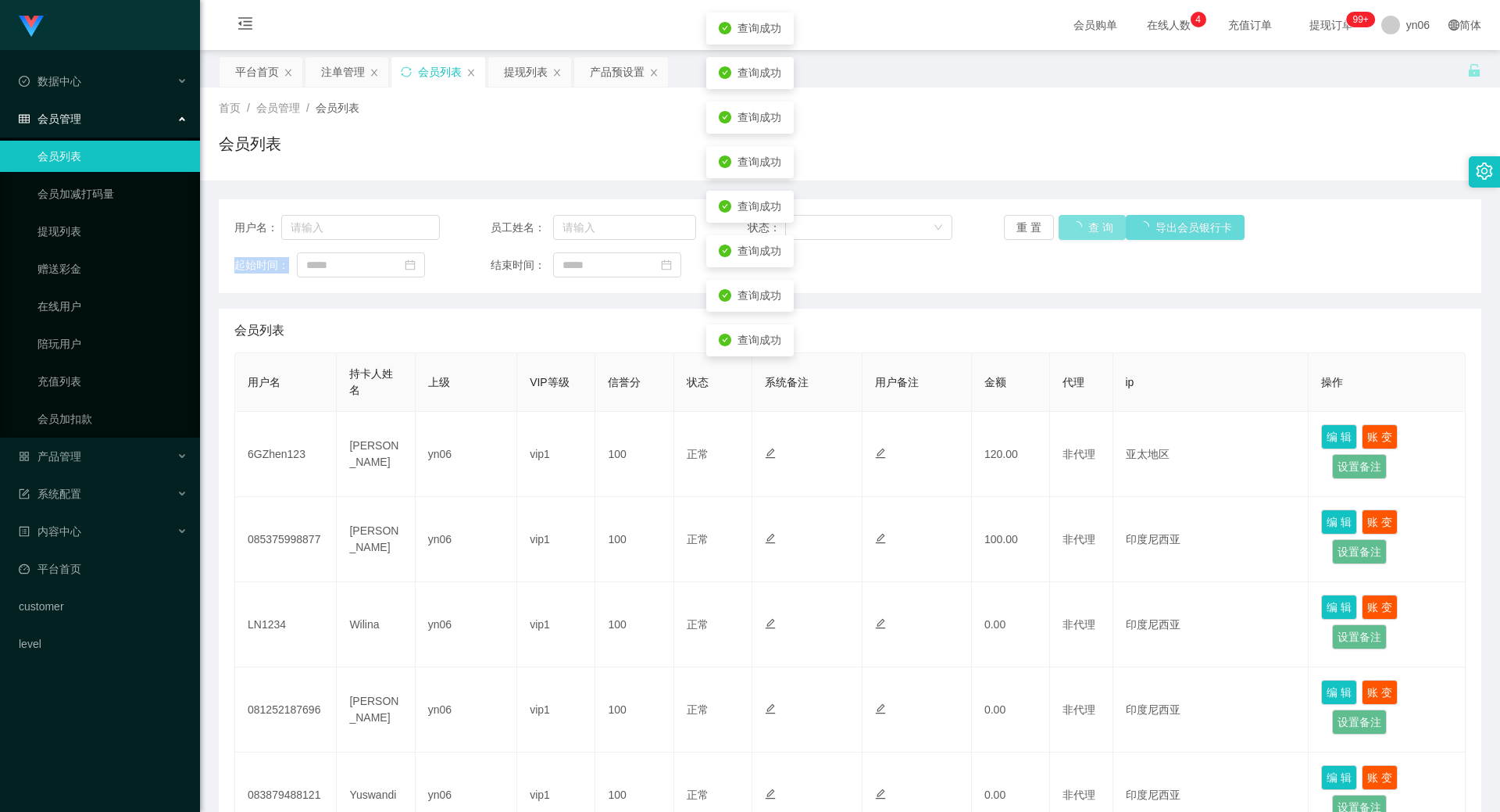
click at [1067, 225] on div "重 置 查 询 导出会员银行卡" at bounding box center [1106, 227] width 205 height 25
click at [1067, 225] on button "查 询" at bounding box center [1093, 227] width 67 height 25
click at [1067, 225] on button "查 询" at bounding box center [1084, 227] width 50 height 25
click at [1067, 225] on div "重 置 查 询 导出会员银行卡" at bounding box center [1106, 227] width 205 height 25
click at [1067, 225] on button "查 询" at bounding box center [1084, 227] width 50 height 25
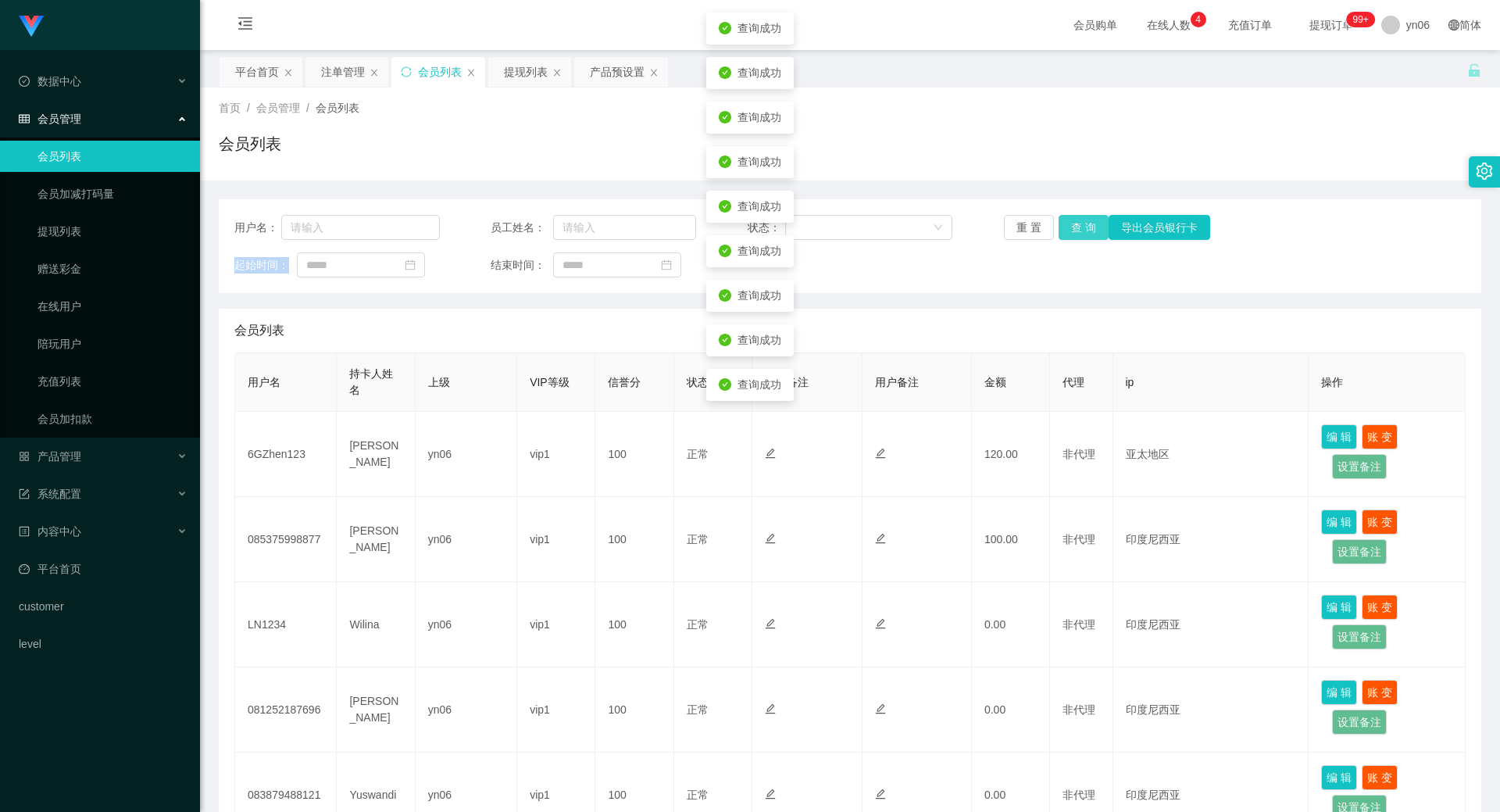
click at [1067, 225] on div "重 置 查 询 导出会员银行卡" at bounding box center [1106, 227] width 205 height 25
click at [1067, 225] on button "查 询" at bounding box center [1084, 227] width 50 height 25
click at [1067, 225] on div "重 置 查 询 导出会员银行卡" at bounding box center [1106, 227] width 205 height 25
click at [1067, 225] on button "查 询" at bounding box center [1093, 227] width 67 height 25
click at [1067, 225] on div "重 置 查 询 导出会员银行卡" at bounding box center [1106, 227] width 205 height 25
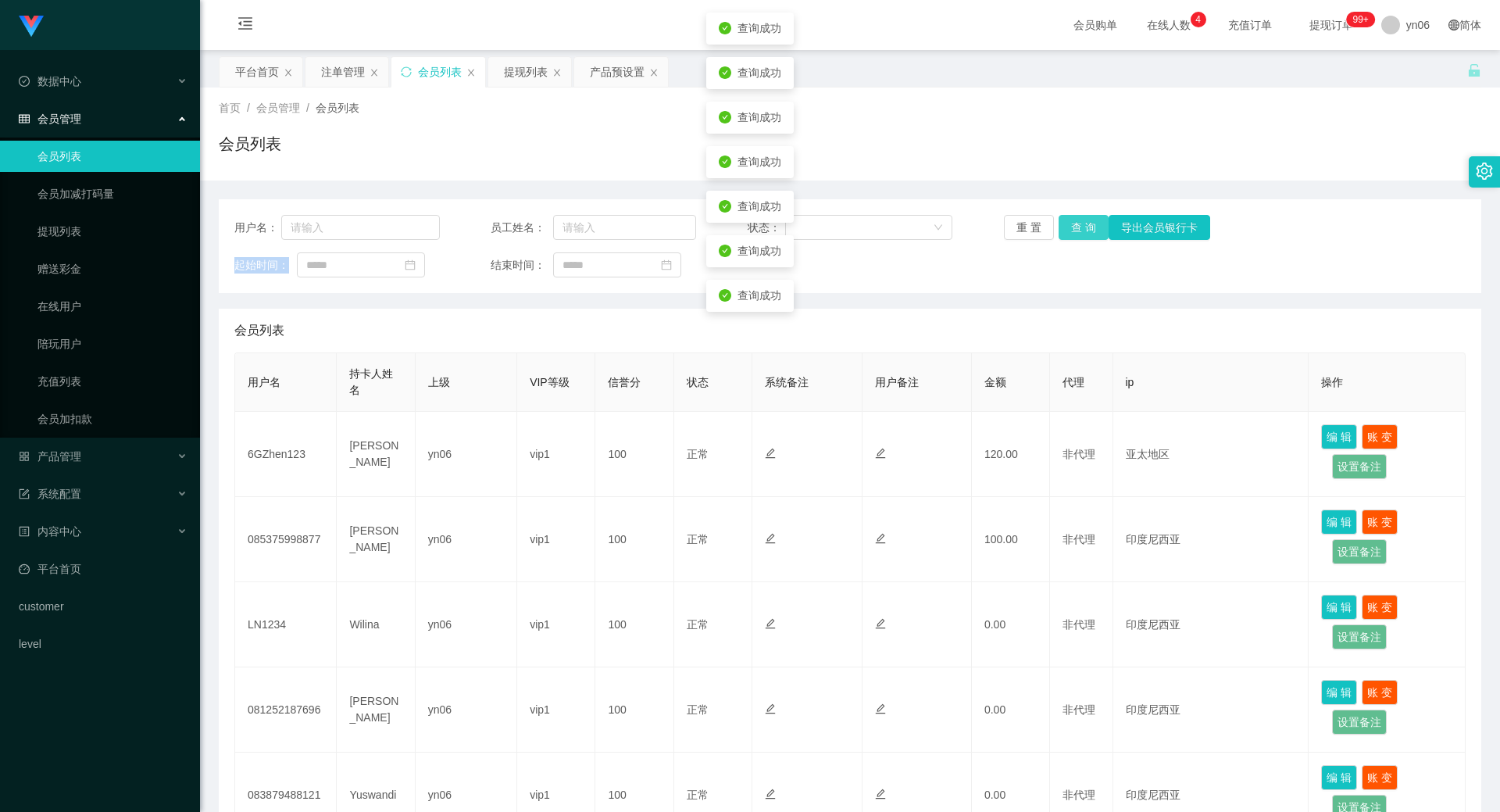
click at [1067, 225] on button "查 询" at bounding box center [1084, 227] width 50 height 25
click at [1067, 225] on div "重 置 查 询 导出会员银行卡" at bounding box center [1106, 227] width 205 height 25
click at [1067, 225] on button "查 询" at bounding box center [1084, 227] width 50 height 25
click at [1067, 225] on div "重 置 查 询 导出会员银行卡" at bounding box center [1106, 227] width 205 height 25
click at [1067, 225] on button "查 询" at bounding box center [1084, 227] width 50 height 25
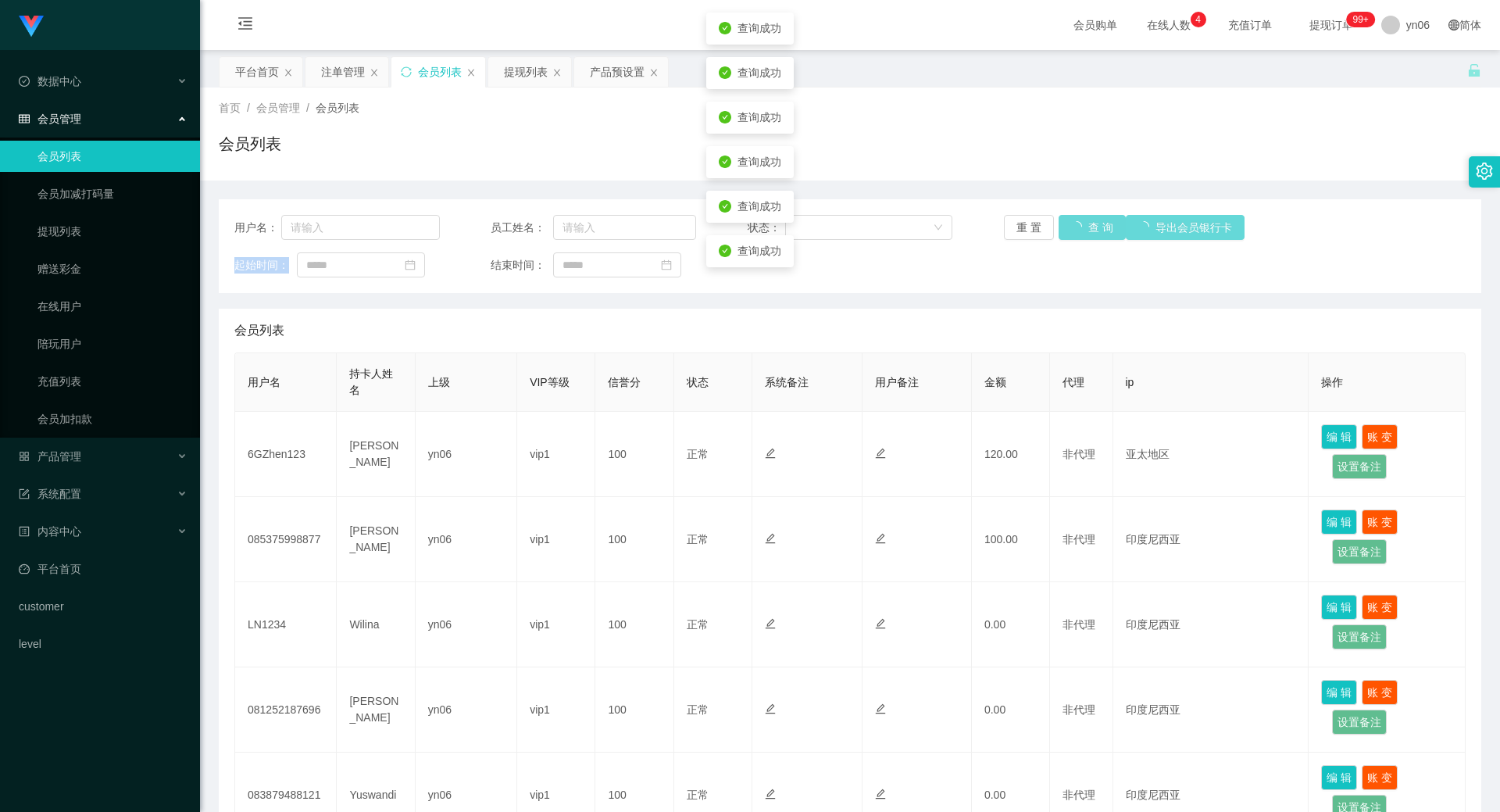
click at [1067, 225] on div "重 置 查 询 导出会员银行卡" at bounding box center [1106, 227] width 205 height 25
click at [1067, 225] on button "查 询" at bounding box center [1093, 227] width 67 height 25
click at [1067, 225] on div "重 置 查 询 导出会员银行卡" at bounding box center [1106, 227] width 205 height 25
click at [1067, 225] on button "查 询" at bounding box center [1084, 227] width 50 height 25
click at [1067, 225] on div "重 置 查 询 导出会员银行卡" at bounding box center [1106, 227] width 205 height 25
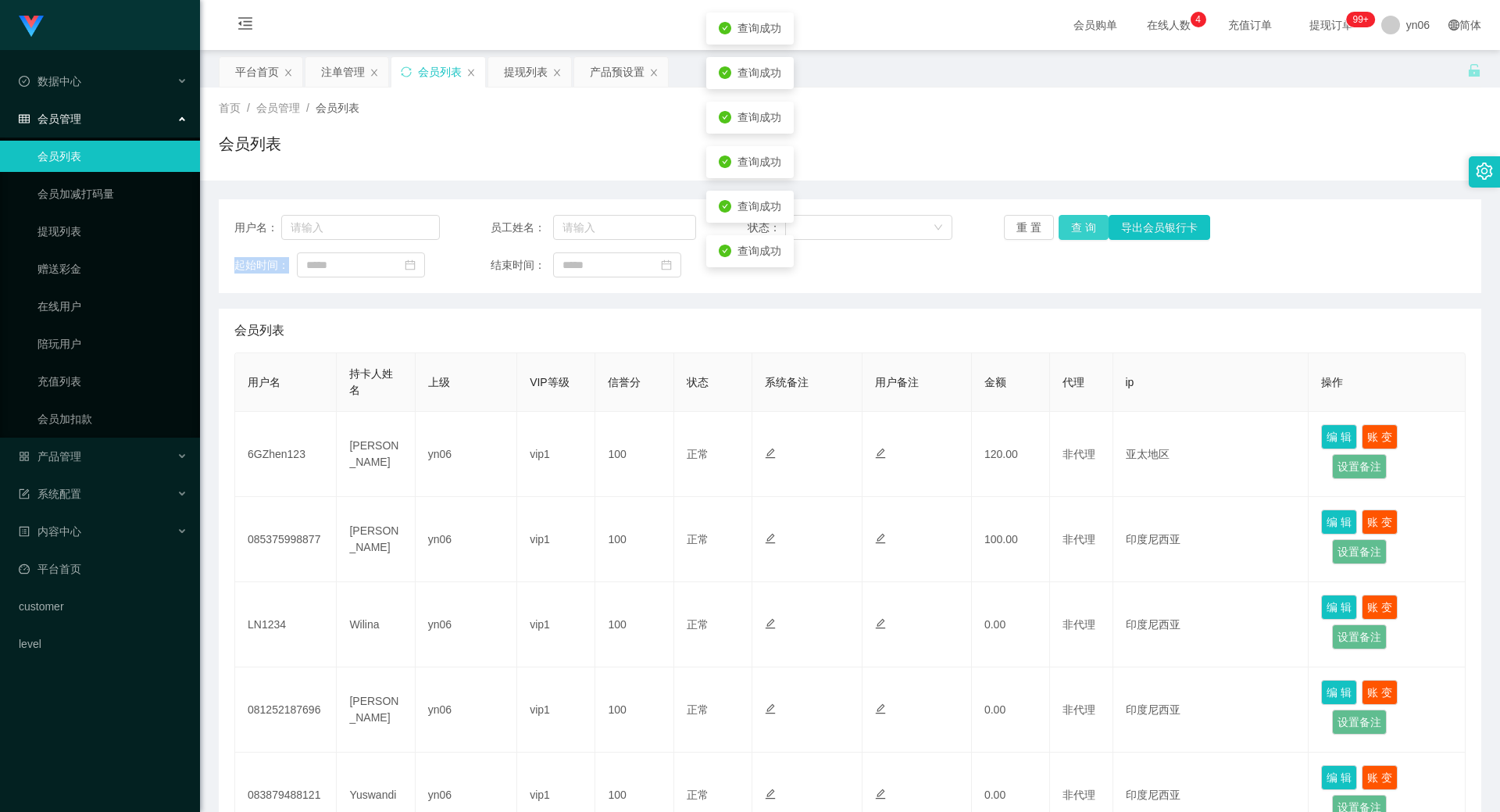
click at [1067, 225] on button "查 询" at bounding box center [1084, 227] width 50 height 25
click at [1067, 225] on div "重 置 查 询 导出会员银行卡" at bounding box center [1106, 227] width 205 height 25
click at [1067, 225] on button "查 询" at bounding box center [1093, 227] width 67 height 25
click at [1067, 225] on div "重 置 查 询 导出会员银行卡" at bounding box center [1106, 227] width 205 height 25
click at [1067, 225] on button "查 询" at bounding box center [1084, 227] width 50 height 25
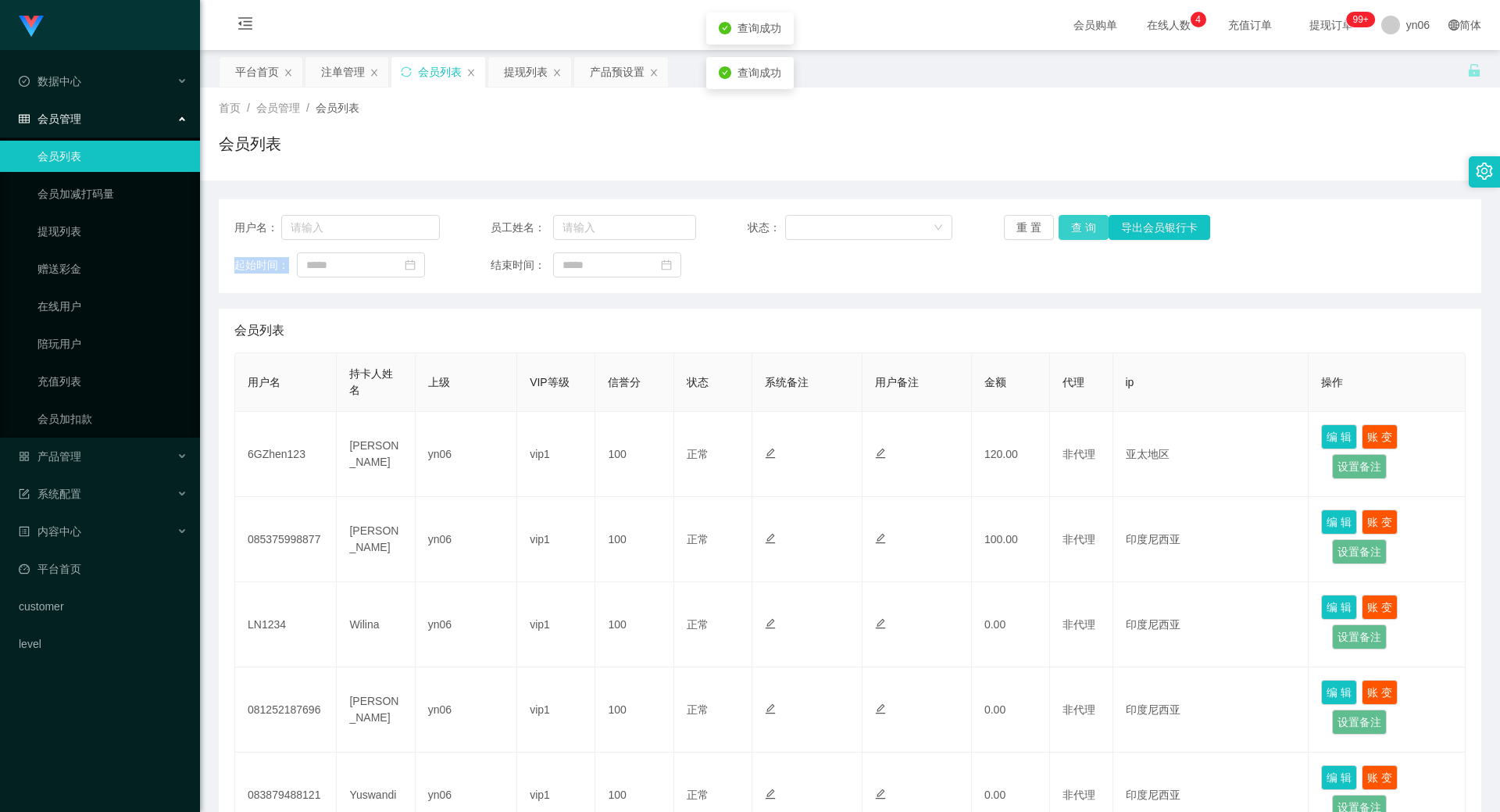
click at [1078, 234] on button "查 询" at bounding box center [1084, 227] width 50 height 25
click at [1078, 234] on div "重 置 查 询 导出会员银行卡" at bounding box center [1106, 227] width 205 height 25
click at [1078, 234] on button "查 询" at bounding box center [1093, 227] width 67 height 25
click at [1076, 232] on div "重 置 查 询 导出会员银行卡" at bounding box center [1106, 227] width 205 height 25
click at [1076, 232] on button "查 询" at bounding box center [1084, 227] width 50 height 25
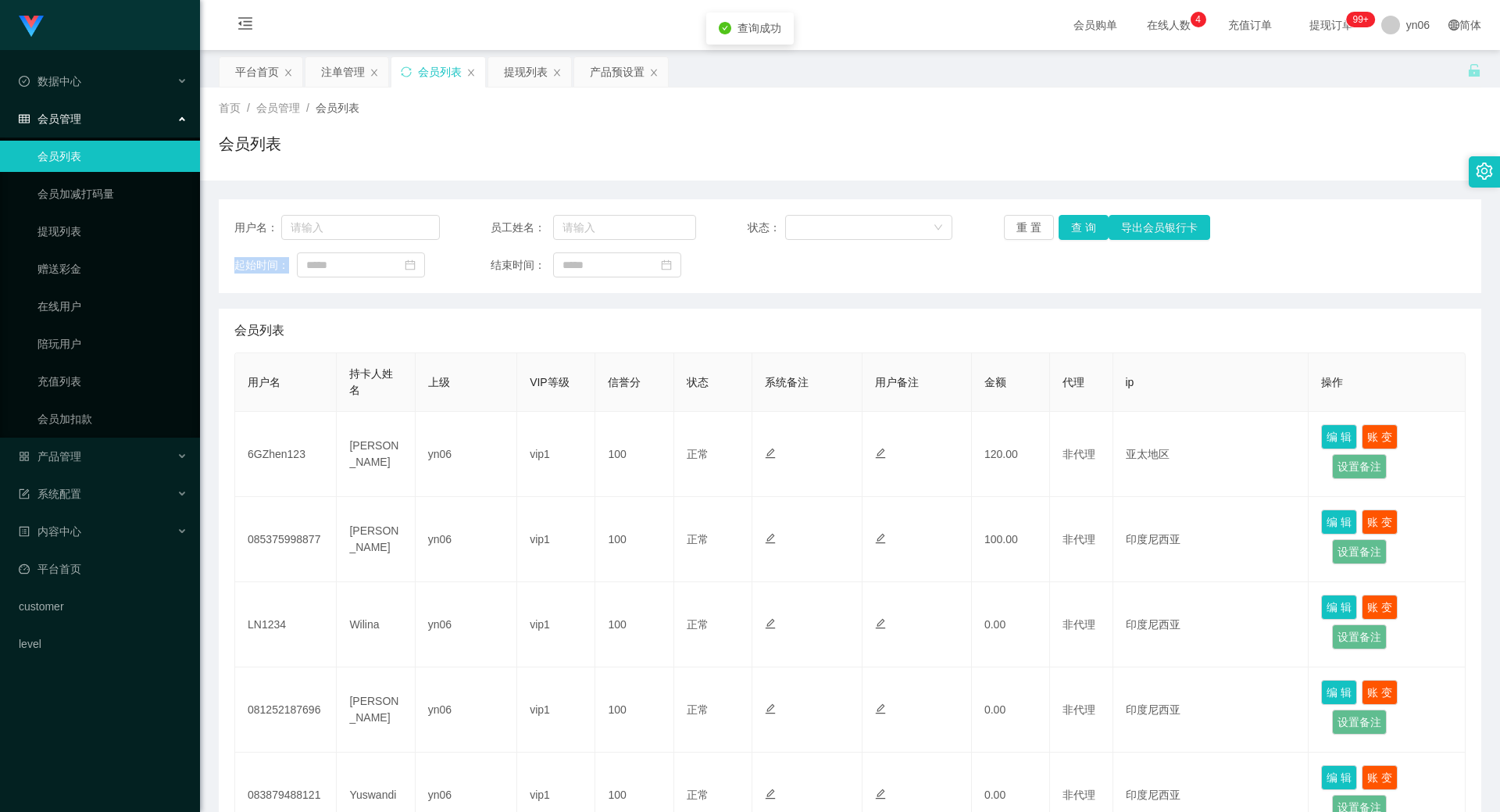
click at [1076, 232] on div "重 置 查 询 导出会员银行卡" at bounding box center [1106, 227] width 205 height 25
click at [1076, 232] on button "查 询" at bounding box center [1093, 227] width 67 height 25
click at [1076, 232] on div "重 置 查 询 导出会员银行卡" at bounding box center [1106, 227] width 205 height 25
click at [1076, 232] on button "查 询" at bounding box center [1084, 227] width 50 height 25
click at [1076, 232] on div "重 置 查 询 导出会员银行卡" at bounding box center [1106, 227] width 205 height 25
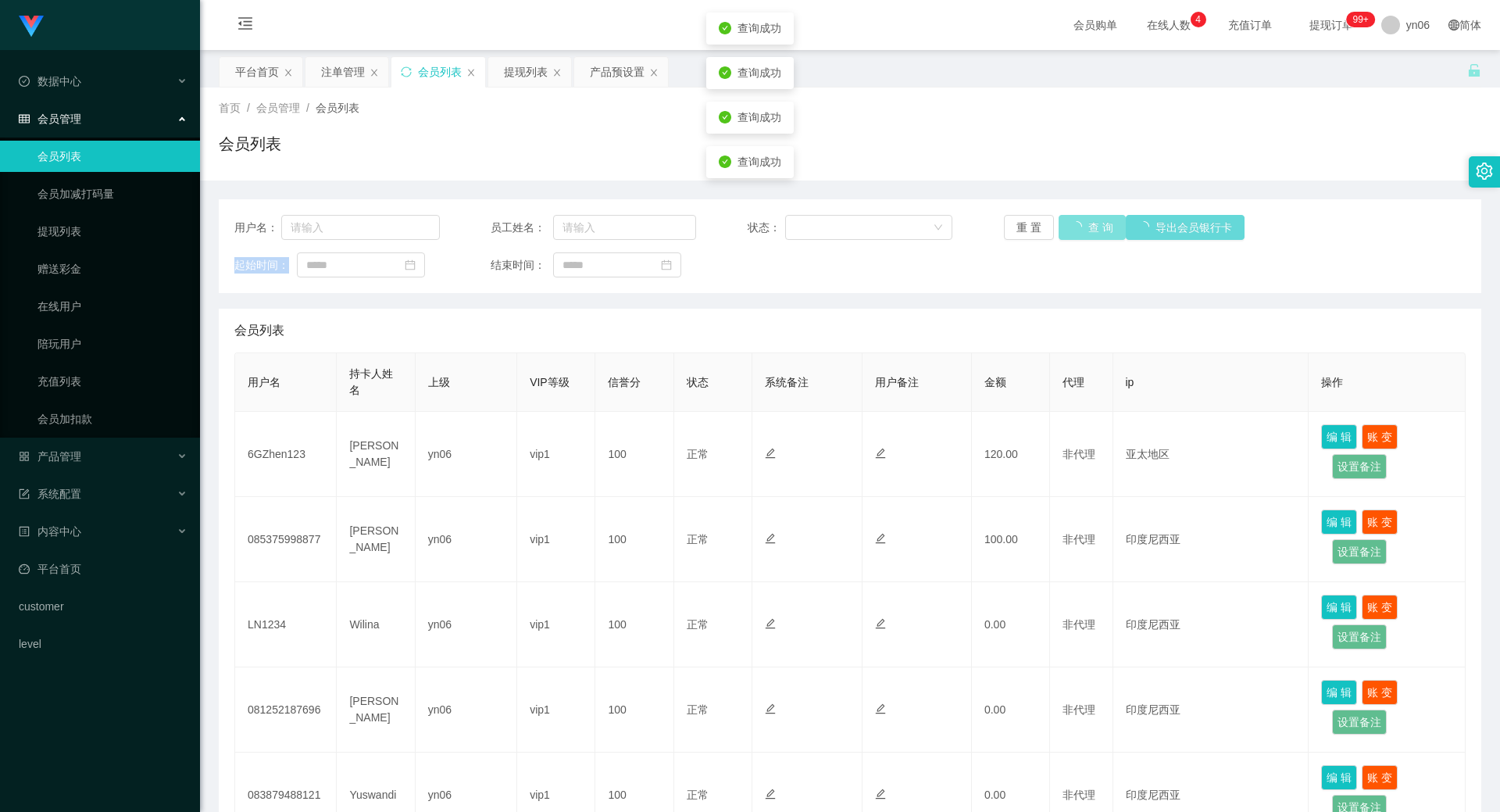
click at [1076, 232] on button "查 询" at bounding box center [1093, 227] width 67 height 25
click at [1076, 232] on div "重 置 查 询 导出会员银行卡" at bounding box center [1106, 227] width 205 height 25
click at [1075, 230] on button "查 询" at bounding box center [1093, 227] width 67 height 25
click at [1074, 230] on div "重 置 查 询 导出会员银行卡" at bounding box center [1106, 227] width 205 height 25
click at [1074, 230] on button "查 询" at bounding box center [1084, 227] width 50 height 25
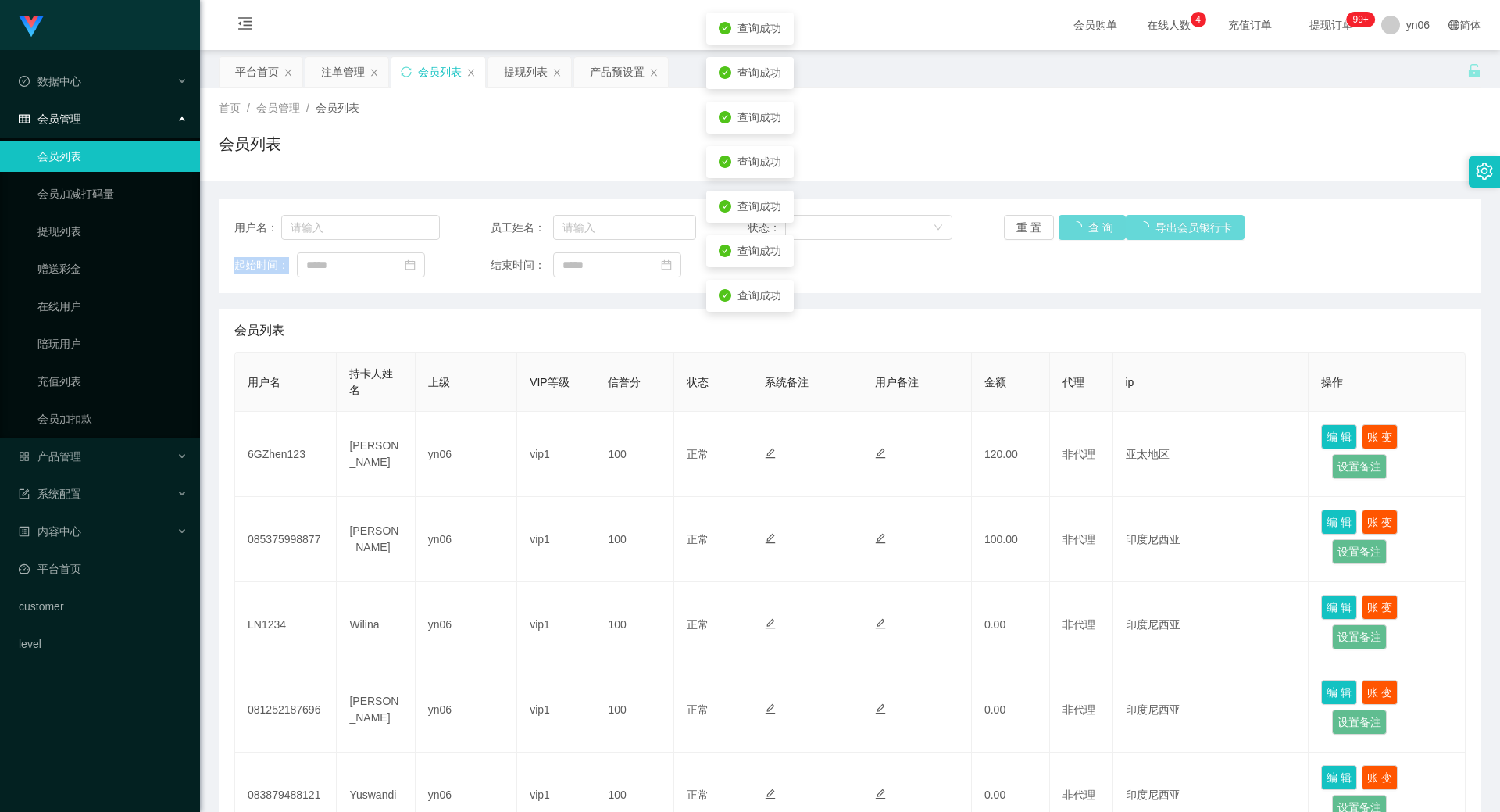
click at [1074, 230] on div "重 置 查 询 导出会员银行卡" at bounding box center [1106, 227] width 205 height 25
click at [1069, 228] on button "查 询" at bounding box center [1093, 227] width 67 height 25
click at [1069, 228] on div "重 置 查 询 导出会员银行卡" at bounding box center [1106, 227] width 205 height 25
click at [1069, 227] on button "查 询" at bounding box center [1084, 227] width 50 height 25
click at [1069, 227] on div "重 置 查 询 导出会员银行卡" at bounding box center [1106, 227] width 205 height 25
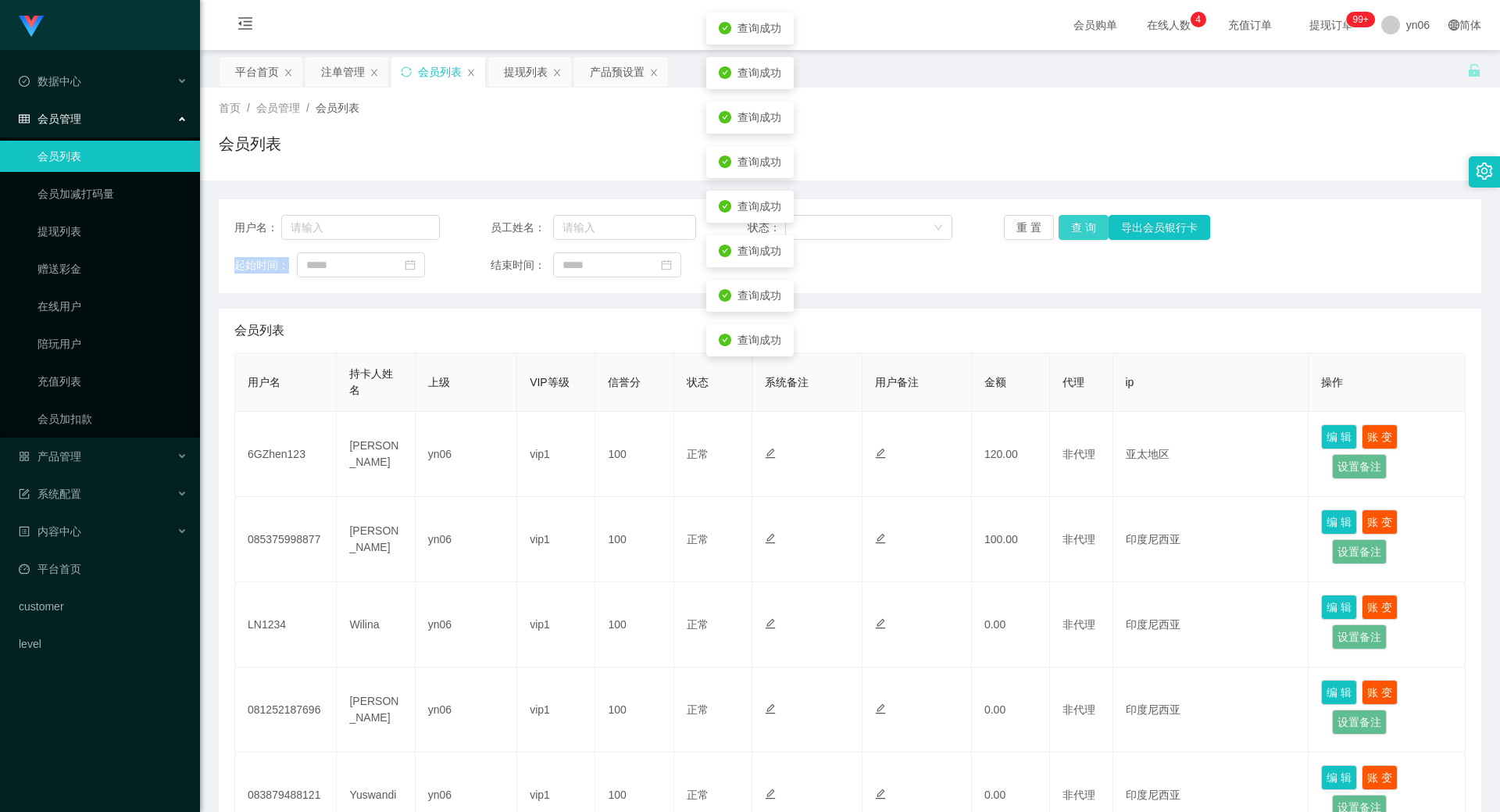
click at [1069, 227] on button "查 询" at bounding box center [1084, 227] width 50 height 25
click at [1069, 227] on div "重 置 查 询 导出会员银行卡" at bounding box center [1106, 227] width 205 height 25
click at [1069, 227] on button "查 询" at bounding box center [1093, 227] width 67 height 25
click at [1066, 226] on div "重 置 查 询 导出会员银行卡" at bounding box center [1106, 227] width 205 height 25
click at [1066, 226] on button "查 询" at bounding box center [1084, 227] width 50 height 25
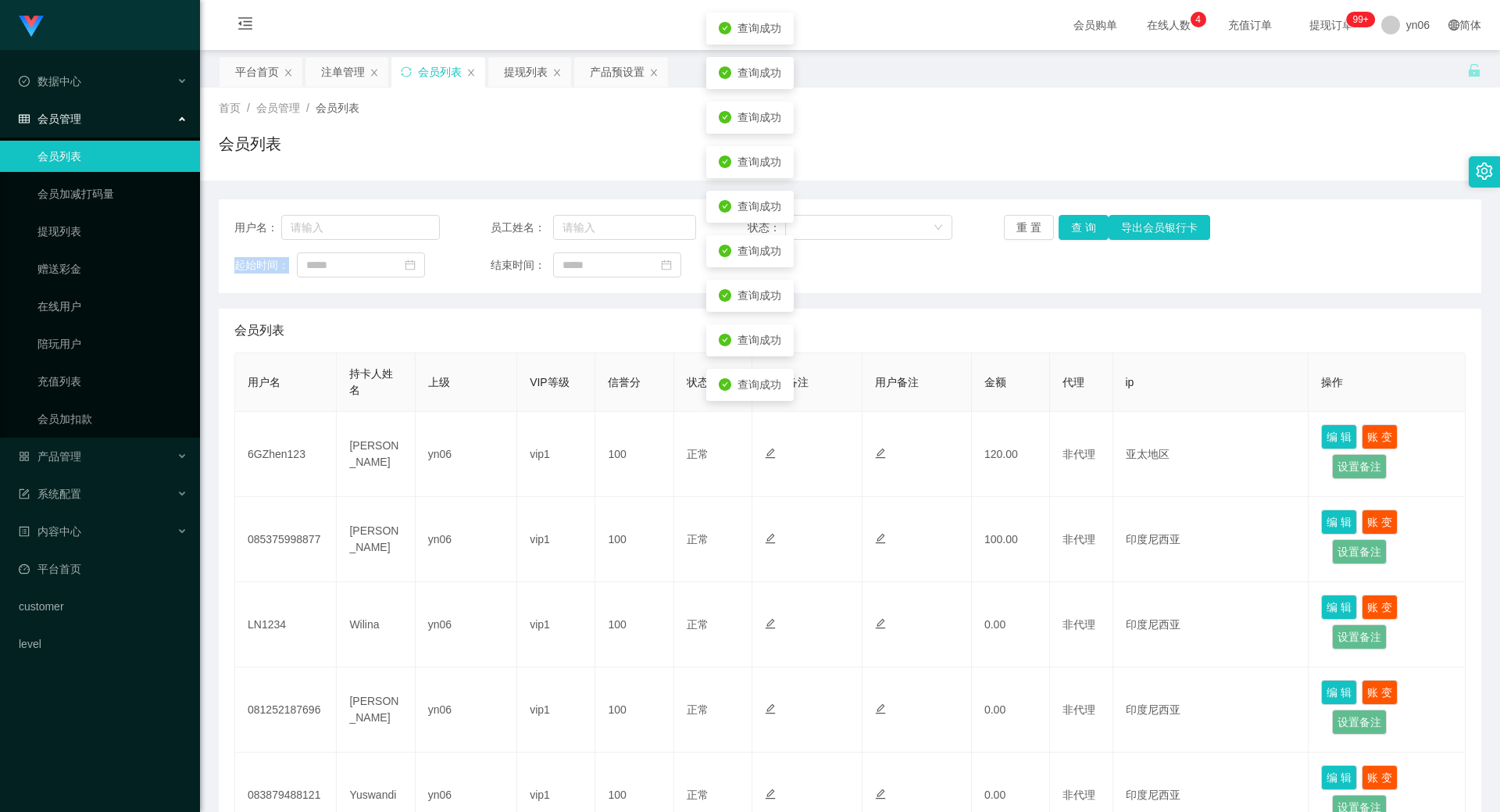
click at [1066, 226] on div "重 置 查 询 导出会员银行卡" at bounding box center [1106, 227] width 205 height 25
click at [1066, 226] on button "查 询" at bounding box center [1093, 227] width 67 height 25
click at [1066, 226] on div "重 置 查 询 导出会员银行卡" at bounding box center [1106, 227] width 205 height 25
click at [1066, 226] on button "查 询" at bounding box center [1093, 227] width 67 height 25
click at [1066, 226] on div "重 置 查 询 导出会员银行卡" at bounding box center [1106, 227] width 205 height 25
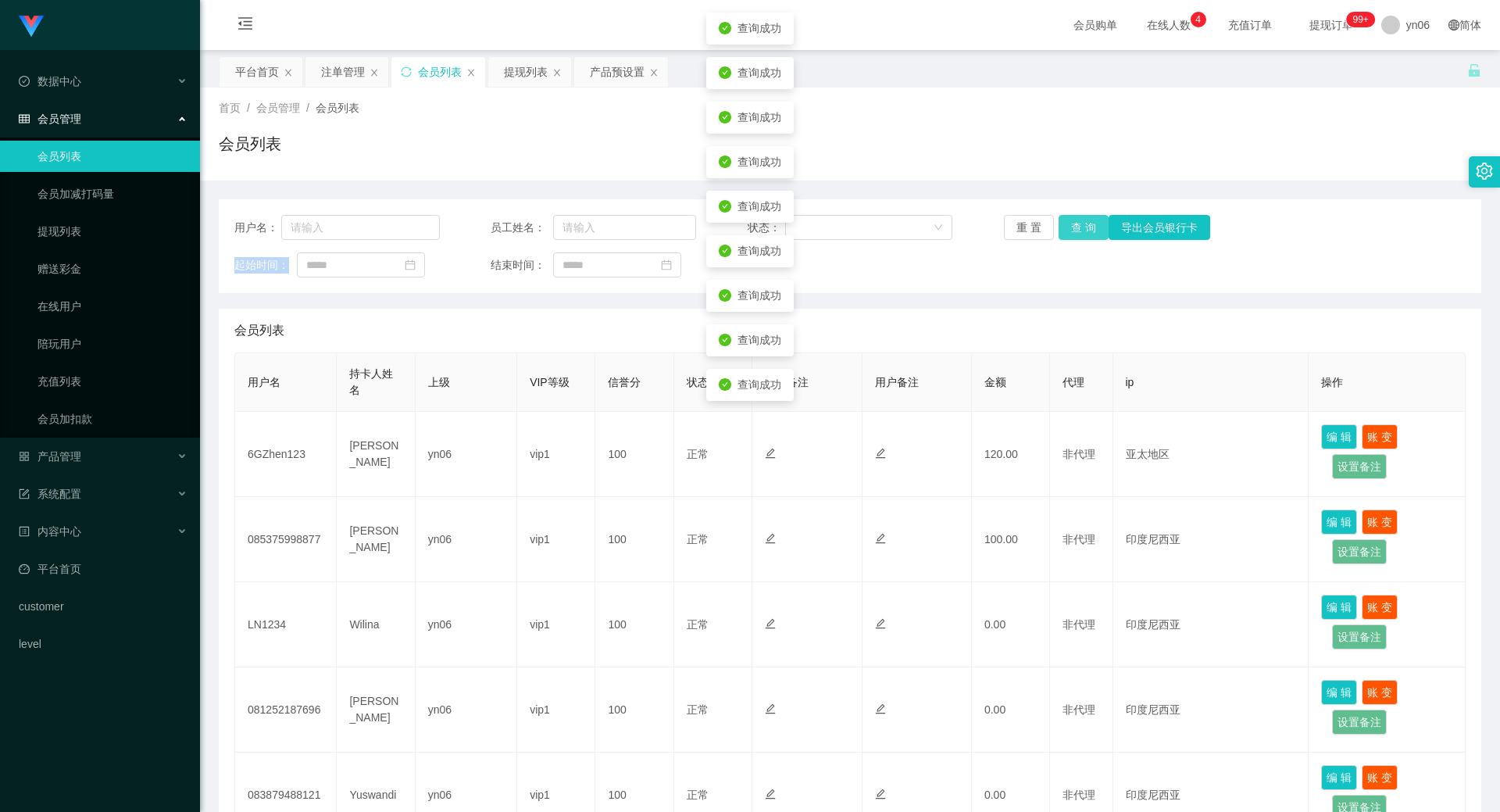
click at [1066, 226] on button "查 询" at bounding box center [1084, 227] width 50 height 25
click at [1066, 226] on div "重 置 查 询 导出会员银行卡" at bounding box center [1106, 227] width 205 height 25
click at [1066, 226] on button "查 询" at bounding box center [1093, 227] width 67 height 25
click at [1066, 226] on div "重 置 查 询 导出会员银行卡" at bounding box center [1106, 227] width 205 height 25
click at [1066, 226] on button "查 询" at bounding box center [1084, 227] width 50 height 25
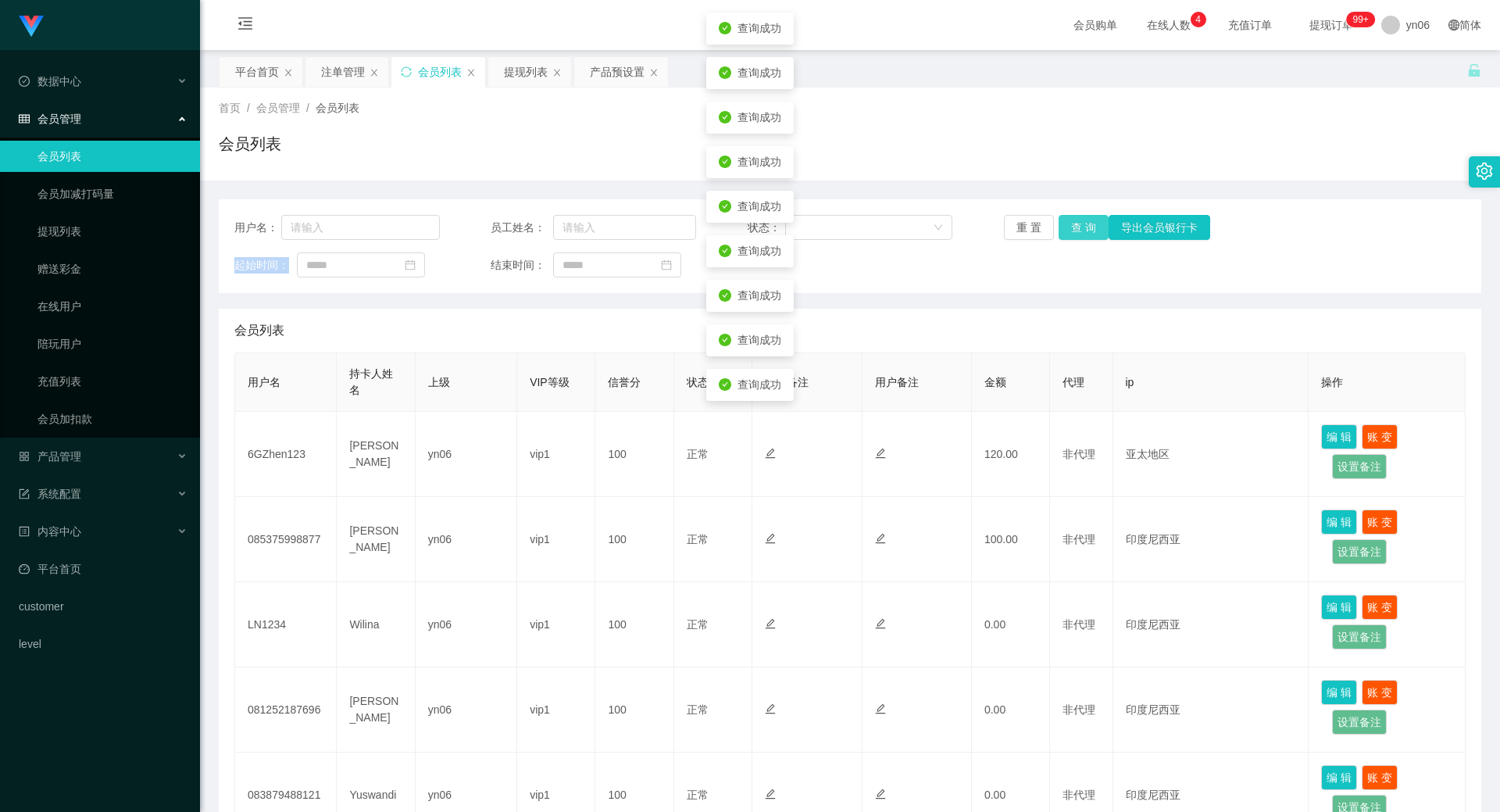
click at [1066, 226] on div "重 置 查 询 导出会员银行卡" at bounding box center [1106, 227] width 205 height 25
click at [1066, 226] on button "查 询" at bounding box center [1084, 227] width 50 height 25
click at [1066, 226] on div "重 置 查 询 导出会员银行卡" at bounding box center [1106, 227] width 205 height 25
click at [1066, 226] on button "查 询" at bounding box center [1084, 227] width 50 height 25
click at [1066, 226] on div "重 置 查 询 导出会员银行卡" at bounding box center [1106, 227] width 205 height 25
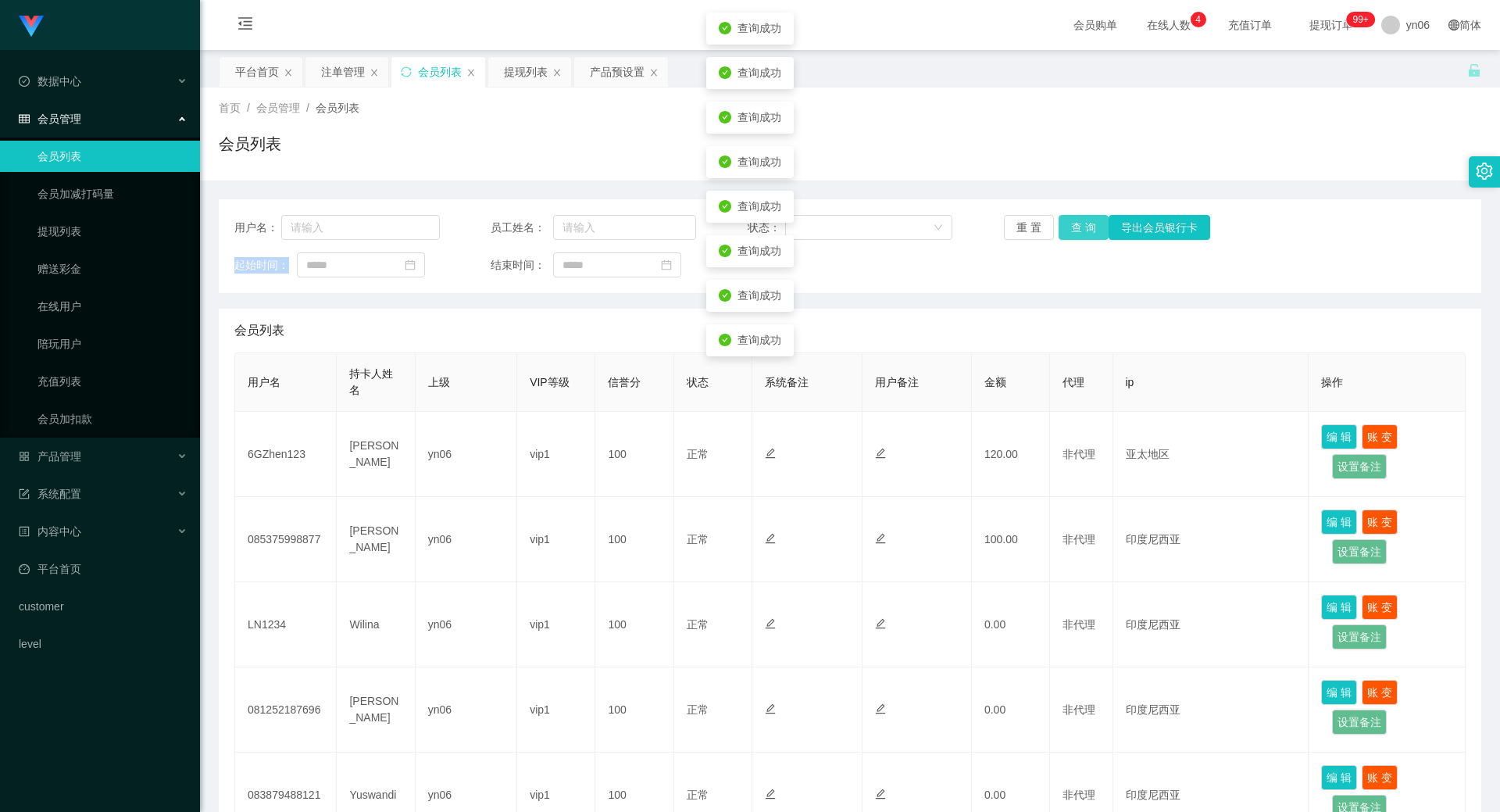
click at [1066, 226] on button "查 询" at bounding box center [1084, 227] width 50 height 25
click at [1066, 226] on div "重 置 查 询 导出会员银行卡" at bounding box center [1106, 227] width 205 height 25
click at [1066, 226] on button "查 询" at bounding box center [1093, 227] width 67 height 25
click at [1066, 226] on div "重 置 查 询 导出会员银行卡" at bounding box center [1106, 227] width 205 height 25
click at [1066, 226] on button "查 询" at bounding box center [1084, 227] width 50 height 25
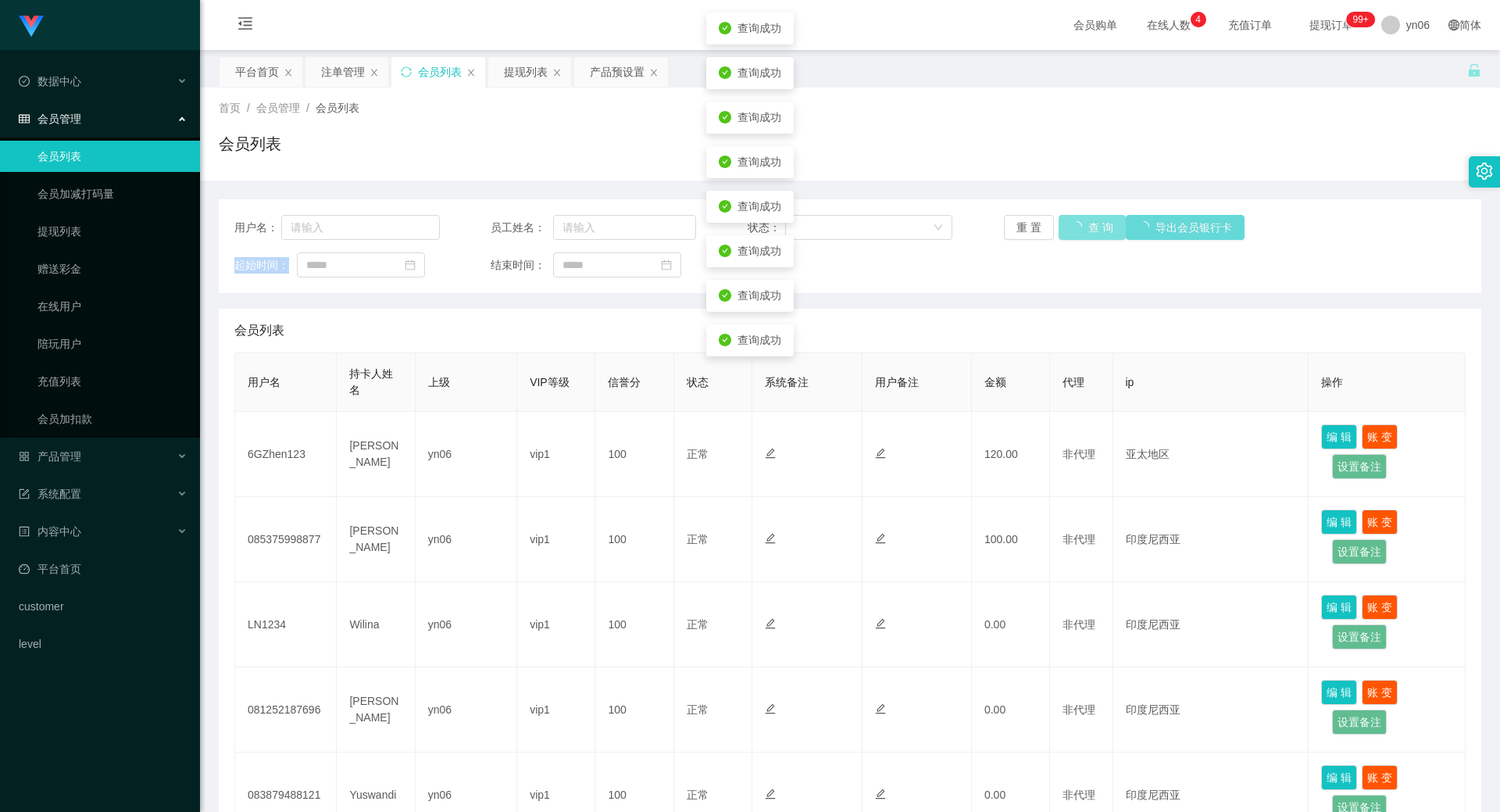
click at [1066, 226] on div "重 置 查 询 导出会员银行卡" at bounding box center [1106, 227] width 205 height 25
click at [1066, 226] on button "查 询" at bounding box center [1084, 227] width 50 height 25
click at [1066, 226] on div "重 置 查 询 导出会员银行卡" at bounding box center [1106, 227] width 205 height 25
click at [1066, 226] on button "查 询" at bounding box center [1093, 227] width 67 height 25
click at [1066, 226] on div "重 置 查 询 导出会员银行卡" at bounding box center [1106, 227] width 205 height 25
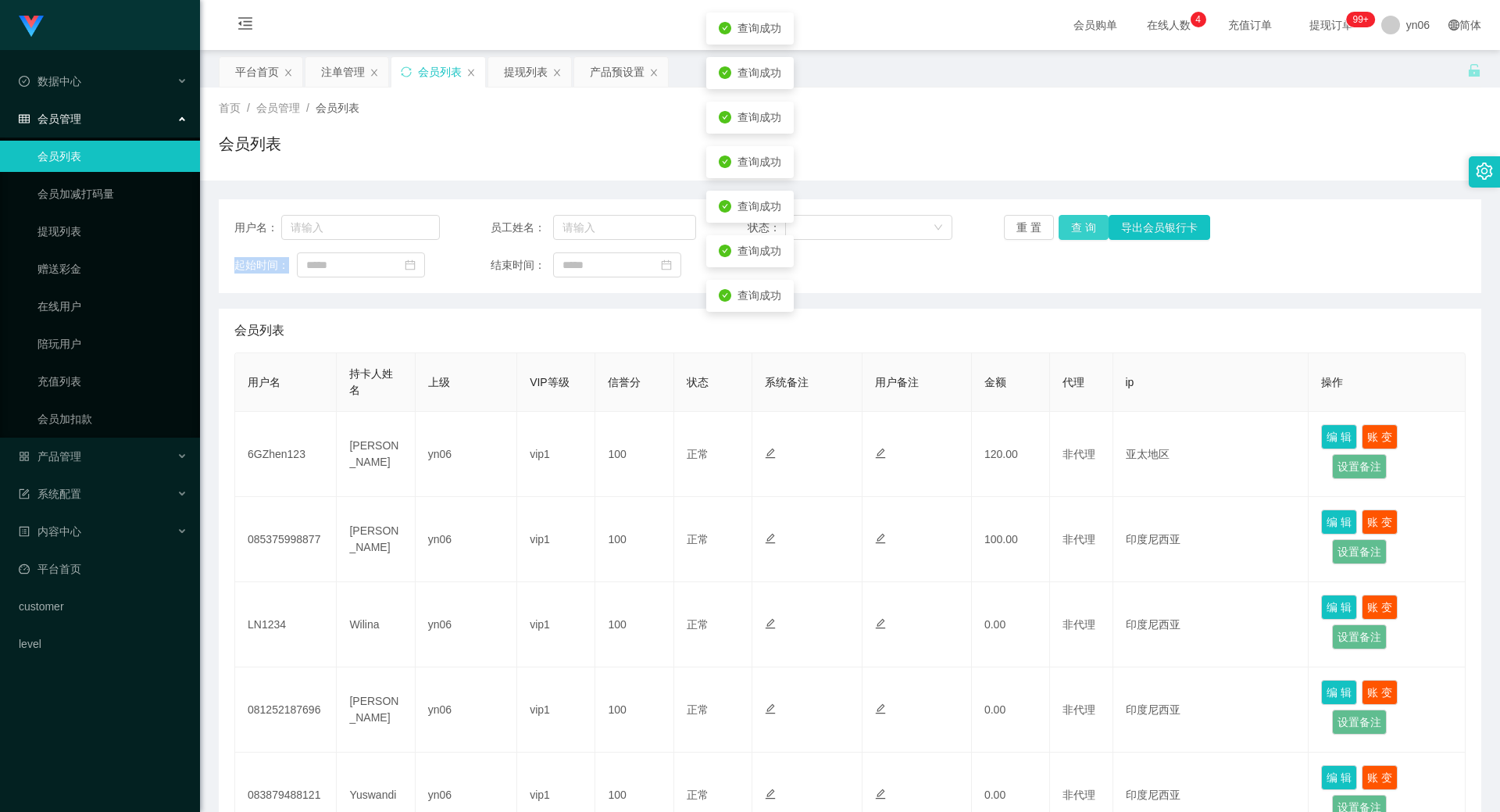
click at [1066, 226] on button "查 询" at bounding box center [1084, 227] width 50 height 25
click at [1066, 226] on div "重 置 查 询 导出会员银行卡" at bounding box center [1106, 227] width 205 height 25
click at [1066, 226] on button "查 询" at bounding box center [1093, 227] width 67 height 25
click at [1066, 226] on div "重 置 查 询 导出会员银行卡" at bounding box center [1106, 227] width 205 height 25
click at [1066, 226] on button "查 询" at bounding box center [1084, 227] width 50 height 25
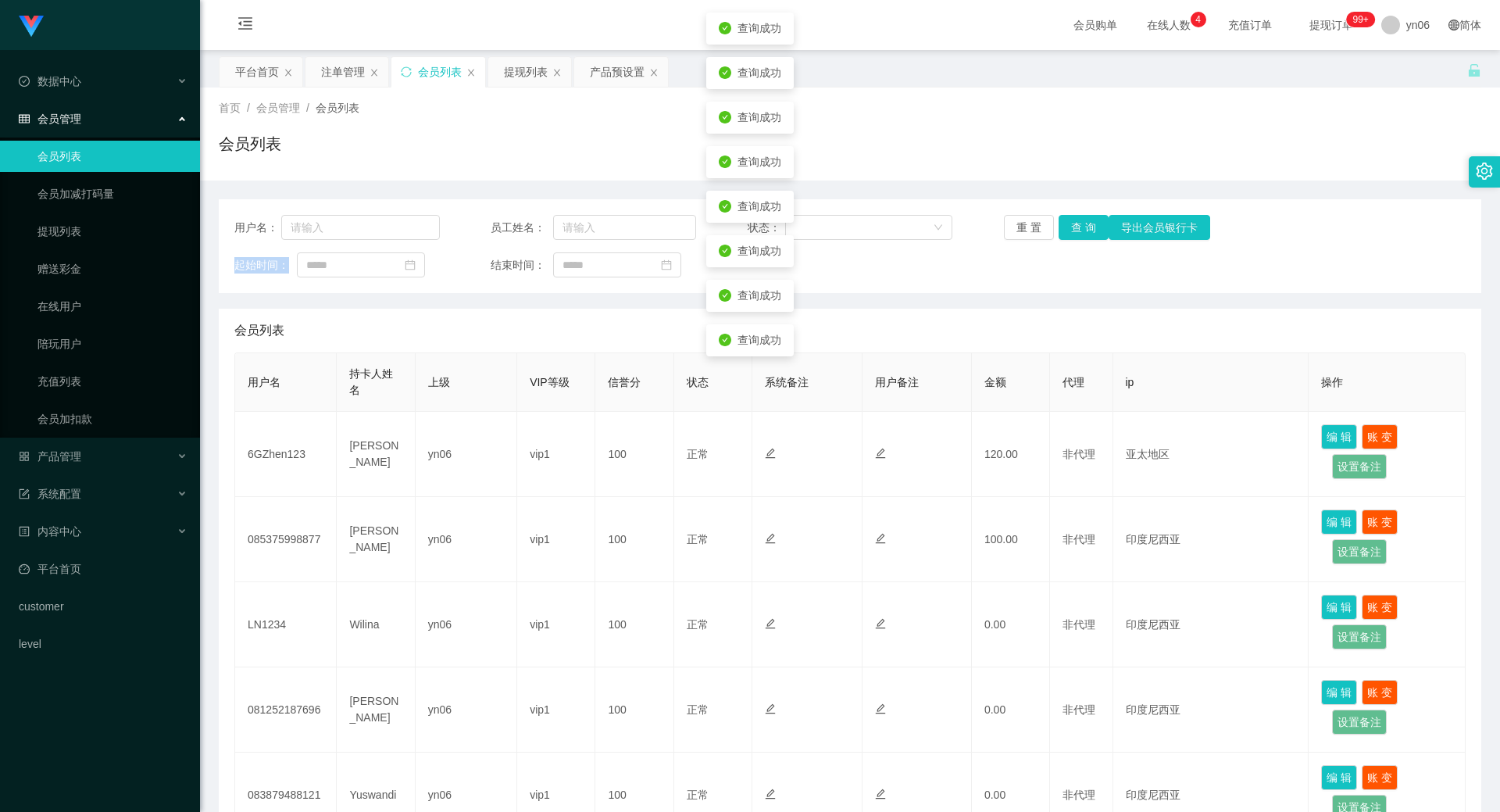
click at [1066, 226] on div "重 置 查 询 导出会员银行卡" at bounding box center [1106, 227] width 205 height 25
click at [1066, 226] on button "查 询" at bounding box center [1093, 227] width 67 height 25
click at [1066, 226] on div "重 置 查 询 导出会员银行卡" at bounding box center [1106, 227] width 205 height 25
click at [1066, 226] on button "查 询" at bounding box center [1084, 227] width 50 height 25
click at [1066, 226] on div "重 置 查 询 导出会员银行卡" at bounding box center [1106, 227] width 205 height 25
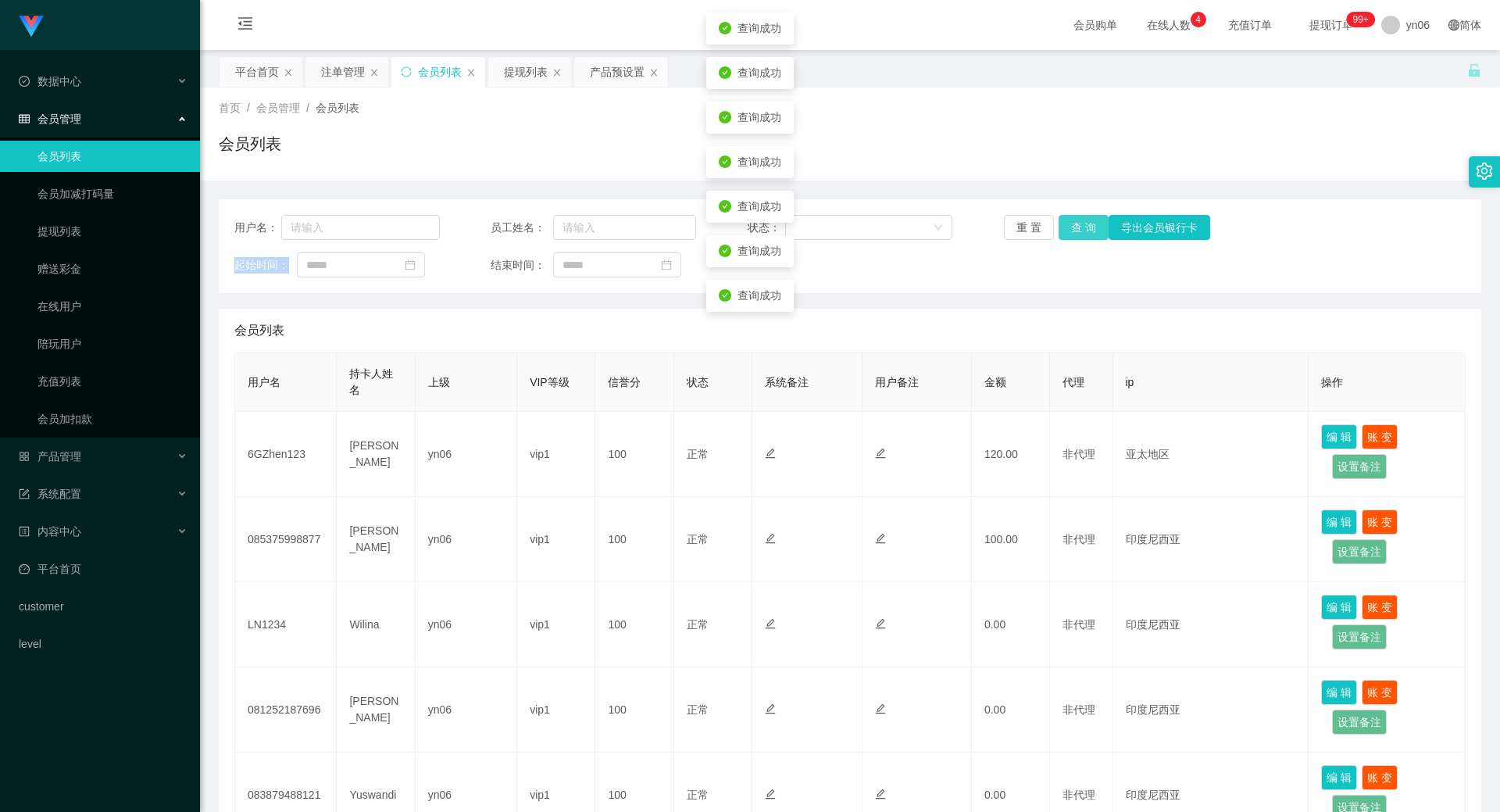
click at [1066, 226] on button "查 询" at bounding box center [1084, 227] width 50 height 25
click at [1066, 226] on div "重 置 查 询 导出会员银行卡" at bounding box center [1106, 227] width 205 height 25
click at [1066, 226] on button "查 询" at bounding box center [1084, 227] width 50 height 25
click at [1066, 226] on div "重 置 查 询 导出会员银行卡" at bounding box center [1106, 227] width 205 height 25
click at [1066, 226] on button "查 询" at bounding box center [1084, 227] width 50 height 25
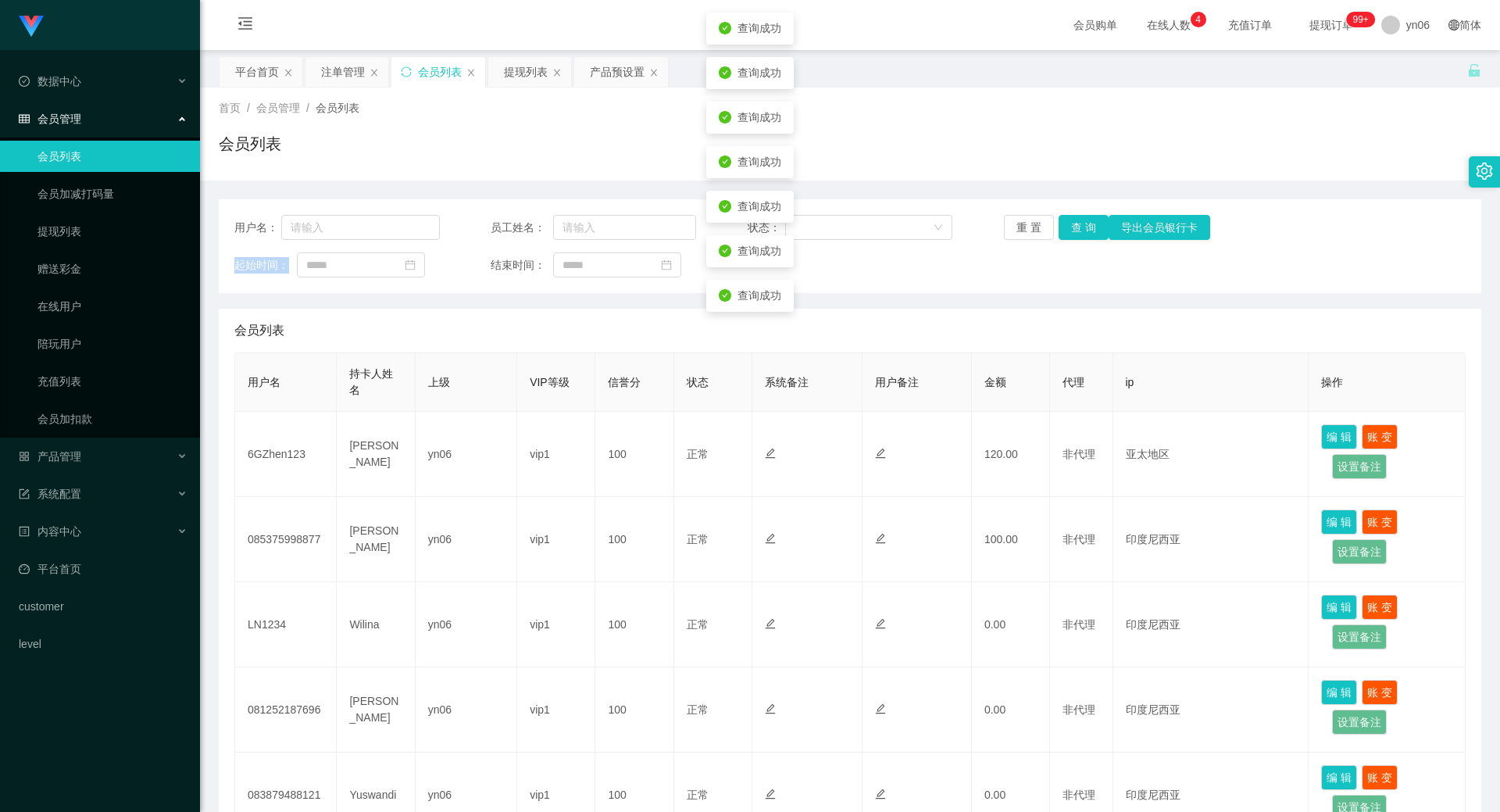
click at [1066, 226] on div "重 置 查 询 导出会员银行卡" at bounding box center [1106, 227] width 205 height 25
click at [1066, 226] on button "查 询" at bounding box center [1084, 227] width 50 height 25
click at [1070, 240] on div "用户名： 员工姓名： 状态： 重 置 查 询 导出会员银行卡 起始时间： 结束时间：" at bounding box center [850, 246] width 1263 height 94
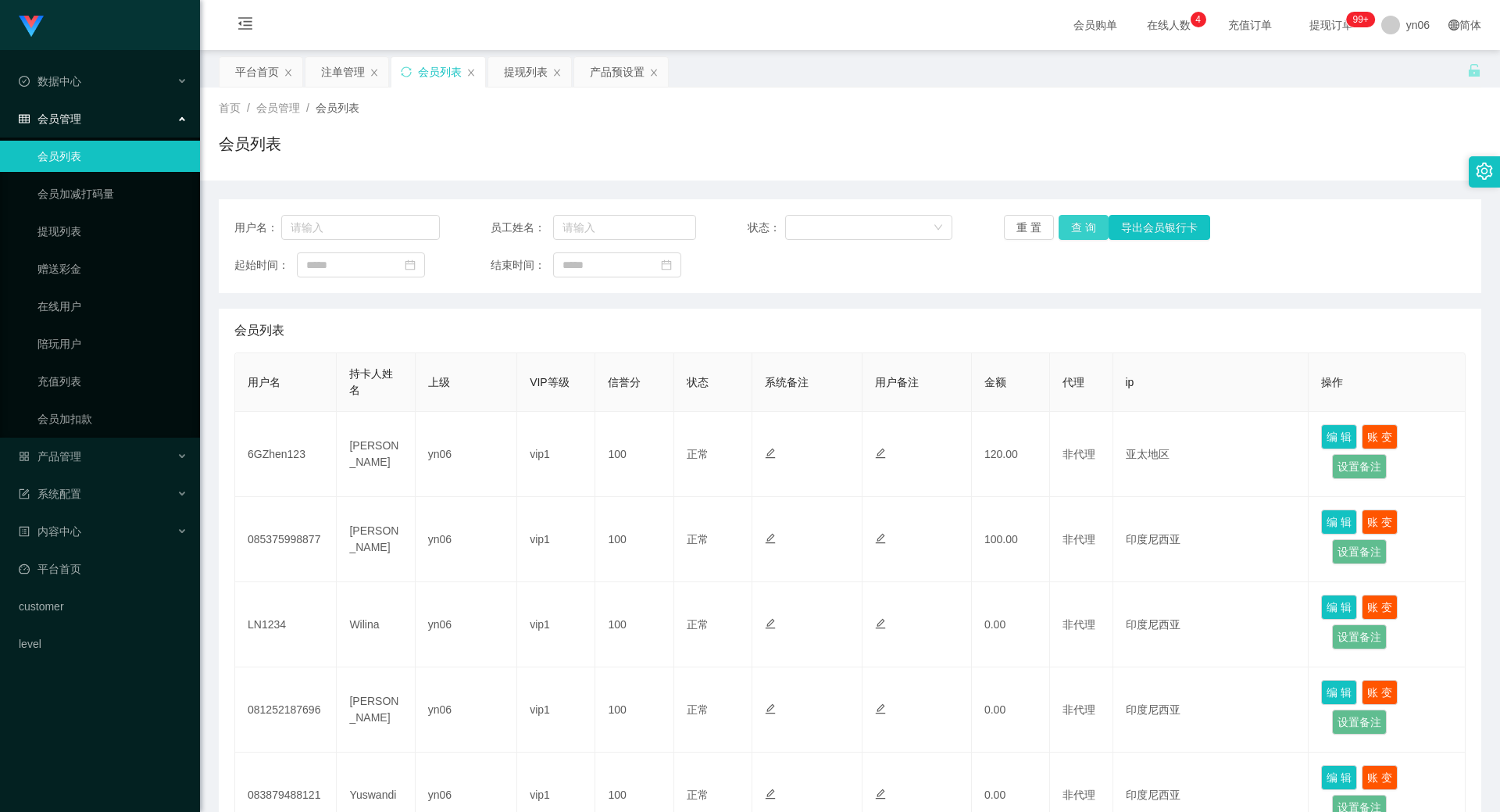
click at [1070, 236] on button "查 询" at bounding box center [1084, 227] width 50 height 25
click at [1070, 236] on div "重 置 查 询 导出会员银行卡" at bounding box center [1106, 227] width 205 height 25
click at [1070, 235] on div "重 置 查 询 导出会员银行卡" at bounding box center [1106, 227] width 205 height 25
click at [1070, 234] on button "查 询" at bounding box center [1084, 227] width 50 height 25
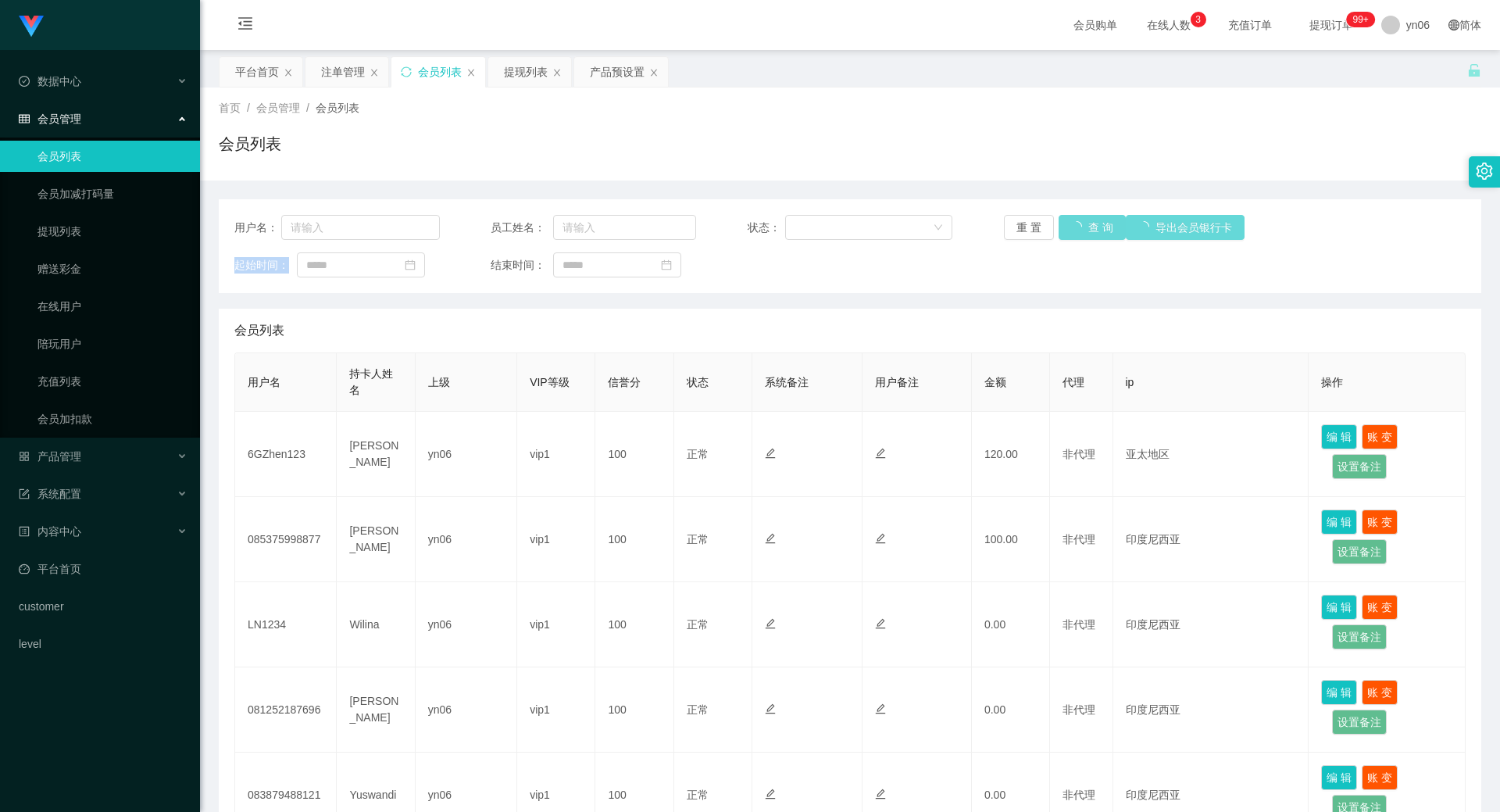
click at [1070, 234] on div "重 置 查 询 导出会员银行卡" at bounding box center [1106, 227] width 205 height 25
click at [1070, 234] on button "查 询" at bounding box center [1084, 227] width 50 height 25
click at [1070, 234] on div "重 置 查 询 导出会员银行卡" at bounding box center [1106, 227] width 205 height 25
click at [1070, 234] on button "查 询" at bounding box center [1093, 227] width 67 height 25
click at [1070, 234] on div "重 置 查 询 导出会员银行卡" at bounding box center [1106, 227] width 205 height 25
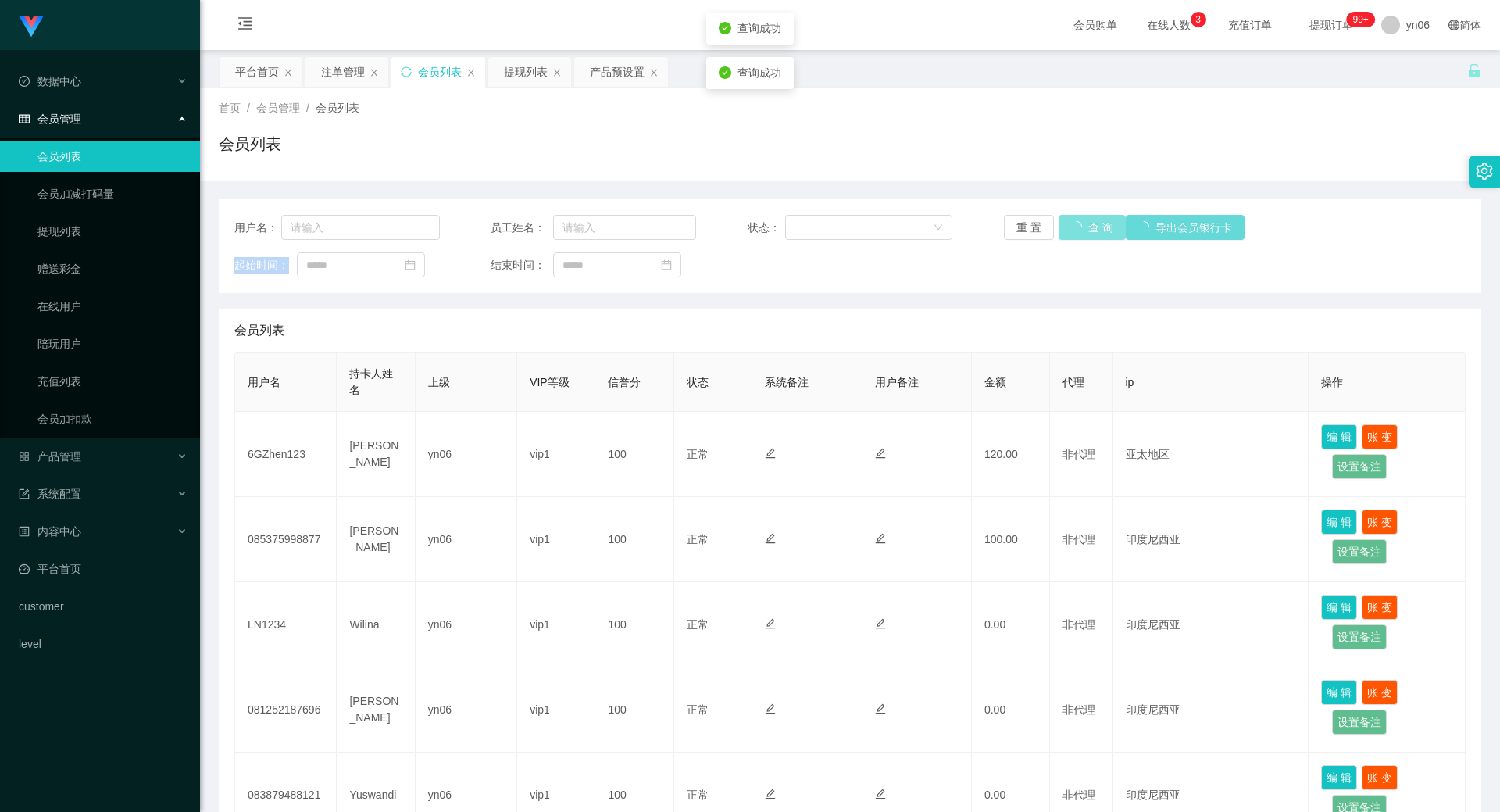
click at [1070, 234] on button "查 询" at bounding box center [1093, 227] width 67 height 25
click at [1070, 234] on div "重 置 查 询 导出会员银行卡" at bounding box center [1106, 227] width 205 height 25
click at [1070, 234] on button "查 询" at bounding box center [1084, 227] width 50 height 25
click at [1070, 234] on div "重 置 查 询 导出会员银行卡" at bounding box center [1106, 227] width 205 height 25
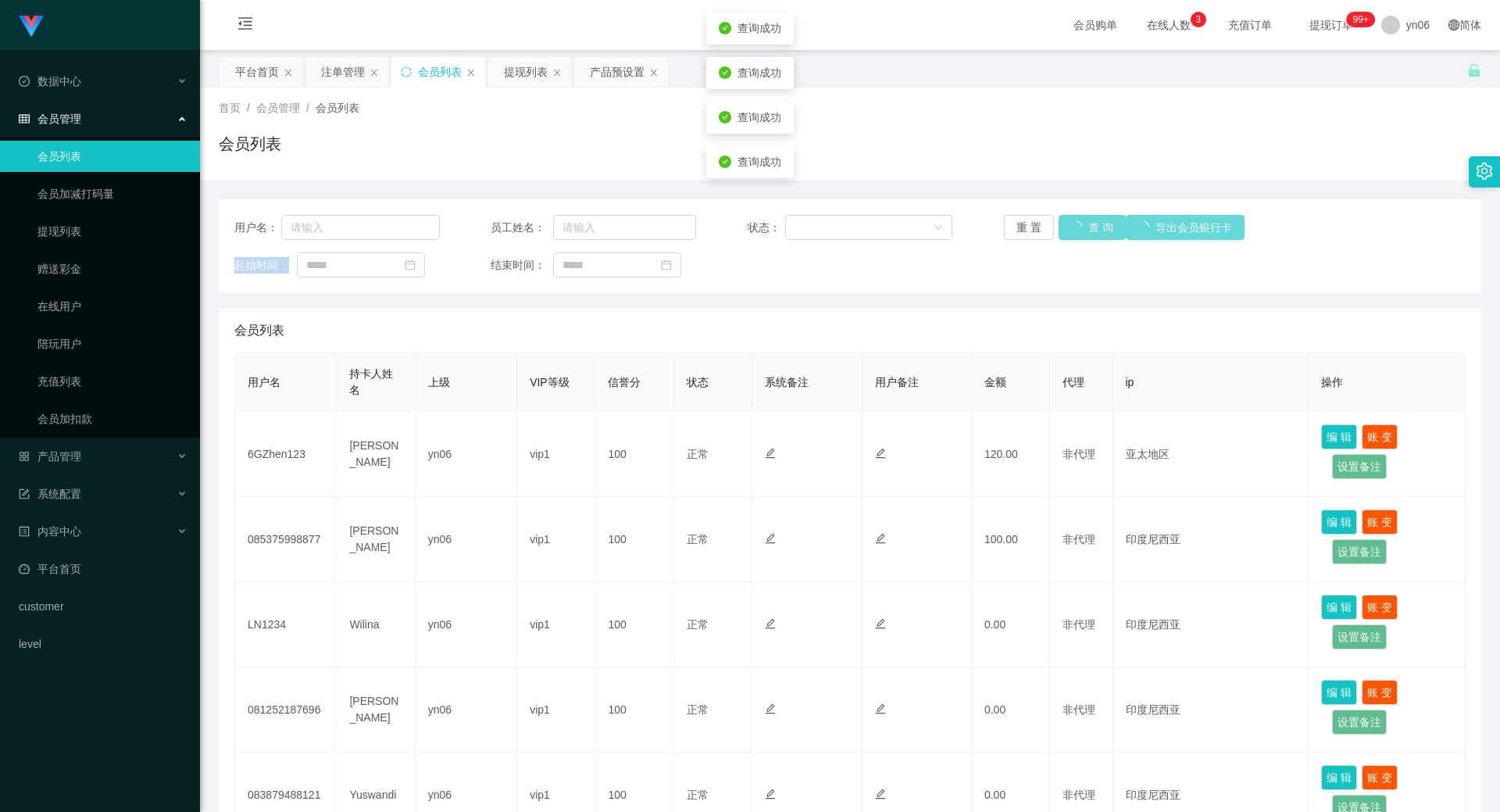
click at [1070, 234] on div "重 置 查 询 导出会员银行卡" at bounding box center [1106, 227] width 205 height 25
click at [1070, 234] on button "查 询" at bounding box center [1093, 227] width 67 height 25
click at [1070, 234] on div "重 置 查 询 导出会员银行卡" at bounding box center [1106, 227] width 205 height 25
click at [1070, 234] on button "查 询" at bounding box center [1084, 227] width 50 height 25
click at [1070, 234] on div "重 置 查 询 导出会员银行卡" at bounding box center [1106, 227] width 205 height 25
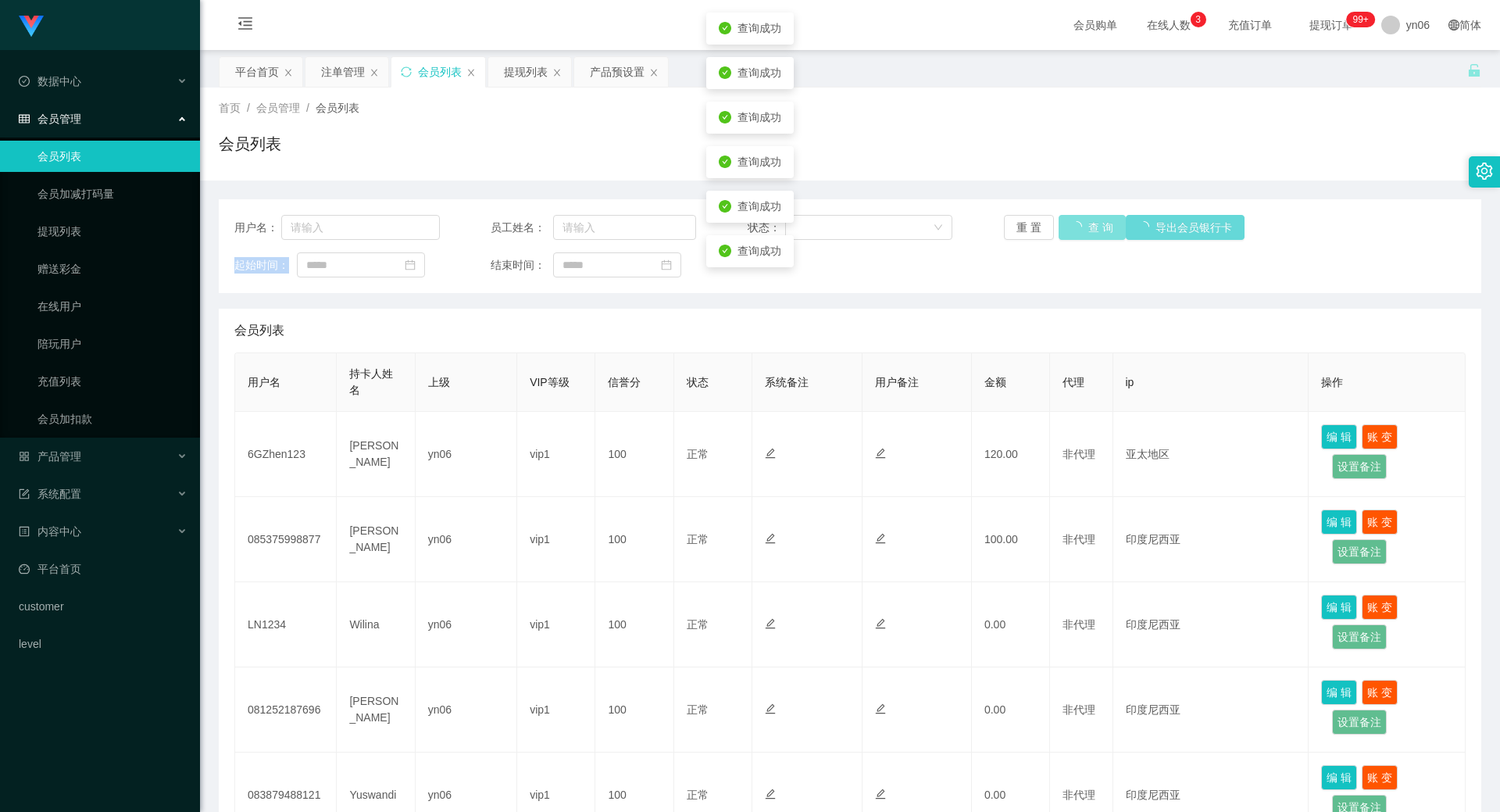
click at [1070, 234] on button "查 询" at bounding box center [1093, 227] width 67 height 25
click at [1070, 234] on div "重 置 查 询 导出会员银行卡" at bounding box center [1106, 227] width 205 height 25
click at [1078, 225] on button "查 询" at bounding box center [1084, 227] width 50 height 25
click at [1078, 225] on div "重 置 查 询 导出会员银行卡" at bounding box center [1106, 227] width 205 height 25
click at [1078, 225] on button "查 询" at bounding box center [1093, 227] width 67 height 25
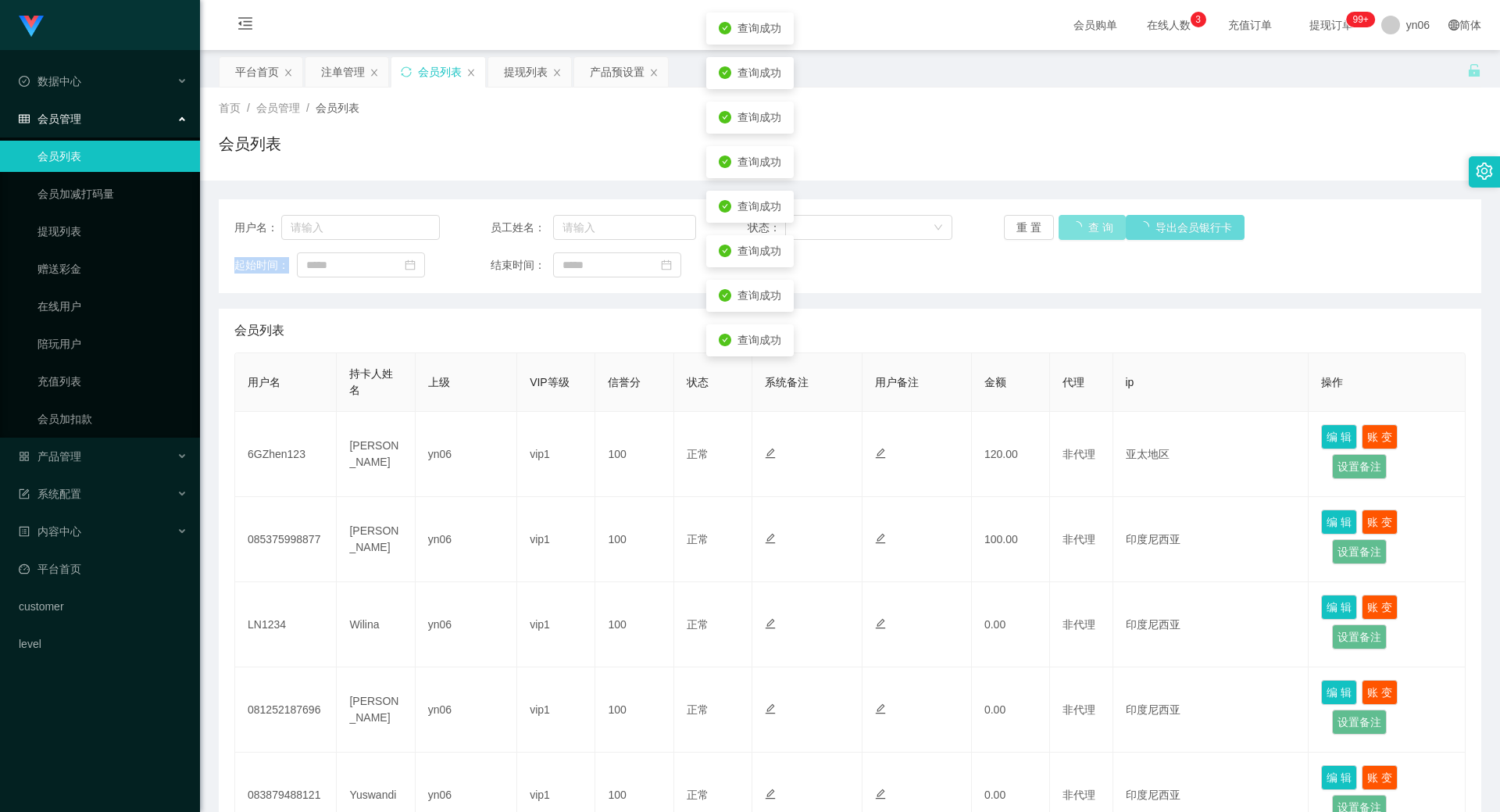
click at [1078, 225] on div "重 置 查 询 导出会员银行卡" at bounding box center [1106, 227] width 205 height 25
click at [1078, 225] on button "查 询" at bounding box center [1093, 227] width 67 height 25
click at [1078, 225] on div "重 置 查 询 导出会员银行卡" at bounding box center [1106, 227] width 205 height 25
click at [1078, 225] on button "查 询" at bounding box center [1084, 227] width 50 height 25
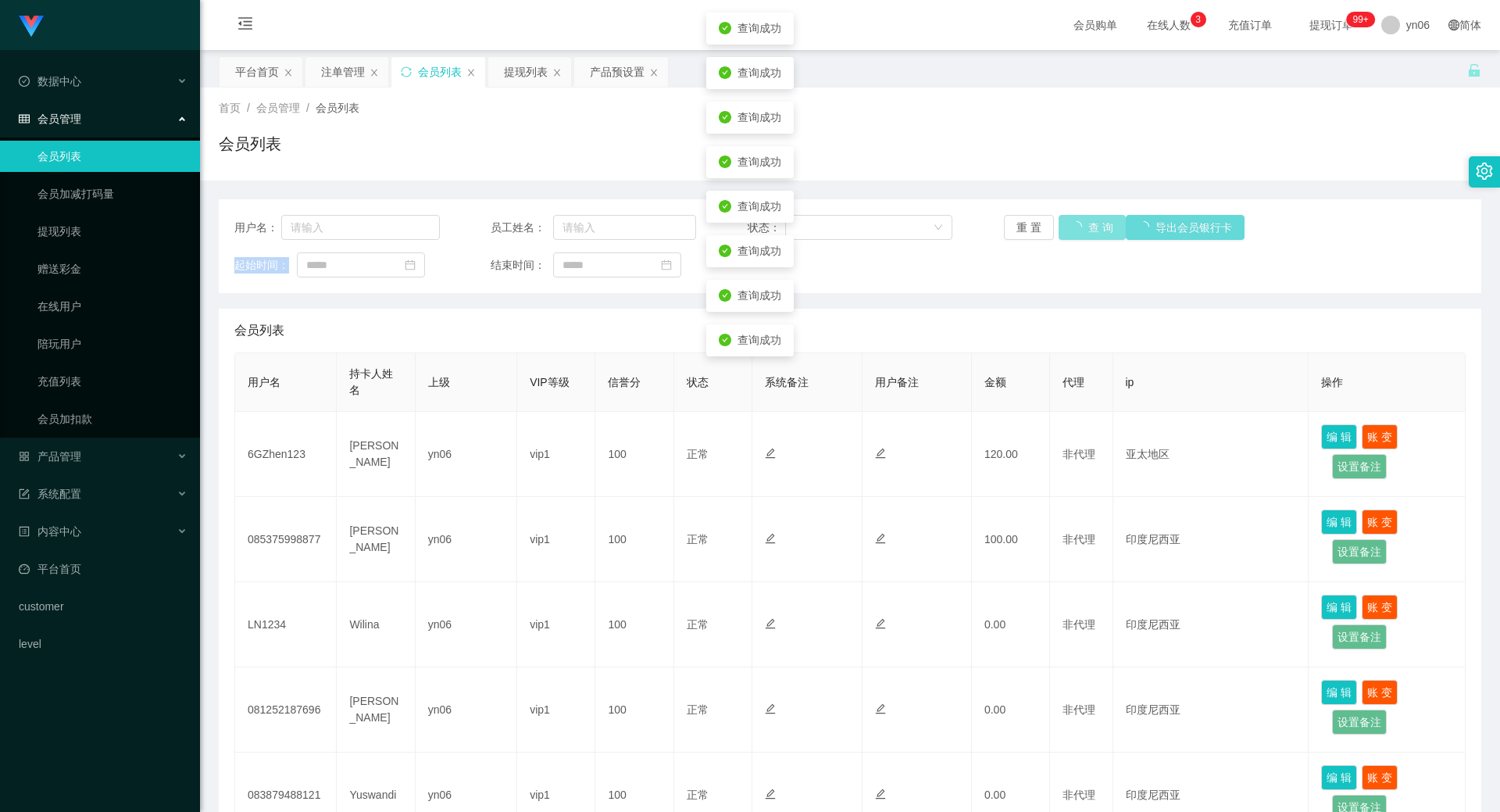
click at [1078, 225] on div "重 置 查 询 导出会员银行卡" at bounding box center [1106, 227] width 205 height 25
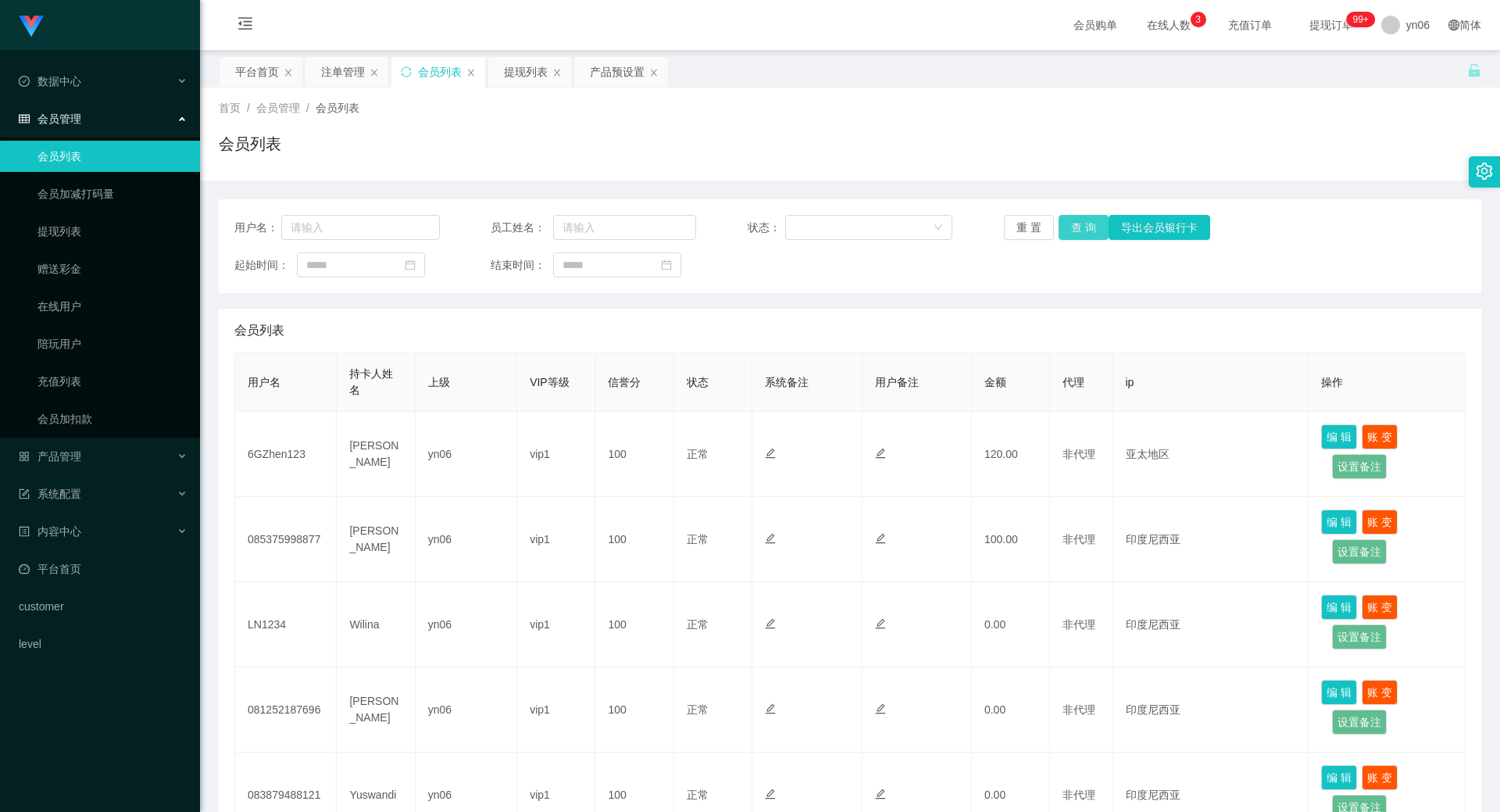
click at [1079, 227] on button "查 询" at bounding box center [1084, 227] width 50 height 25
click at [1079, 227] on div "重 置 查 询 导出会员银行卡" at bounding box center [1106, 227] width 205 height 25
click at [1079, 227] on button "查 询" at bounding box center [1084, 227] width 50 height 25
click at [1079, 227] on div "重 置 查 询 导出会员银行卡" at bounding box center [1106, 227] width 205 height 25
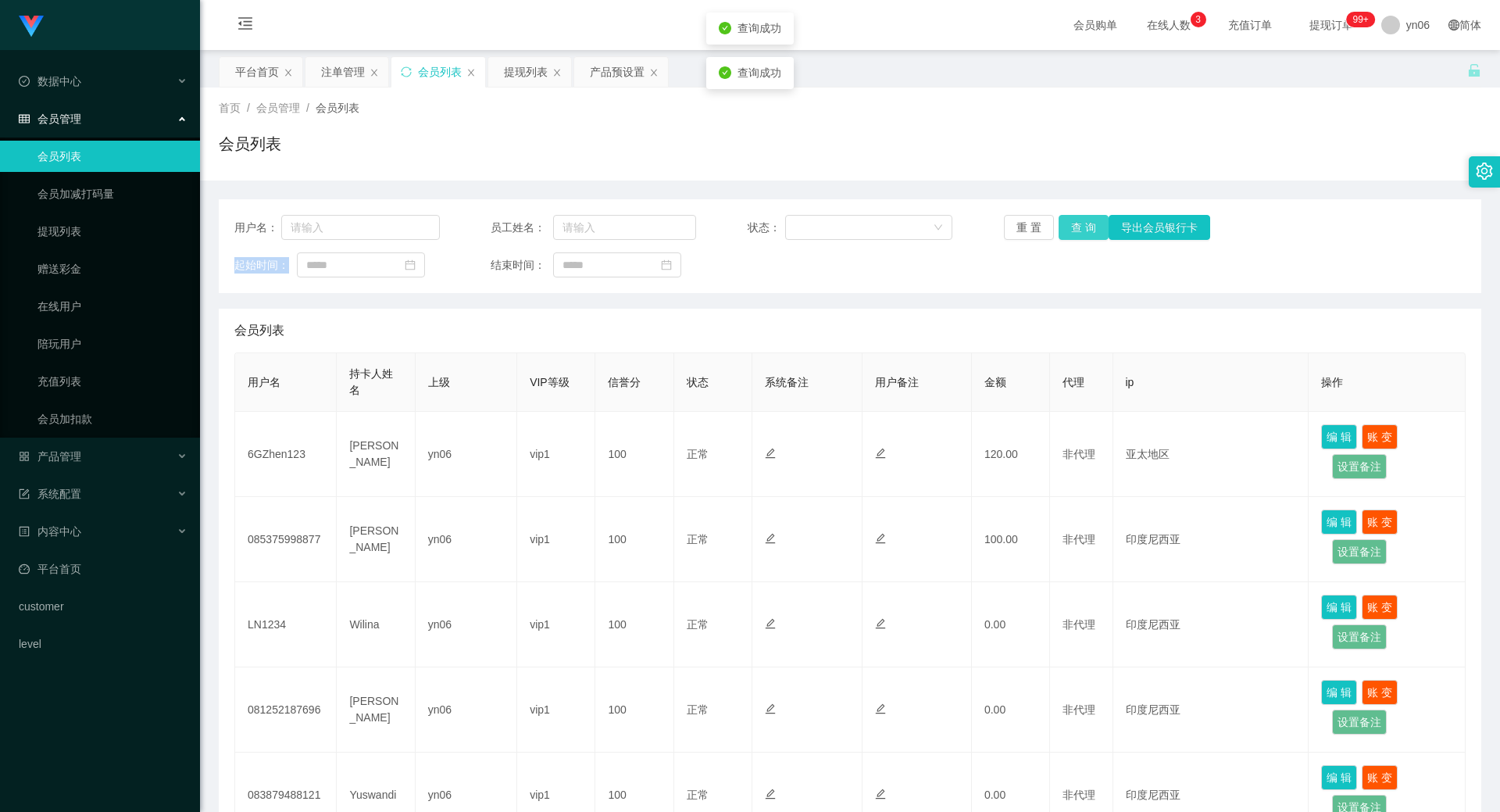
click at [1079, 227] on button "查 询" at bounding box center [1084, 227] width 50 height 25
click at [1079, 227] on div "重 置 查 询 导出会员银行卡" at bounding box center [1106, 227] width 205 height 25
click at [1094, 224] on button "查 询" at bounding box center [1084, 227] width 50 height 25
click at [1094, 224] on div "重 置 查 询 导出会员银行卡" at bounding box center [1106, 227] width 205 height 25
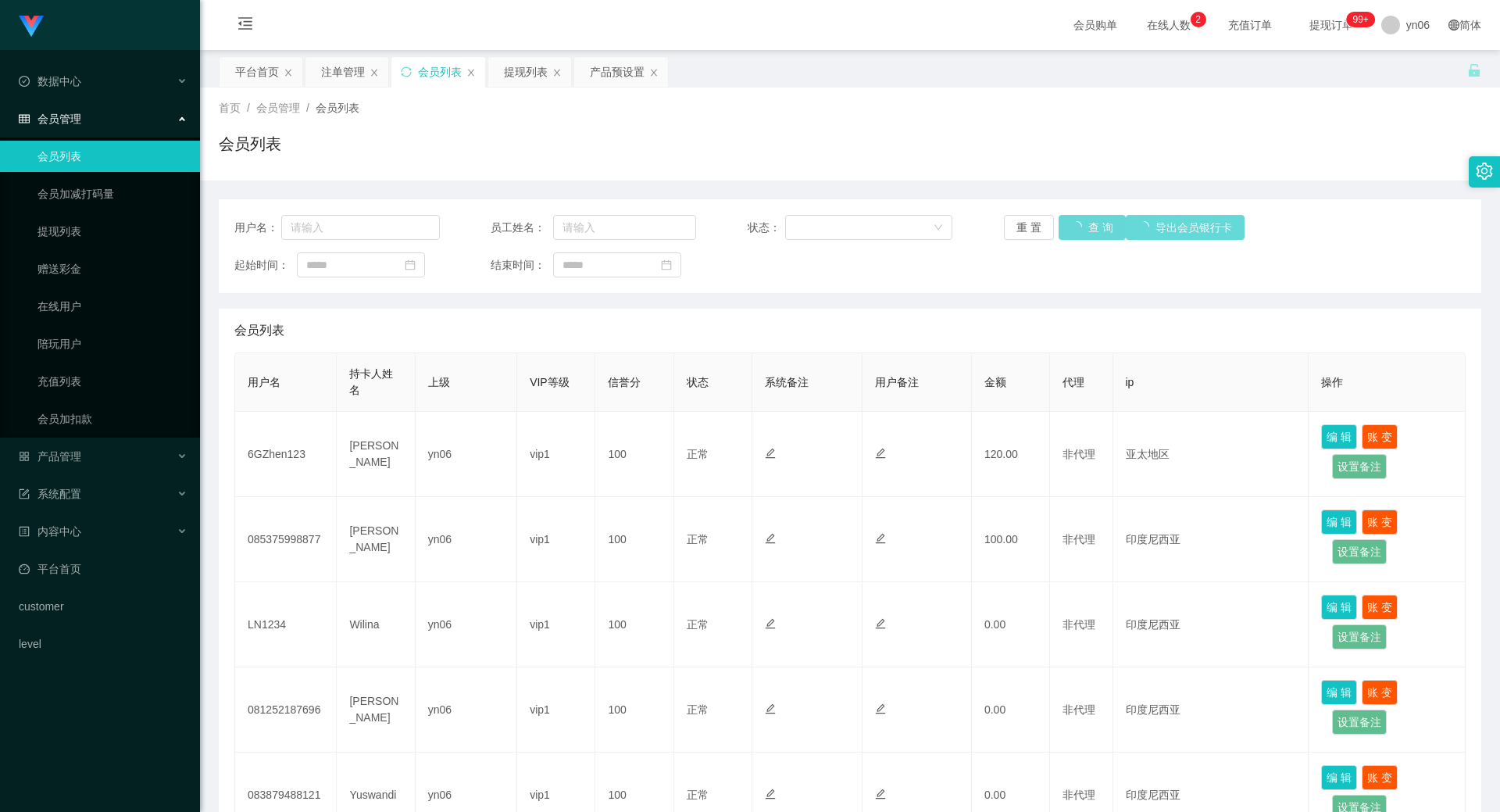
click at [1085, 224] on div "重 置 查 询 导出会员银行卡" at bounding box center [1106, 227] width 205 height 25
click at [1085, 224] on button "查 询" at bounding box center [1084, 227] width 50 height 25
click at [1085, 224] on div "重 置 查 询 导出会员银行卡" at bounding box center [1106, 227] width 205 height 25
click at [1077, 218] on div "重 置 查 询 导出会员银行卡" at bounding box center [1106, 227] width 205 height 25
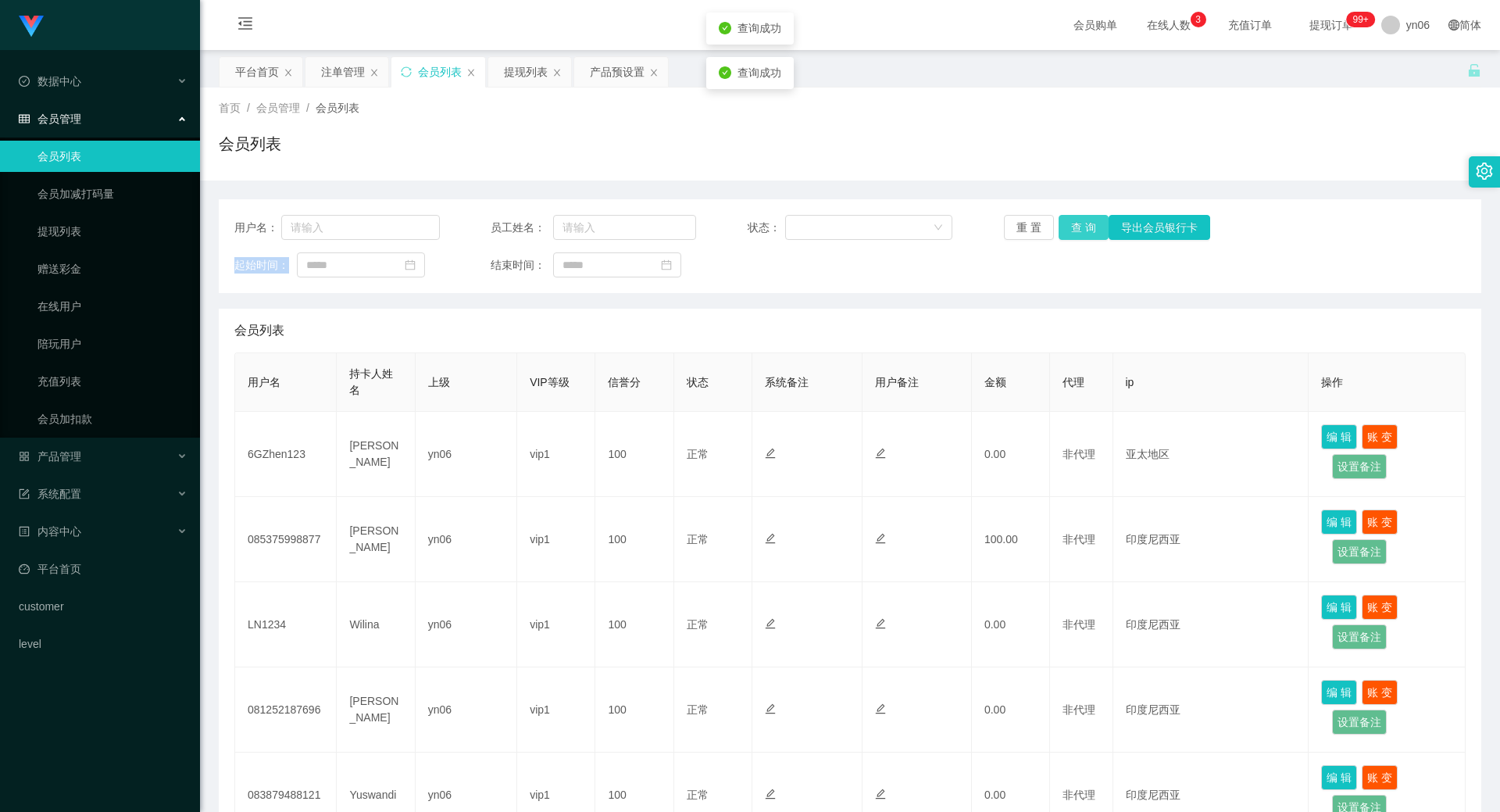
click at [1077, 218] on button "查 询" at bounding box center [1084, 227] width 50 height 25
click at [1077, 218] on div "重 置 查 询 导出会员银行卡" at bounding box center [1106, 227] width 205 height 25
click at [1077, 218] on button "查 询" at bounding box center [1093, 227] width 67 height 25
click at [517, 74] on div "提现列表" at bounding box center [526, 72] width 43 height 30
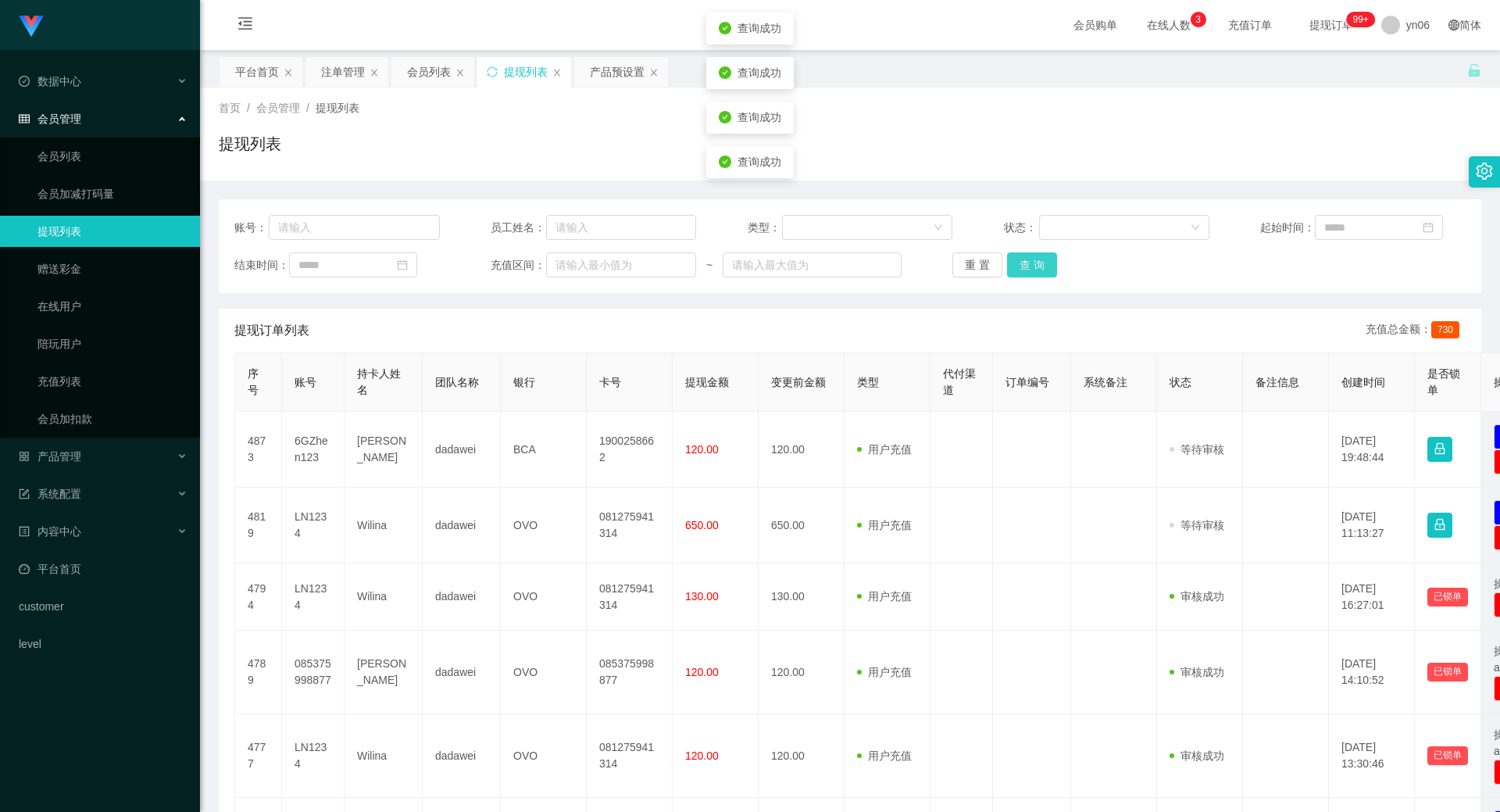
click at [1042, 266] on button "查 询" at bounding box center [1032, 265] width 50 height 25
click at [1042, 266] on div "重 置 查 询" at bounding box center [1055, 265] width 205 height 25
click at [1042, 266] on button "查 询" at bounding box center [1041, 265] width 67 height 25
click at [1042, 266] on div "重 置 查 询" at bounding box center [1055, 265] width 205 height 25
click at [1042, 266] on button "查 询" at bounding box center [1041, 265] width 67 height 25
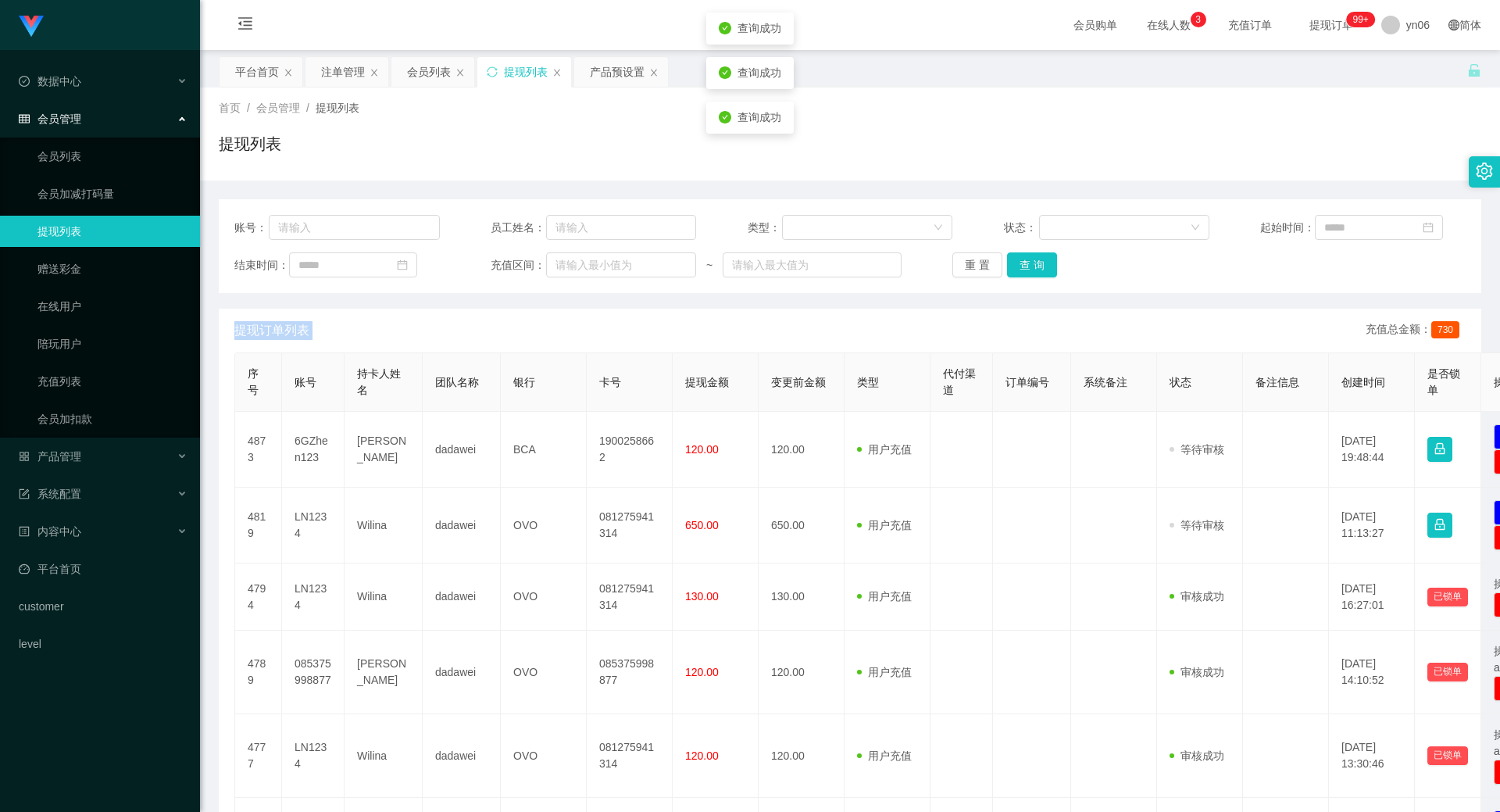
click at [1042, 266] on div "重 置 查 询" at bounding box center [1055, 265] width 205 height 25
click at [1042, 266] on button "查 询" at bounding box center [1032, 265] width 50 height 25
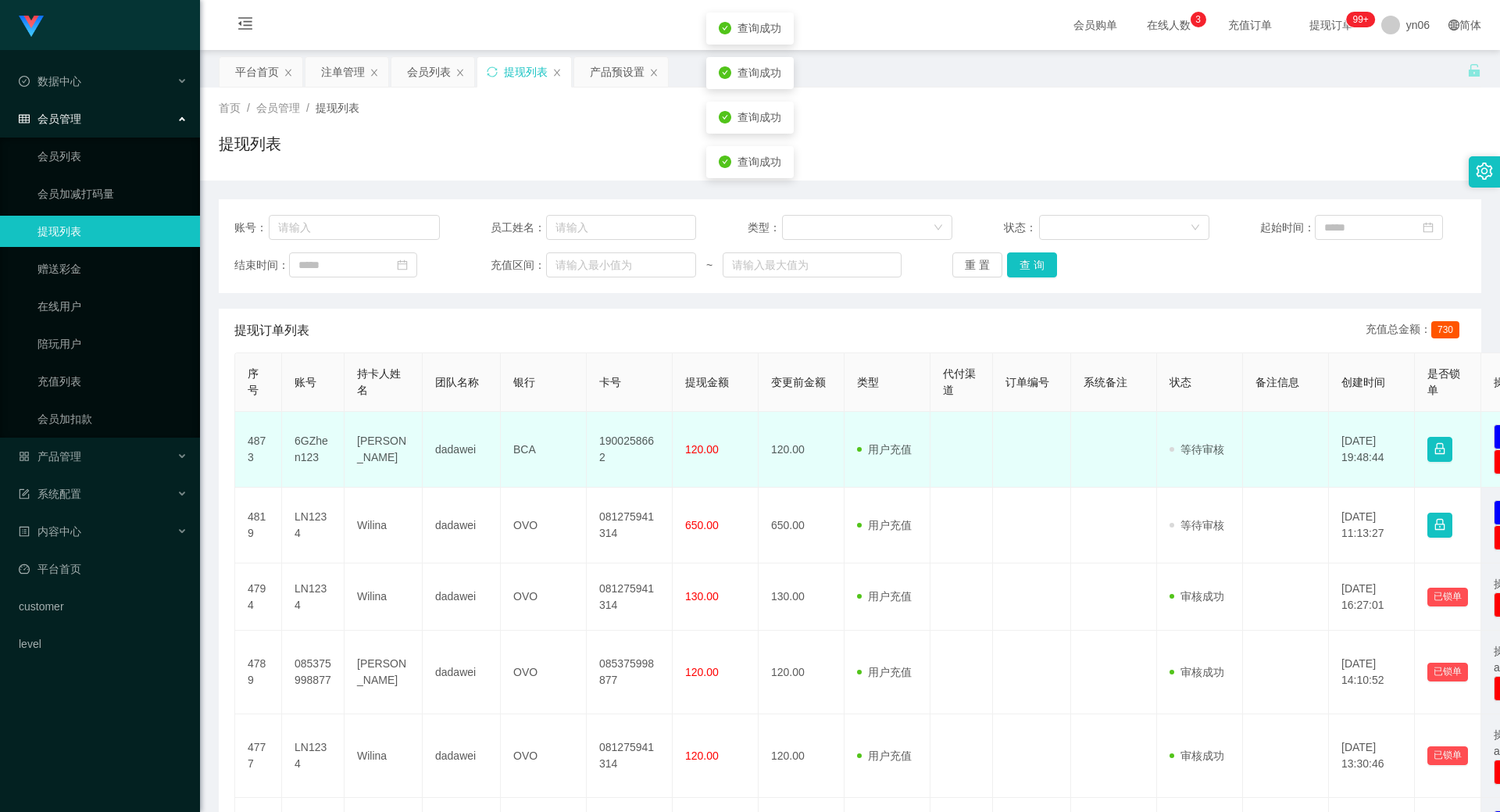
click at [317, 444] on td "6GZhen123" at bounding box center [313, 450] width 62 height 76
copy td "6GZhen123"
